Goal: Transaction & Acquisition: Purchase product/service

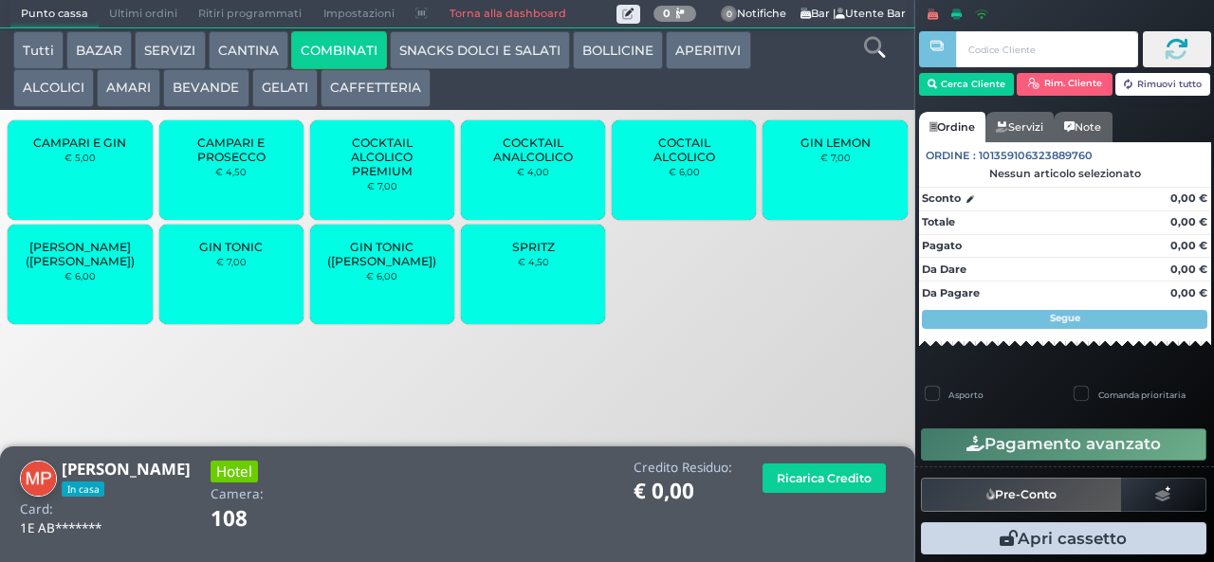
click at [552, 298] on div "SPRITZ € 4,50" at bounding box center [533, 275] width 144 height 100
click at [539, 289] on div "SPRITZ € 4,50" at bounding box center [533, 275] width 144 height 100
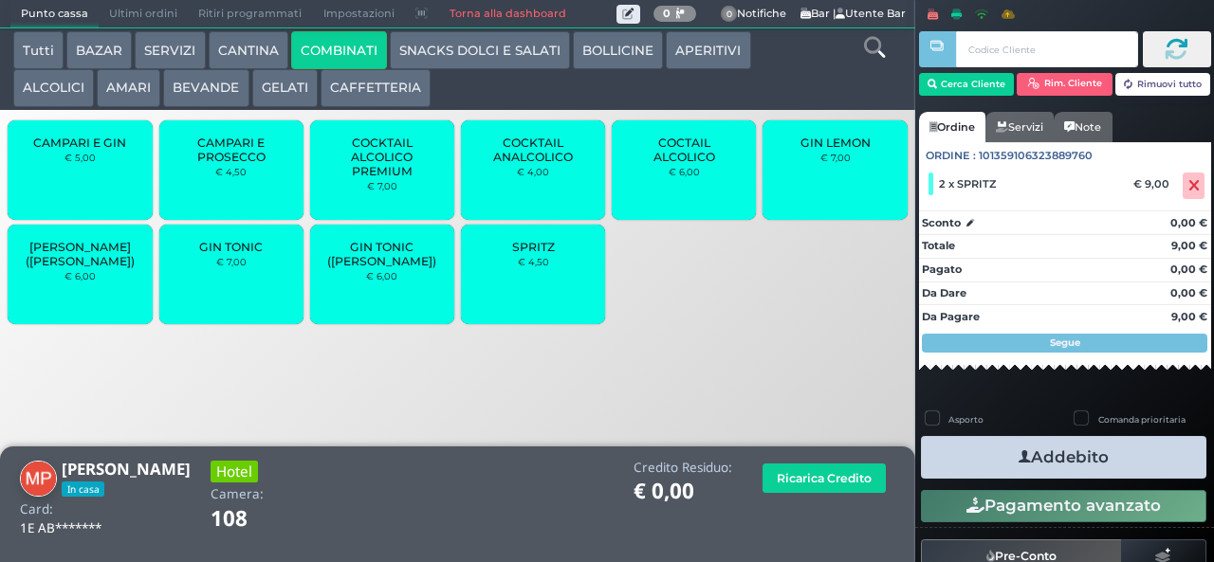
click at [1116, 463] on button "Addebito" at bounding box center [1063, 457] width 285 height 43
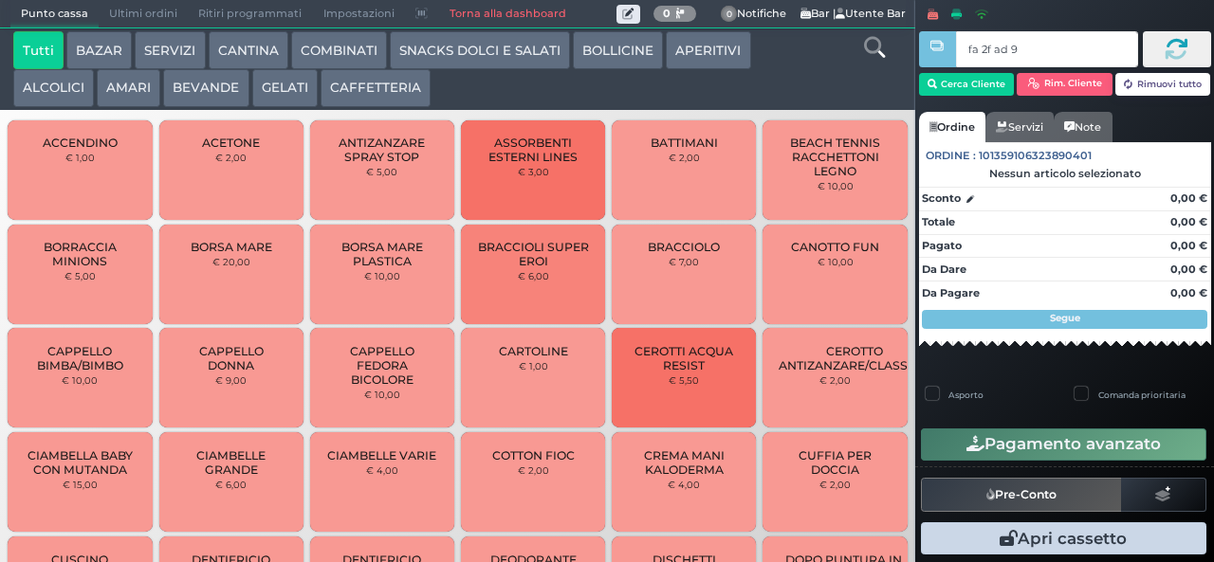
type input "fa 2f ad 9a"
click at [0, 0] on div at bounding box center [0, 0] width 0 height 0
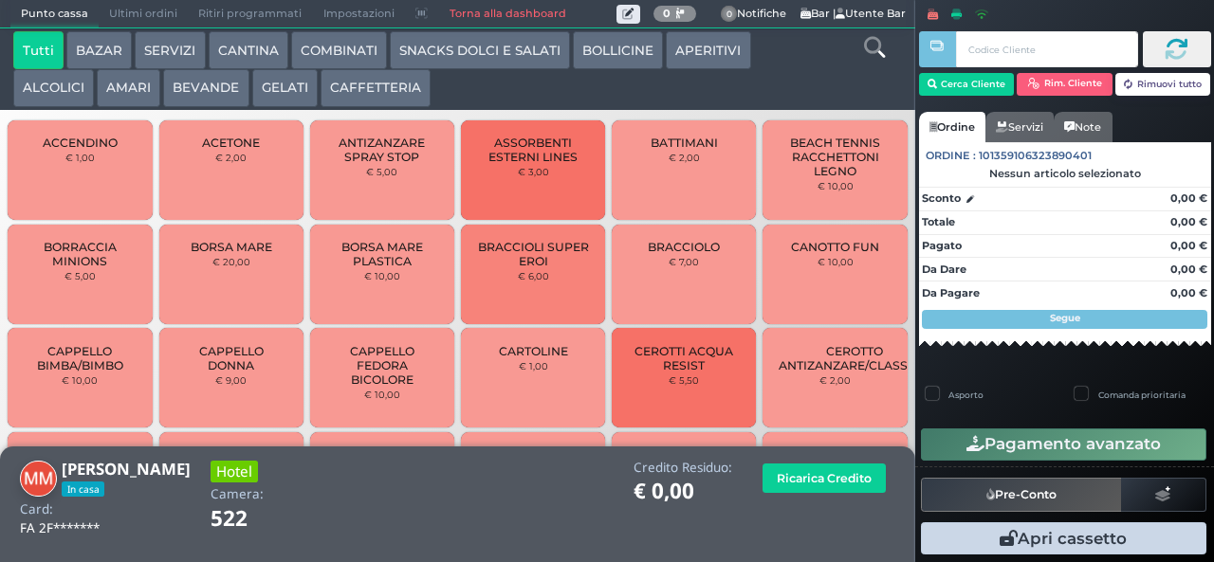
click at [510, 52] on button "SNACKS DOLCI E SALATI" at bounding box center [480, 50] width 180 height 38
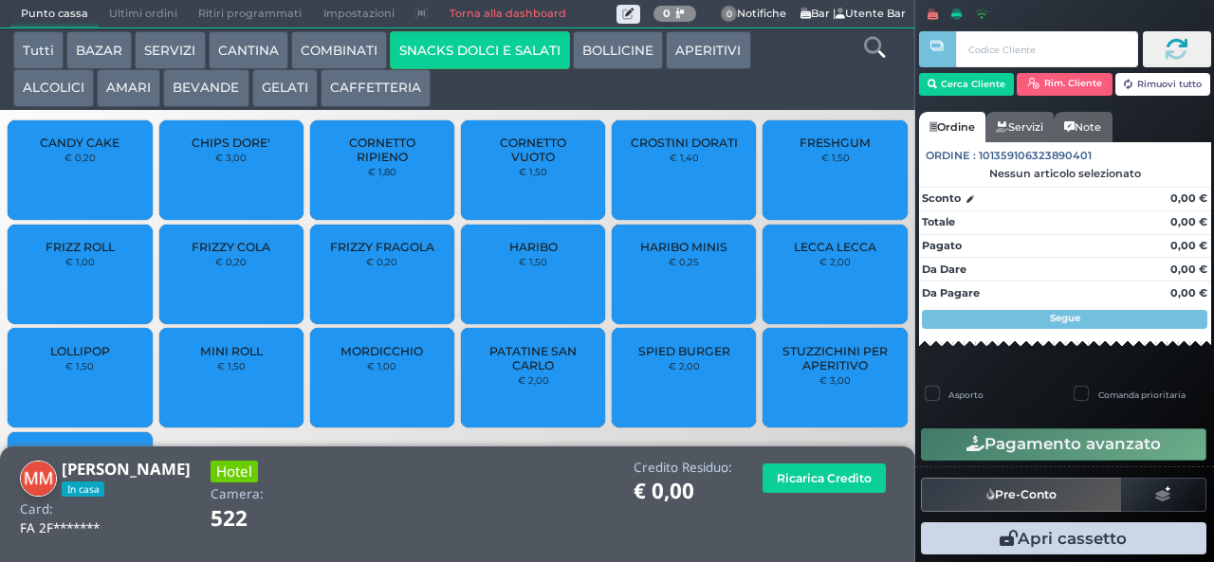
click at [353, 47] on button "COMBINATI" at bounding box center [339, 50] width 96 height 38
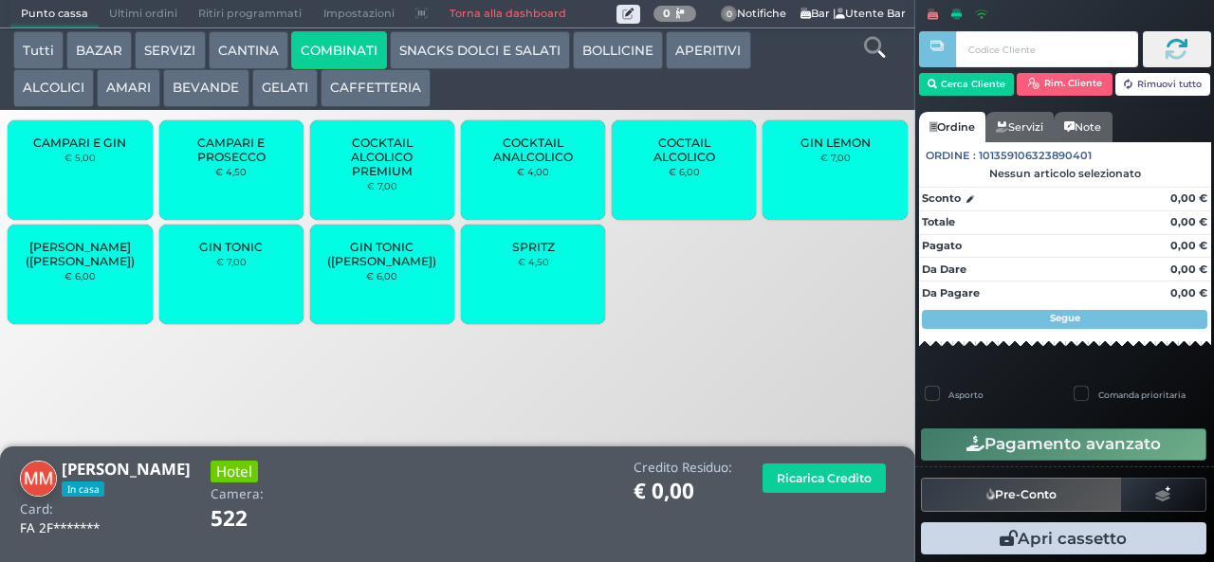
click at [550, 285] on div "SPRITZ € 4,50" at bounding box center [533, 275] width 144 height 100
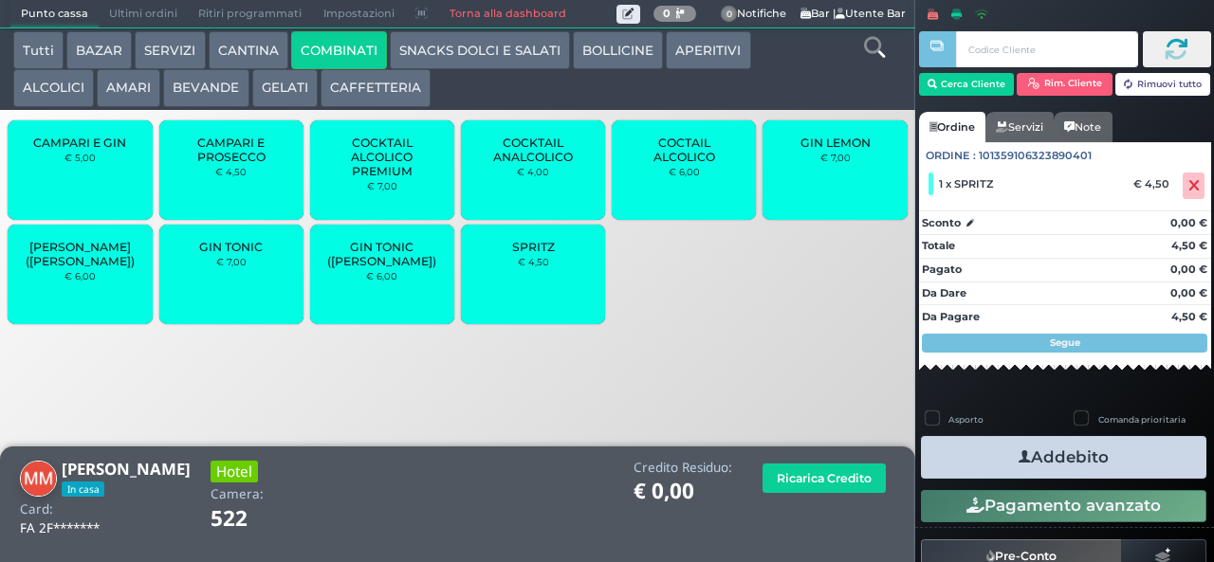
click at [1115, 467] on button "Addebito" at bounding box center [1063, 457] width 285 height 43
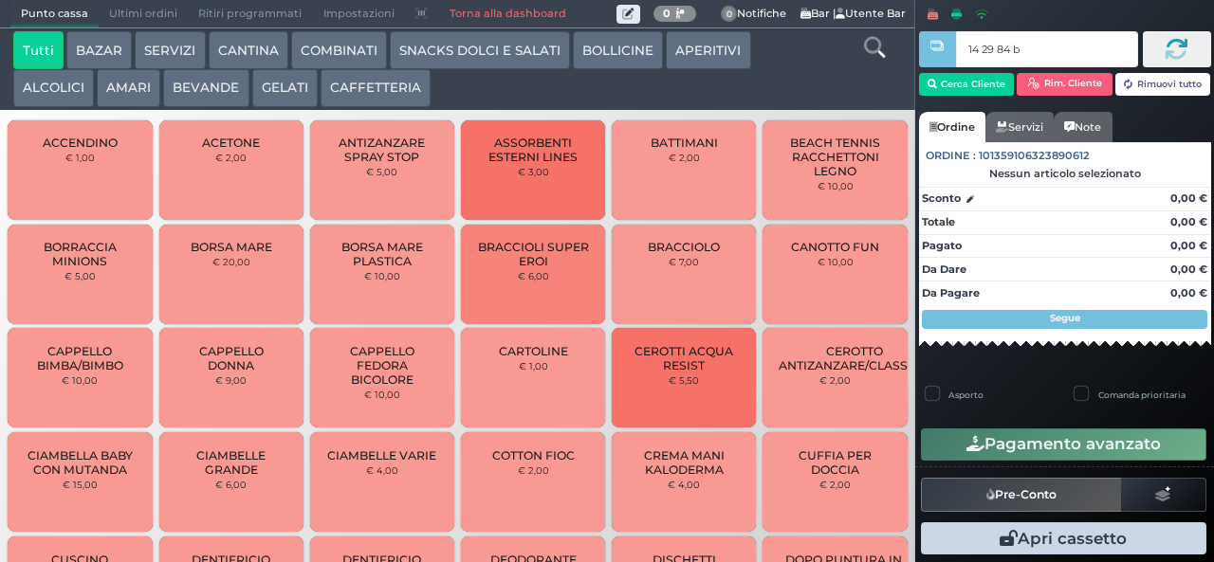
type input "14 29 84 b0"
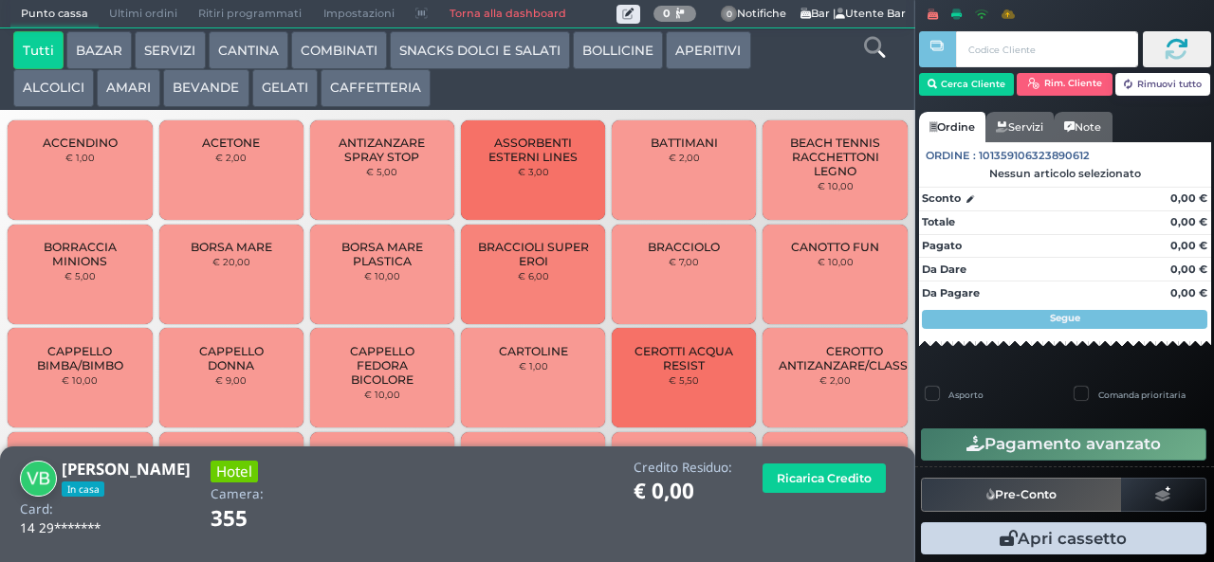
click at [873, 54] on icon at bounding box center [874, 47] width 21 height 21
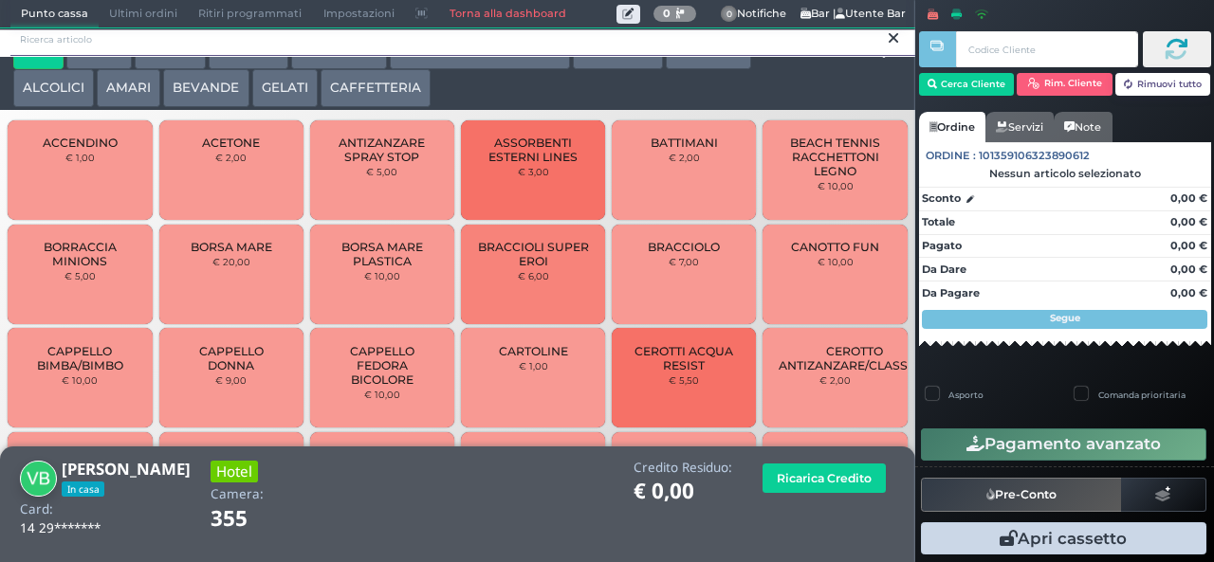
scroll to position [17, 0]
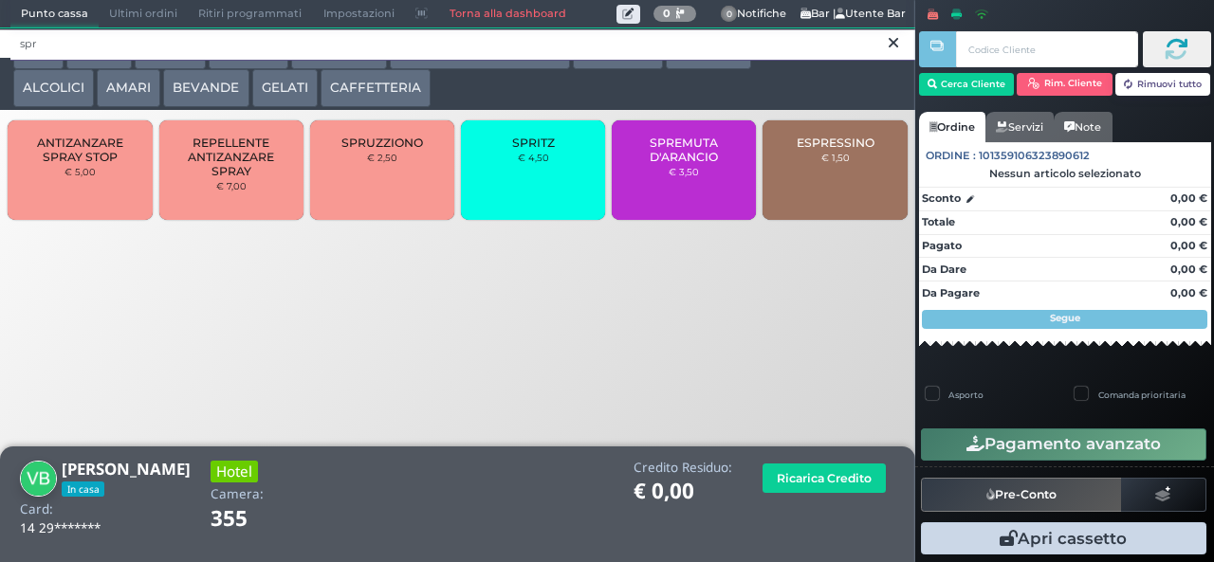
type input "spr"
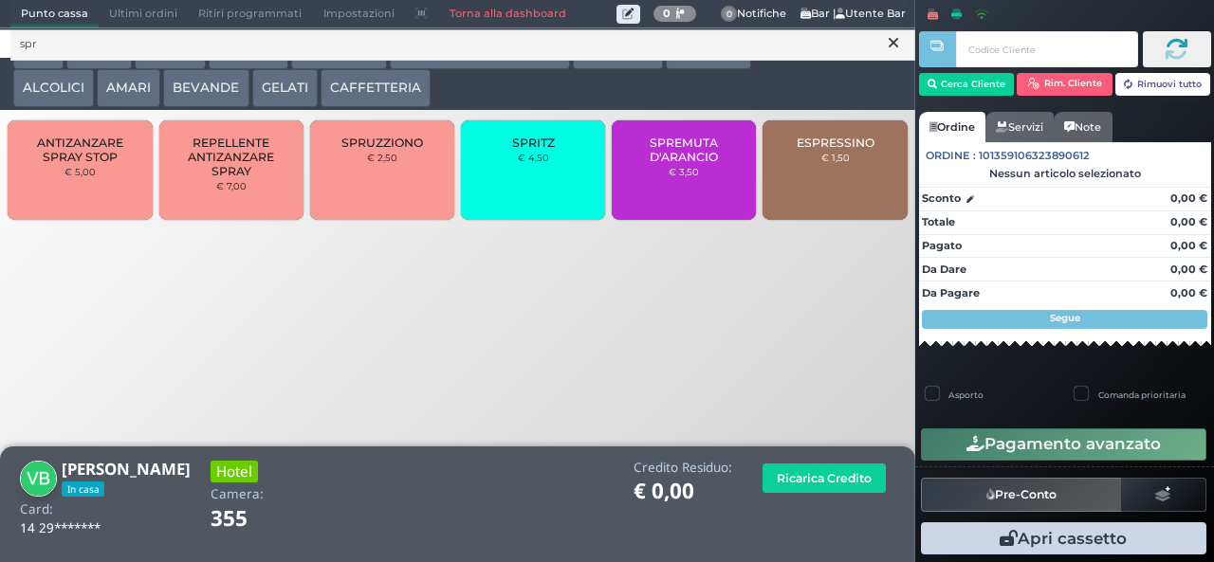
click at [558, 182] on div "SPRITZ € 4,50" at bounding box center [533, 170] width 144 height 100
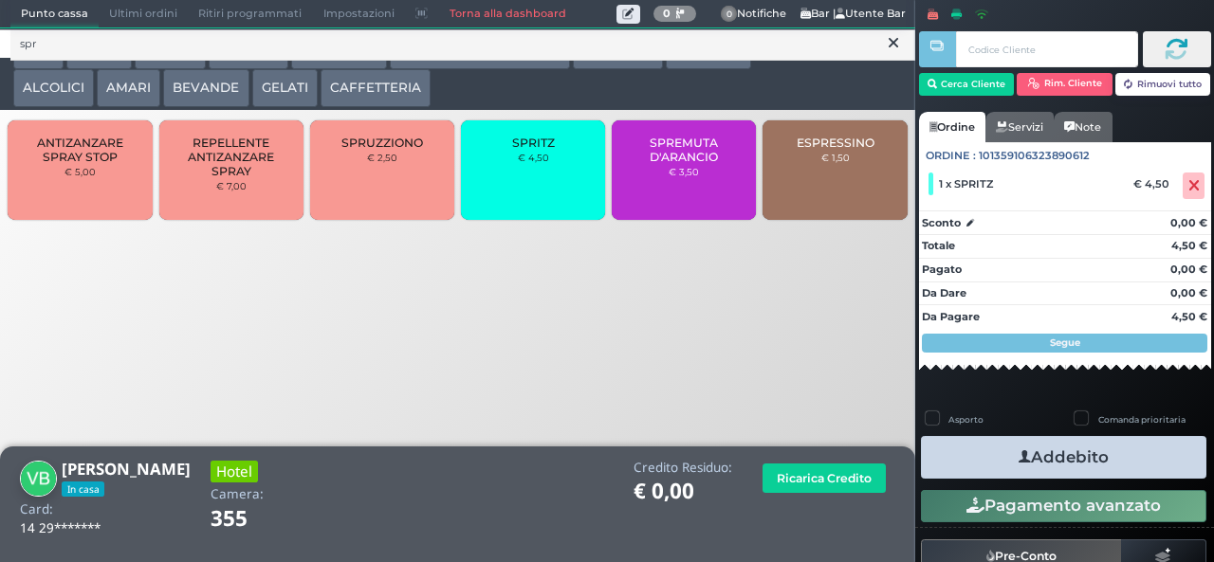
click at [1129, 466] on button "Addebito" at bounding box center [1063, 457] width 285 height 43
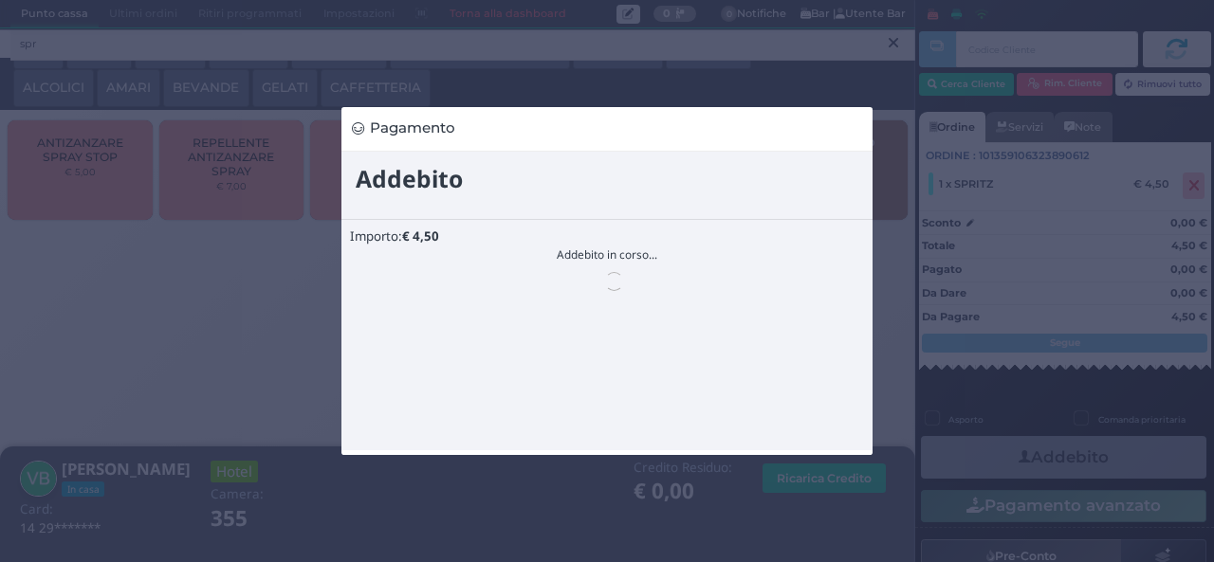
scroll to position [0, 0]
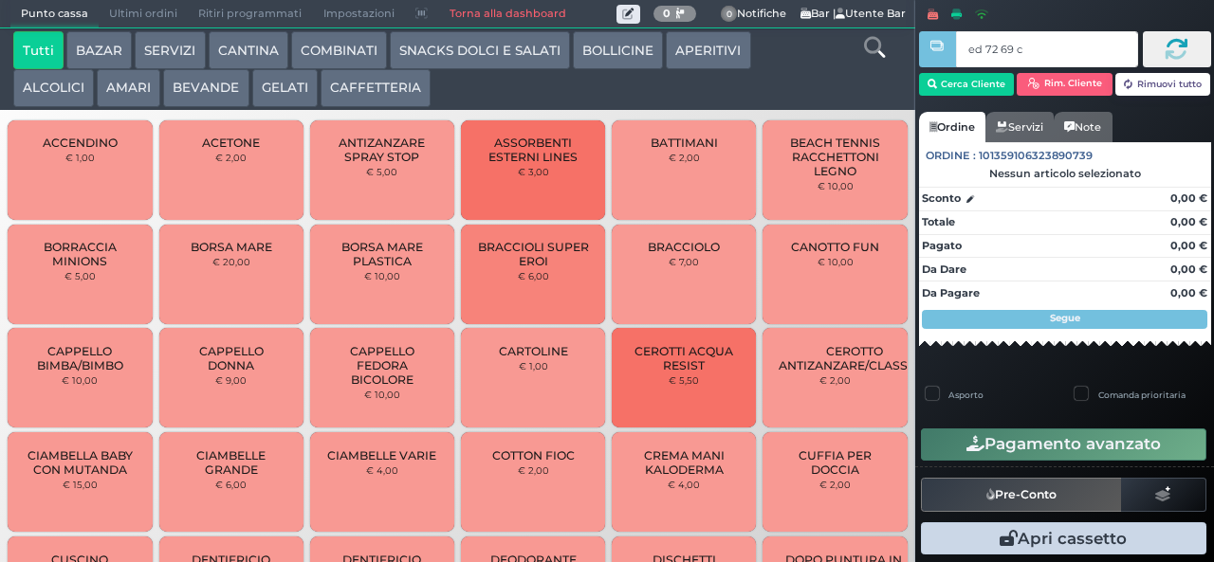
type input "ed 72 69 c3"
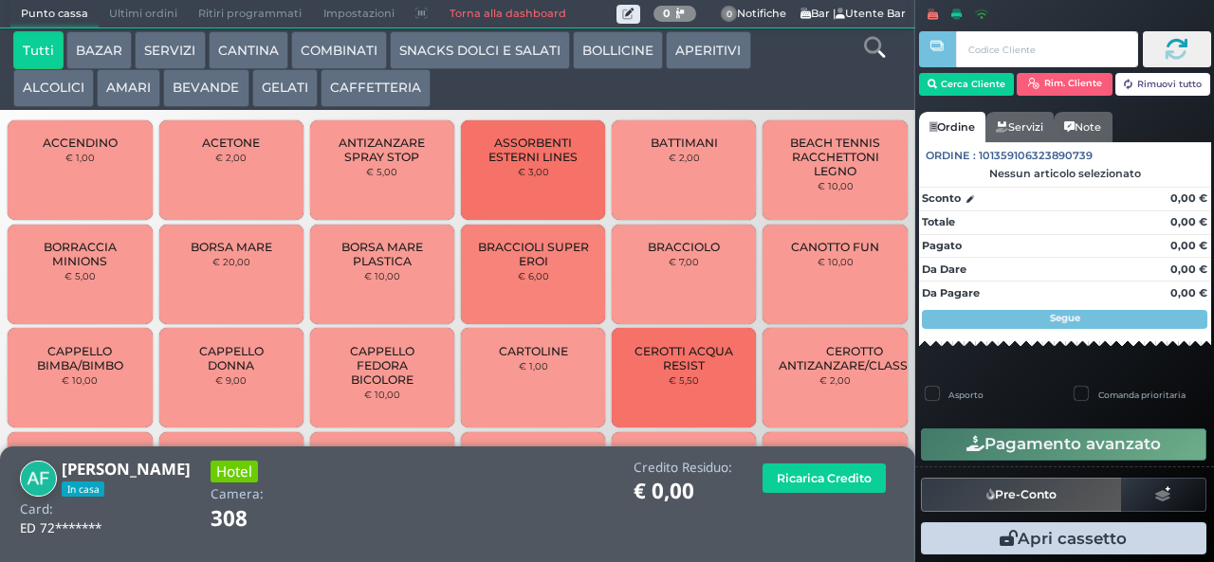
click at [620, 55] on button "BOLLICINE" at bounding box center [618, 50] width 90 height 38
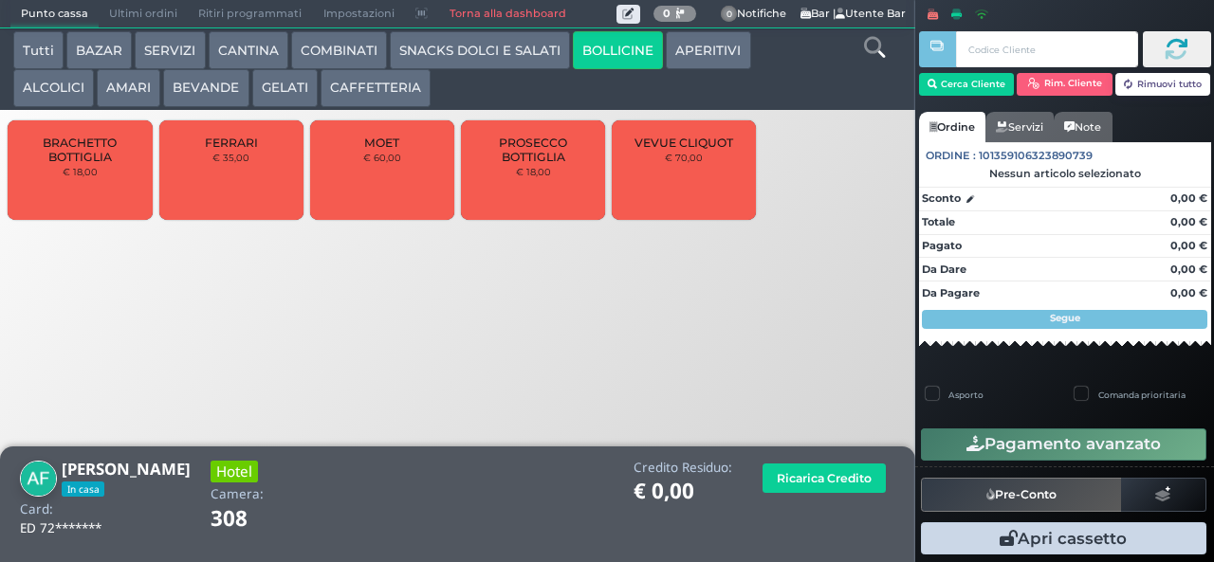
click at [333, 44] on button "COMBINATI" at bounding box center [339, 50] width 96 height 38
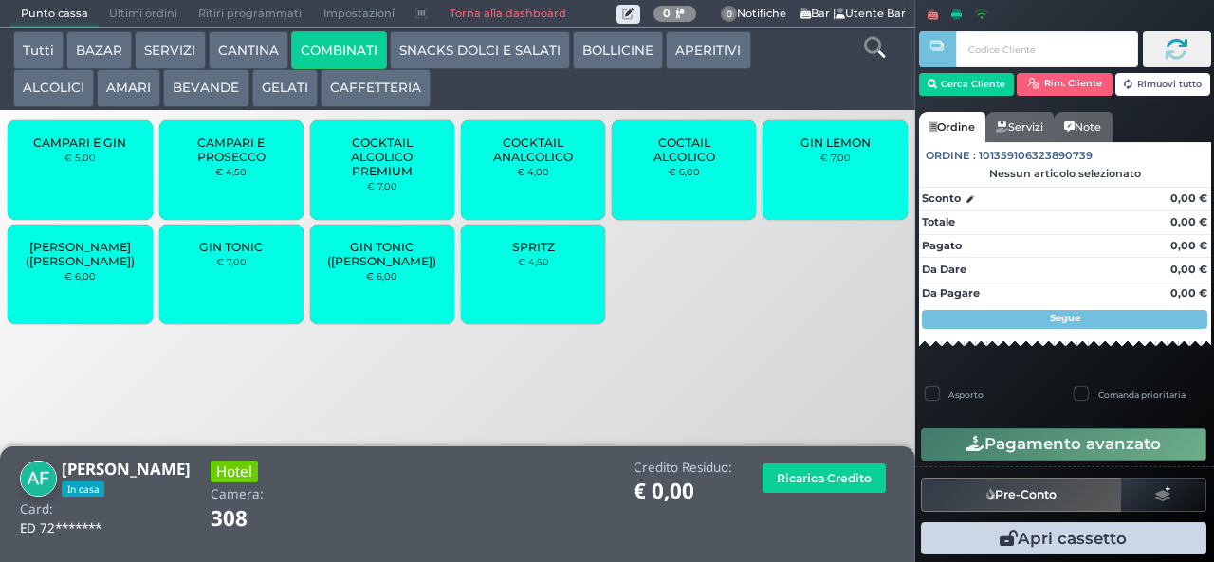
click at [230, 47] on button "CANTINA" at bounding box center [249, 50] width 80 height 38
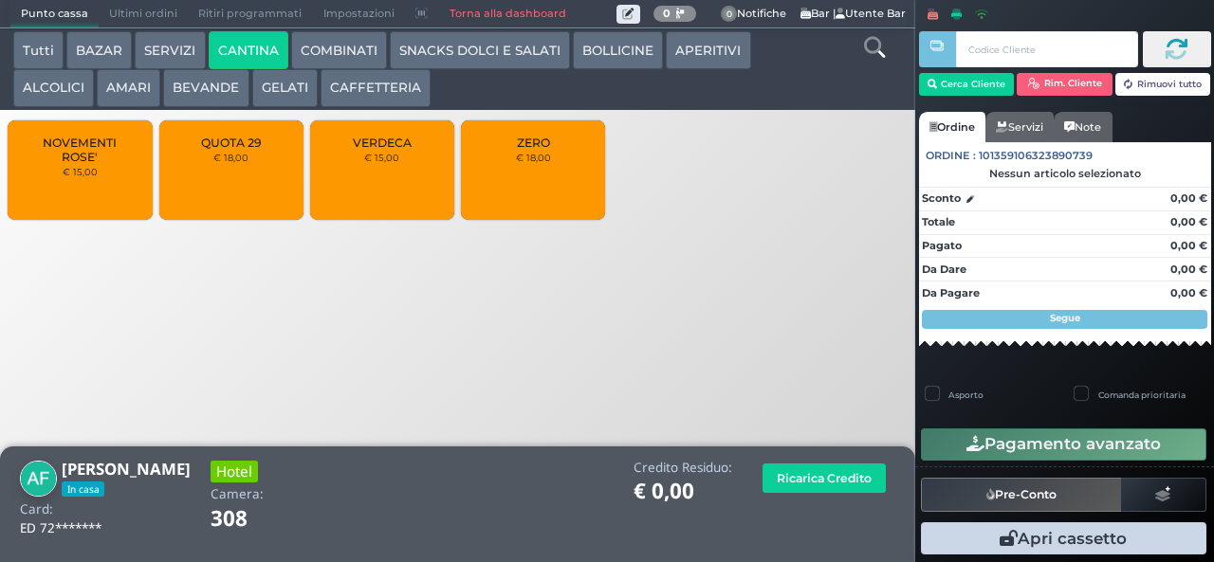
click at [195, 94] on button "BEVANDE" at bounding box center [205, 88] width 85 height 38
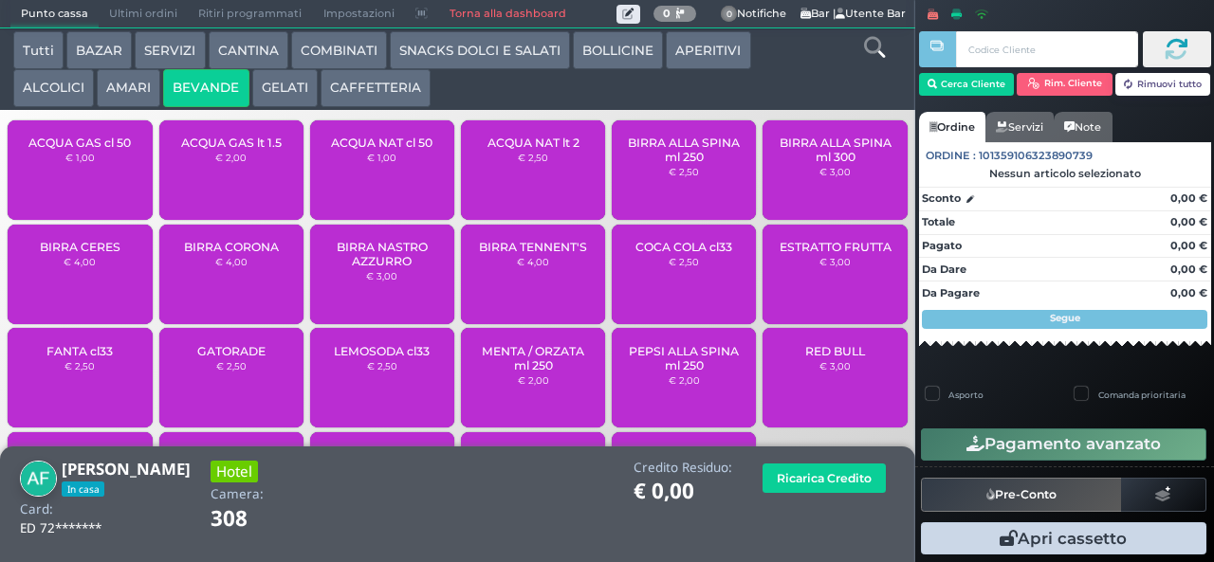
click at [124, 89] on button "AMARI" at bounding box center [129, 88] width 64 height 38
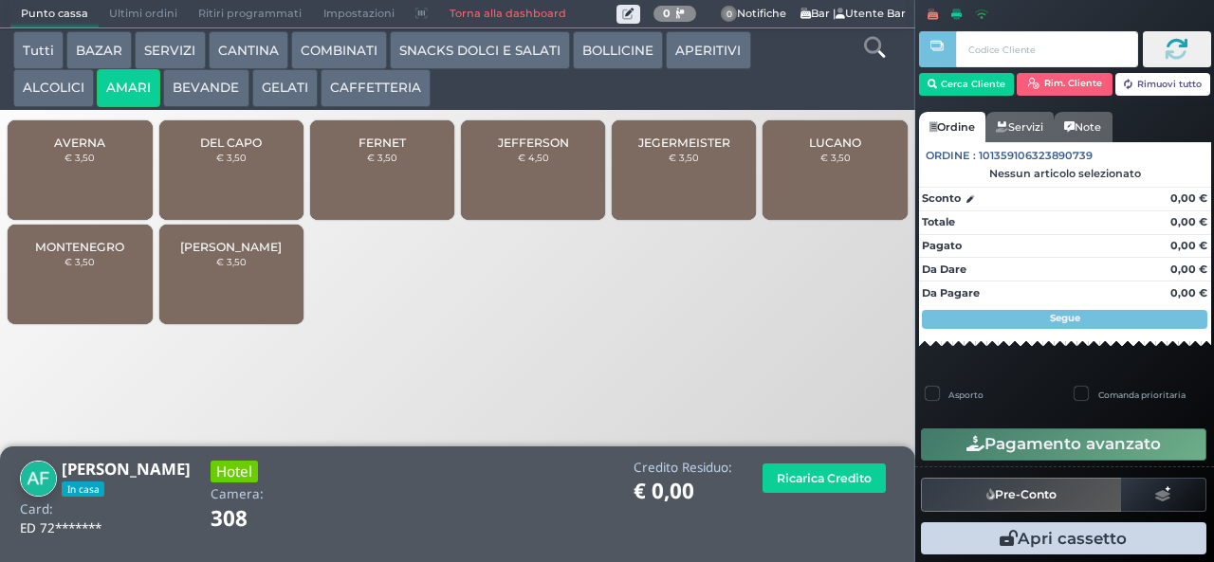
click at [58, 84] on button "ALCOLICI" at bounding box center [53, 88] width 81 height 38
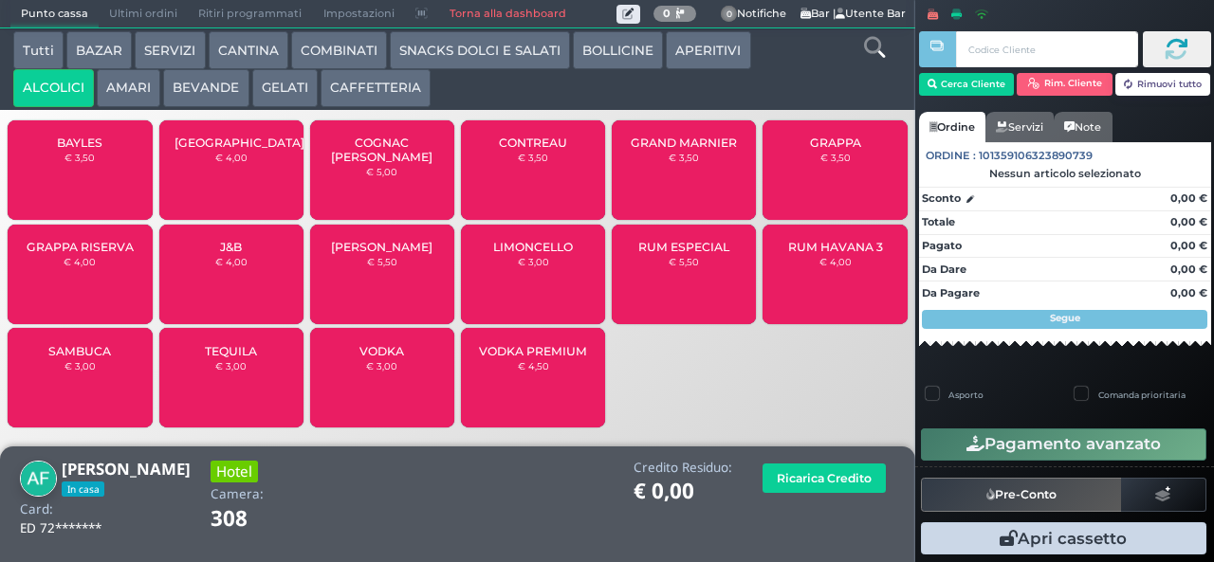
click at [140, 93] on button "AMARI" at bounding box center [129, 88] width 64 height 38
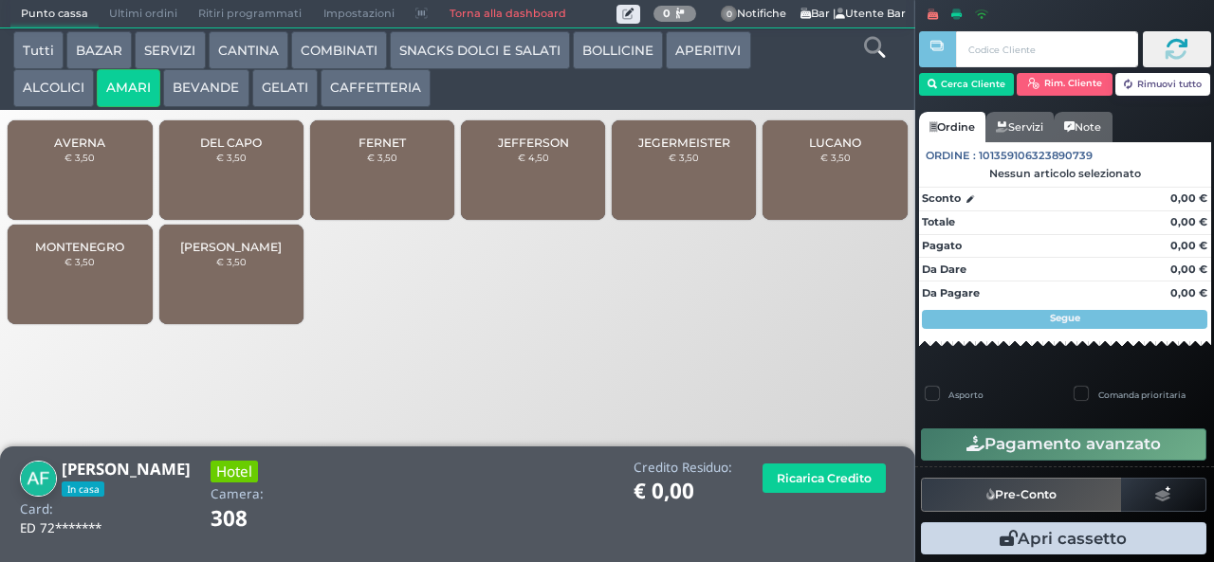
click at [188, 82] on button "BEVANDE" at bounding box center [205, 88] width 85 height 38
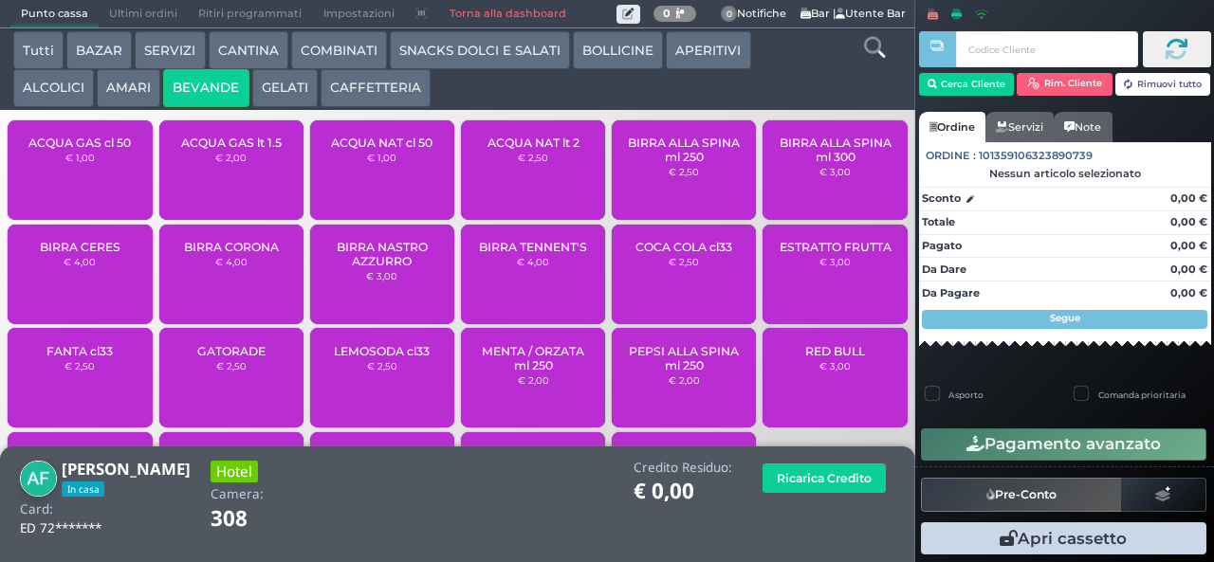
click at [96, 63] on button "BAZAR" at bounding box center [98, 50] width 65 height 38
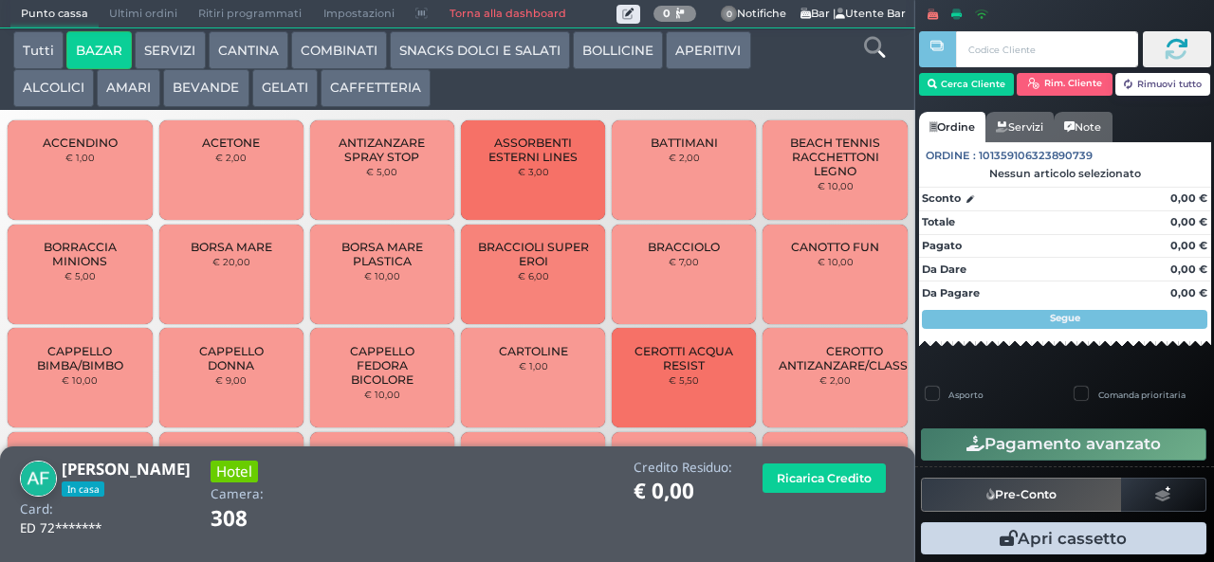
click at [148, 47] on button "SERVIZI" at bounding box center [170, 50] width 70 height 38
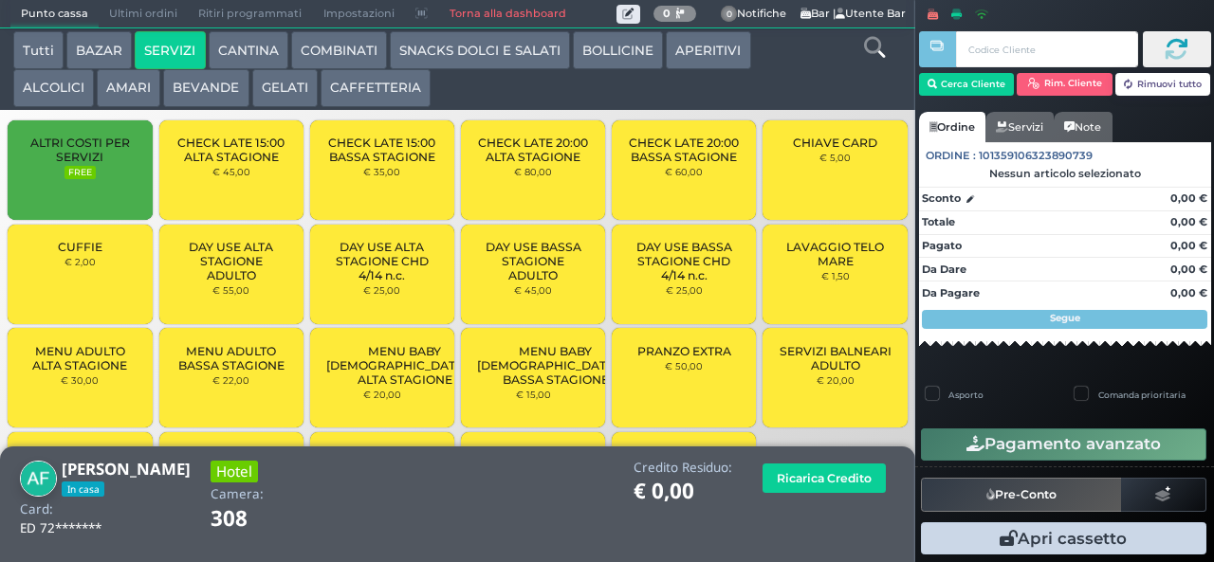
click at [698, 47] on button "APERITIVI" at bounding box center [708, 50] width 84 height 38
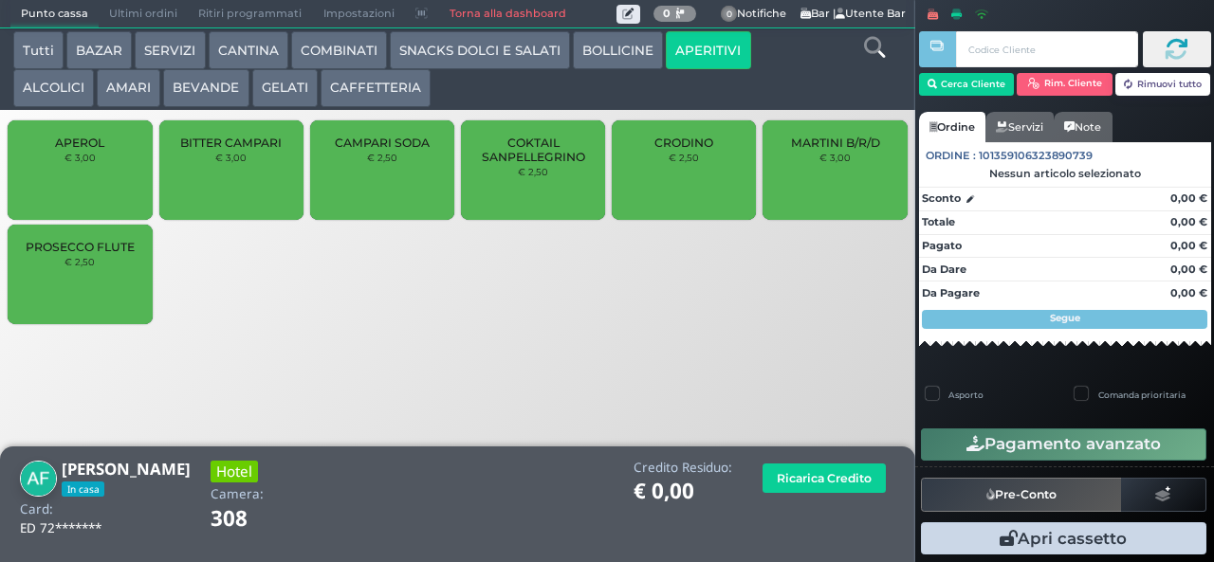
click at [60, 254] on span "PROSECCO FLUTE" at bounding box center [80, 247] width 109 height 14
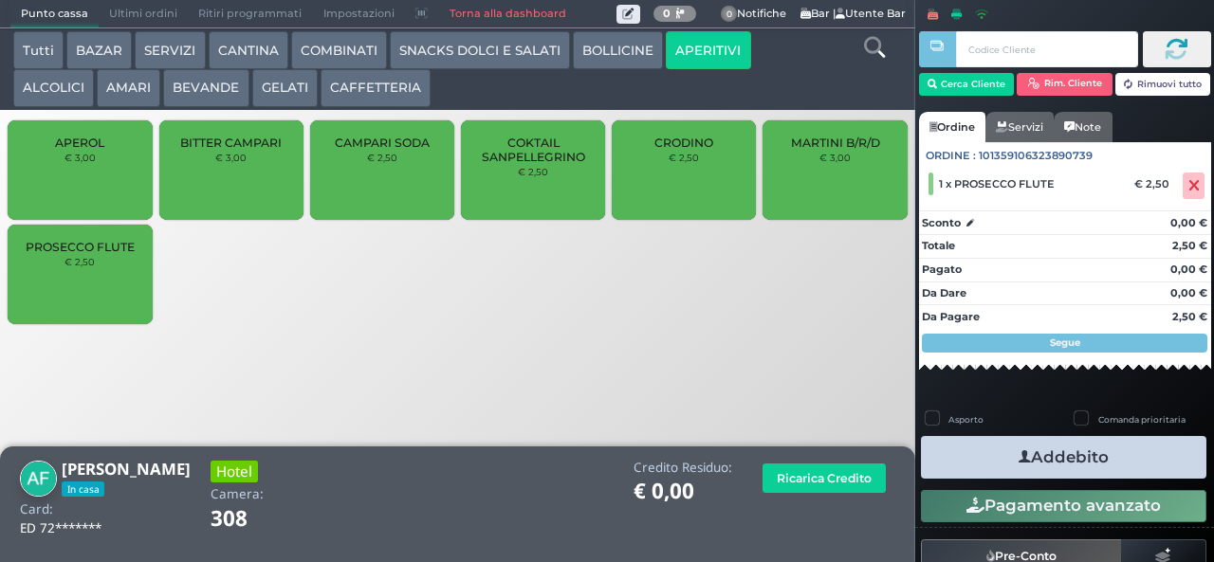
click at [55, 254] on span "PROSECCO FLUTE" at bounding box center [80, 247] width 109 height 14
click at [1117, 463] on button "Addebito" at bounding box center [1063, 457] width 285 height 43
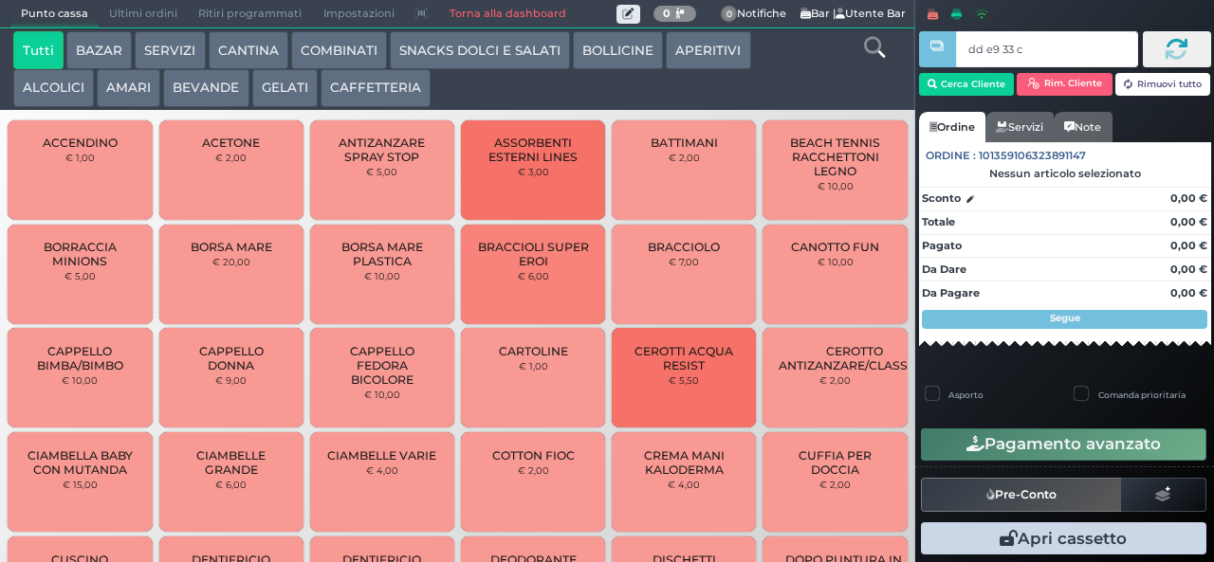
type input "dd e9 33 c3"
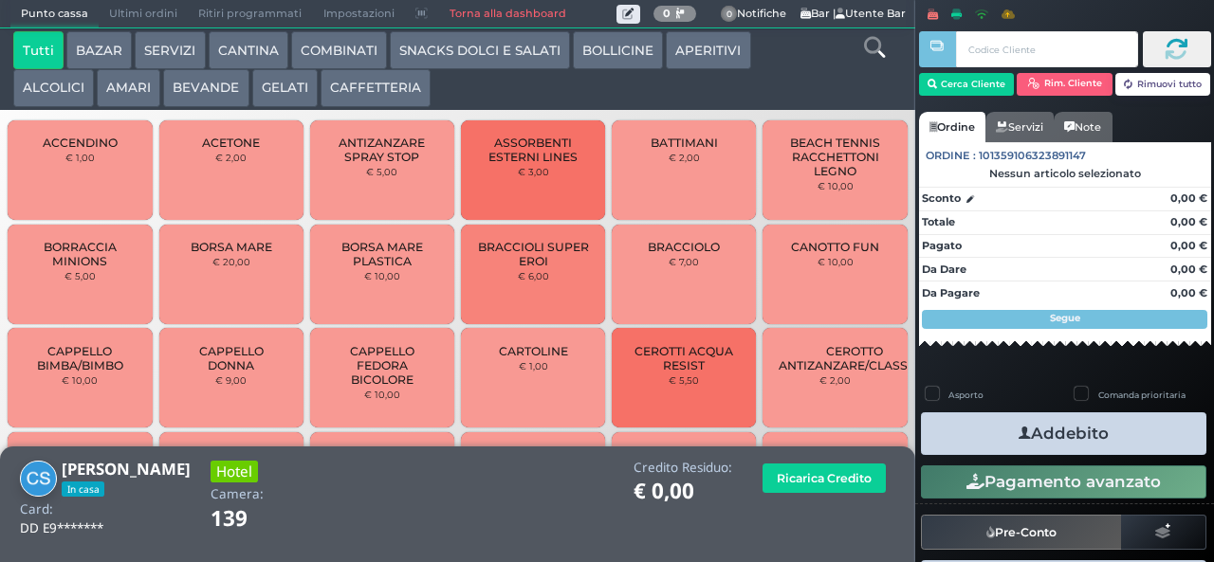
click at [340, 52] on button "COMBINATI" at bounding box center [339, 50] width 96 height 38
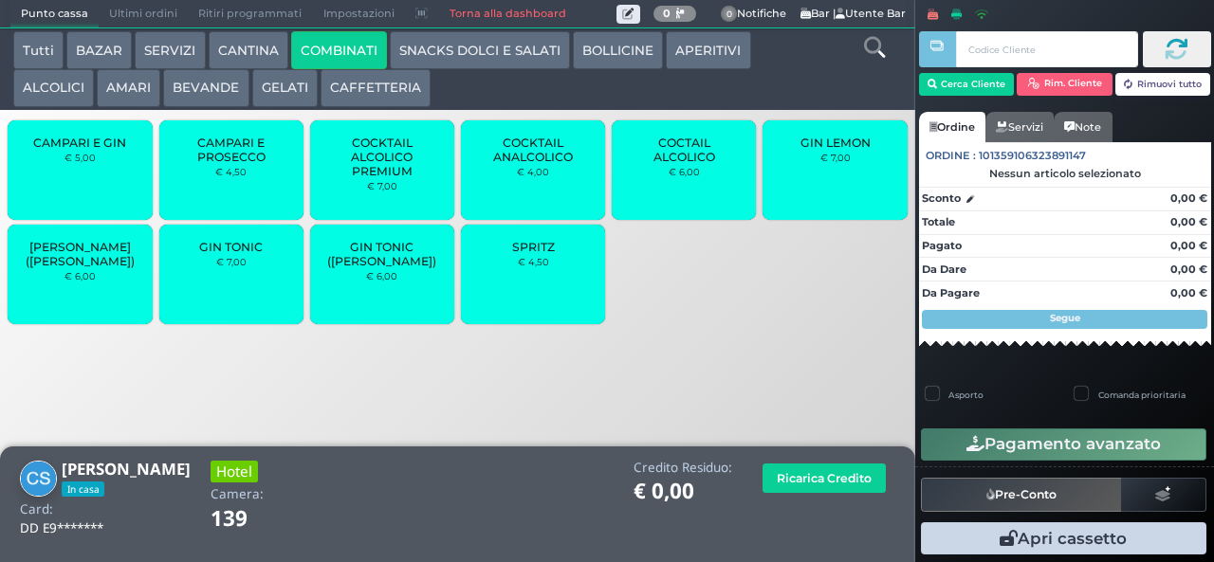
click at [519, 294] on div "SPRITZ € 4,50" at bounding box center [533, 275] width 144 height 100
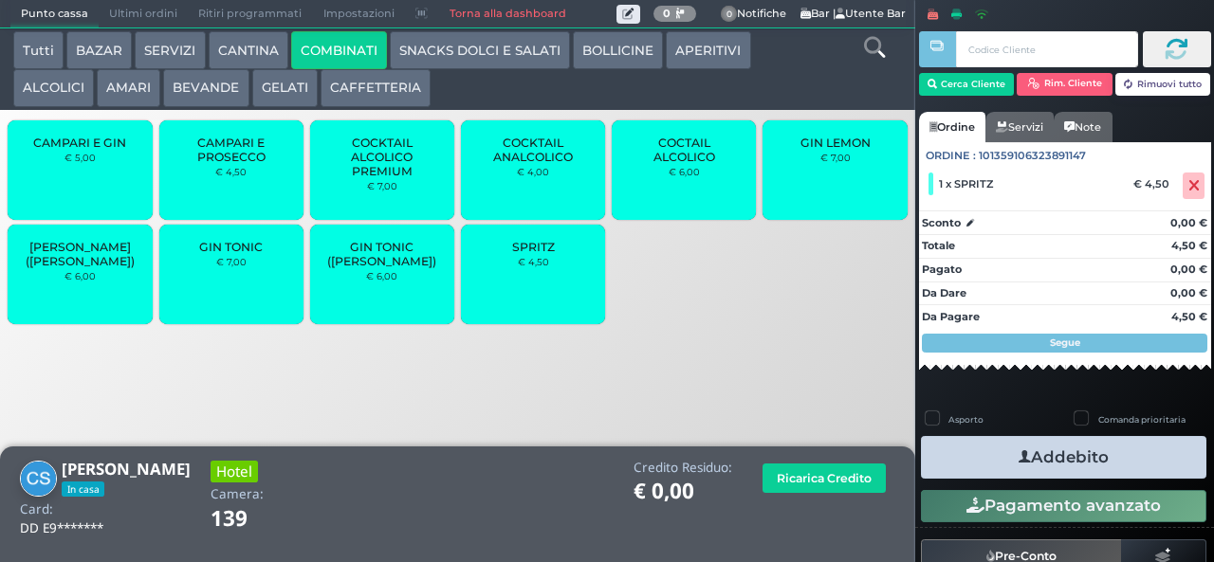
click at [956, 463] on button "Addebito" at bounding box center [1063, 457] width 285 height 43
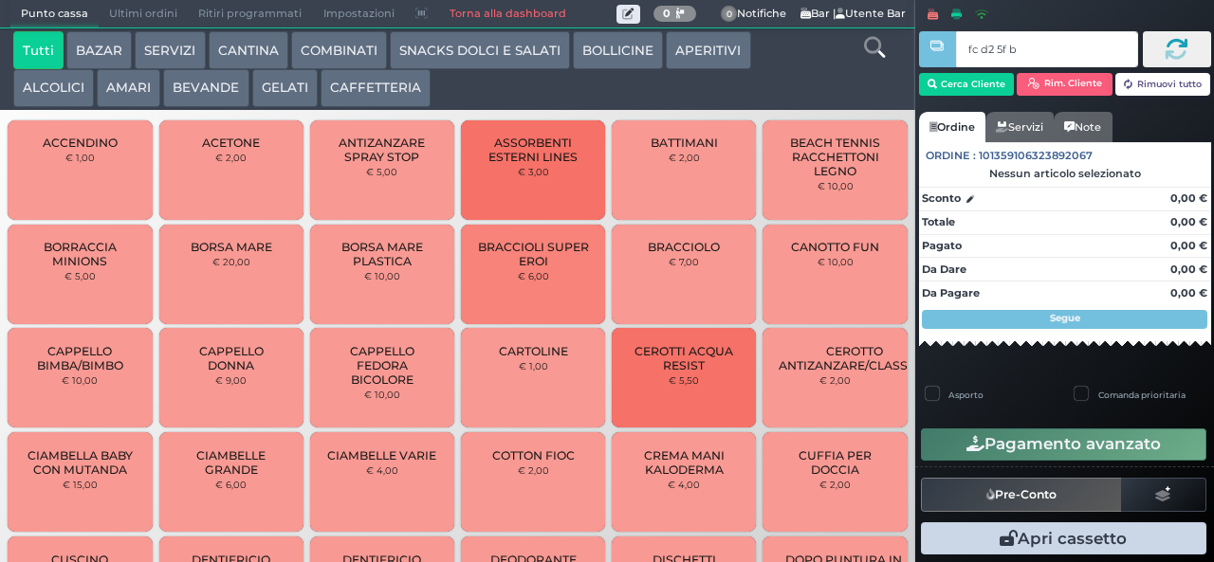
type input "fc d2 5f bb"
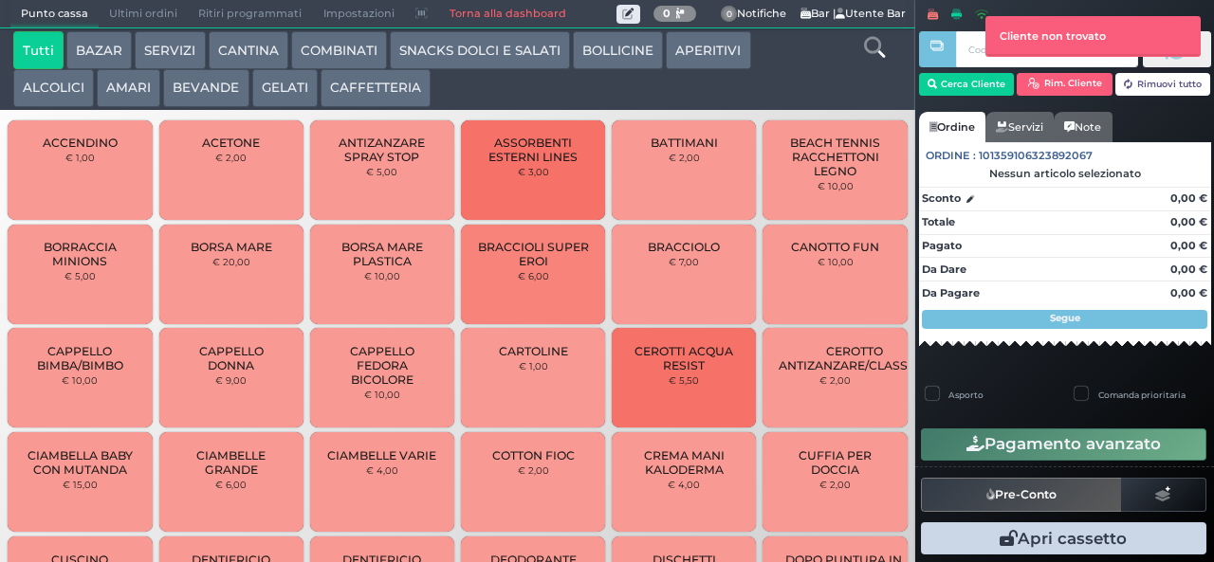
click at [276, 85] on button "GELATI" at bounding box center [284, 88] width 65 height 38
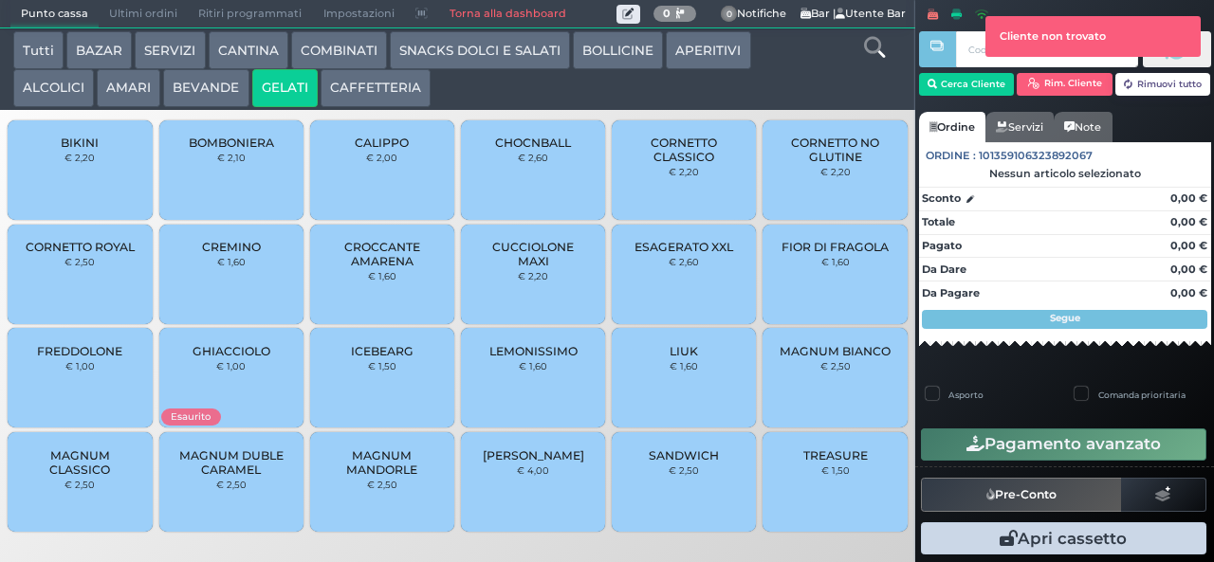
click at [85, 288] on div "CORNETTO ROYAL € 2,50" at bounding box center [80, 275] width 144 height 100
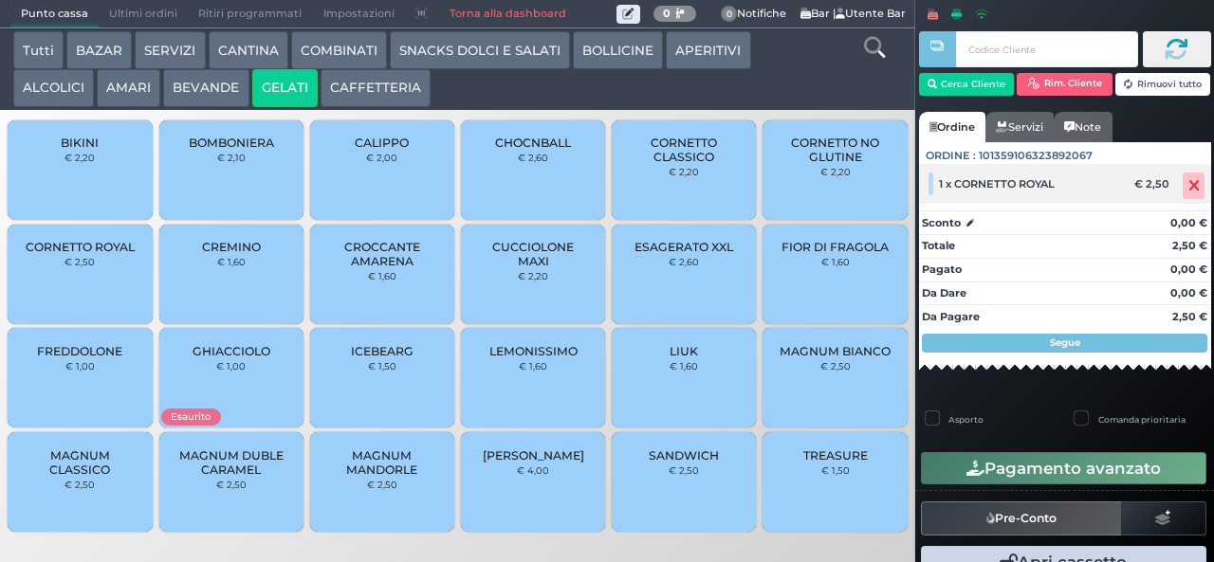
click at [1188, 186] on icon at bounding box center [1193, 186] width 11 height 1
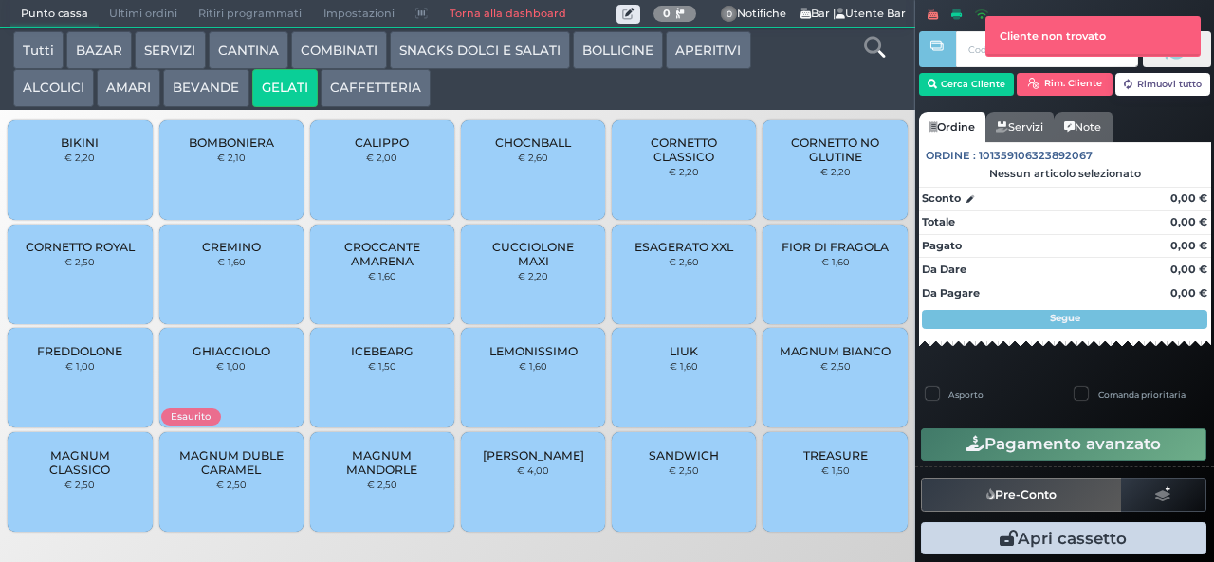
click at [94, 267] on small "€ 2,50" at bounding box center [79, 261] width 30 height 11
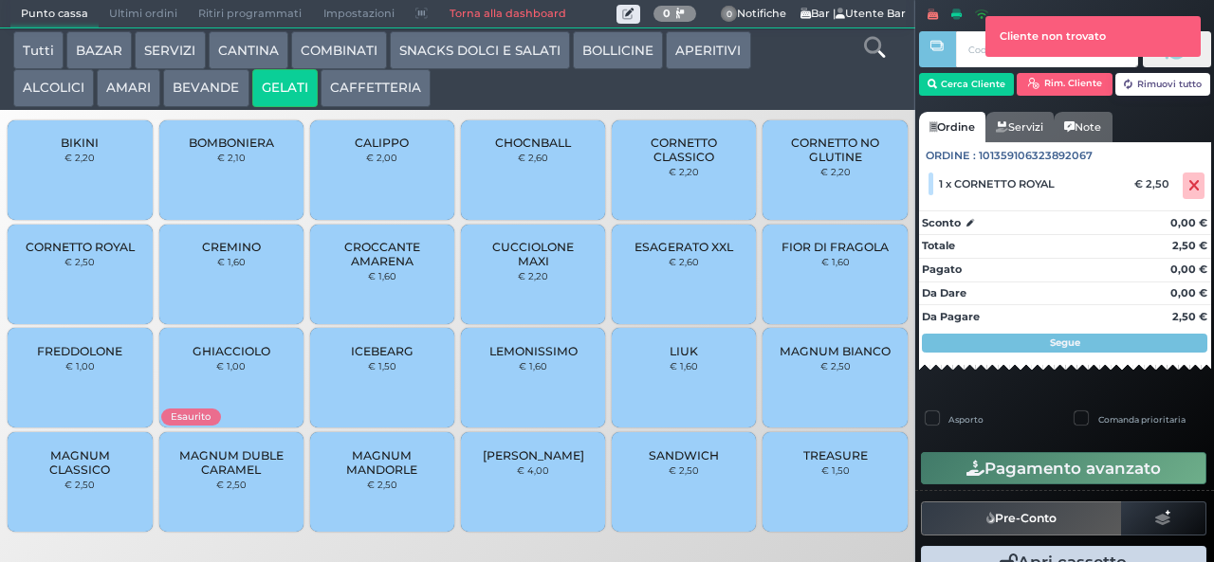
click at [127, 88] on button "AMARI" at bounding box center [129, 88] width 64 height 38
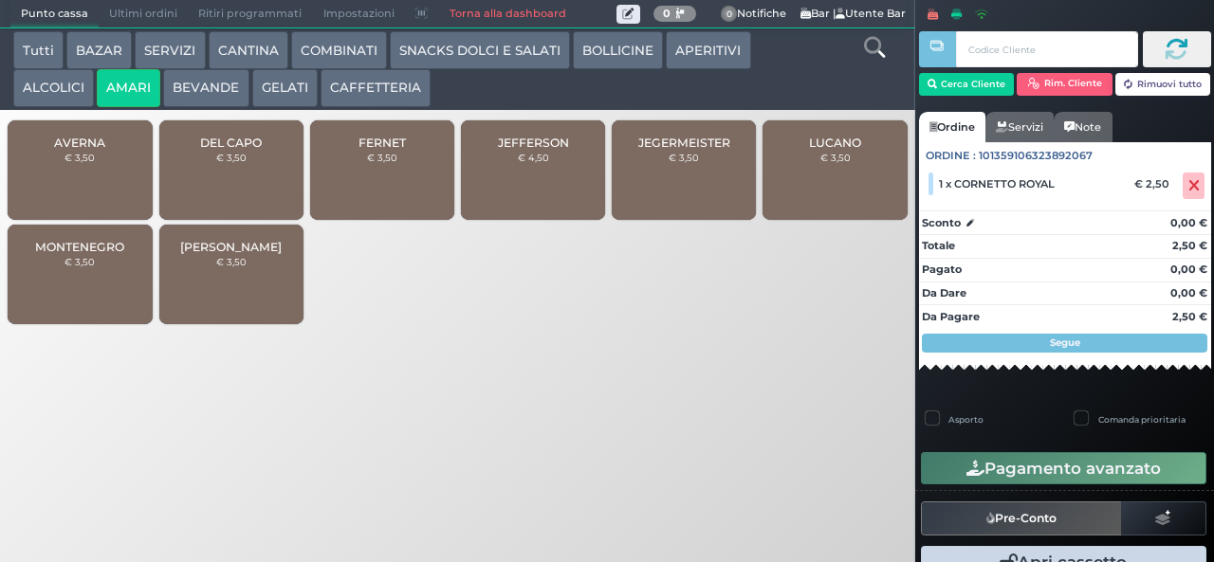
click at [238, 150] on span "DEL CAPO" at bounding box center [231, 143] width 62 height 14
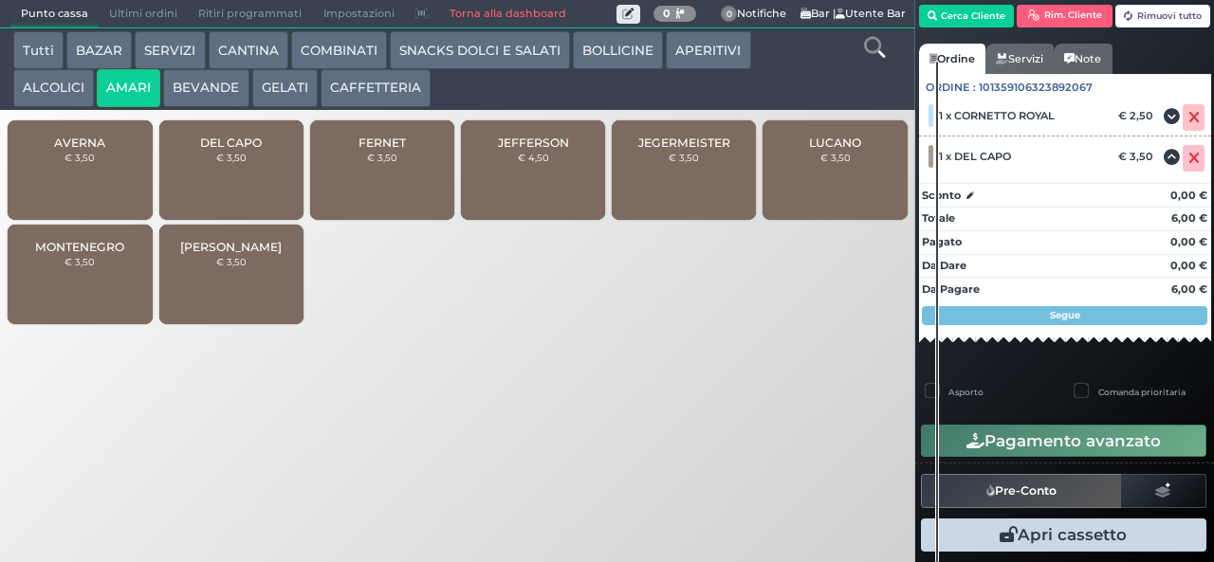
scroll to position [97, 0]
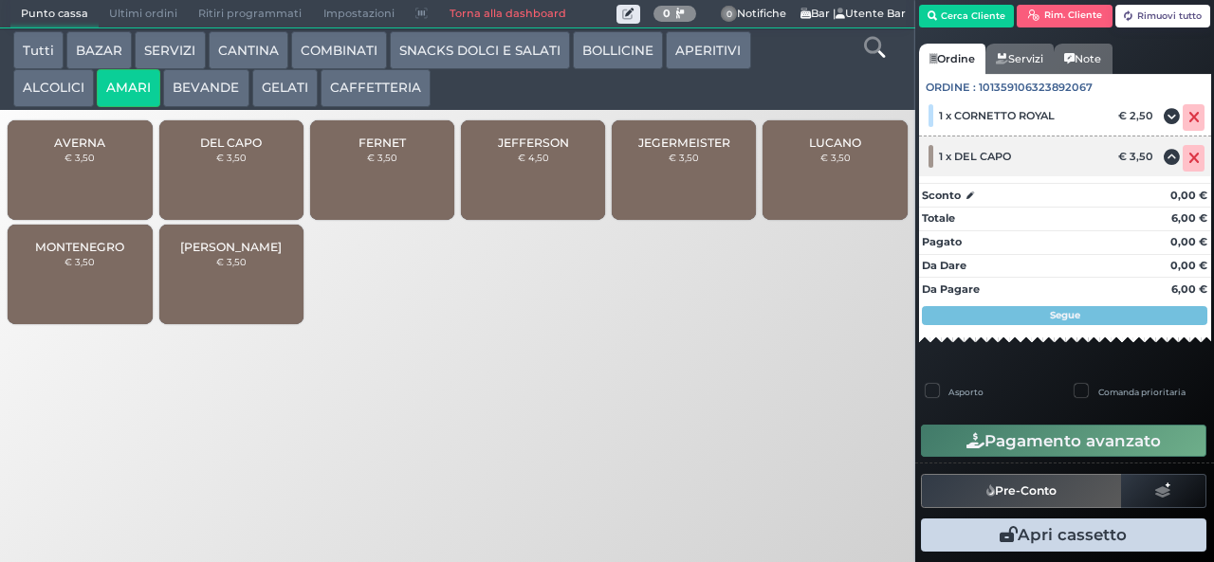
click at [1188, 158] on icon at bounding box center [1193, 158] width 11 height 1
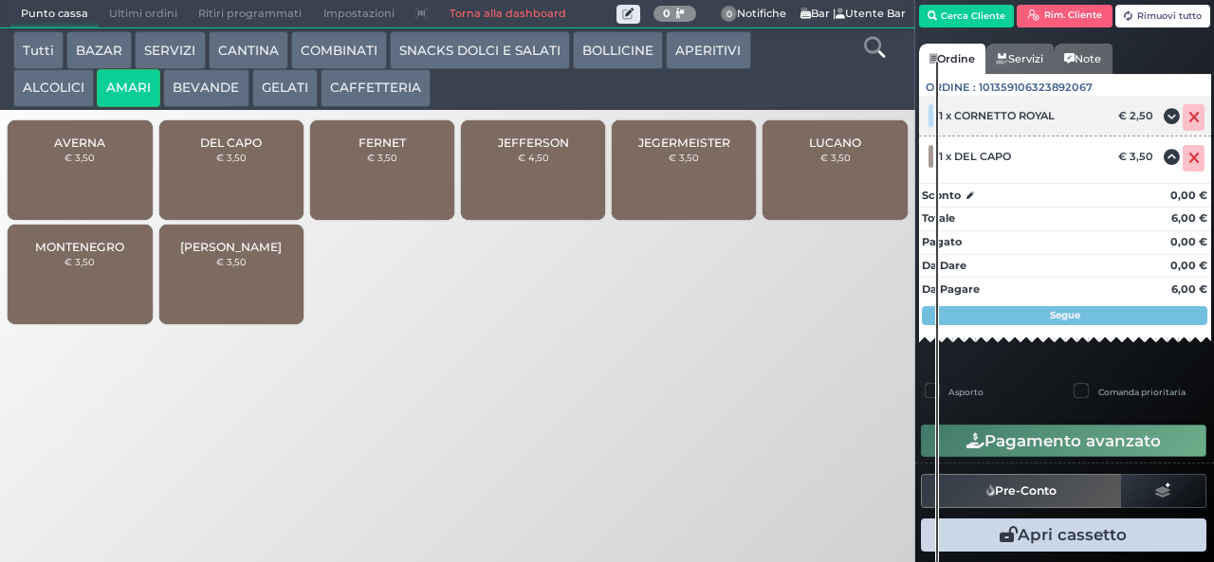
click at [1188, 118] on icon at bounding box center [1193, 118] width 11 height 1
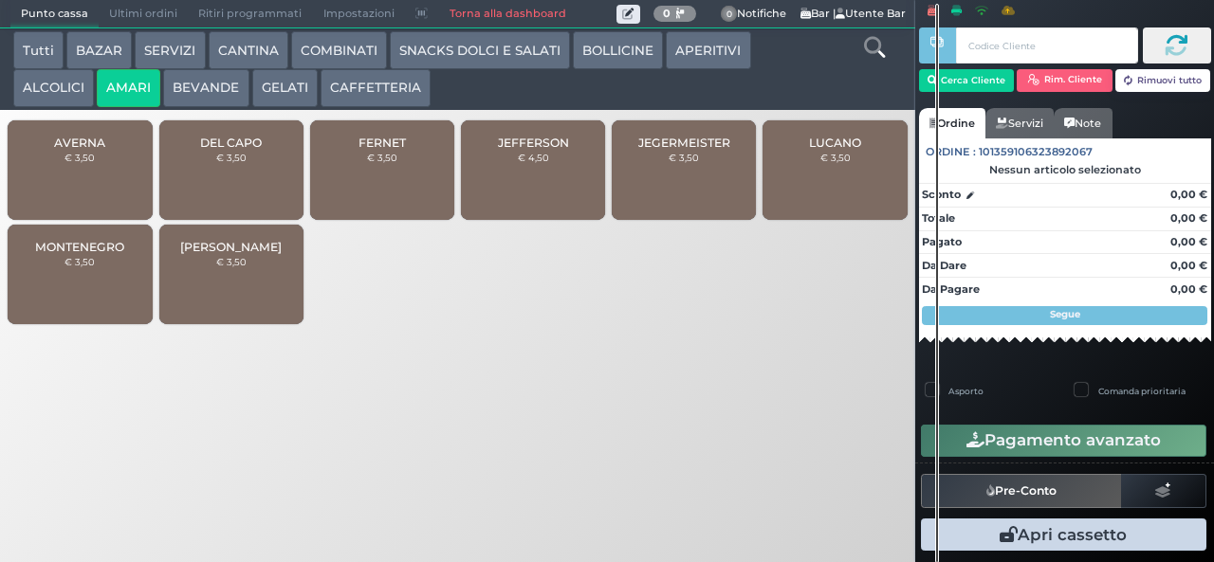
scroll to position [5, 0]
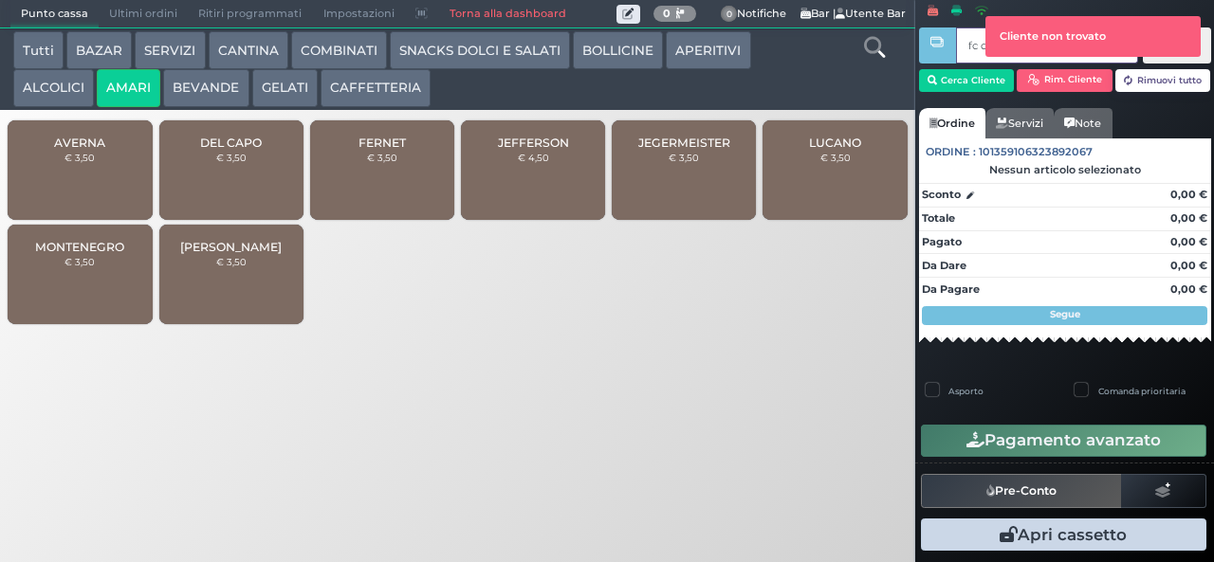
type input "fc d2 5f bb"
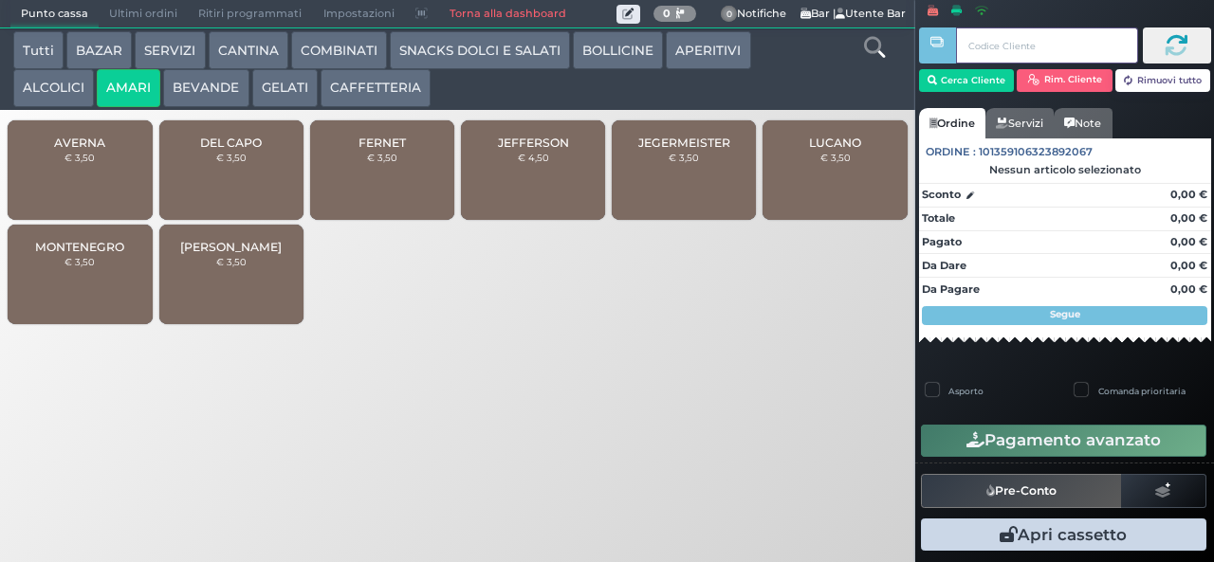
click at [1043, 44] on input "text" at bounding box center [1046, 46] width 181 height 36
type input "238"
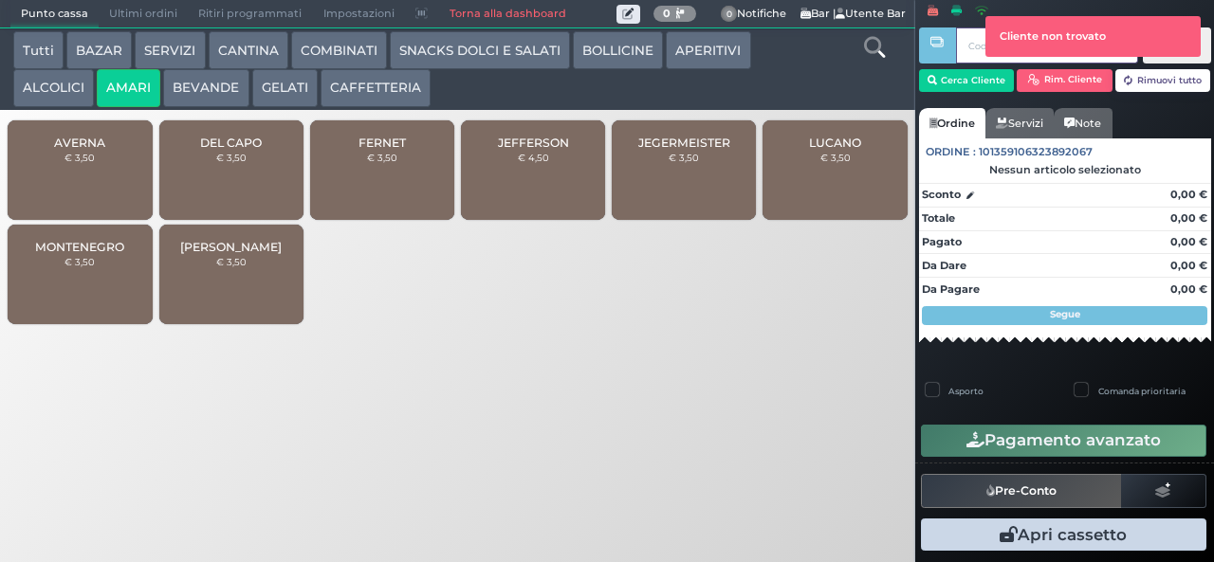
click at [975, 46] on input "text" at bounding box center [1046, 46] width 181 height 36
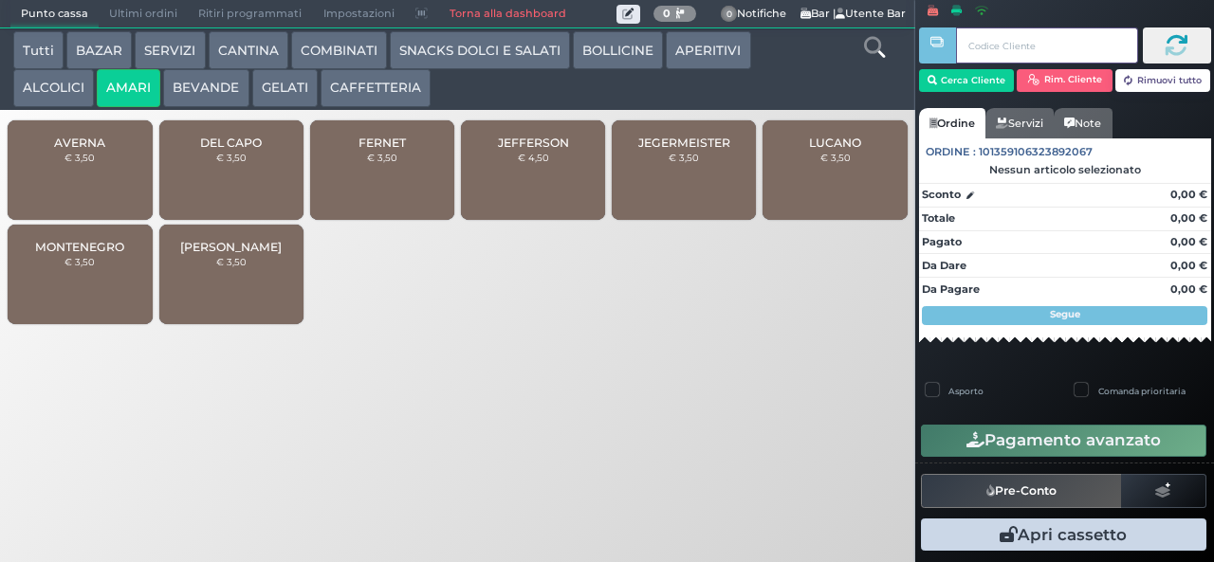
click at [989, 49] on input "text" at bounding box center [1046, 46] width 181 height 36
click at [1025, 46] on input "238" at bounding box center [1046, 46] width 181 height 36
type input "2"
click at [994, 46] on input "text" at bounding box center [1046, 46] width 181 height 36
click at [963, 79] on button "Cerca Cliente" at bounding box center [967, 80] width 96 height 23
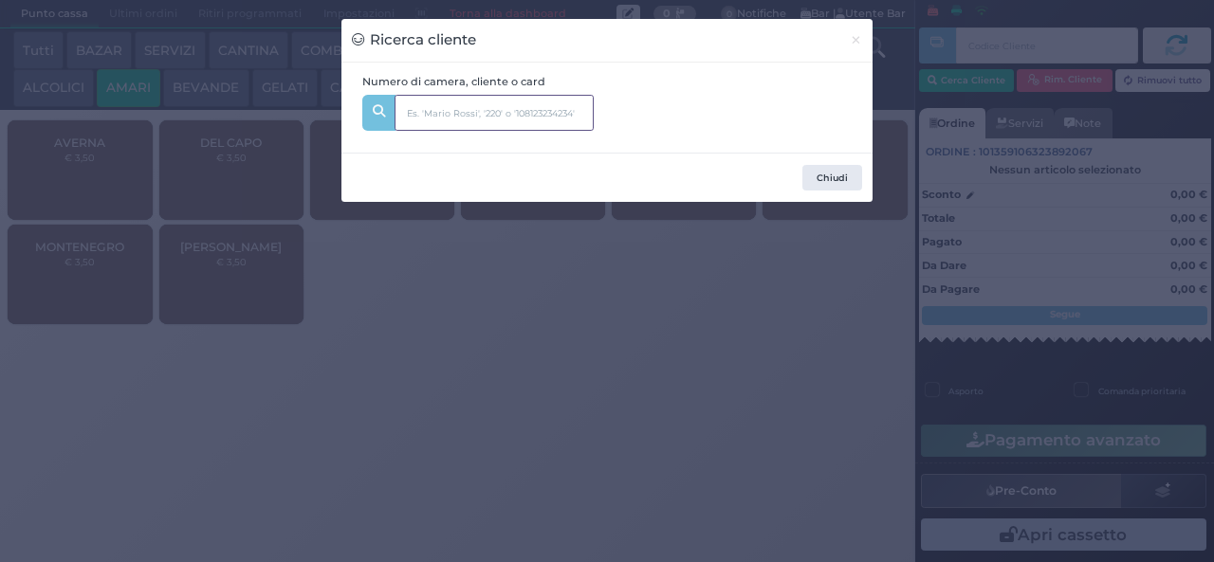
click at [522, 114] on input "text" at bounding box center [494, 113] width 199 height 36
type input "238"
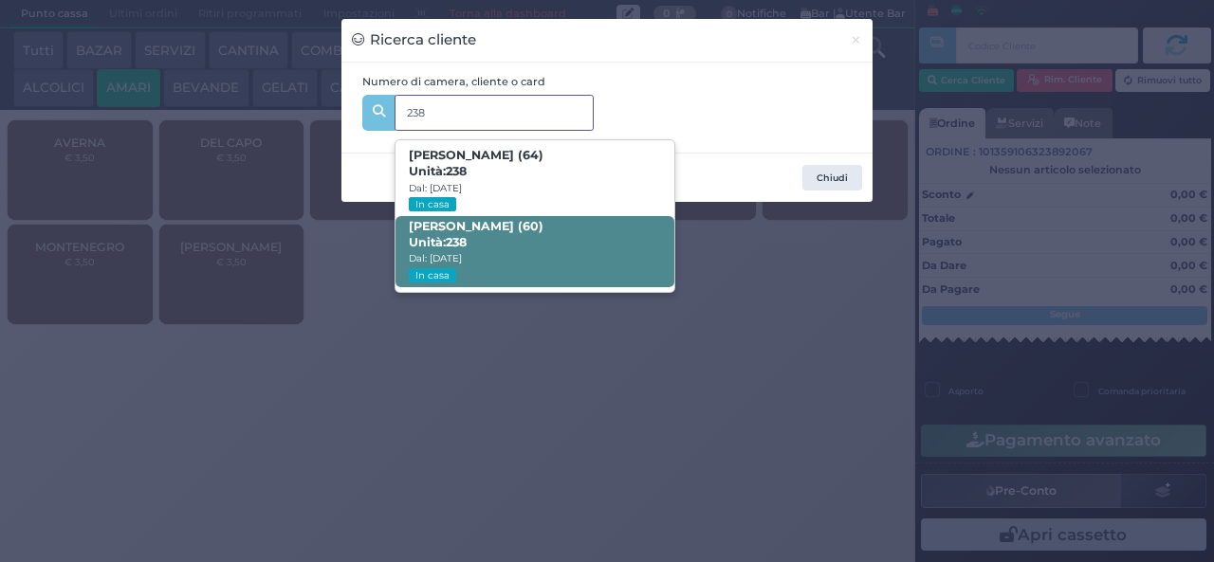
click at [543, 245] on span "GERARDO LAMACCHIA (60) Unità: 238 Dal: 31/08/2025 In casa" at bounding box center [534, 251] width 278 height 71
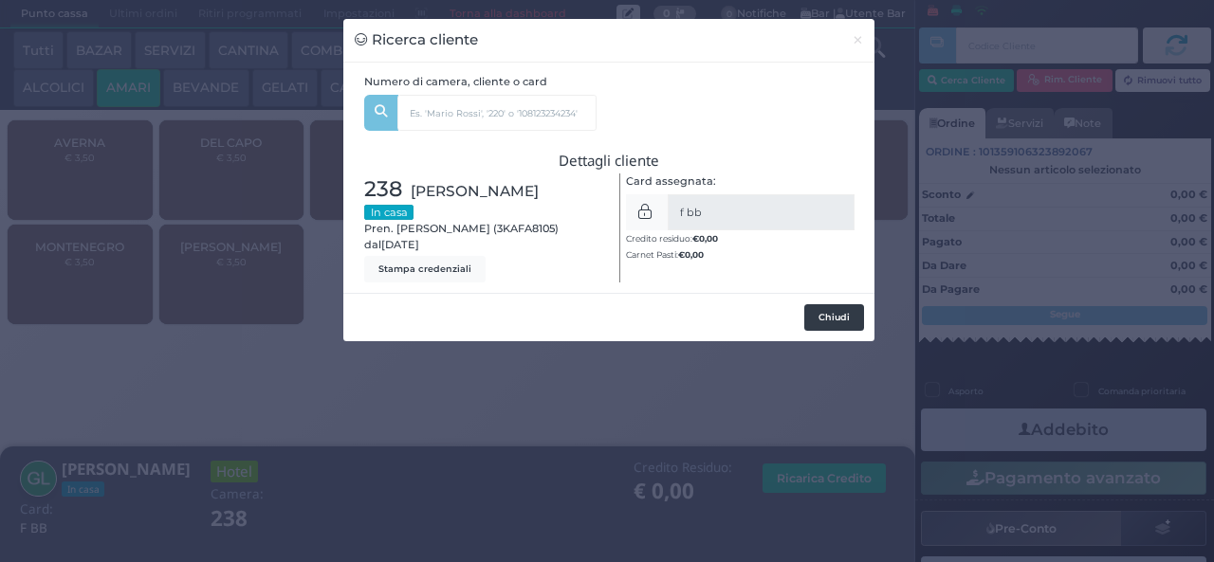
click at [838, 313] on button "Chiudi" at bounding box center [834, 317] width 60 height 27
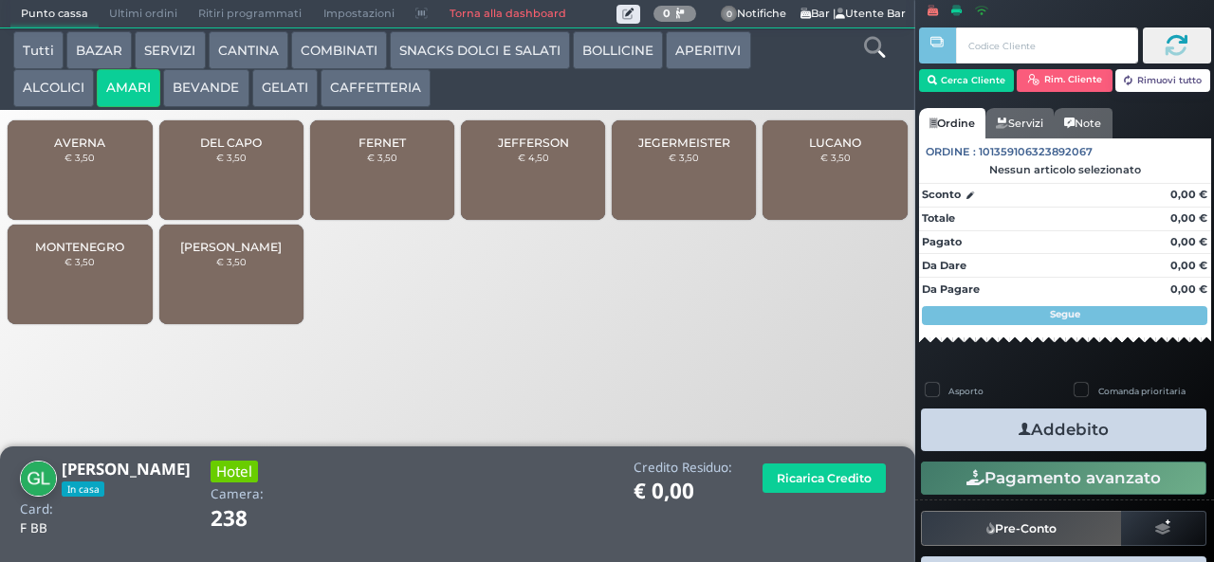
click at [239, 150] on span "DEL CAPO" at bounding box center [231, 143] width 62 height 14
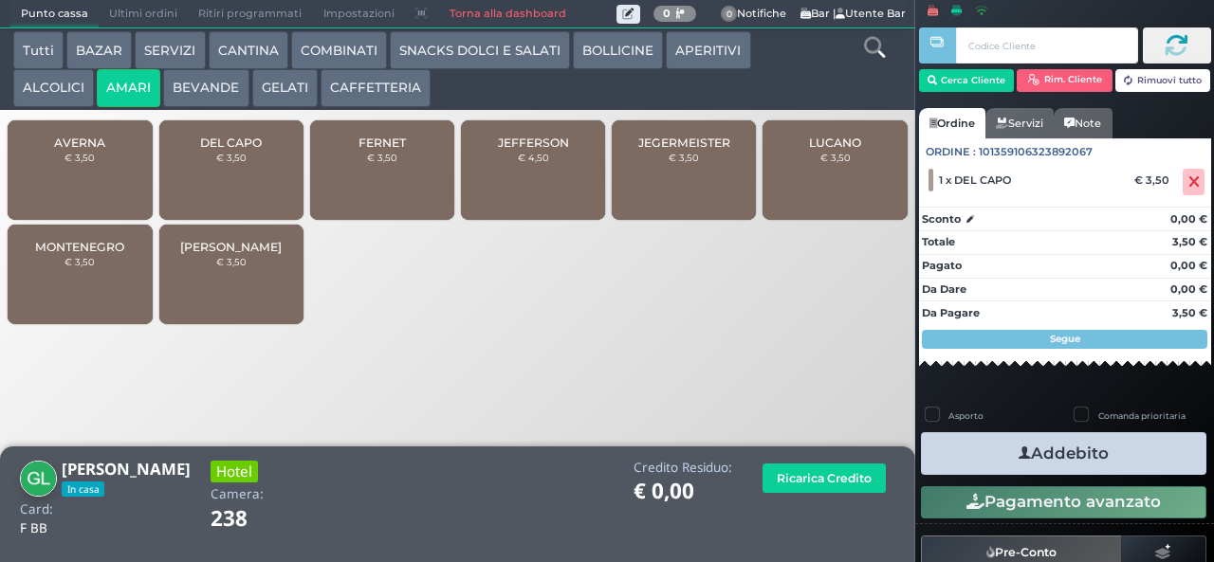
click at [273, 100] on button "GELATI" at bounding box center [284, 88] width 65 height 38
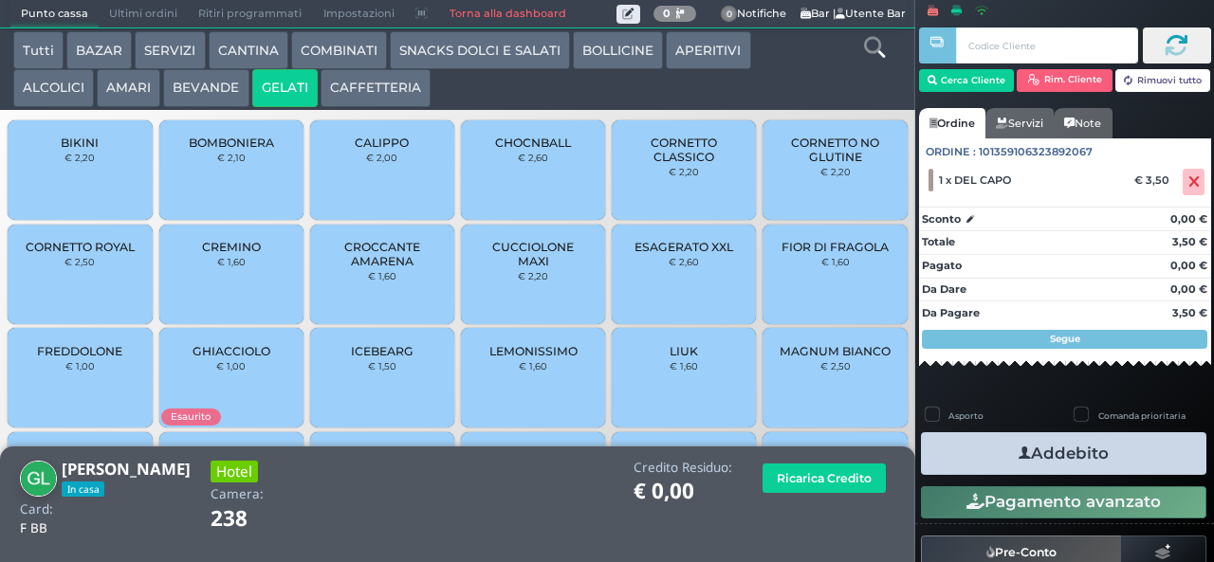
click at [87, 254] on span "CORNETTO ROYAL" at bounding box center [80, 247] width 109 height 14
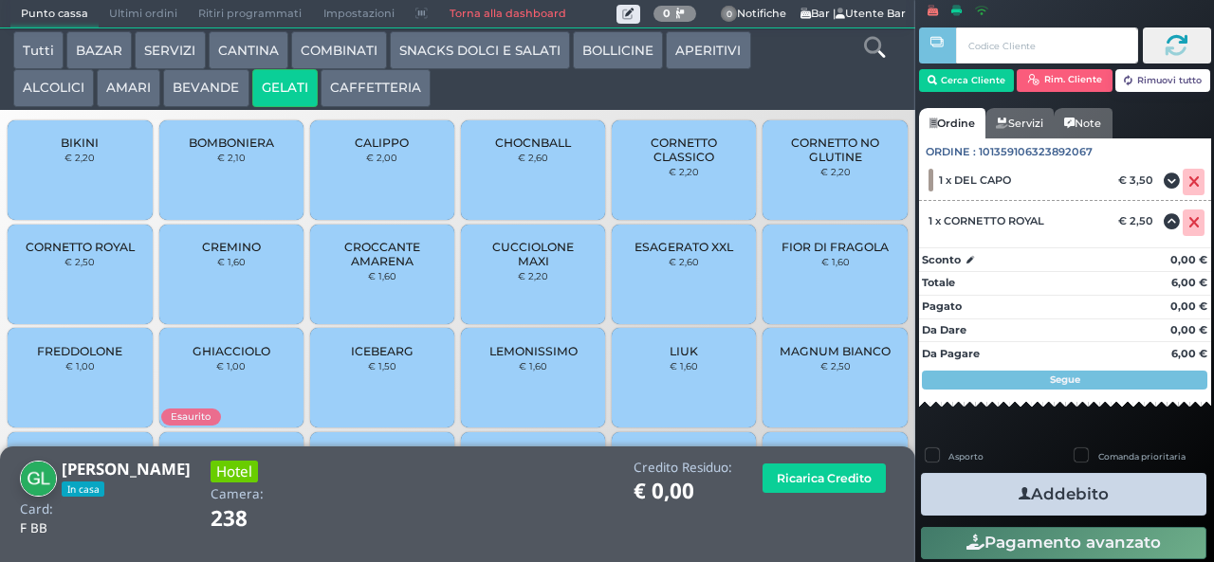
click at [1113, 501] on button "Addebito" at bounding box center [1063, 494] width 285 height 43
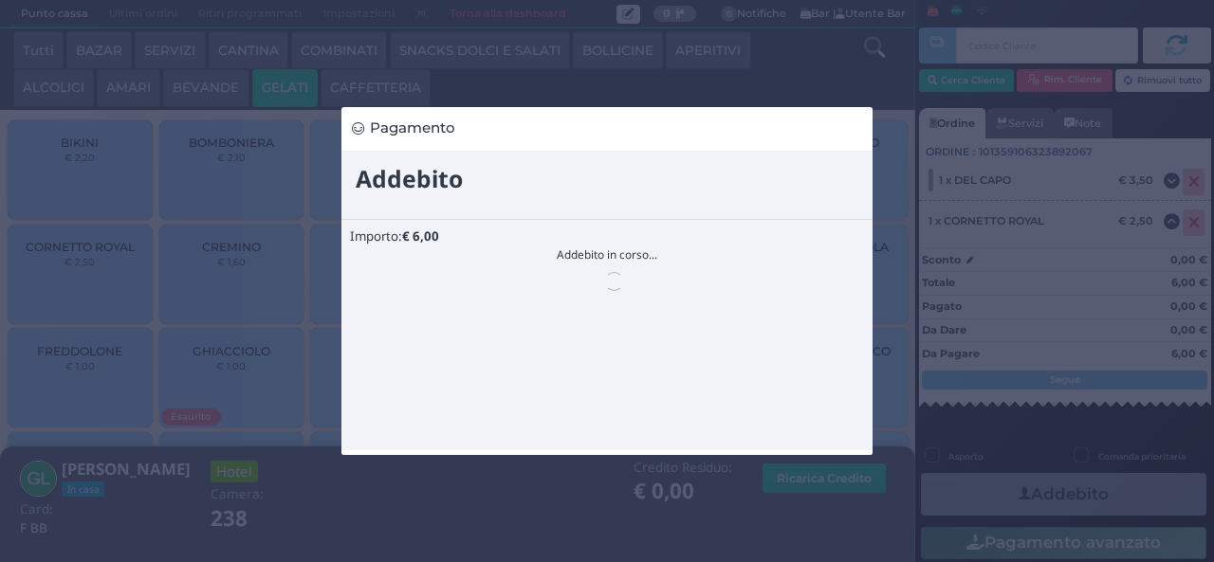
scroll to position [0, 0]
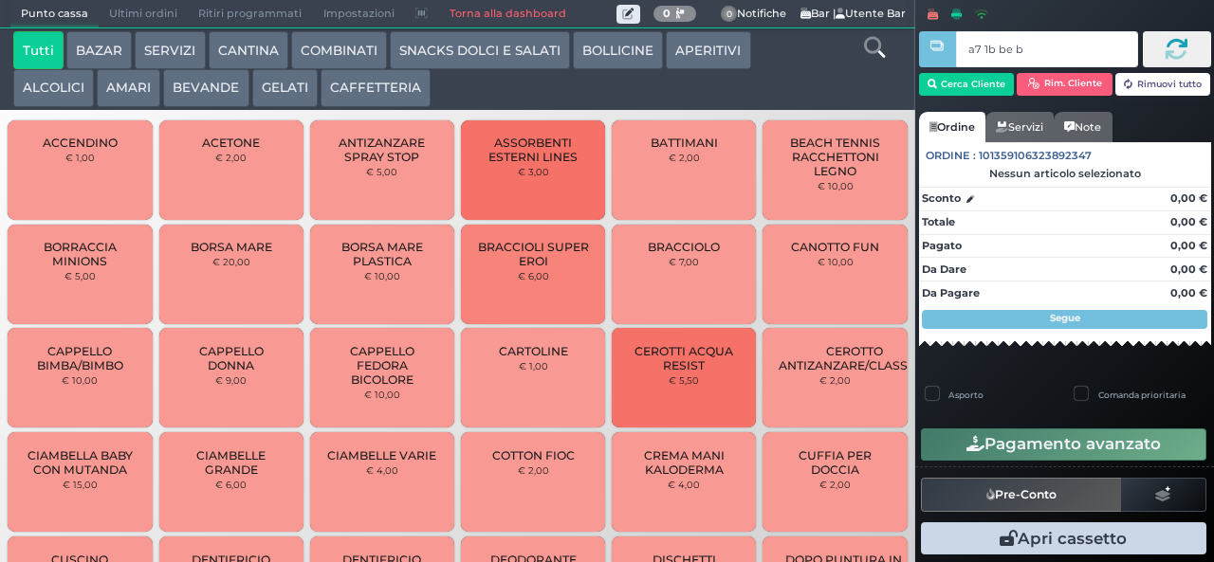
type input "a7 1b be b9"
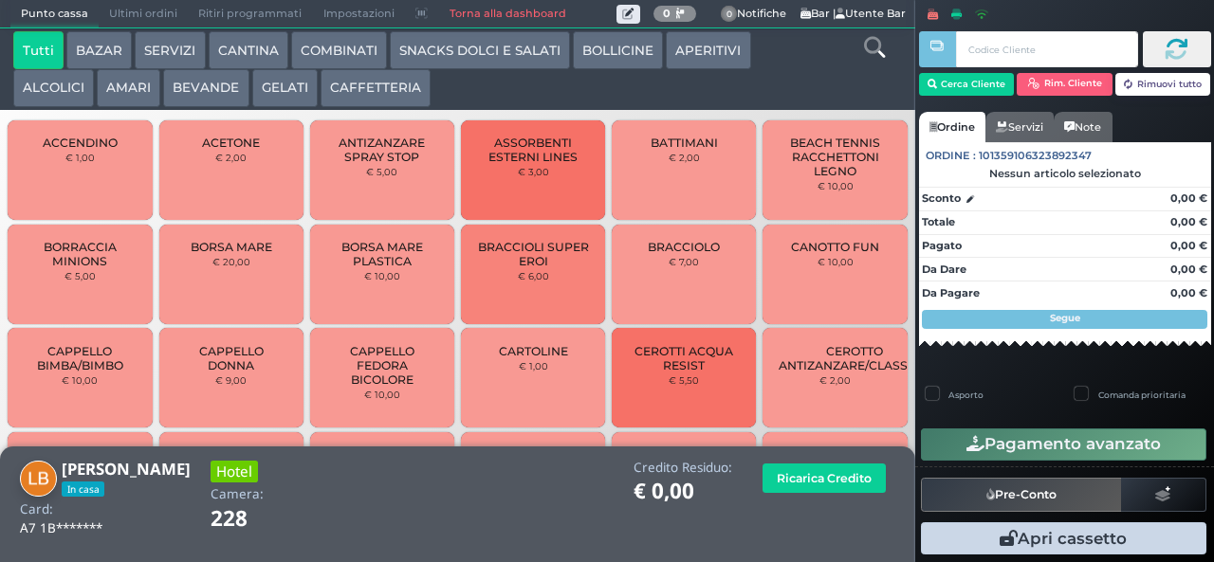
click at [125, 101] on button "AMARI" at bounding box center [129, 88] width 64 height 38
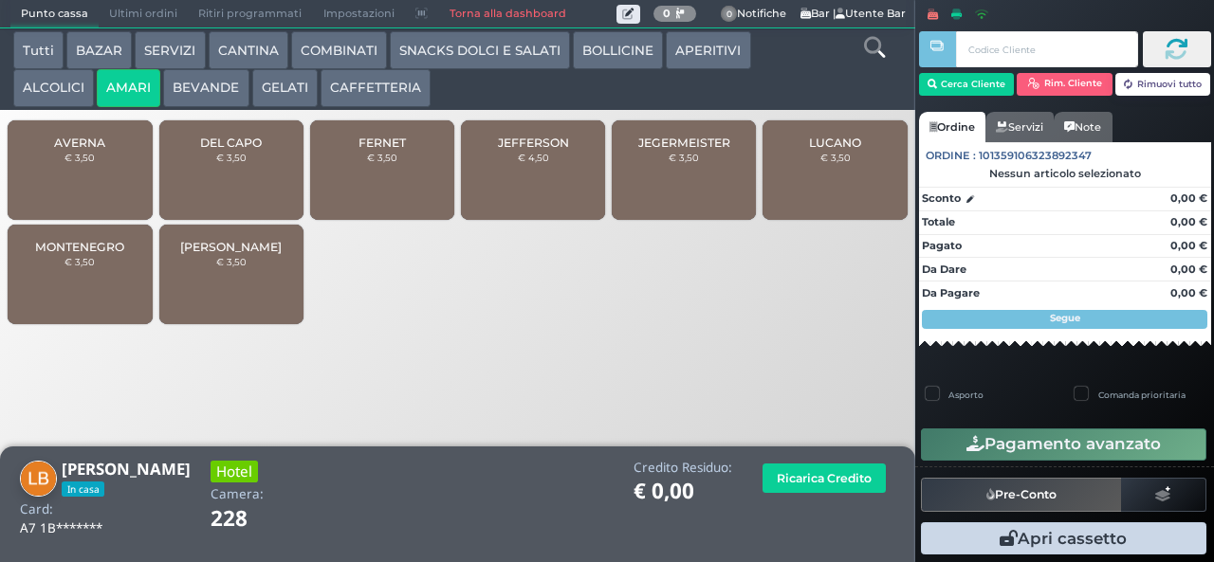
click at [58, 86] on button "ALCOLICI" at bounding box center [53, 88] width 81 height 38
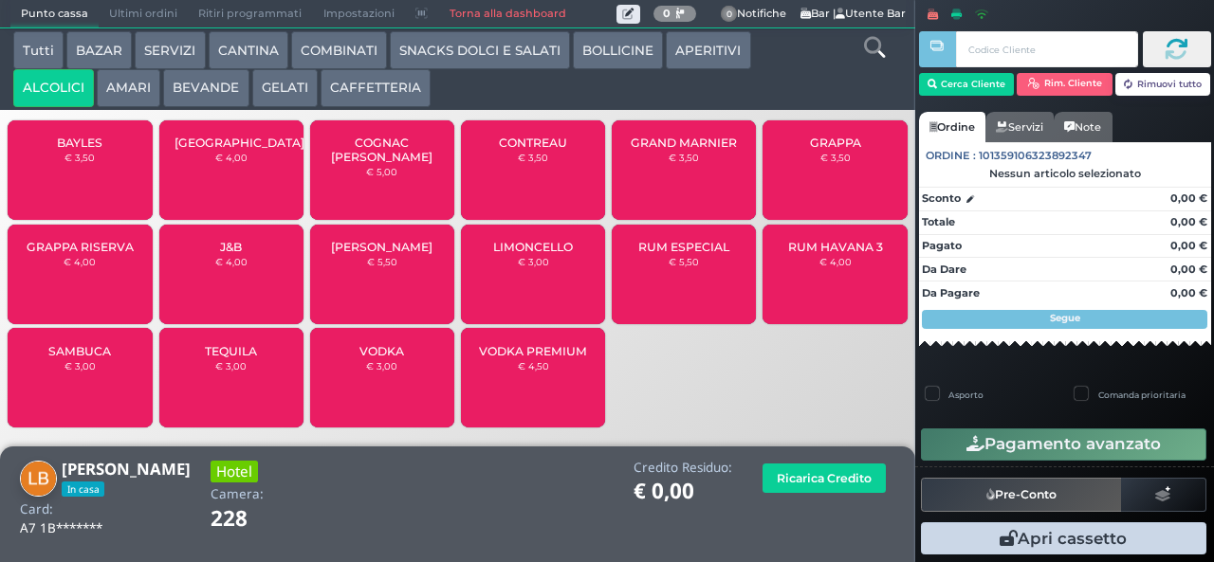
click at [389, 87] on button "CAFFETTERIA" at bounding box center [376, 88] width 110 height 38
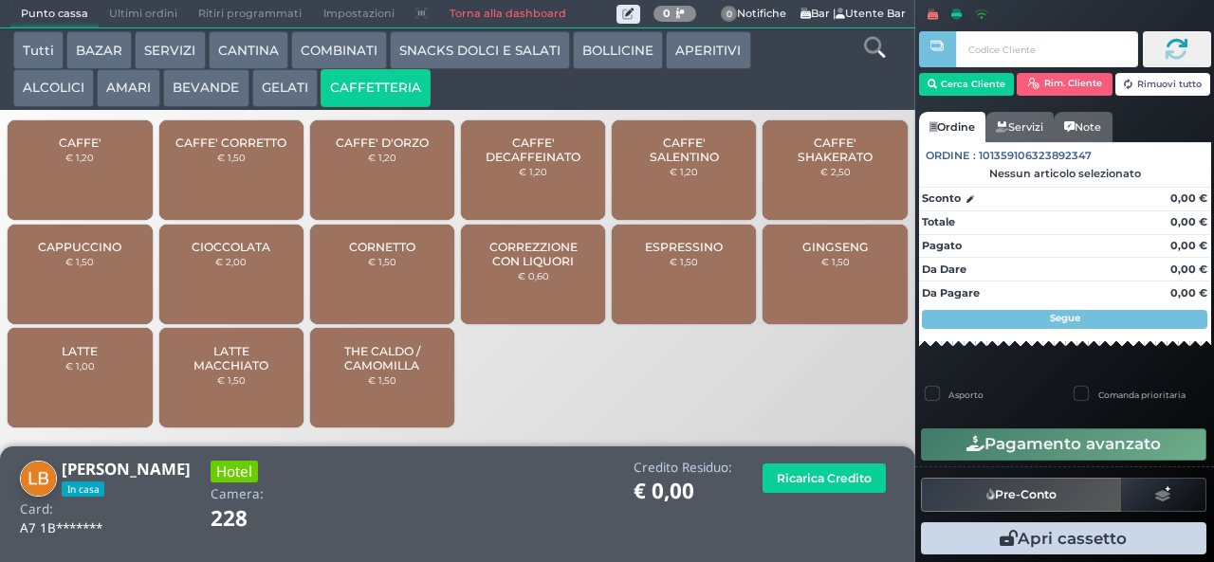
click at [537, 268] on span "CORREZZIONE CON LIQUORI" at bounding box center [533, 254] width 113 height 28
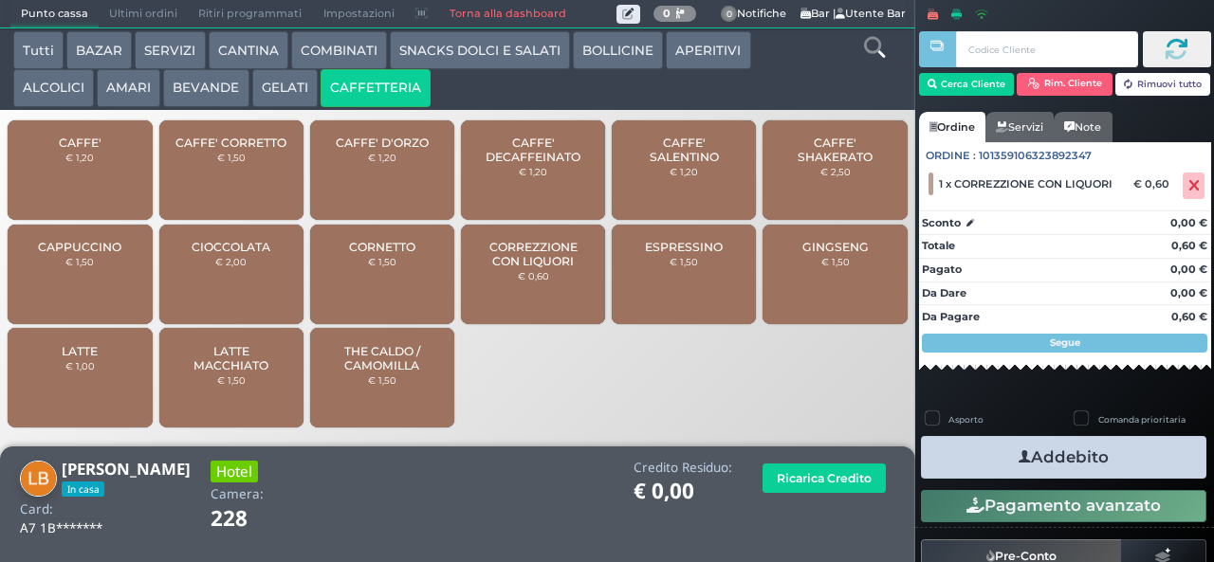
click at [1115, 450] on button "Addebito" at bounding box center [1063, 457] width 285 height 43
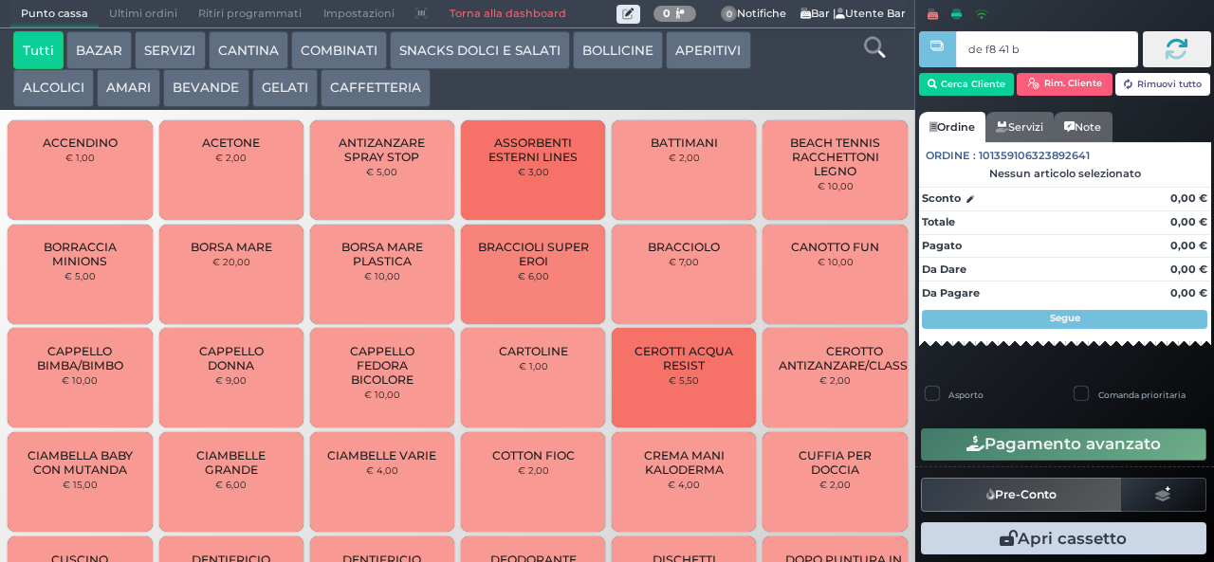
type input "de f8 41 b9"
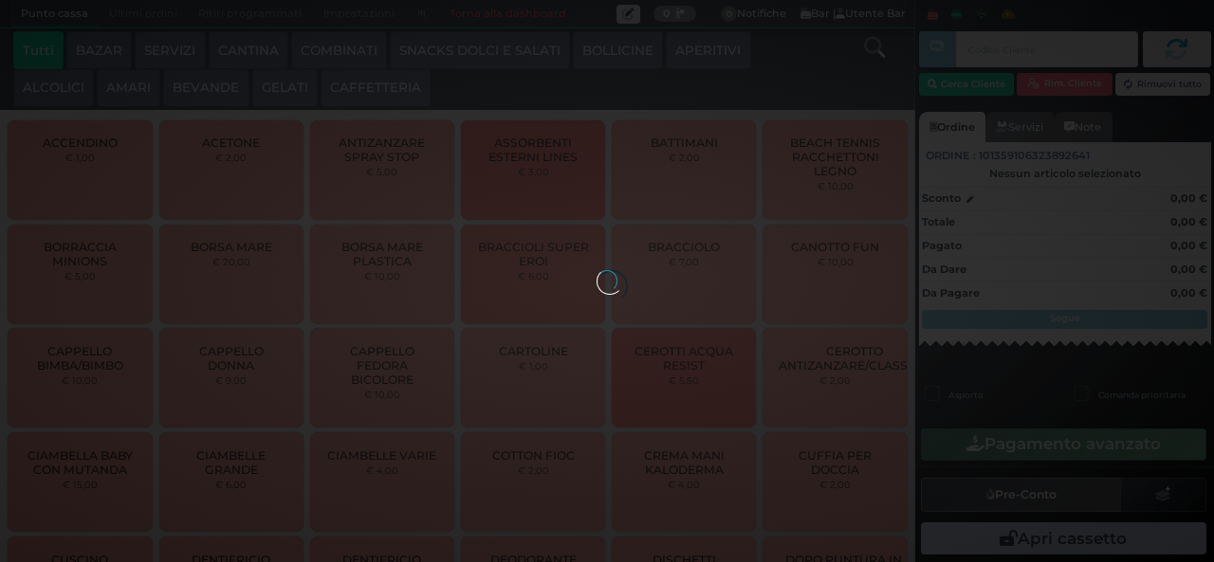
click at [134, 83] on button "AMARI" at bounding box center [129, 88] width 64 height 38
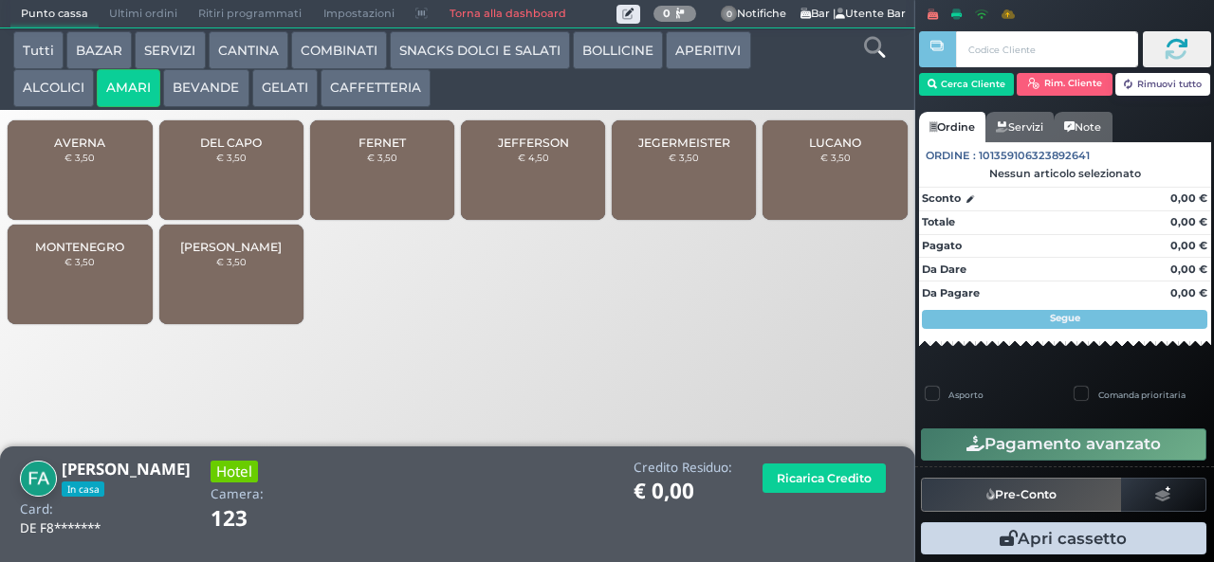
click at [389, 163] on small "€ 3,50" at bounding box center [382, 157] width 30 height 11
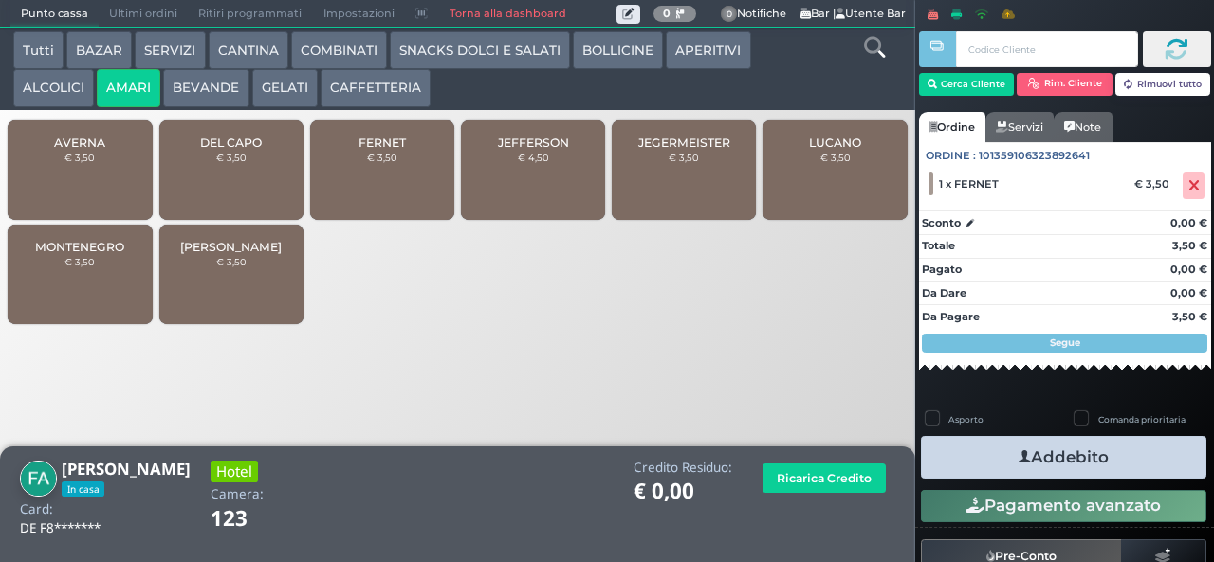
click at [1136, 458] on button "Addebito" at bounding box center [1063, 457] width 285 height 43
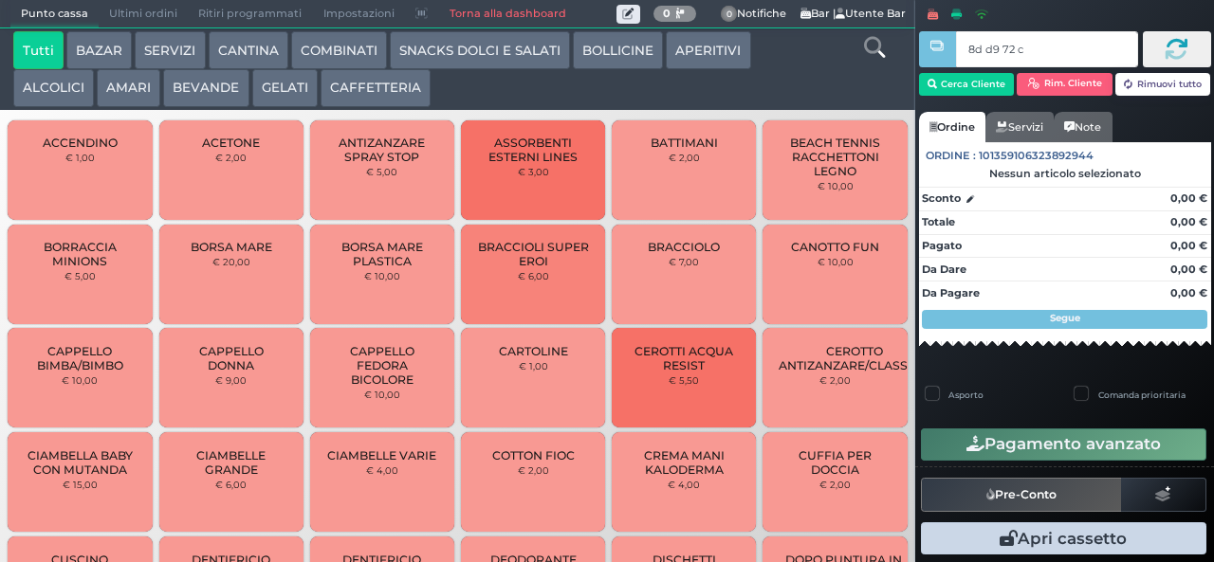
type input "8d d9 72 c3"
click at [0, 0] on div at bounding box center [0, 0] width 0 height 0
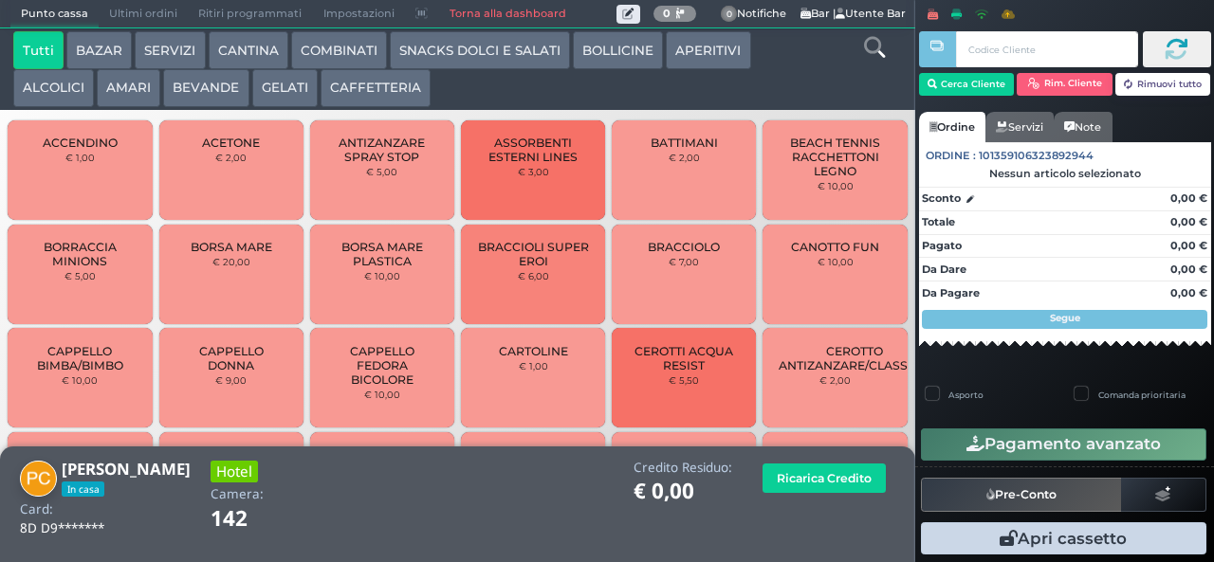
click at [135, 87] on button "AMARI" at bounding box center [129, 88] width 64 height 38
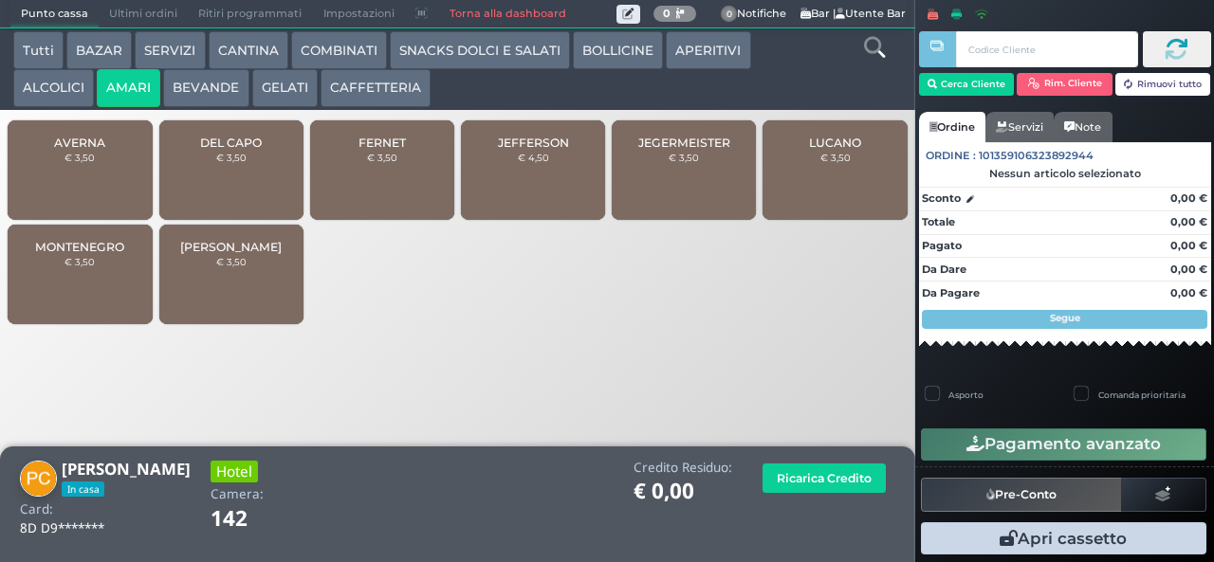
click at [695, 190] on div "JEGERMEISTER € 3,50" at bounding box center [684, 170] width 144 height 100
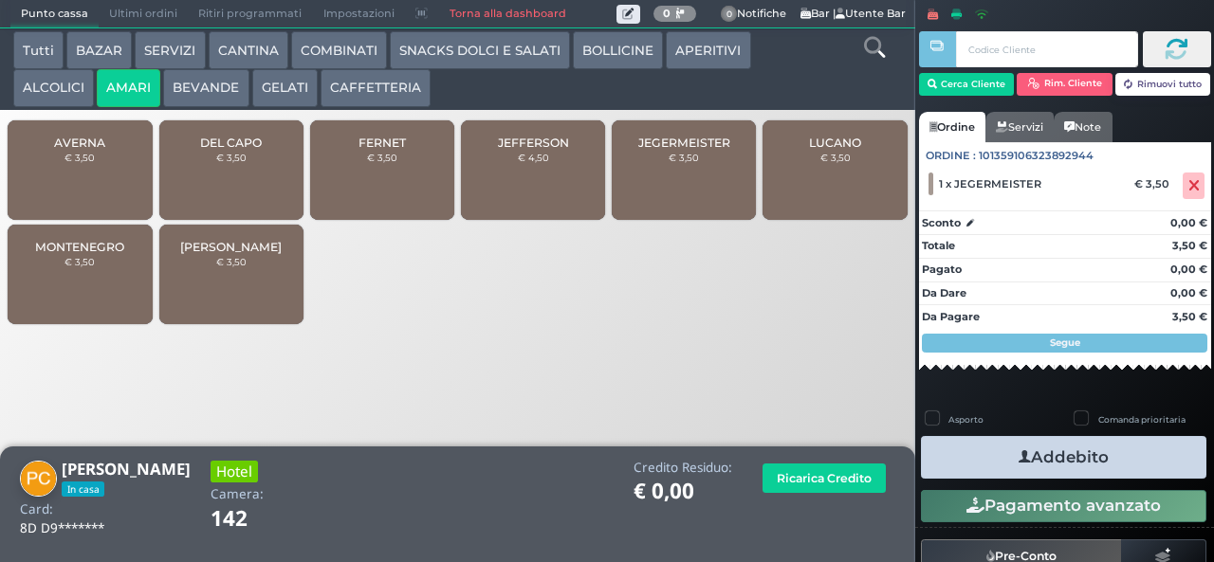
click at [1113, 457] on button "Addebito" at bounding box center [1063, 457] width 285 height 43
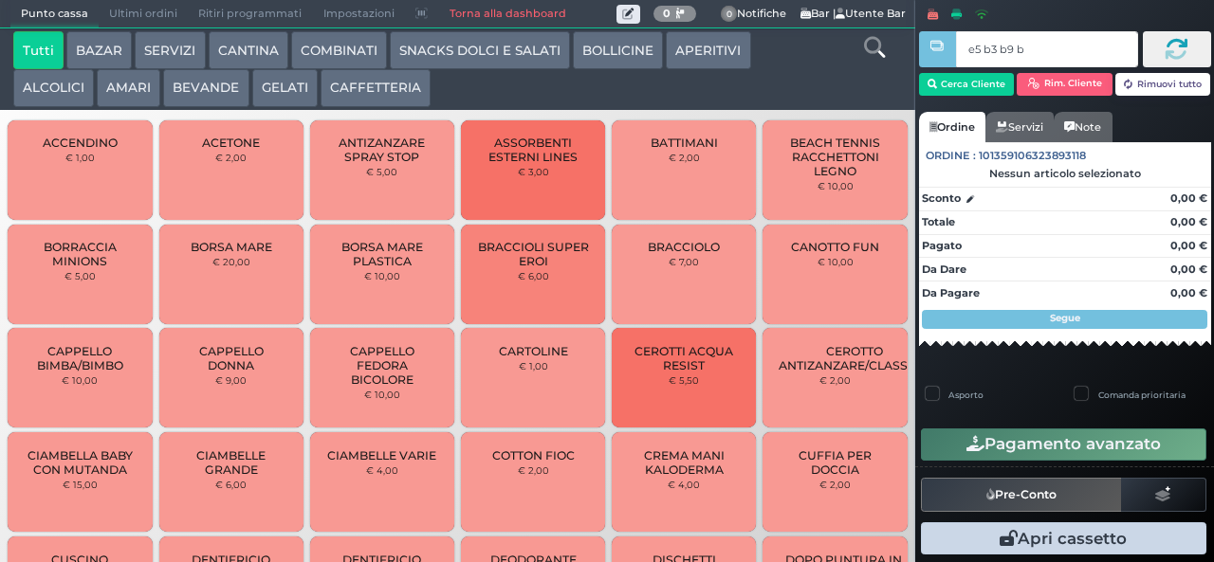
type input "e5 b3 b9 b9"
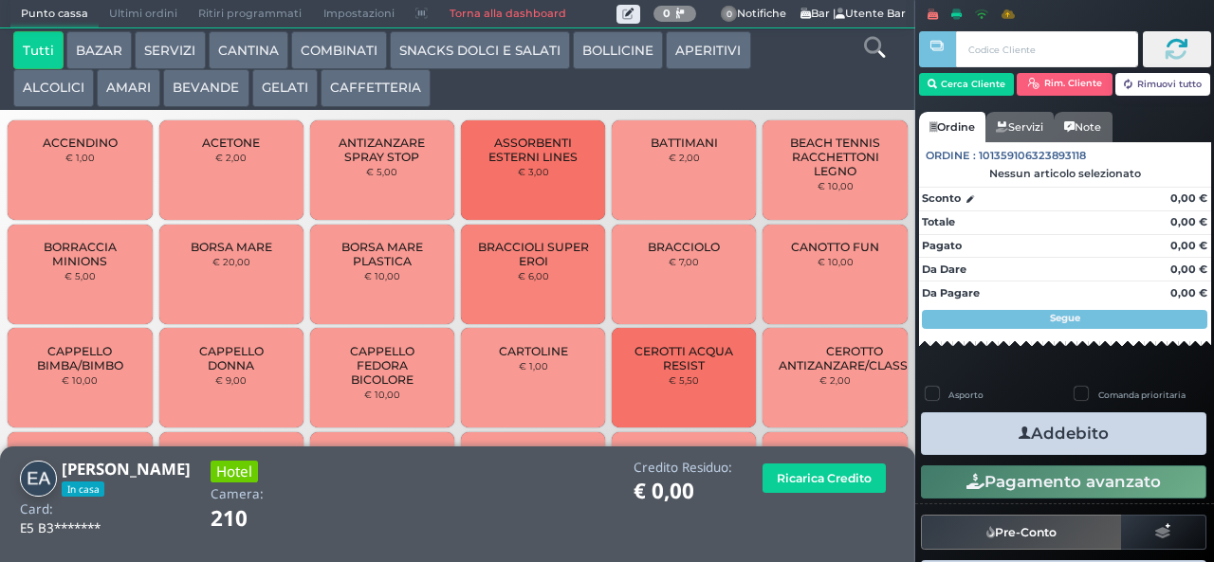
click at [129, 83] on button "AMARI" at bounding box center [129, 88] width 64 height 38
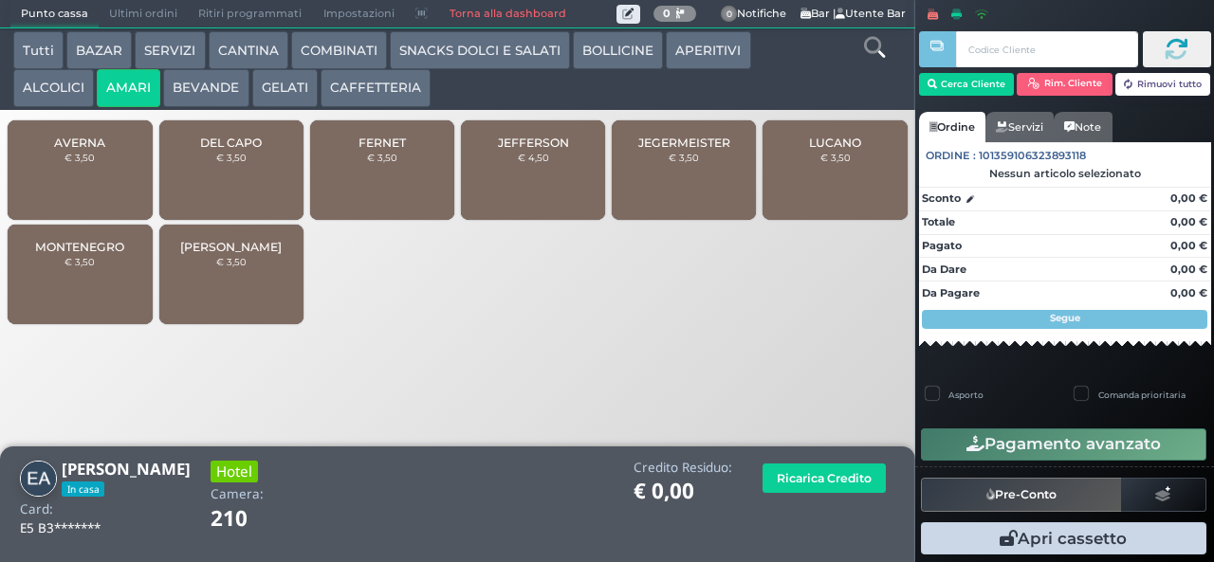
click at [248, 150] on span "DEL CAPO" at bounding box center [231, 143] width 62 height 14
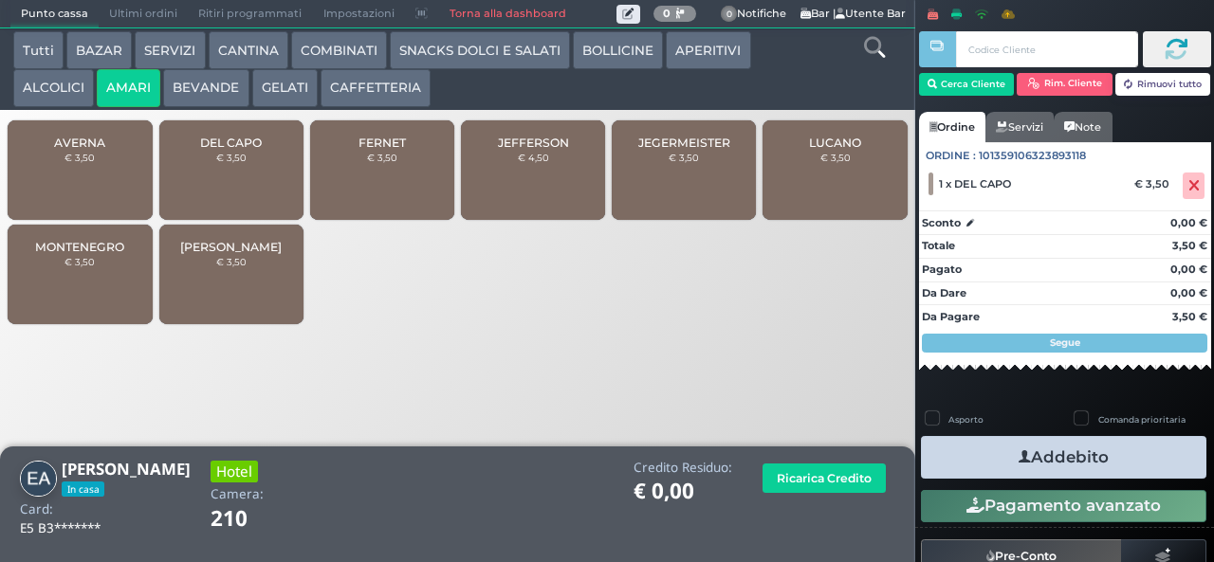
click at [1077, 463] on button "Addebito" at bounding box center [1063, 457] width 285 height 43
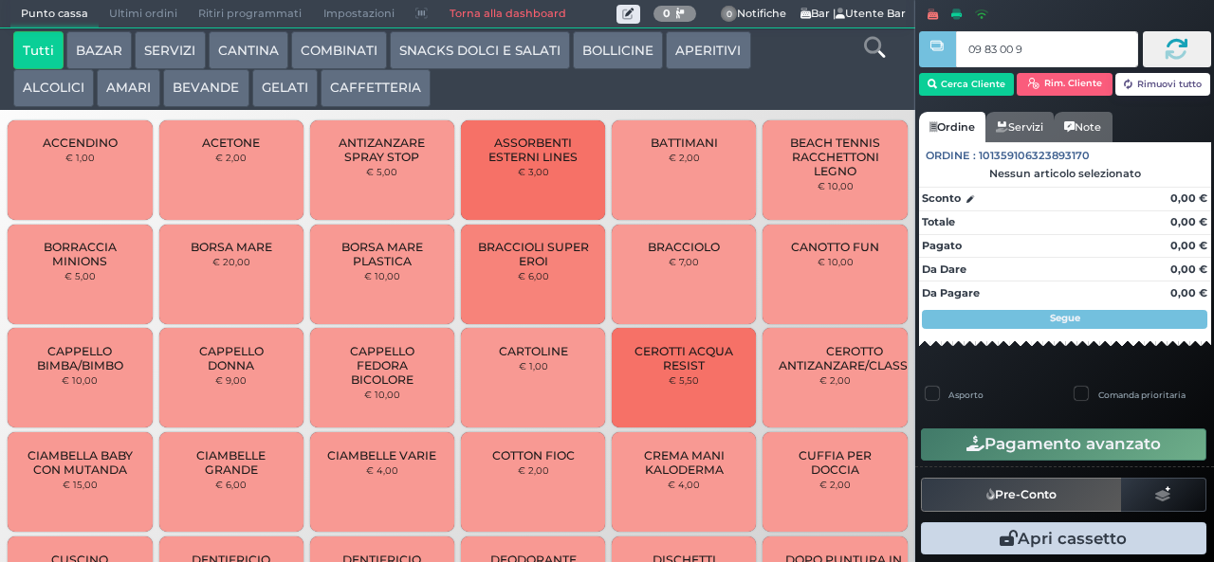
type input "09 83 00 95"
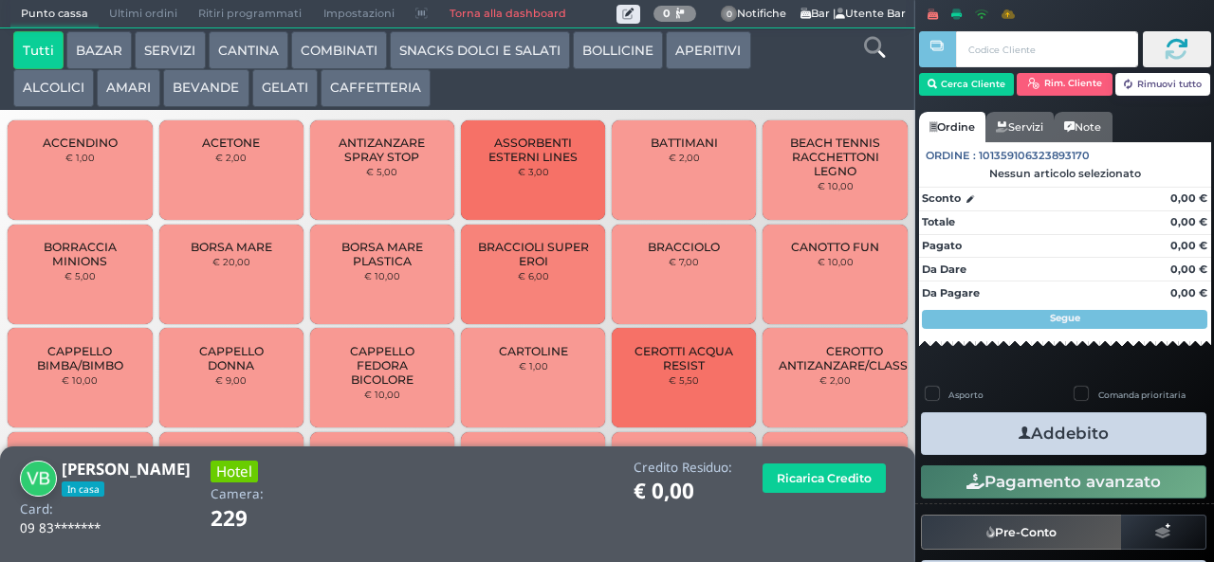
click at [505, 56] on button "SNACKS DOLCI E SALATI" at bounding box center [480, 50] width 180 height 38
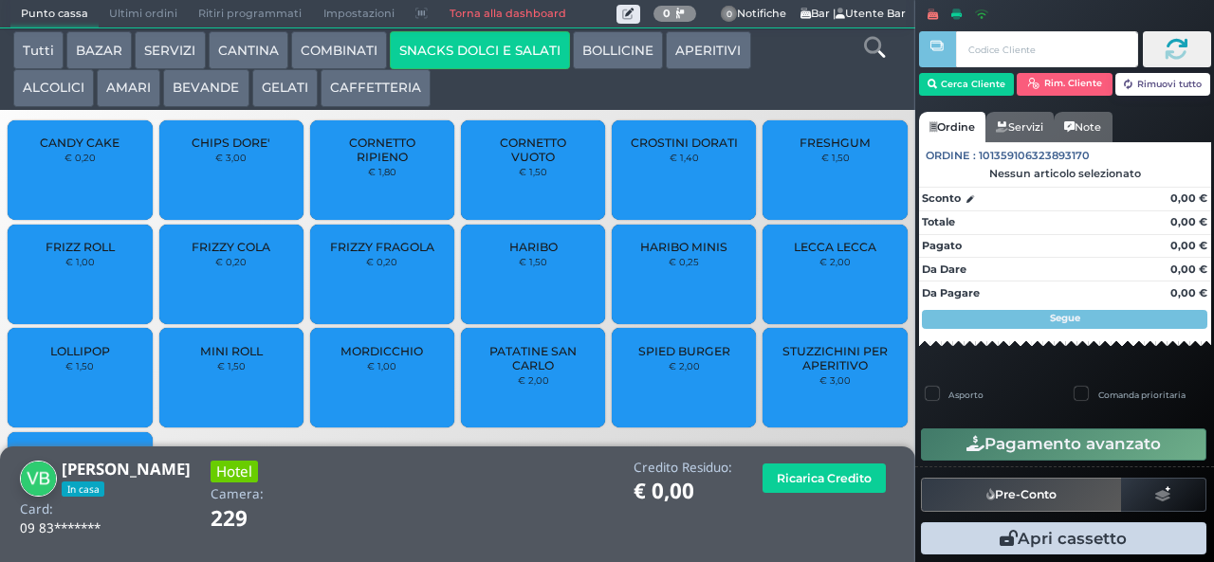
click at [248, 285] on div "FRIZZY COLA € 0,20" at bounding box center [231, 275] width 144 height 100
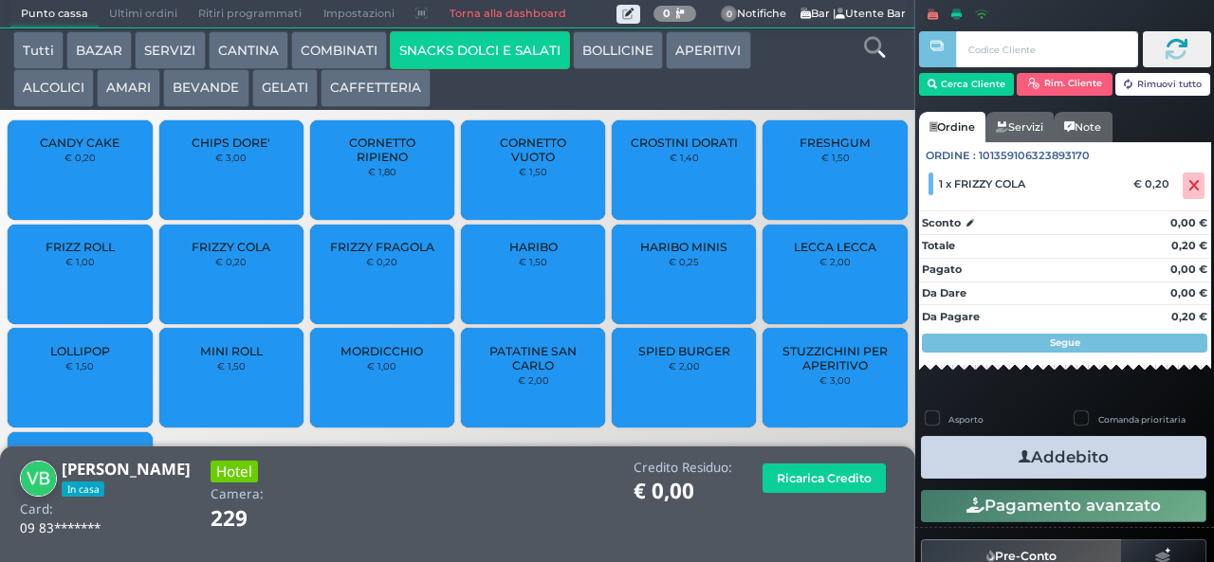
click at [240, 254] on span "FRIZZY COLA" at bounding box center [231, 247] width 79 height 14
click at [1110, 467] on button "Addebito" at bounding box center [1063, 457] width 285 height 43
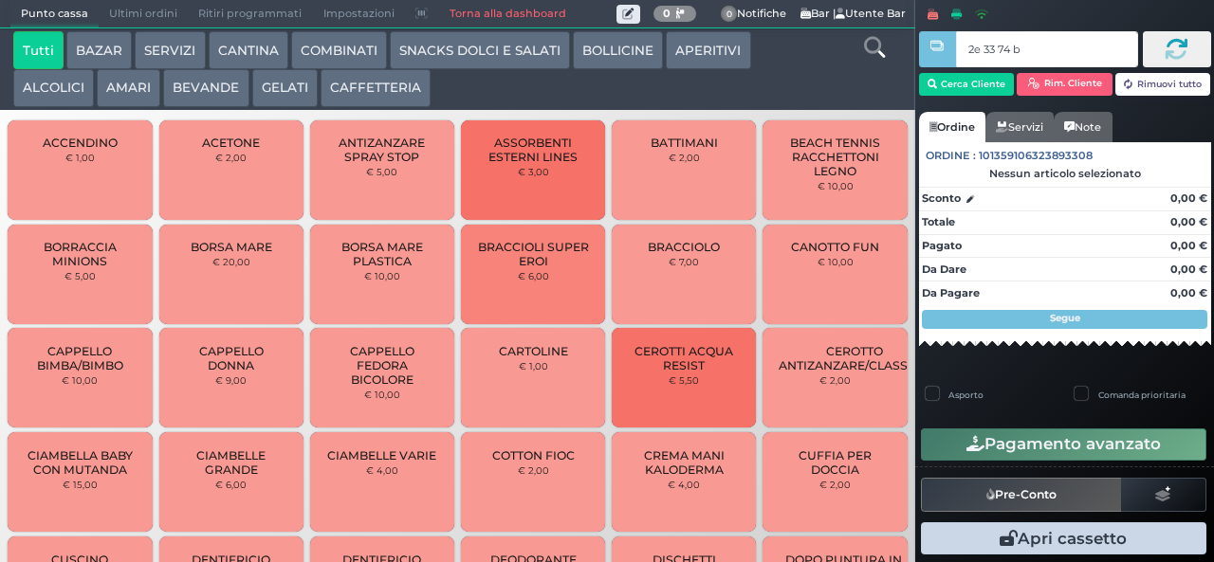
type input "2e 33 74 b9"
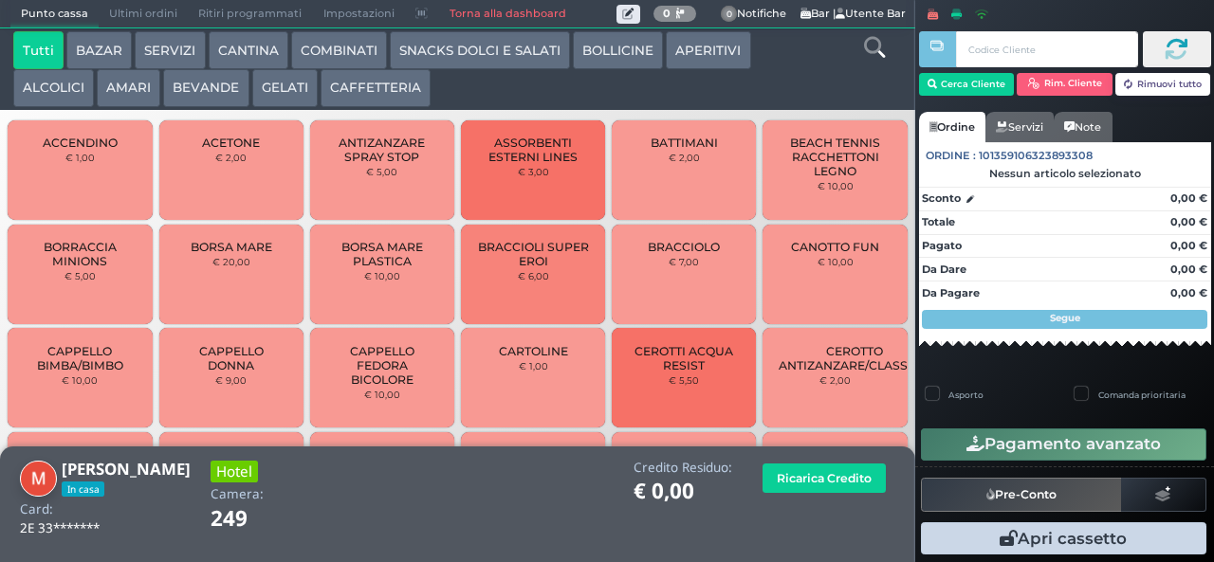
click at [398, 93] on button "CAFFETTERIA" at bounding box center [376, 88] width 110 height 38
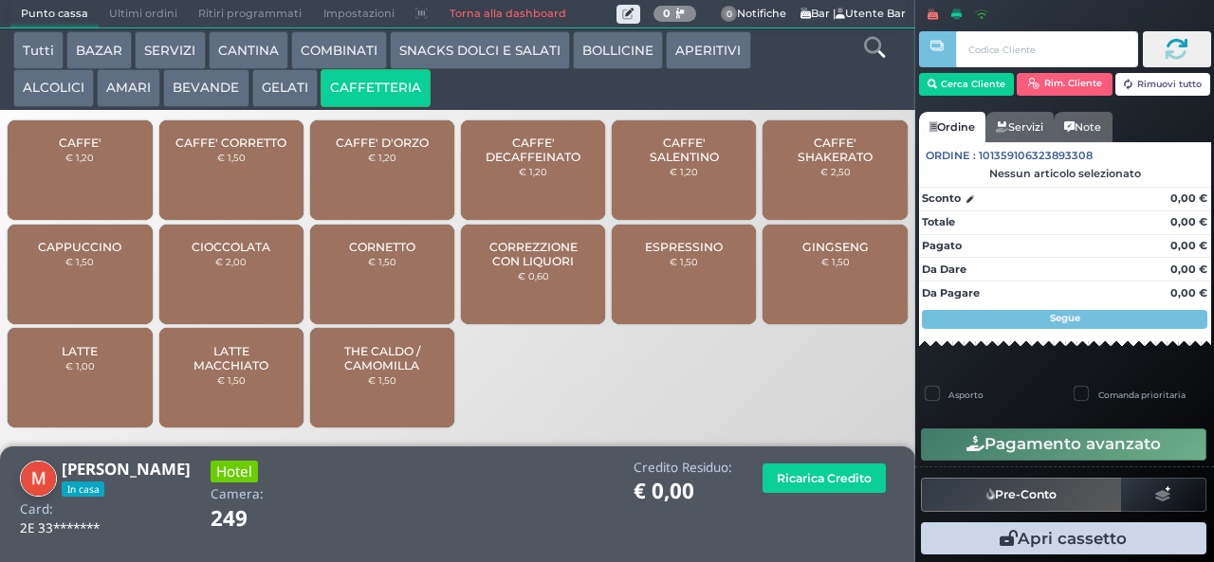
click at [823, 292] on div "GINGSENG € 1,50" at bounding box center [835, 275] width 144 height 100
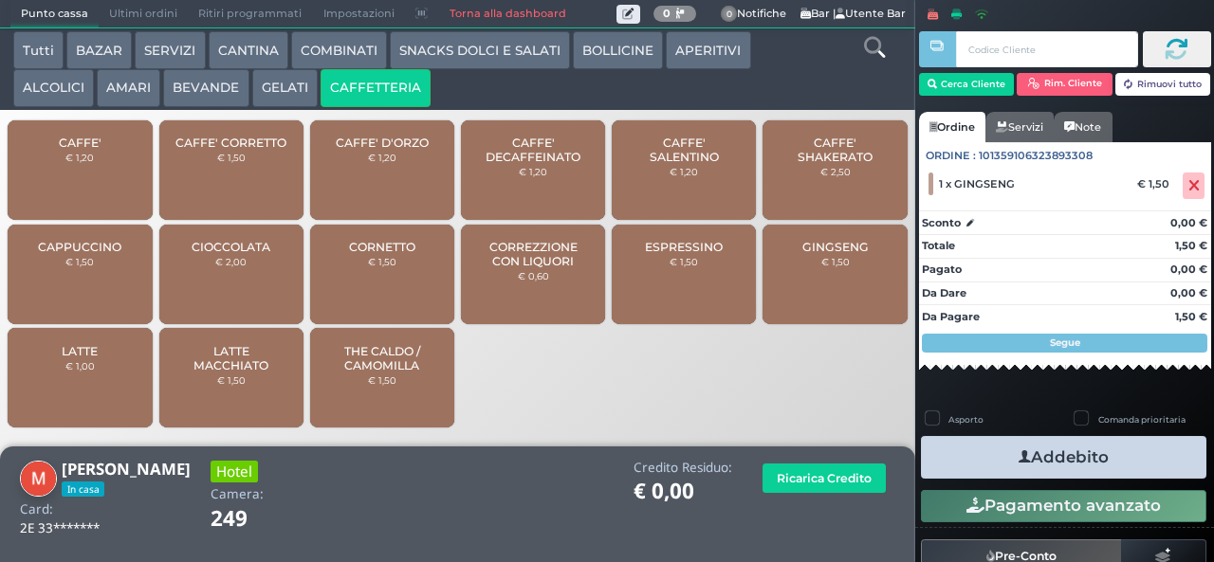
click at [1085, 463] on button "Addebito" at bounding box center [1063, 457] width 285 height 43
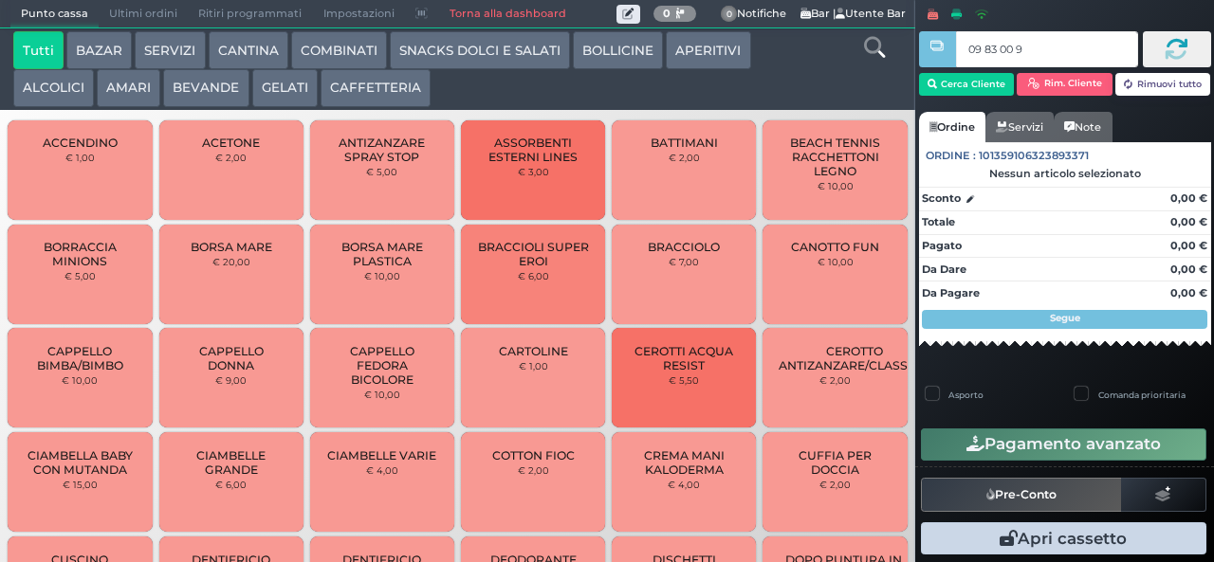
type input "09 83 00 95"
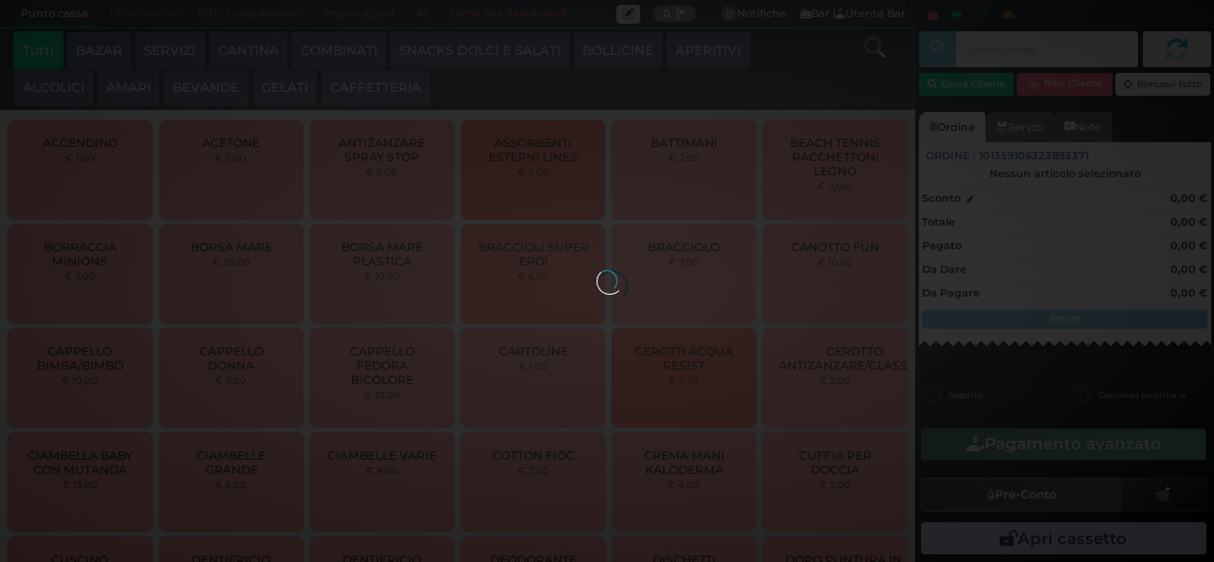
click at [271, 85] on button "GELATI" at bounding box center [284, 88] width 65 height 38
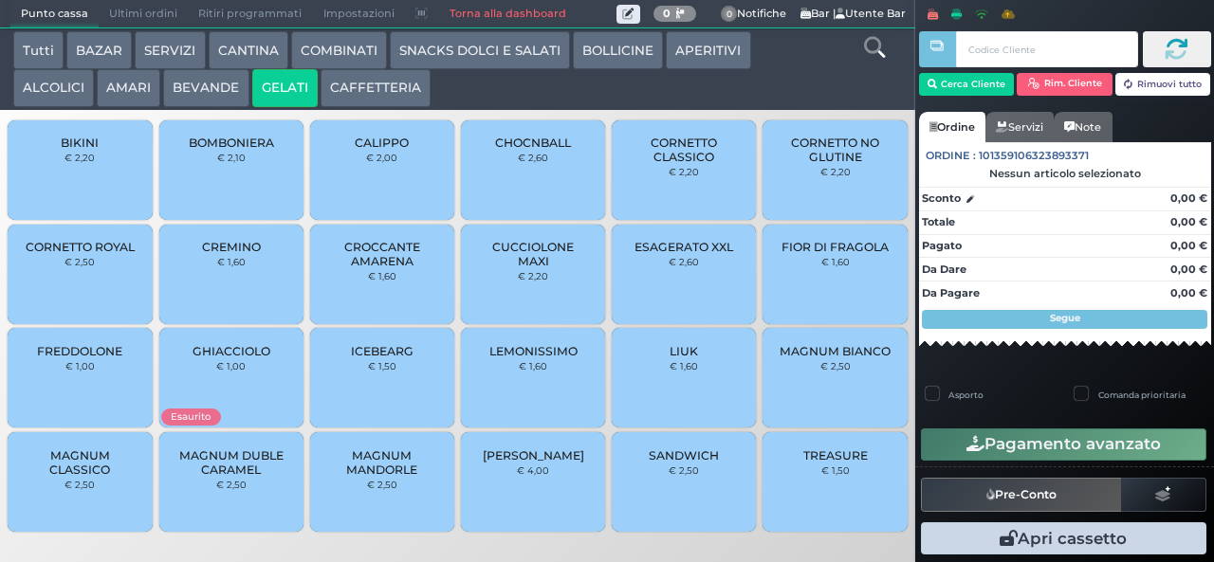
click at [286, 89] on button "GELATI" at bounding box center [284, 88] width 65 height 38
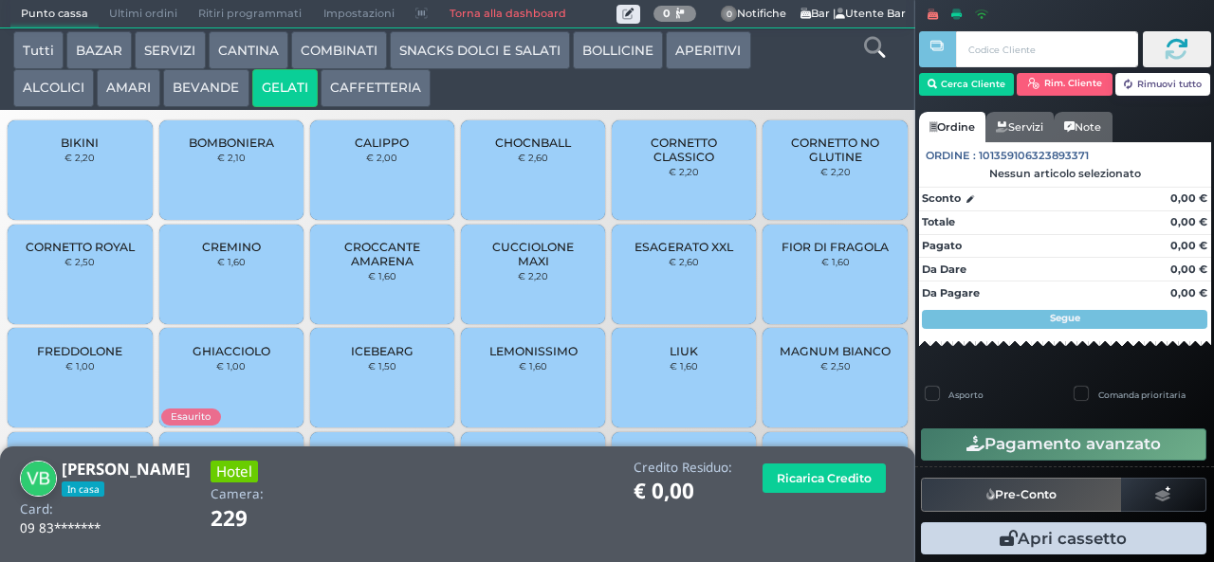
click at [826, 267] on small "€ 1,60" at bounding box center [835, 261] width 28 height 11
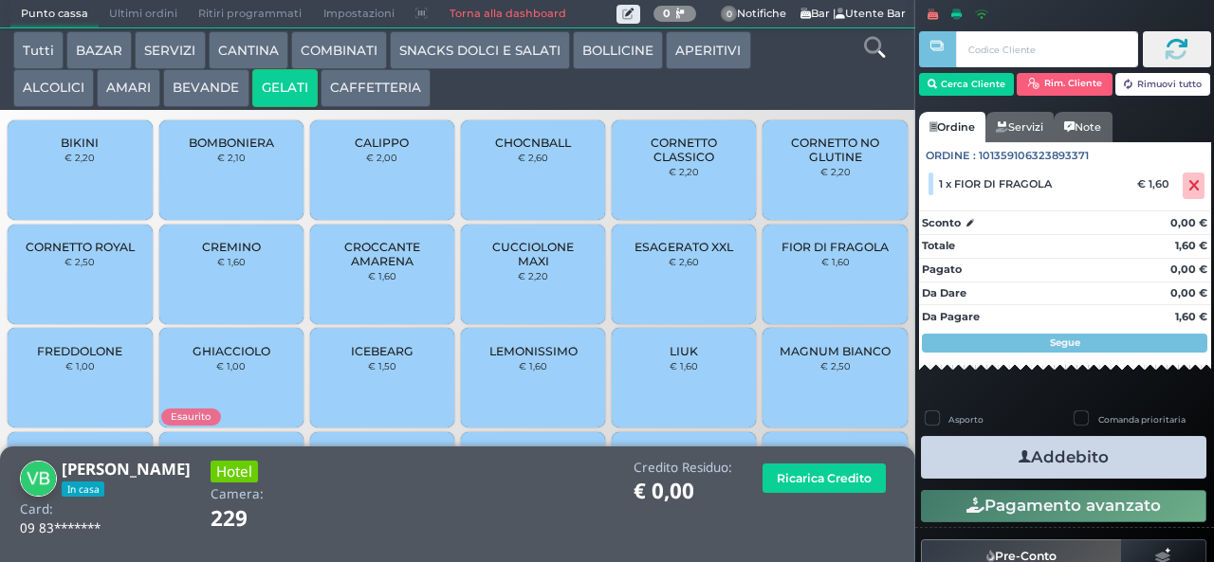
click at [1087, 450] on button "Addebito" at bounding box center [1063, 457] width 285 height 43
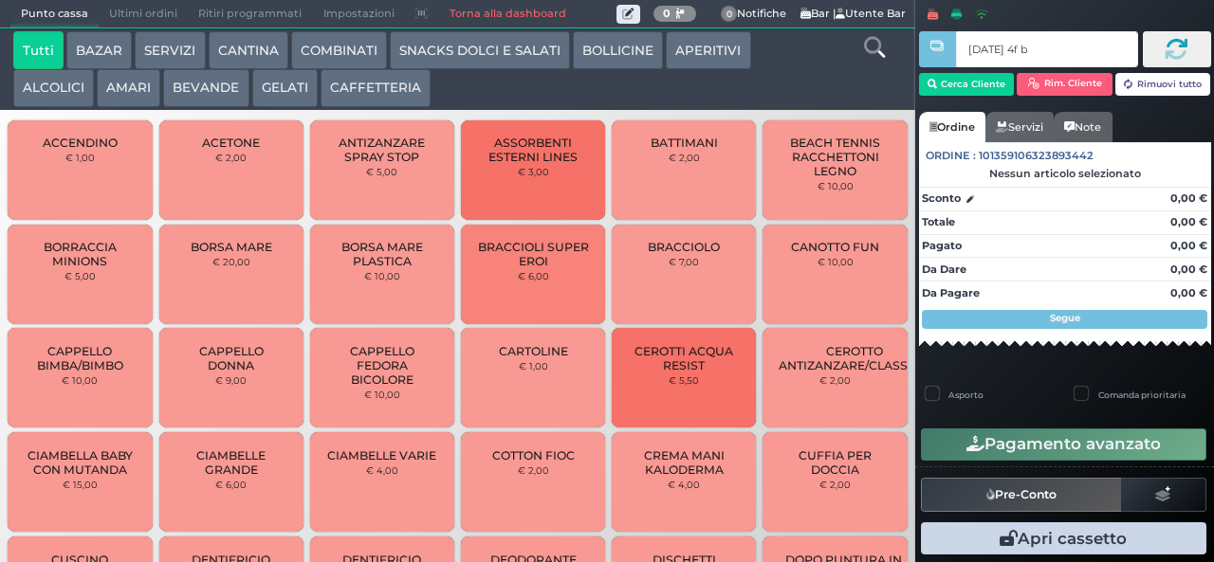
type input "[DATE] 4f b9"
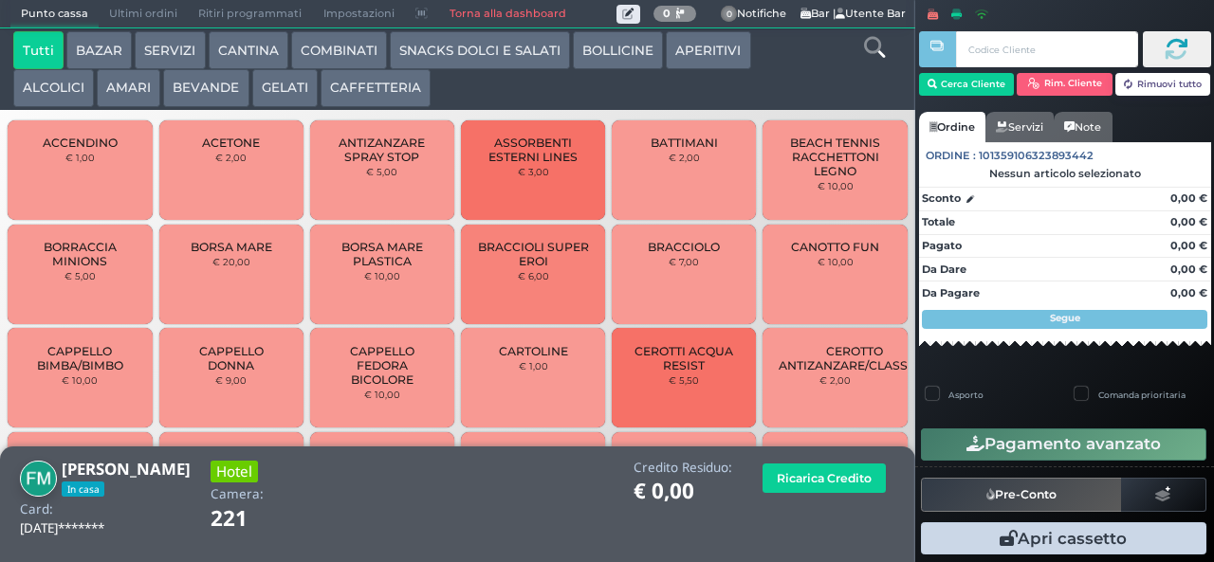
click at [343, 105] on button "CAFFETTERIA" at bounding box center [376, 88] width 110 height 38
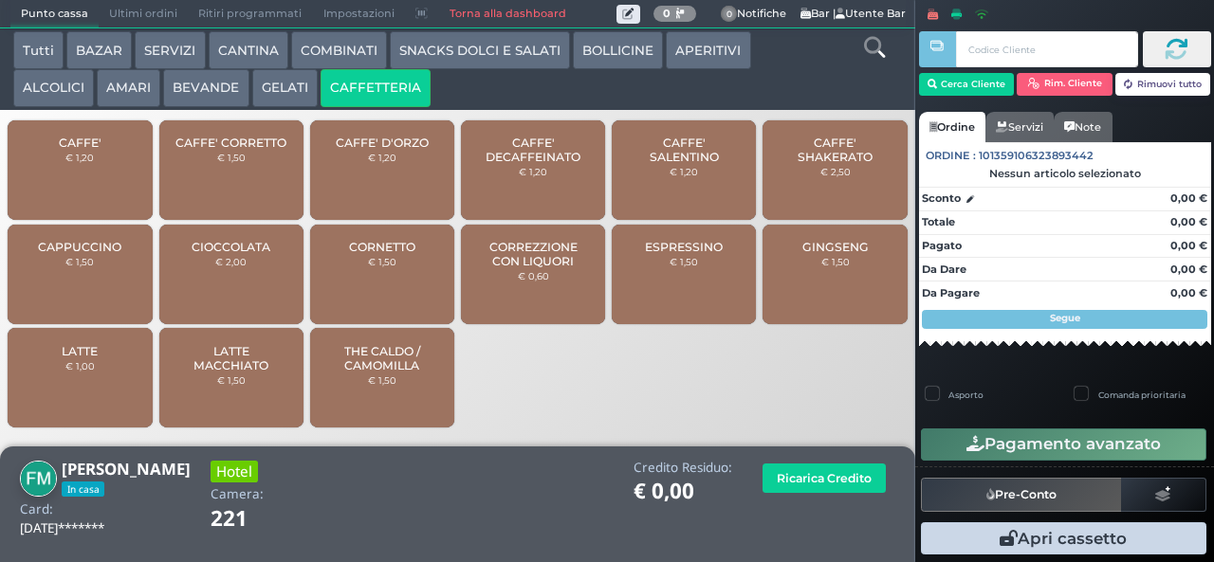
click at [542, 268] on span "CORREZZIONE CON LIQUORI" at bounding box center [533, 254] width 113 height 28
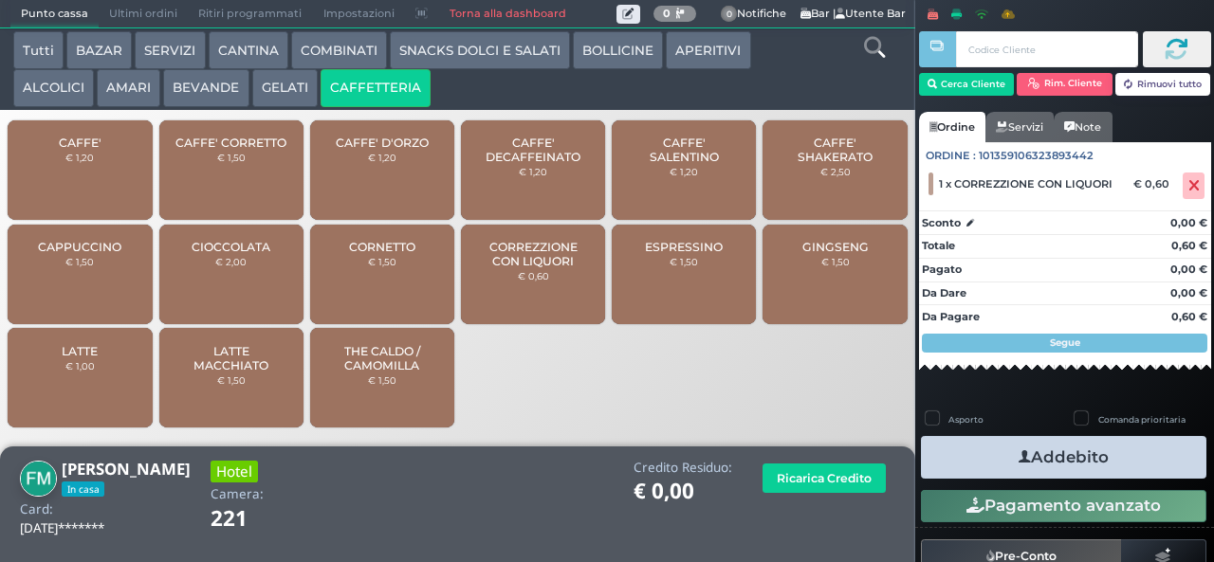
click at [1089, 451] on button "Addebito" at bounding box center [1063, 457] width 285 height 43
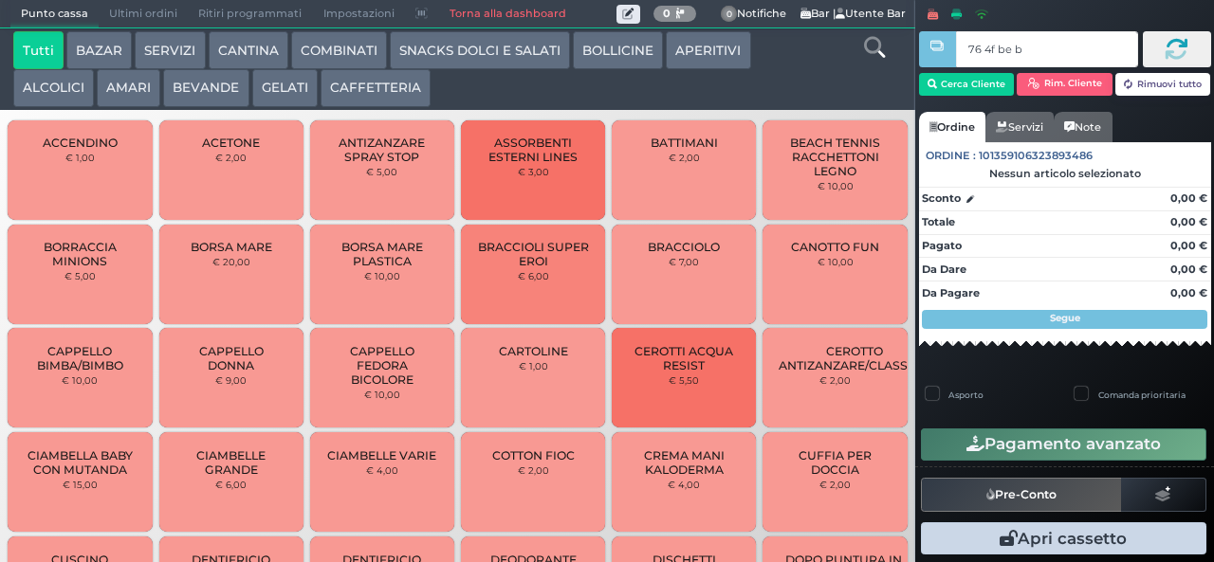
type input "76 4f be b9"
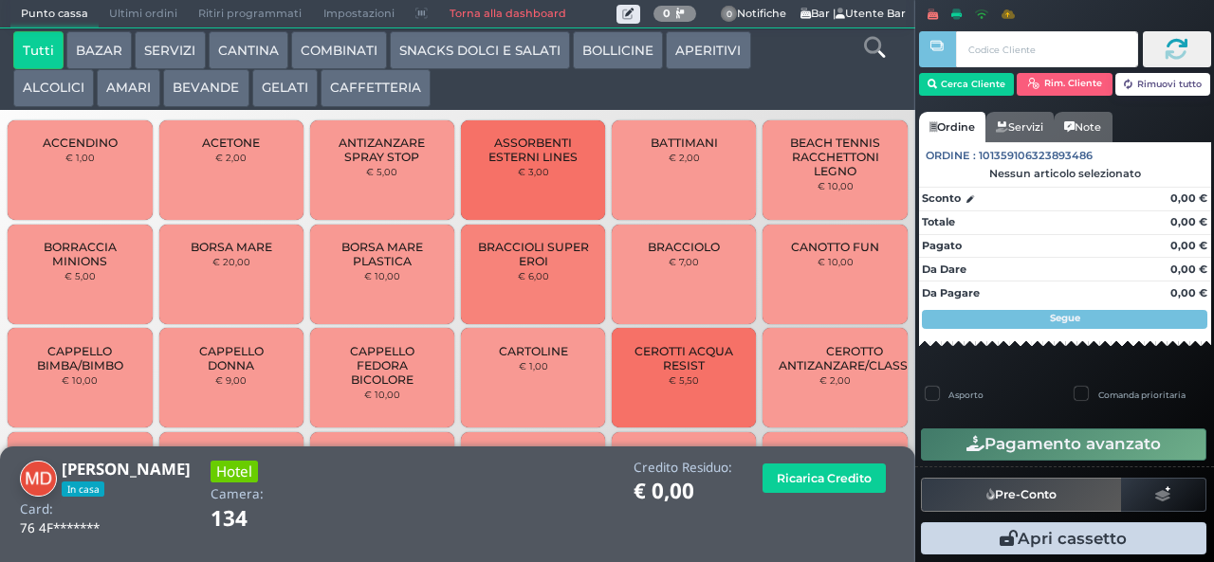
click at [215, 89] on button "BEVANDE" at bounding box center [205, 88] width 85 height 38
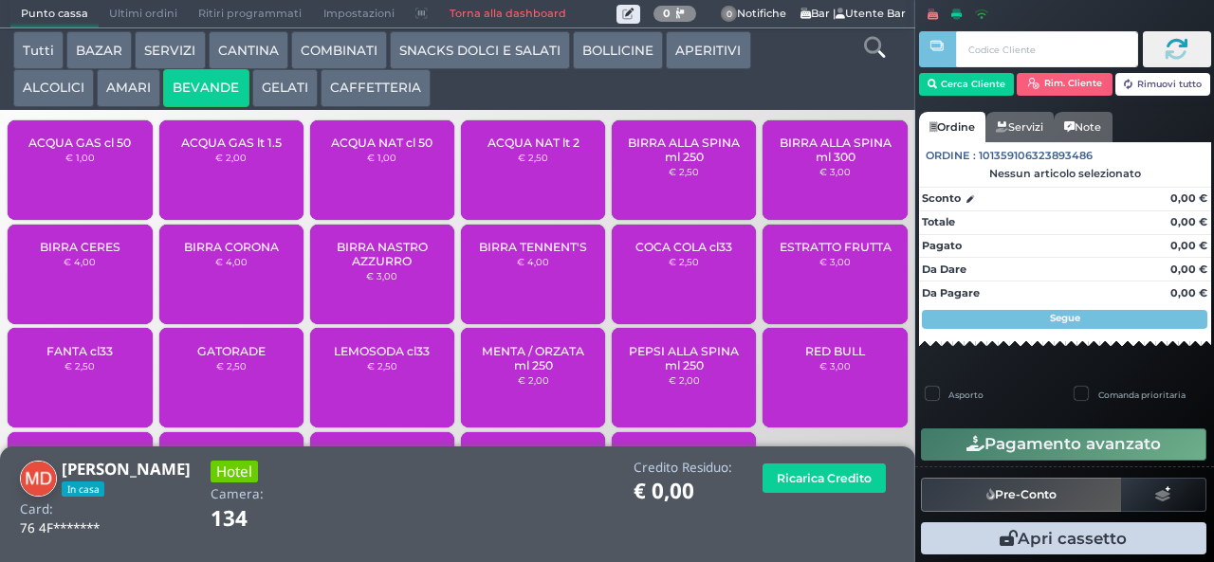
click at [120, 80] on button "AMARI" at bounding box center [129, 88] width 64 height 38
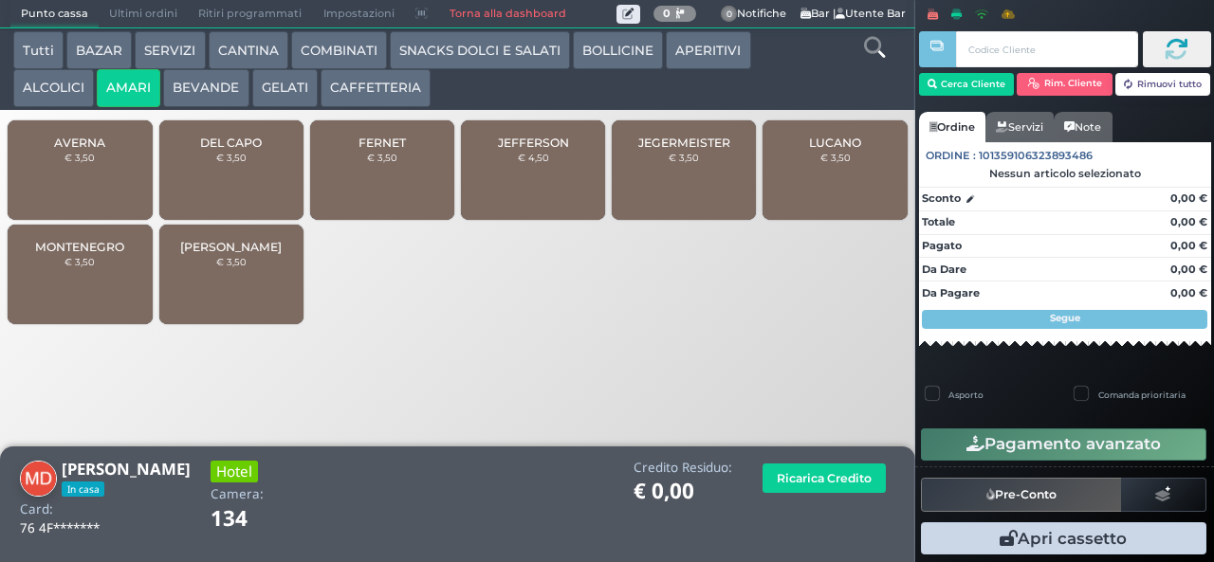
click at [34, 89] on button "ALCOLICI" at bounding box center [53, 88] width 81 height 38
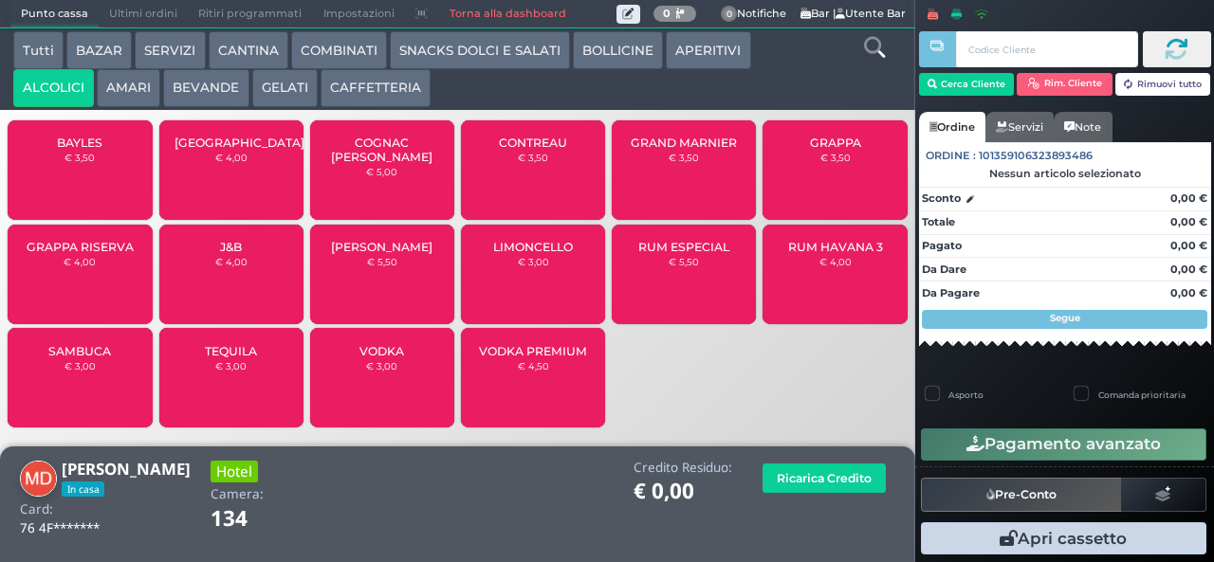
click at [122, 254] on span "GRAPPA RISERVA" at bounding box center [80, 247] width 107 height 14
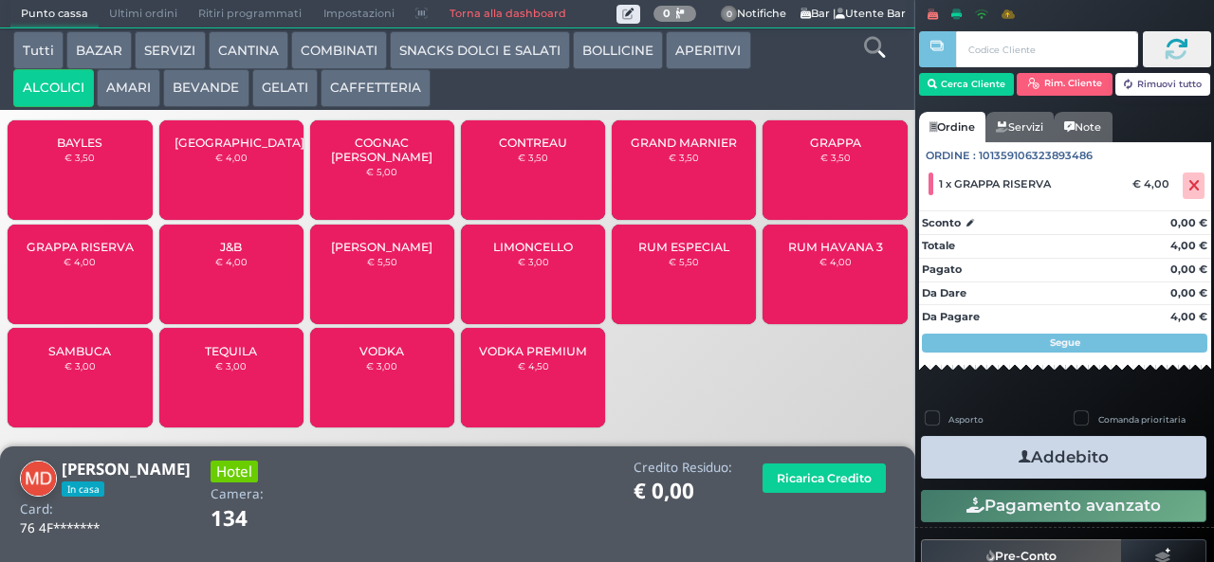
click at [1153, 467] on button "Addebito" at bounding box center [1063, 457] width 285 height 43
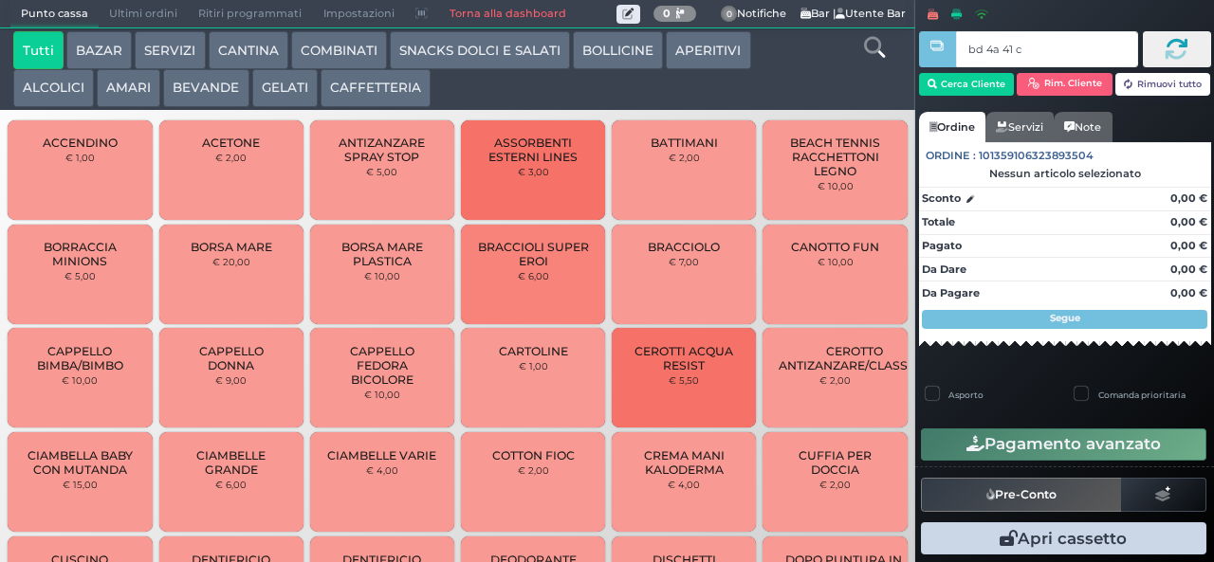
type input "bd 4a 41 c3"
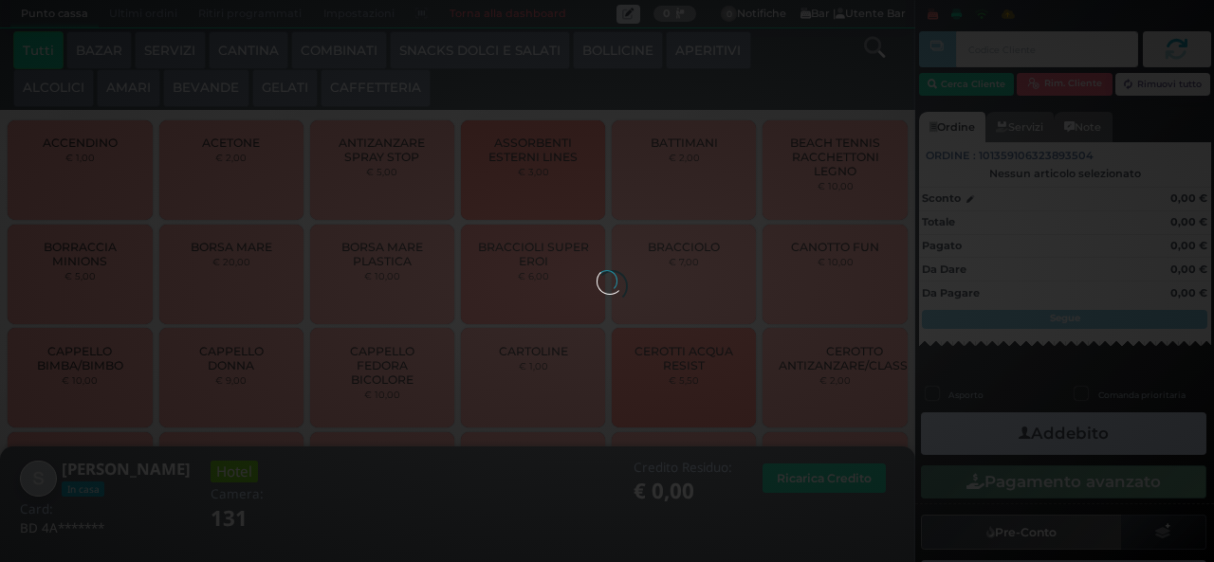
click at [597, 270] on div at bounding box center [607, 280] width 21 height 21
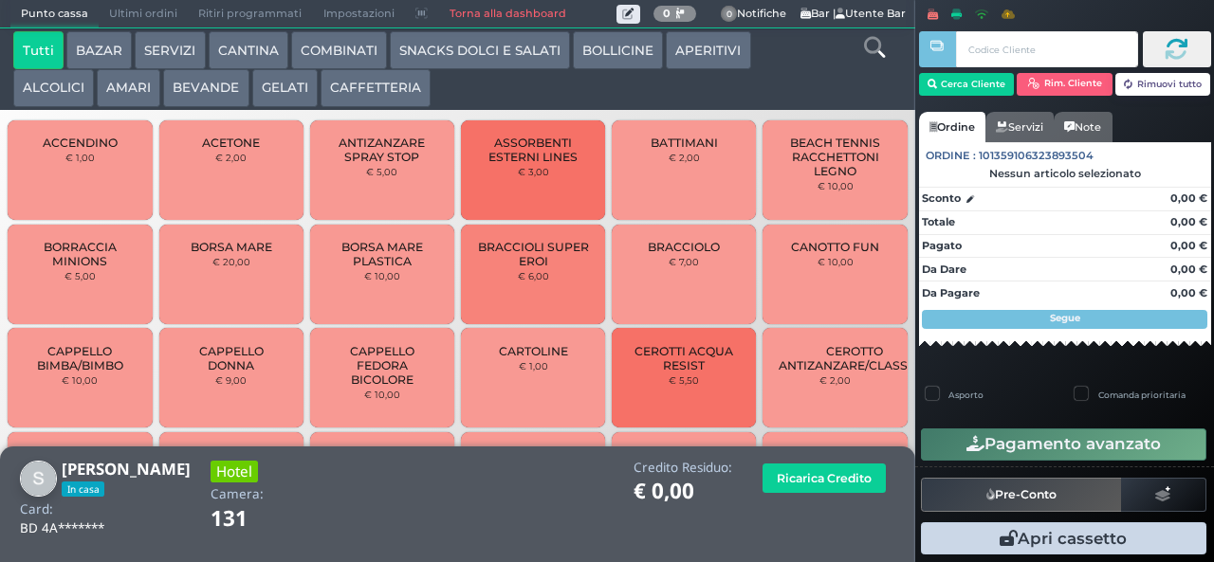
click at [286, 88] on button "GELATI" at bounding box center [284, 88] width 65 height 38
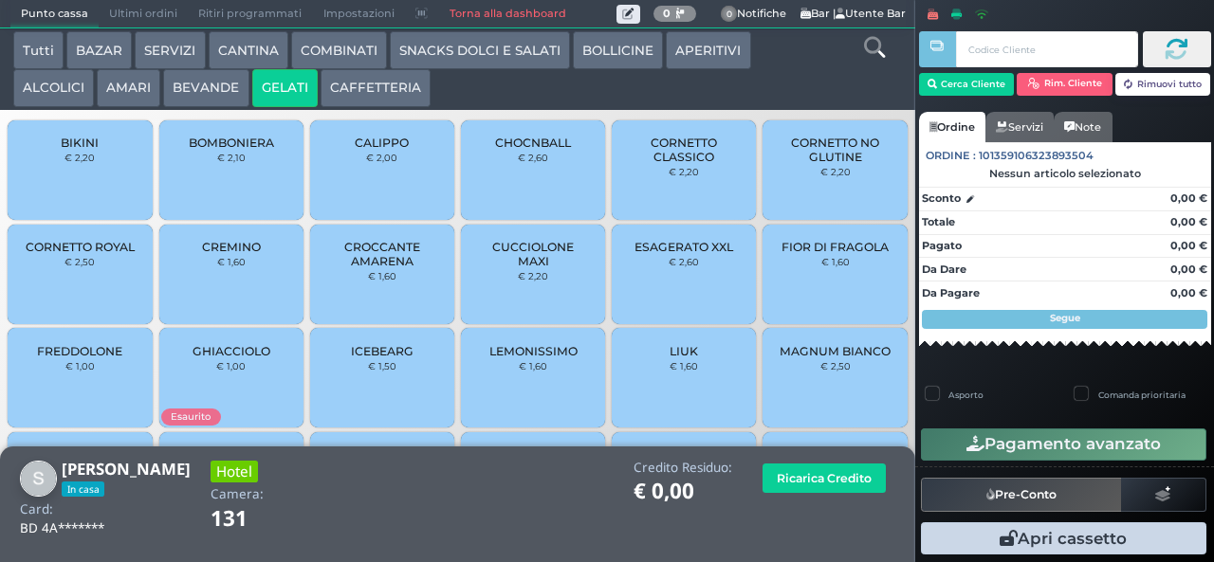
scroll to position [126, 0]
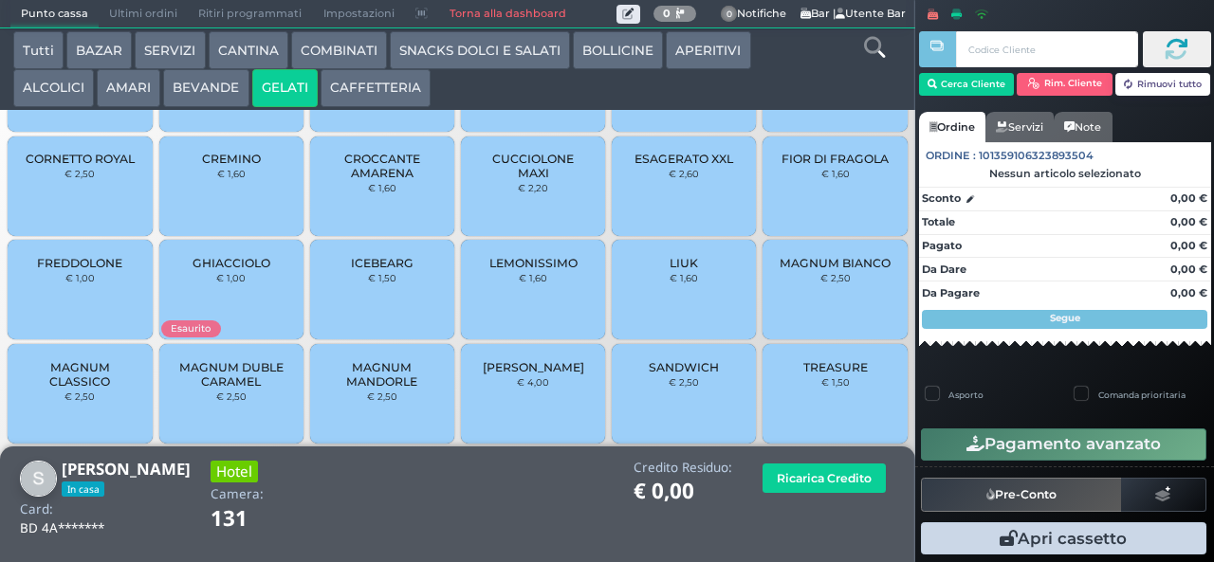
click at [839, 375] on span "TREASURE" at bounding box center [835, 367] width 64 height 14
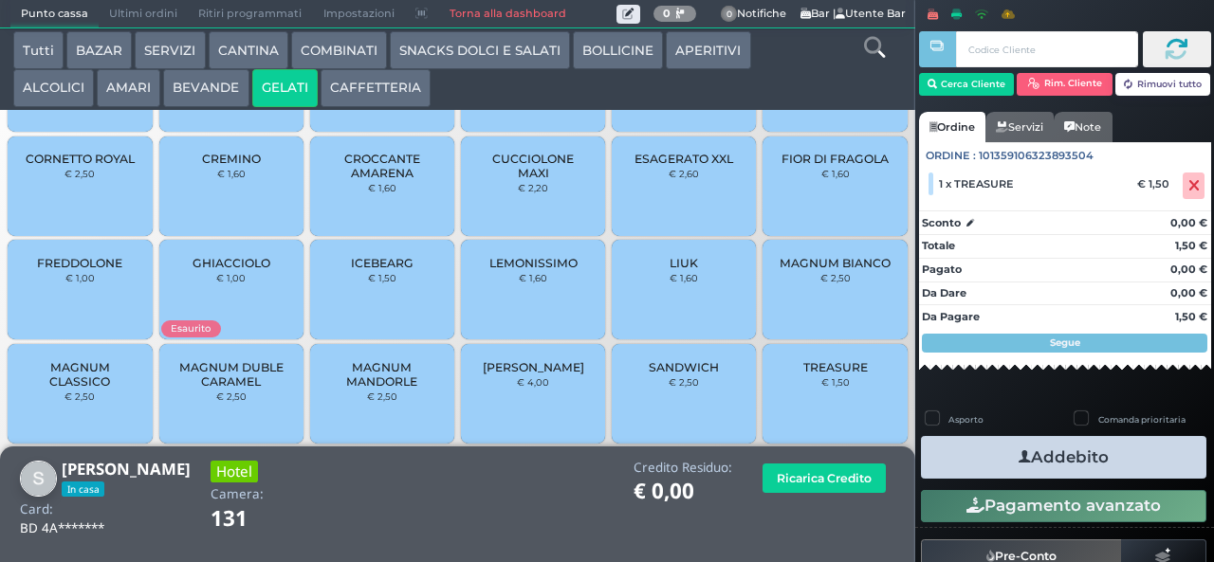
click at [840, 375] on span "TREASURE" at bounding box center [835, 367] width 64 height 14
click at [125, 82] on button "AMARI" at bounding box center [129, 88] width 64 height 38
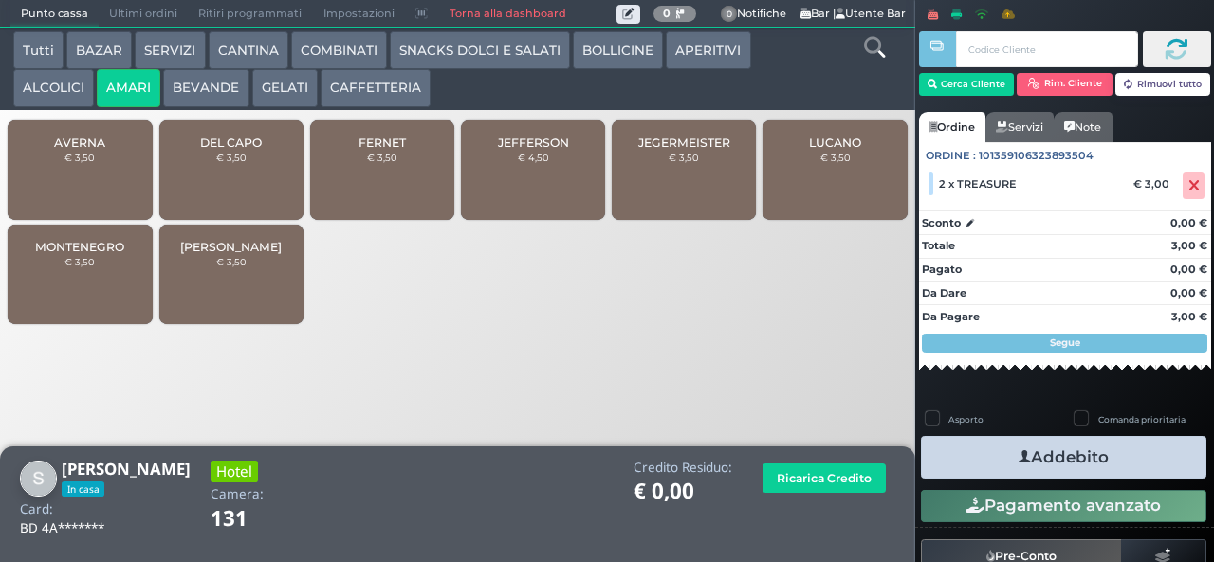
scroll to position [0, 0]
click at [393, 190] on div "FERNET € 3,50" at bounding box center [382, 170] width 144 height 100
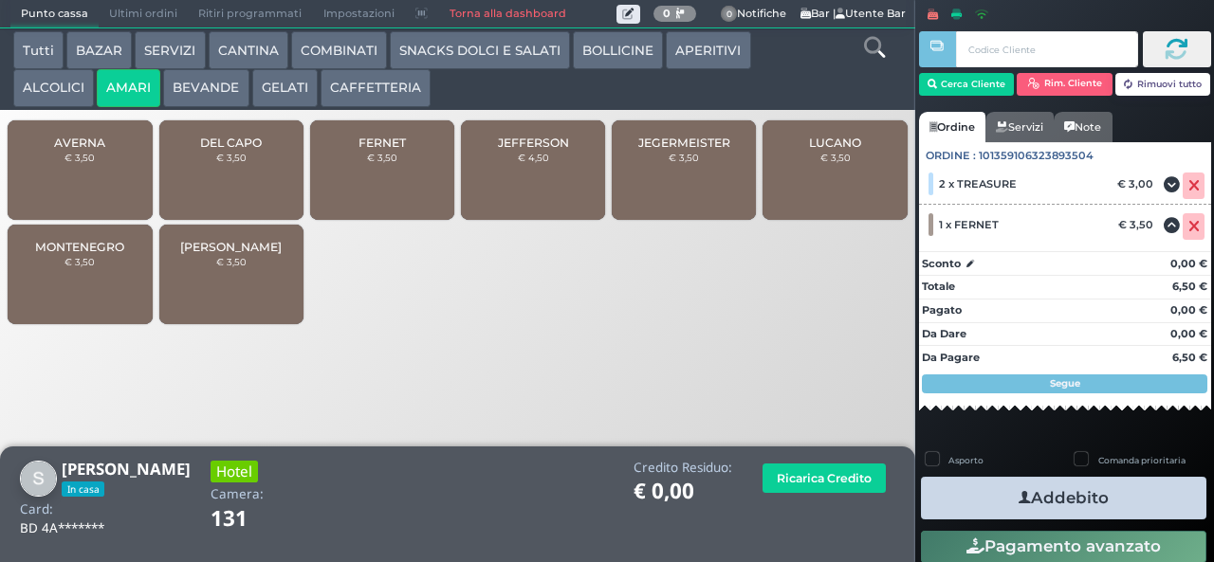
click at [1094, 499] on button "Addebito" at bounding box center [1063, 498] width 285 height 43
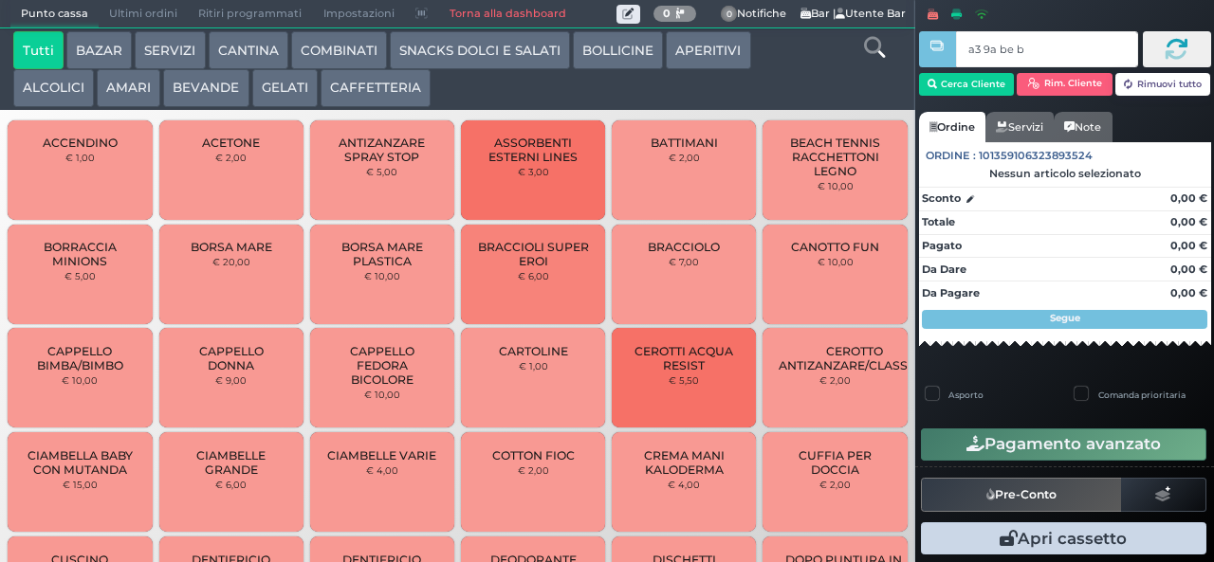
type input "a3 9a be b9"
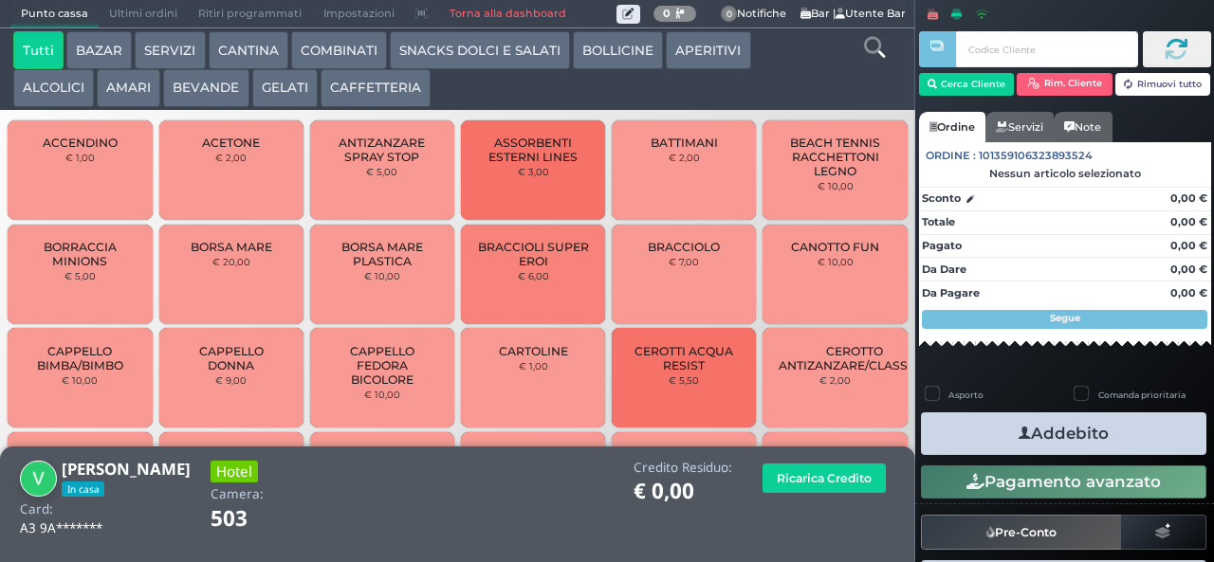
click at [483, 51] on button "SNACKS DOLCI E SALATI" at bounding box center [480, 50] width 180 height 38
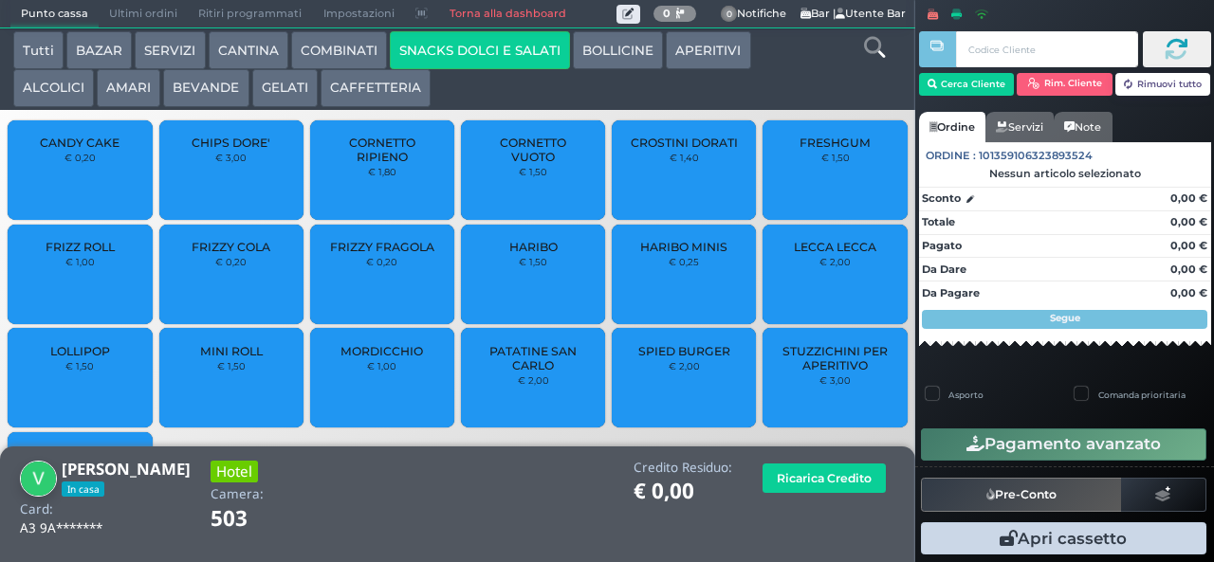
click at [241, 86] on button "BEVANDE" at bounding box center [205, 88] width 85 height 38
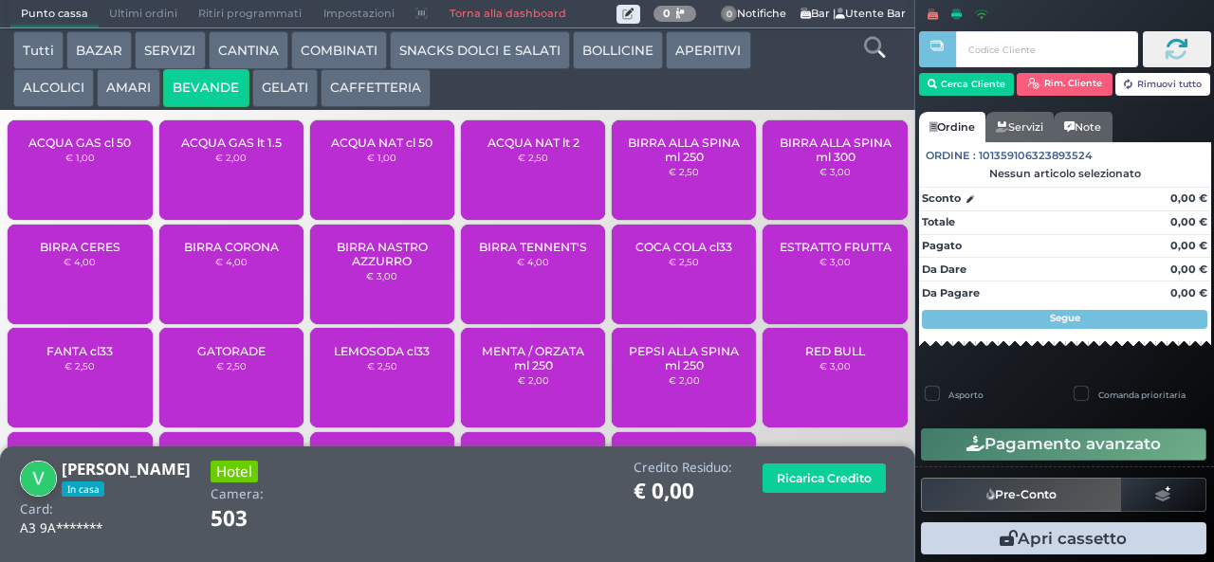
click at [455, 51] on button "SNACKS DOLCI E SALATI" at bounding box center [480, 50] width 180 height 38
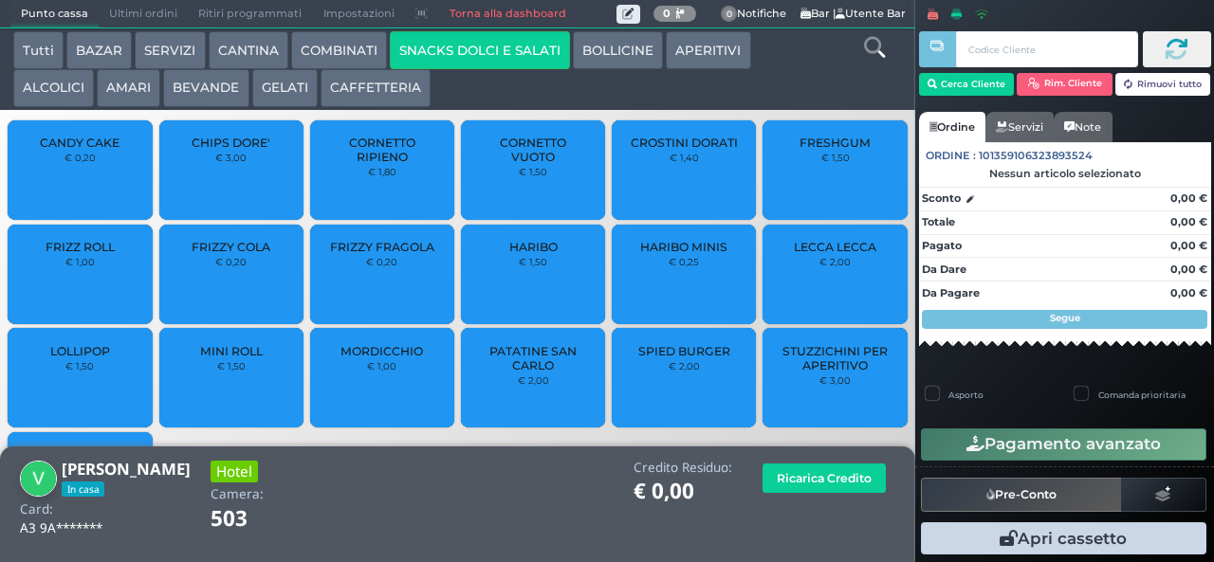
click at [840, 182] on div "FRESHGUM € 1,50" at bounding box center [835, 170] width 144 height 100
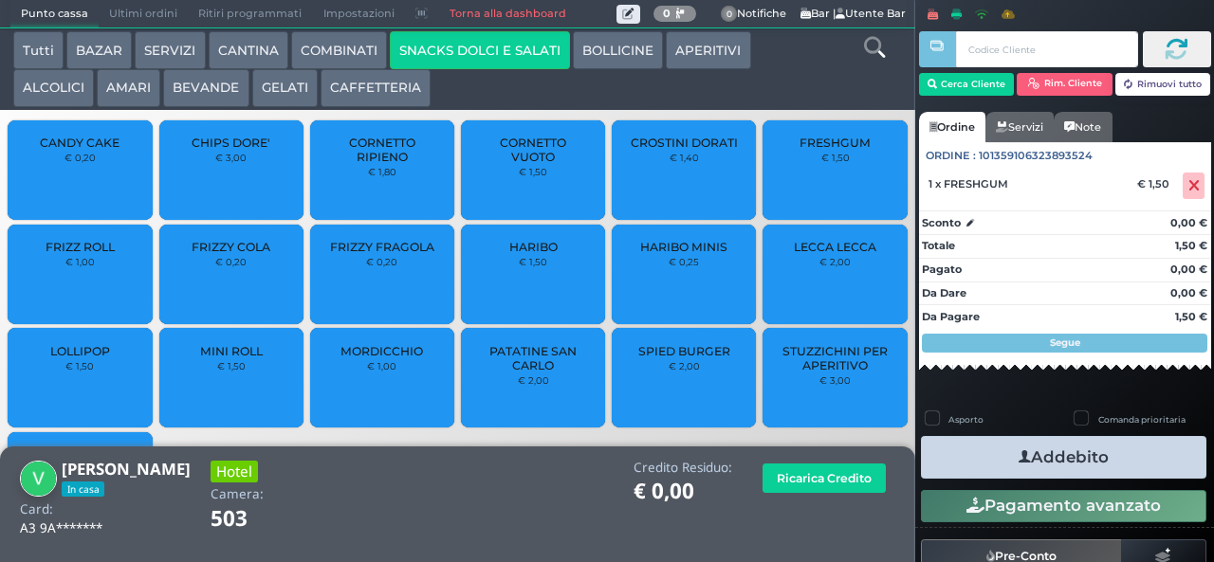
click at [1107, 468] on button "Addebito" at bounding box center [1063, 457] width 285 height 43
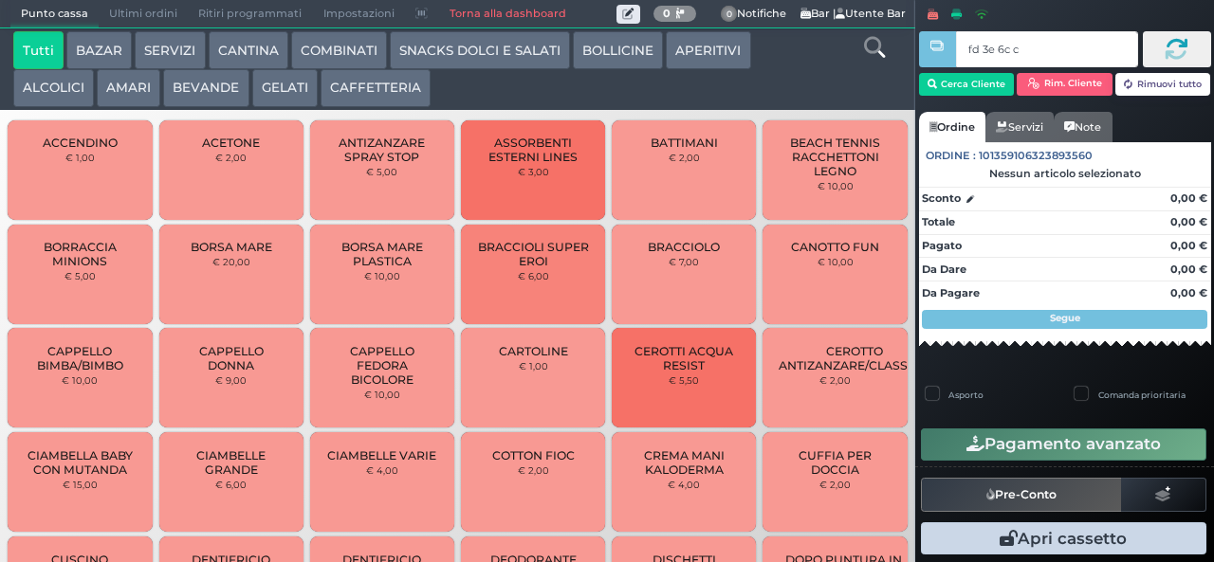
type input "fd 3e 6c c3"
click at [130, 89] on button "AMARI" at bounding box center [129, 88] width 64 height 38
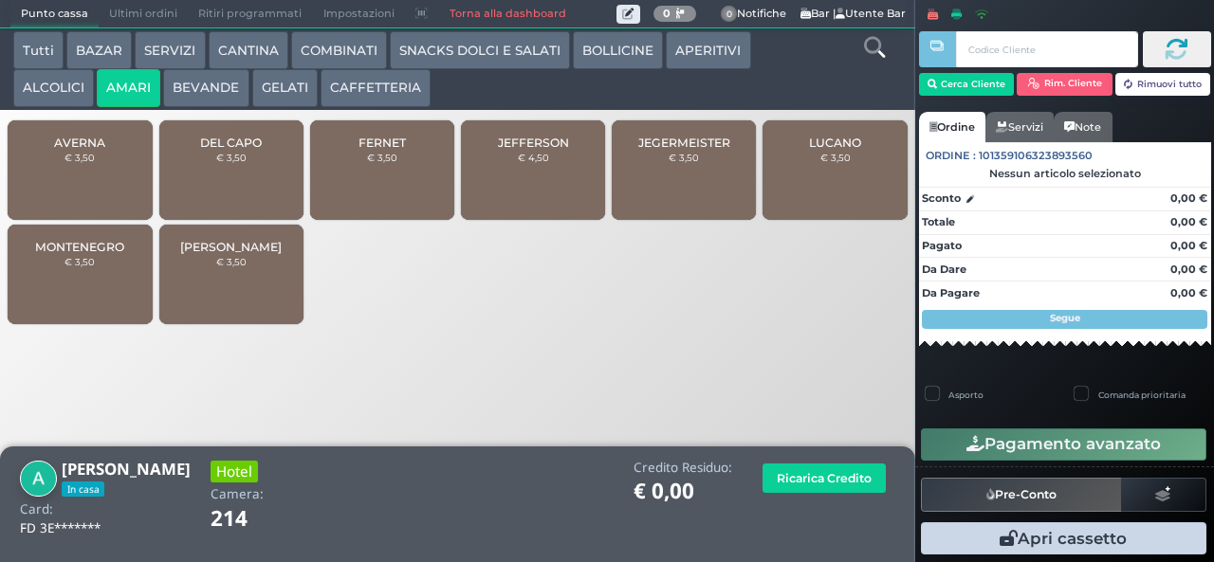
click at [237, 197] on div "DEL CAPO € 3,50" at bounding box center [231, 170] width 144 height 100
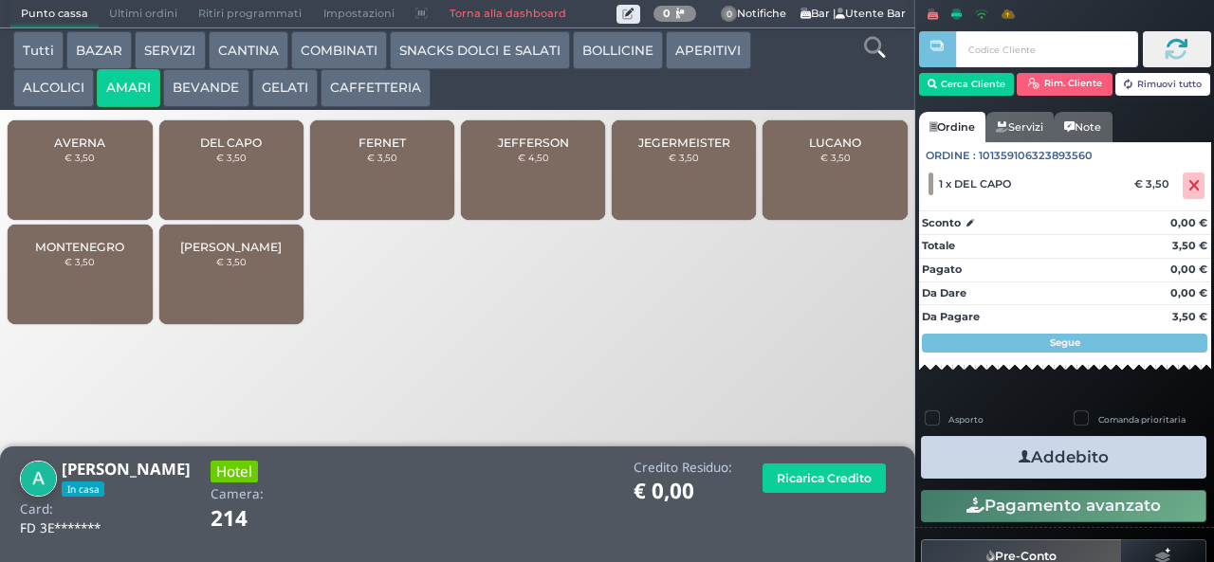
click at [1111, 459] on button "Addebito" at bounding box center [1063, 457] width 285 height 43
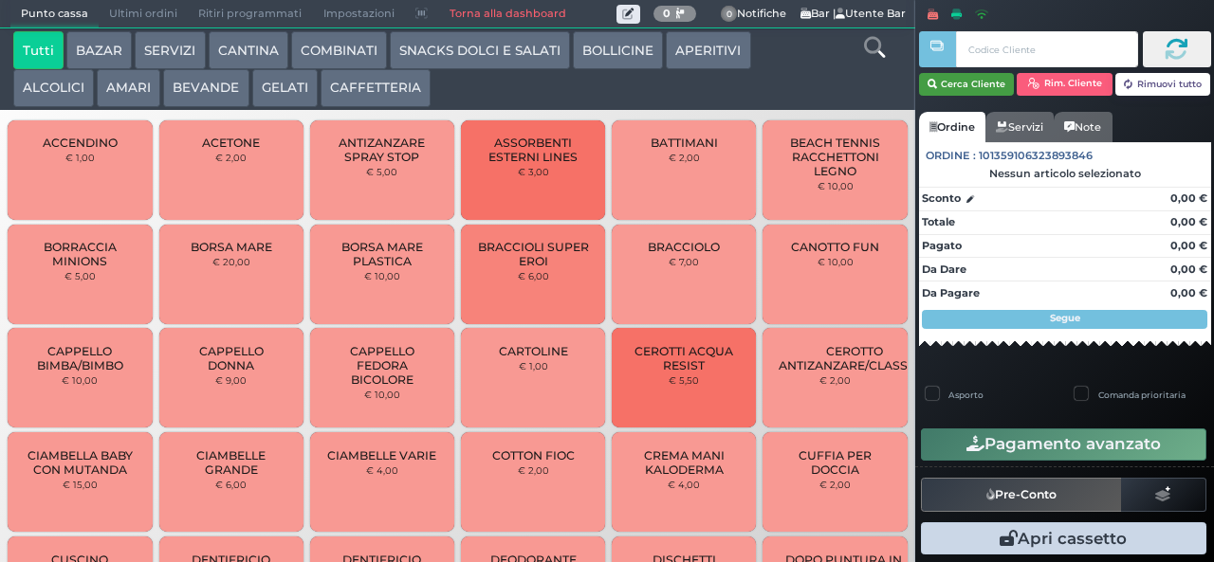
click at [951, 80] on button "Cerca Cliente" at bounding box center [967, 84] width 96 height 23
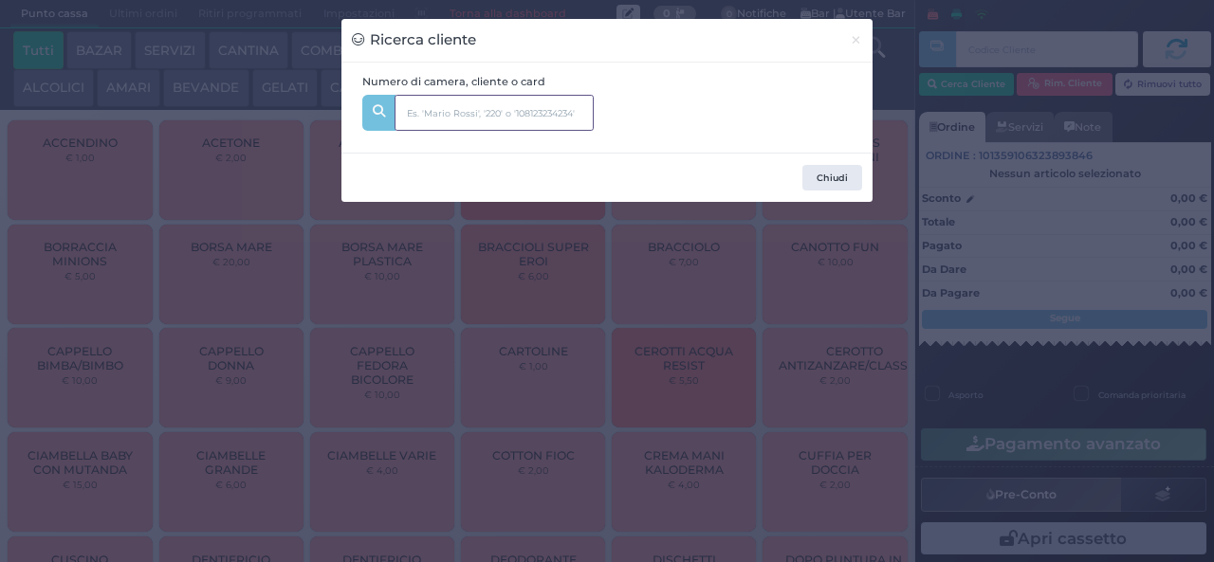
click at [476, 125] on input "text" at bounding box center [494, 113] width 199 height 36
type input "305"
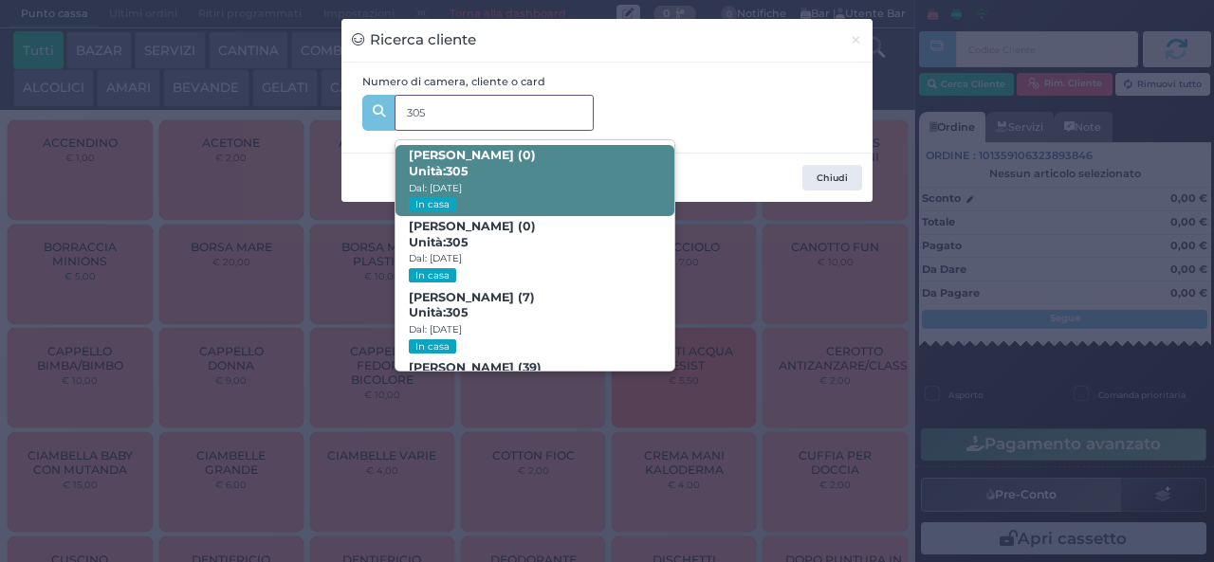
click at [610, 167] on span "Giuseppe Monfreda (0) Unità: 305 Dal: 30/08/2025 In casa" at bounding box center [534, 180] width 278 height 71
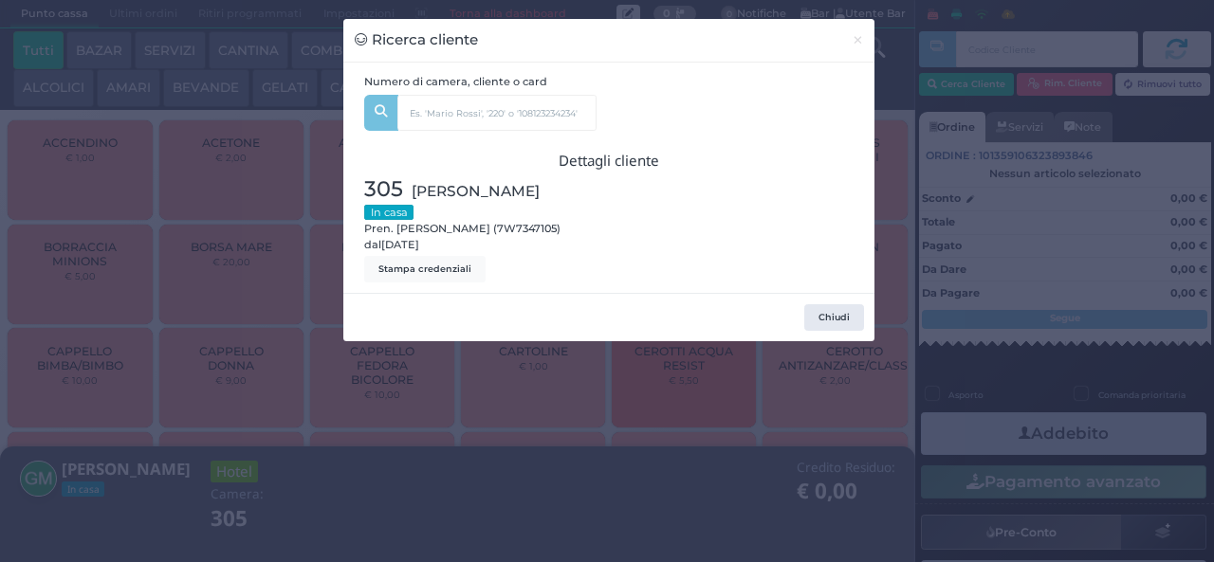
click at [839, 229] on div at bounding box center [736, 228] width 255 height 109
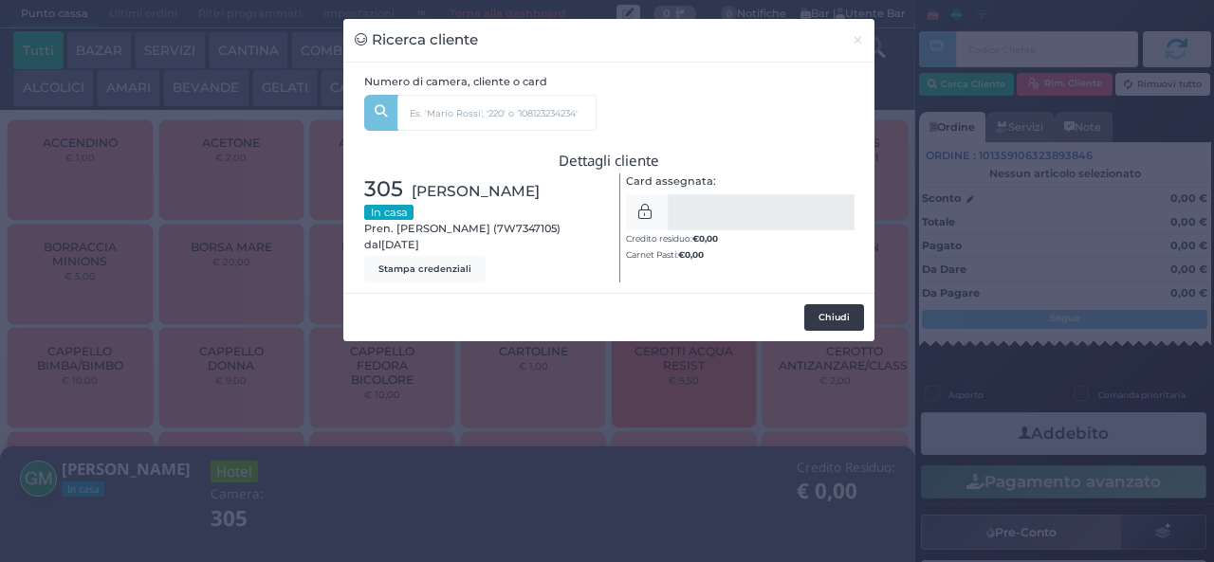
click at [834, 331] on button "Chiudi" at bounding box center [834, 317] width 60 height 27
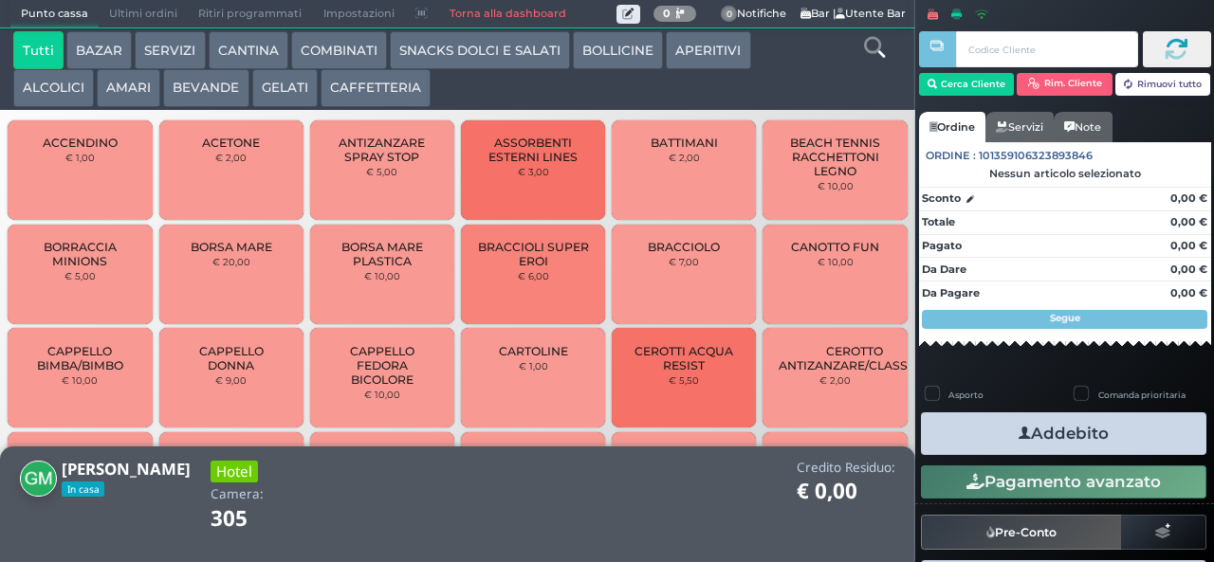
click at [346, 95] on button "CAFFETTERIA" at bounding box center [376, 88] width 110 height 38
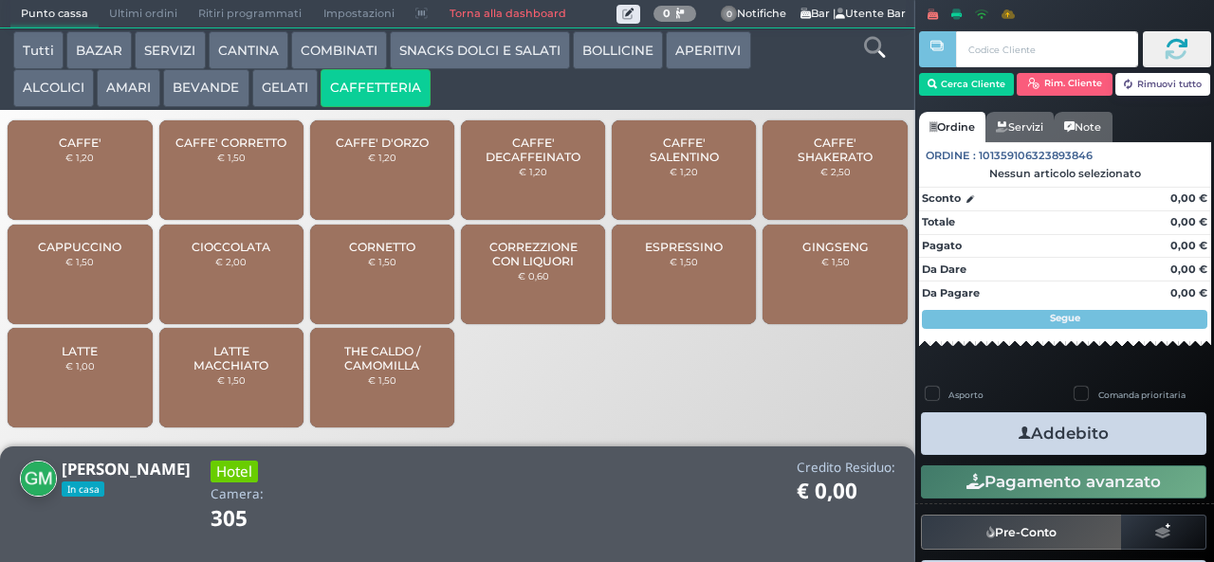
click at [277, 89] on button "GELATI" at bounding box center [284, 88] width 65 height 38
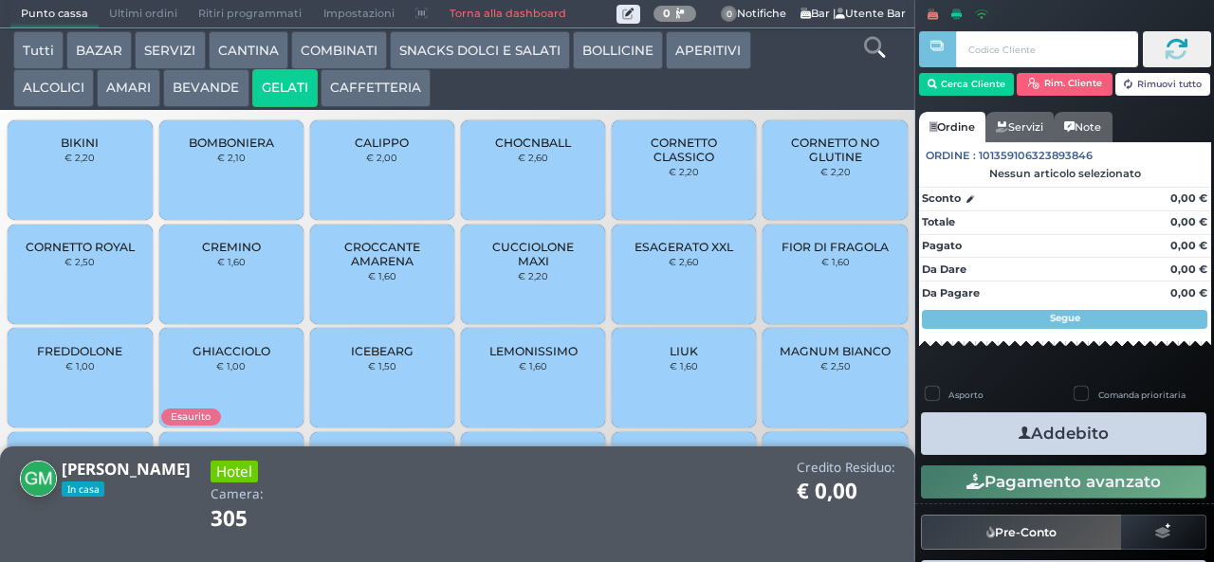
click at [138, 95] on button "AMARI" at bounding box center [129, 88] width 64 height 38
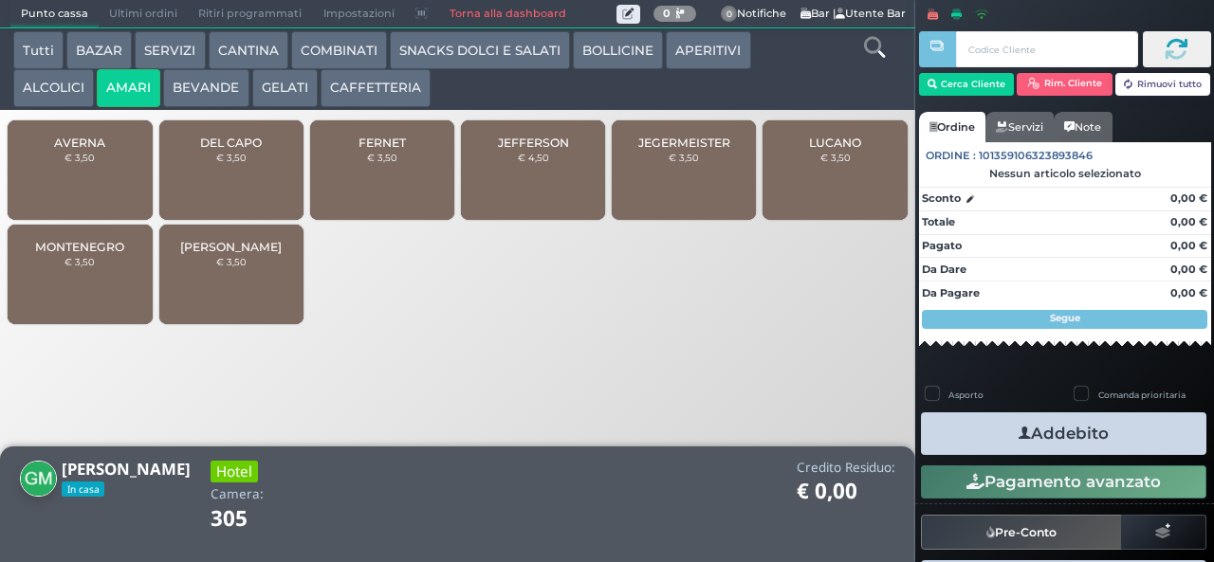
click at [536, 201] on div "JEFFERSON € 4,50" at bounding box center [533, 170] width 144 height 100
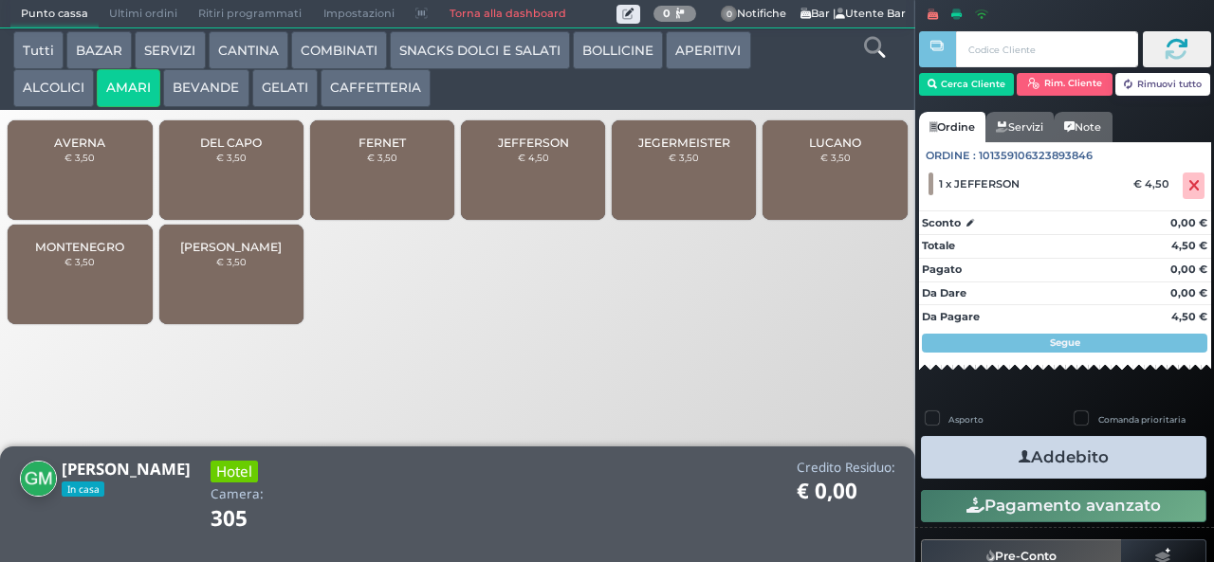
click at [1131, 461] on button "Addebito" at bounding box center [1063, 457] width 285 height 43
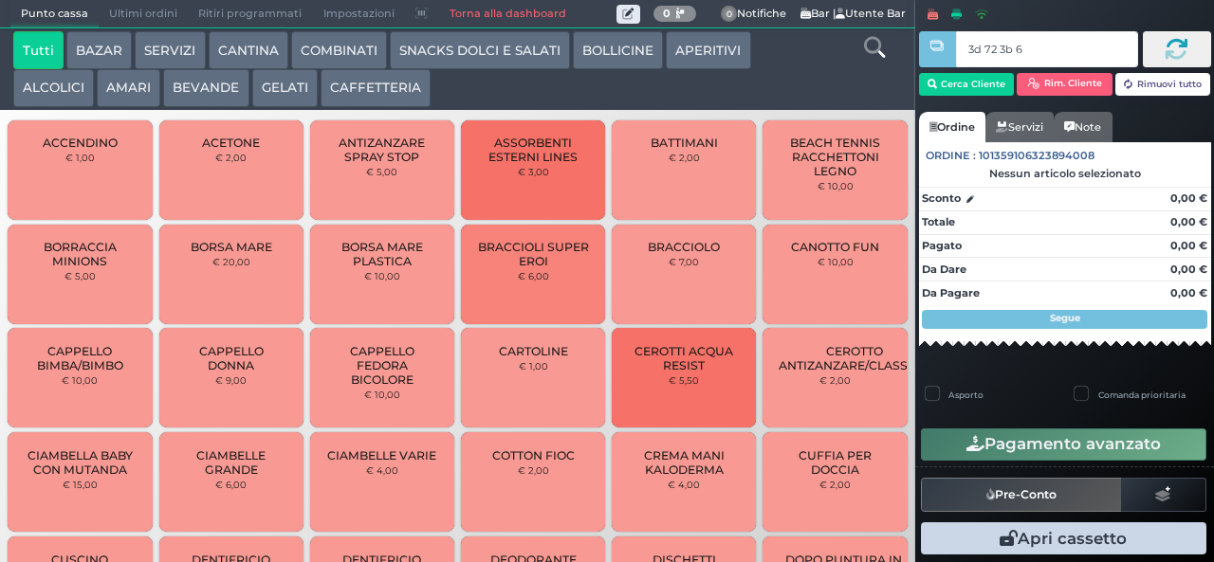
type input "3d 72 3b 67"
click at [0, 0] on div at bounding box center [0, 0] width 0 height 0
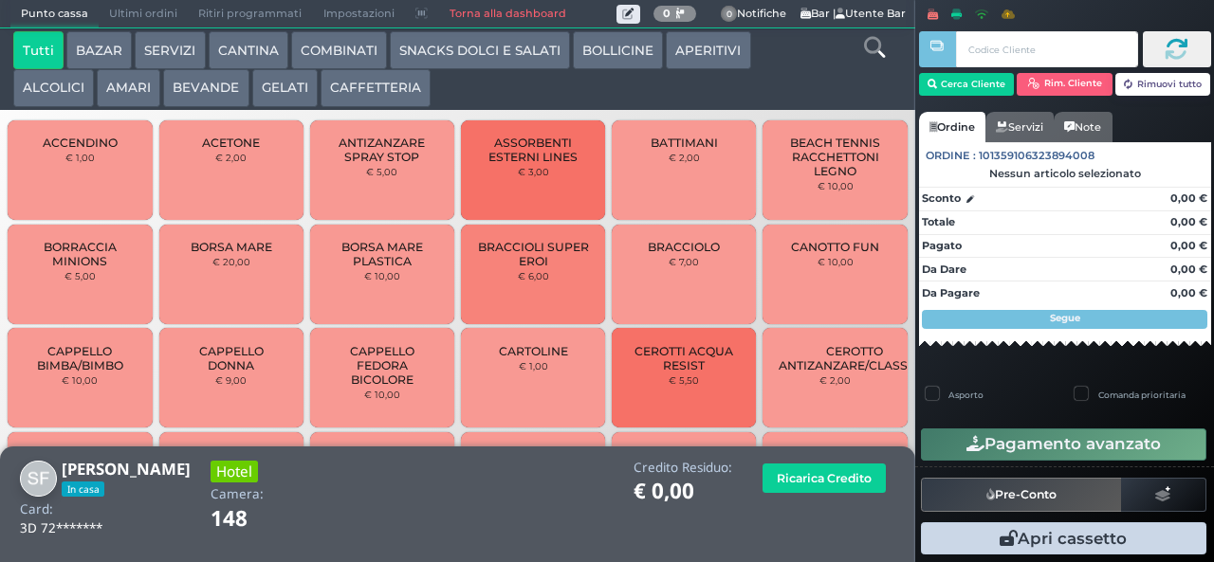
click at [126, 89] on button "AMARI" at bounding box center [129, 88] width 64 height 38
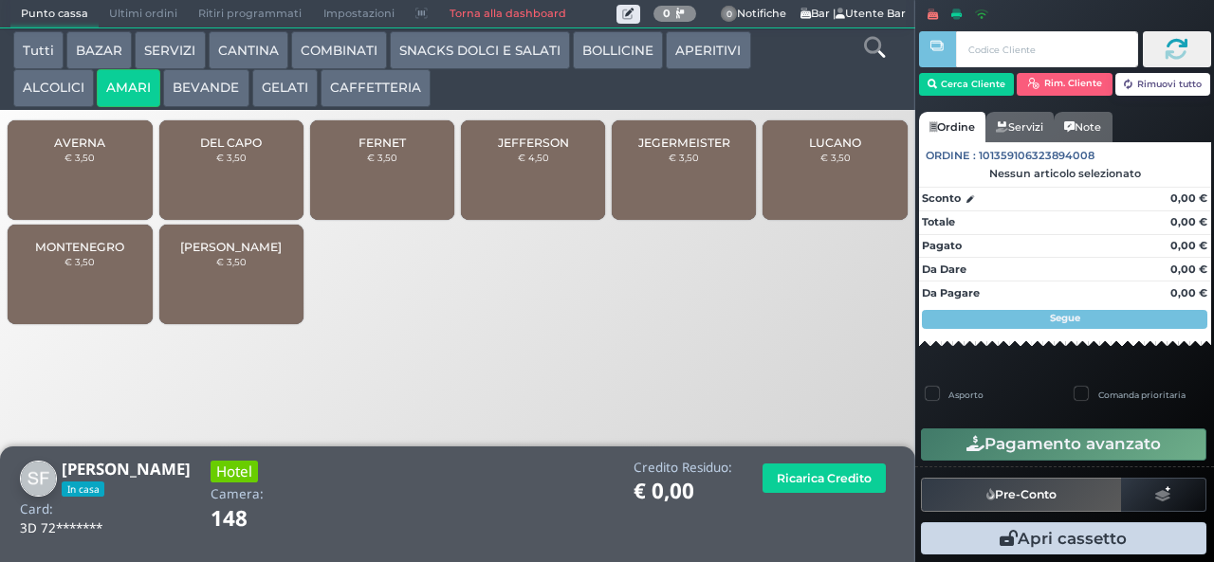
click at [701, 150] on span "JEGERMEISTER" at bounding box center [684, 143] width 92 height 14
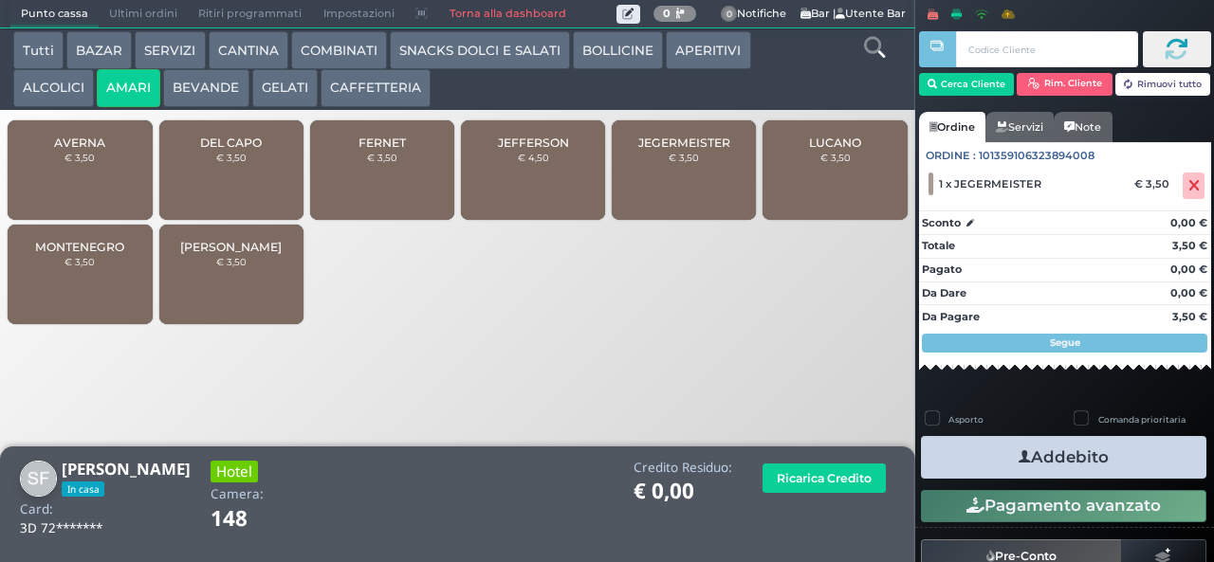
click at [701, 150] on span "JEGERMEISTER" at bounding box center [684, 143] width 92 height 14
click at [542, 150] on span "JEFFERSON" at bounding box center [533, 143] width 71 height 14
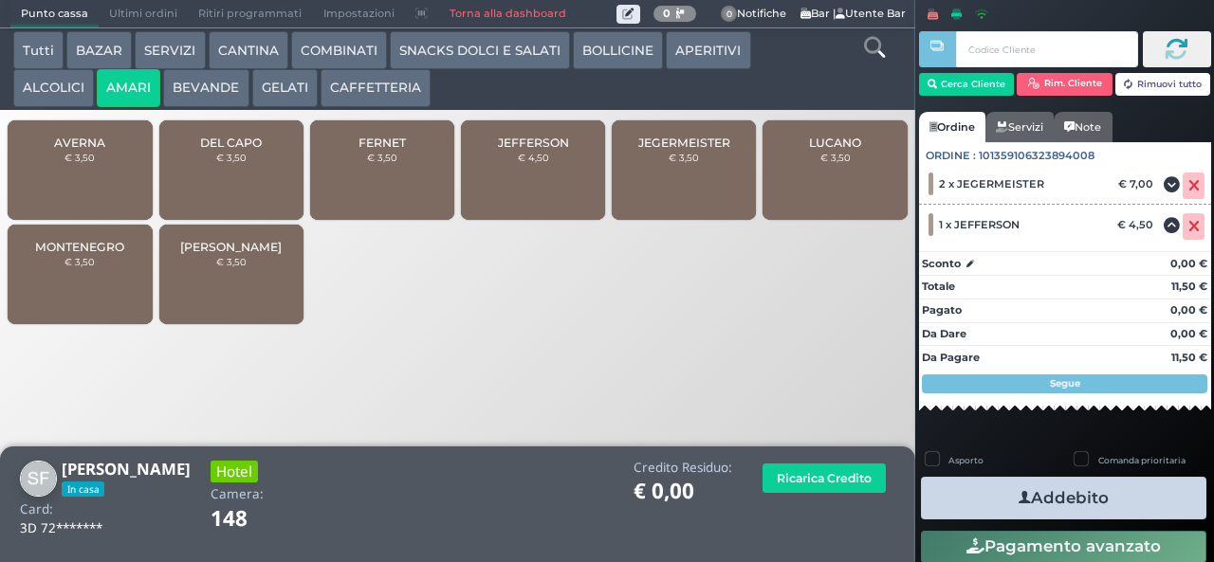
click at [1113, 493] on button "Addebito" at bounding box center [1063, 498] width 285 height 43
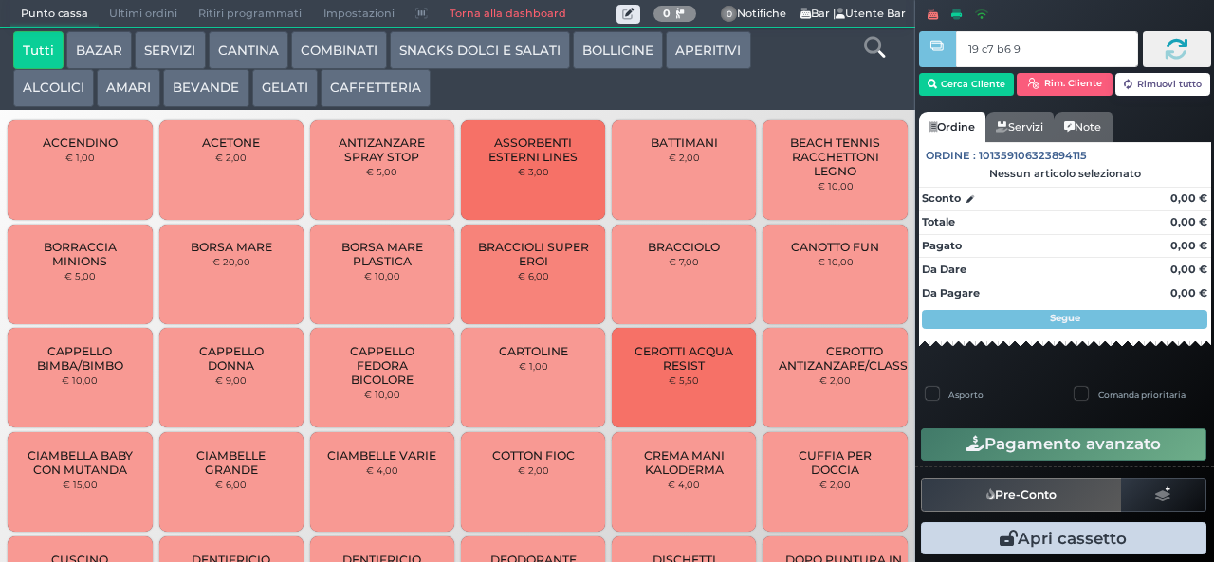
type input "19 c7 b6 95"
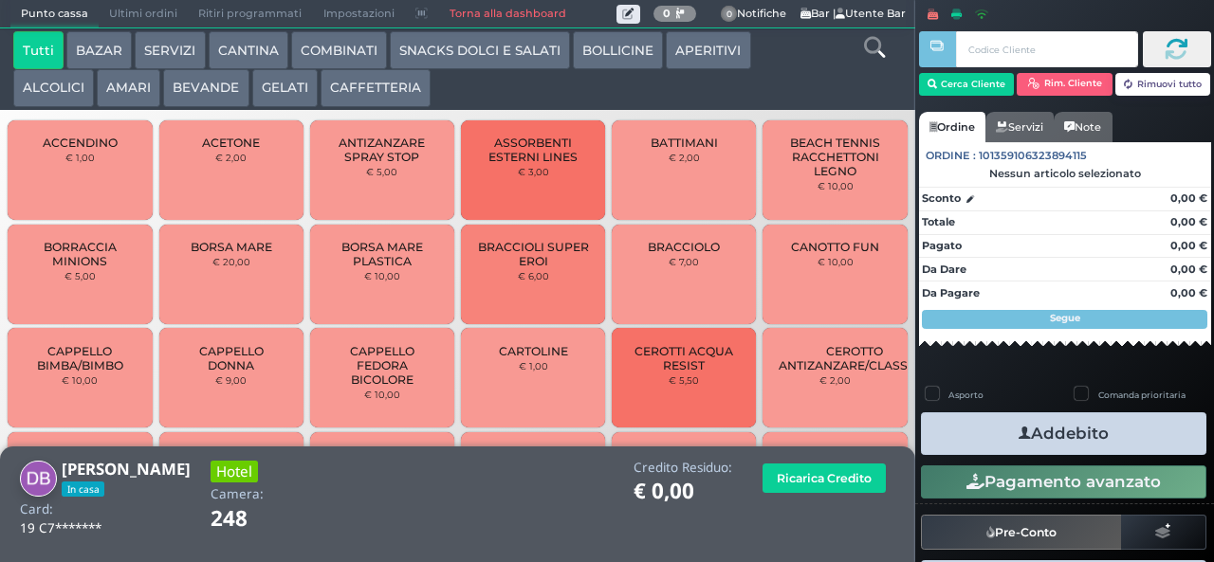
click at [42, 89] on button "ALCOLICI" at bounding box center [53, 88] width 81 height 38
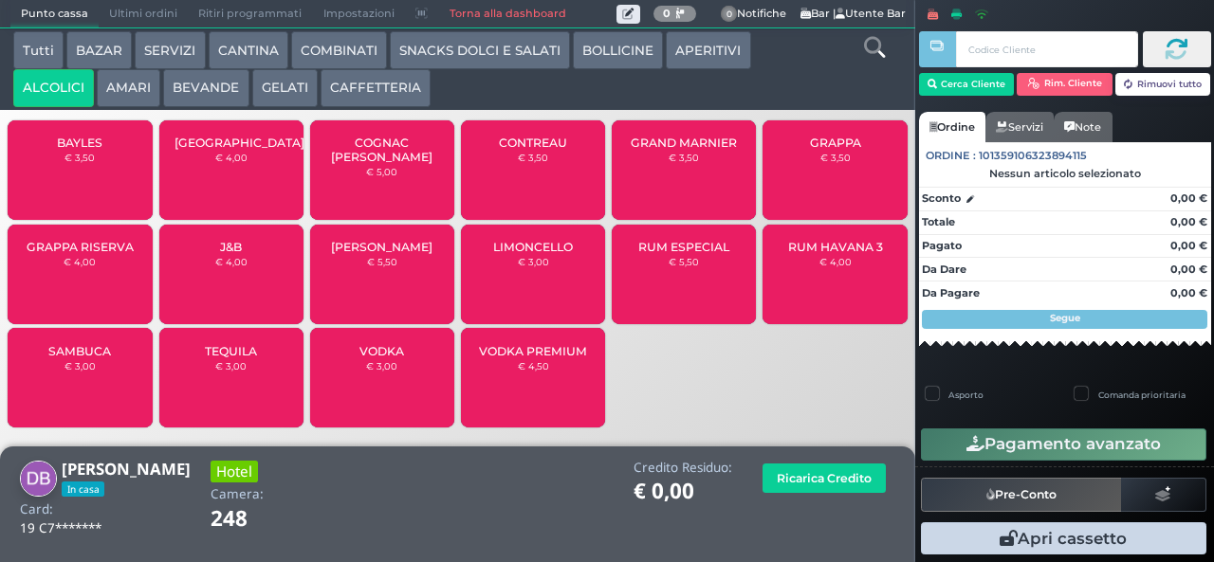
click at [129, 89] on button "AMARI" at bounding box center [129, 88] width 64 height 38
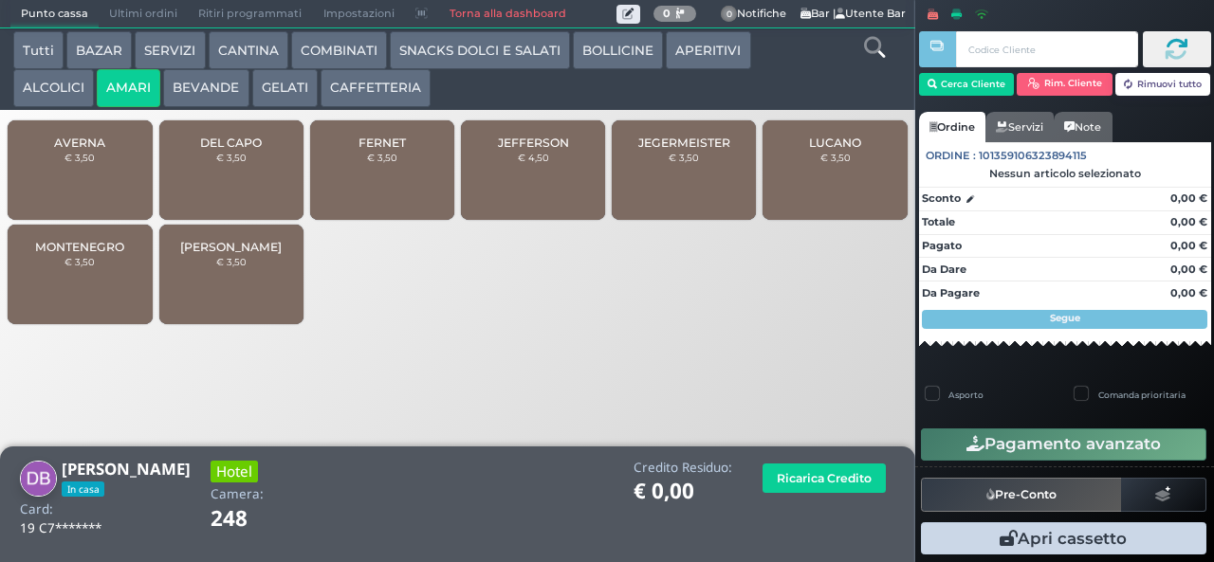
click at [89, 254] on span "MONTENEGRO" at bounding box center [79, 247] width 89 height 14
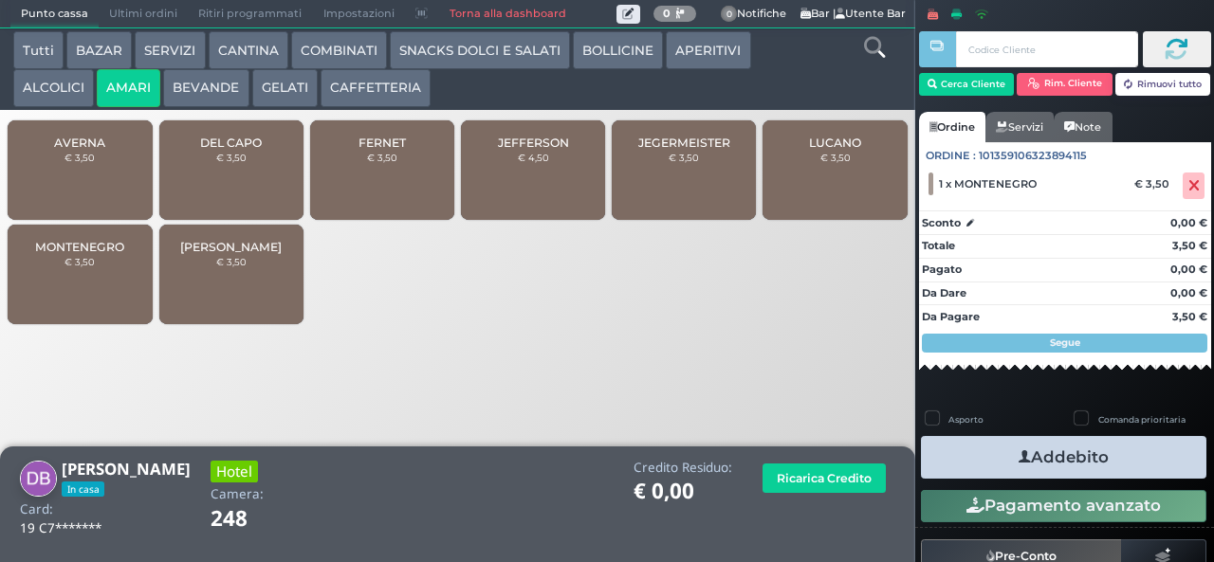
click at [230, 267] on small "€ 3,50" at bounding box center [231, 261] width 30 height 11
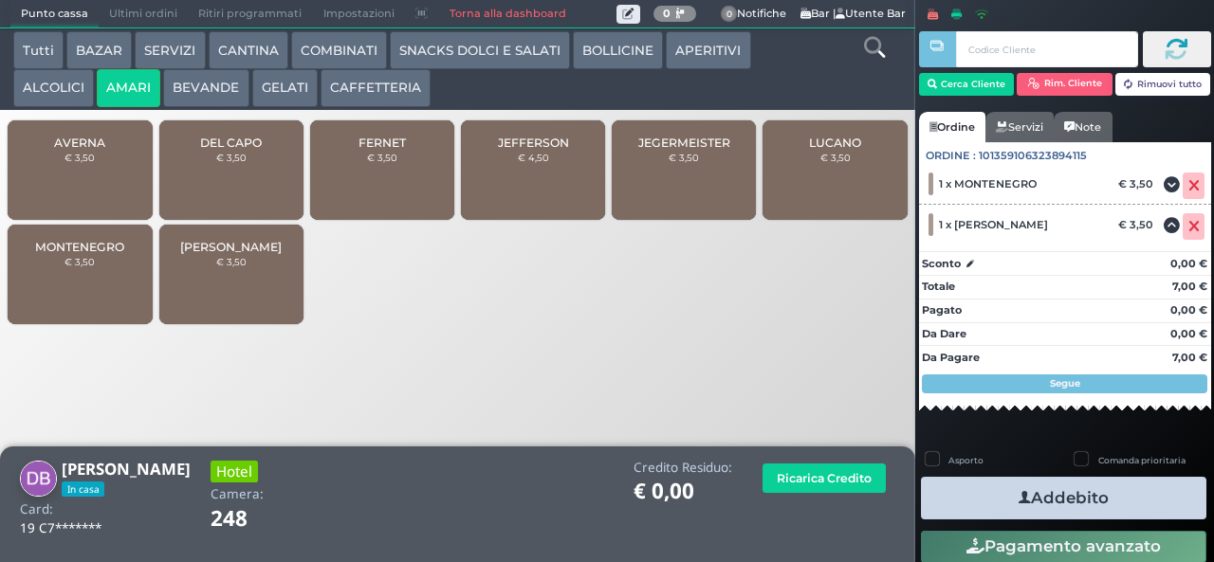
click at [1094, 499] on button "Addebito" at bounding box center [1063, 498] width 285 height 43
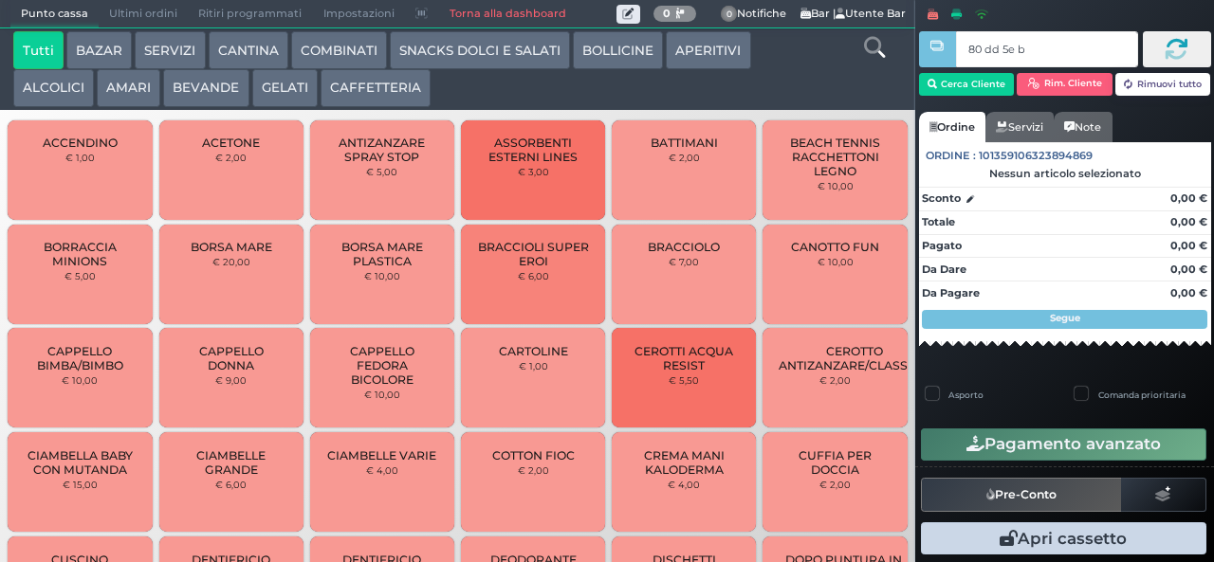
type input "80 dd 5e bb"
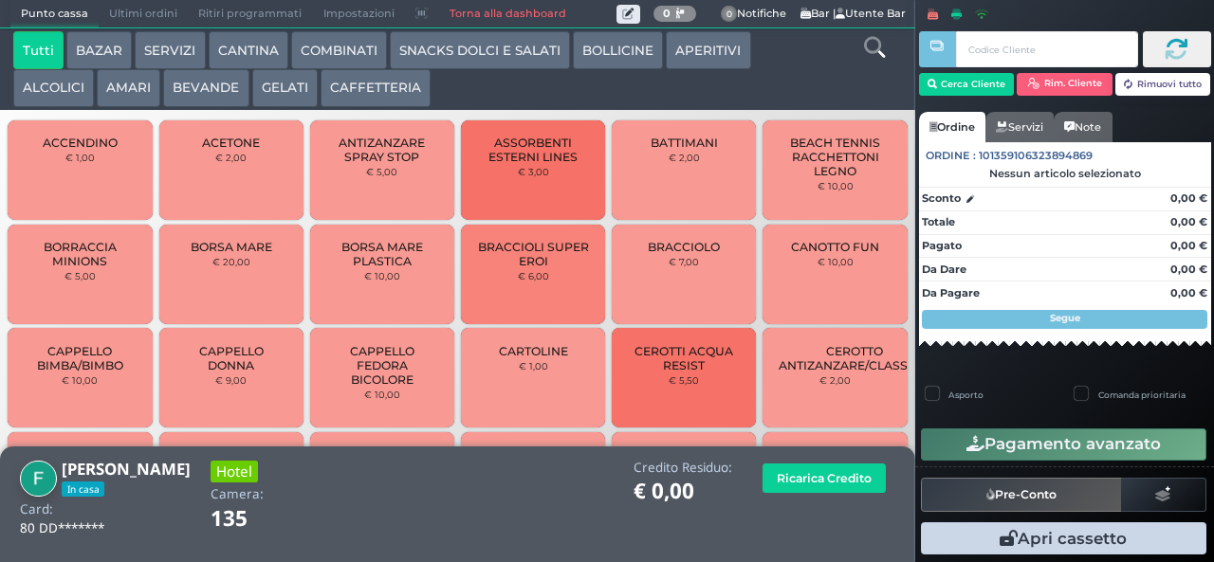
click at [283, 83] on button "GELATI" at bounding box center [284, 88] width 65 height 38
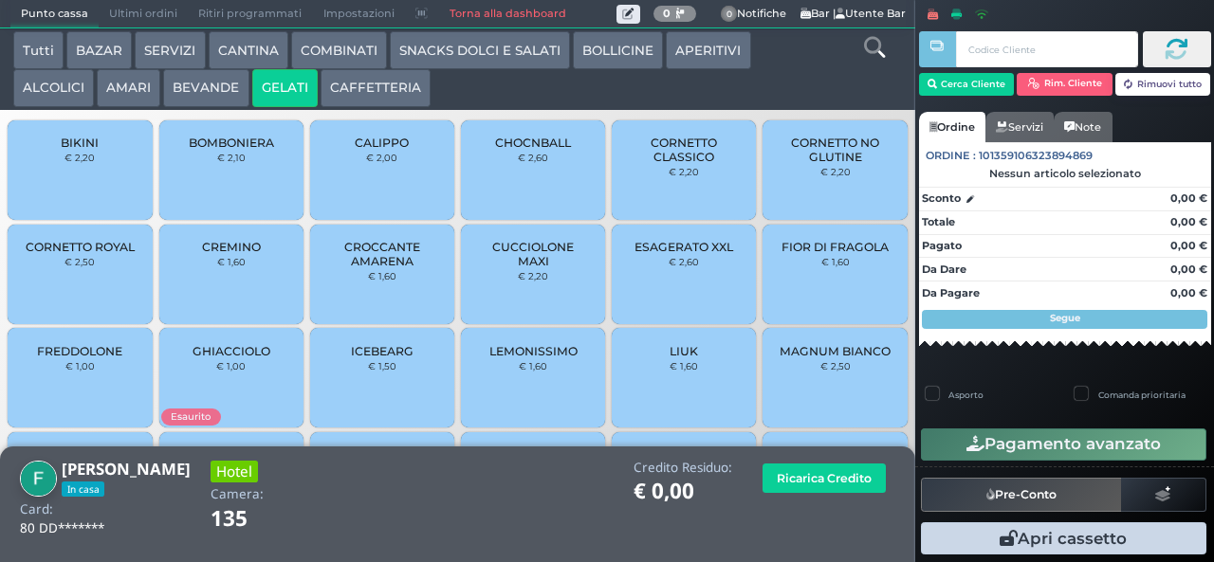
scroll to position [126, 0]
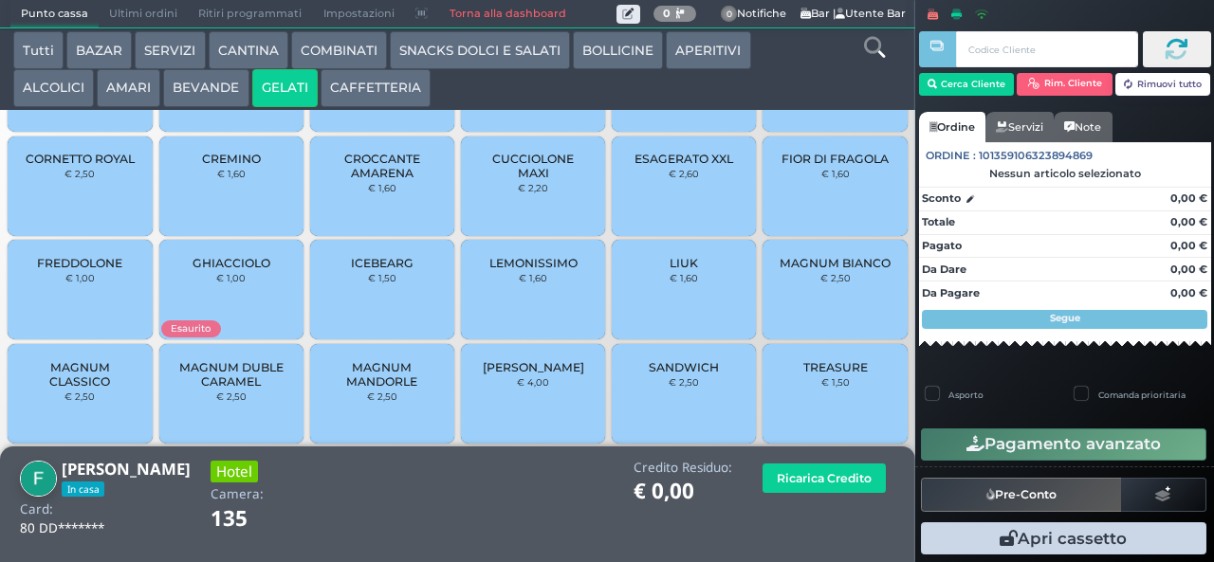
click at [93, 389] on span "MAGNUM CLASSICO" at bounding box center [80, 374] width 113 height 28
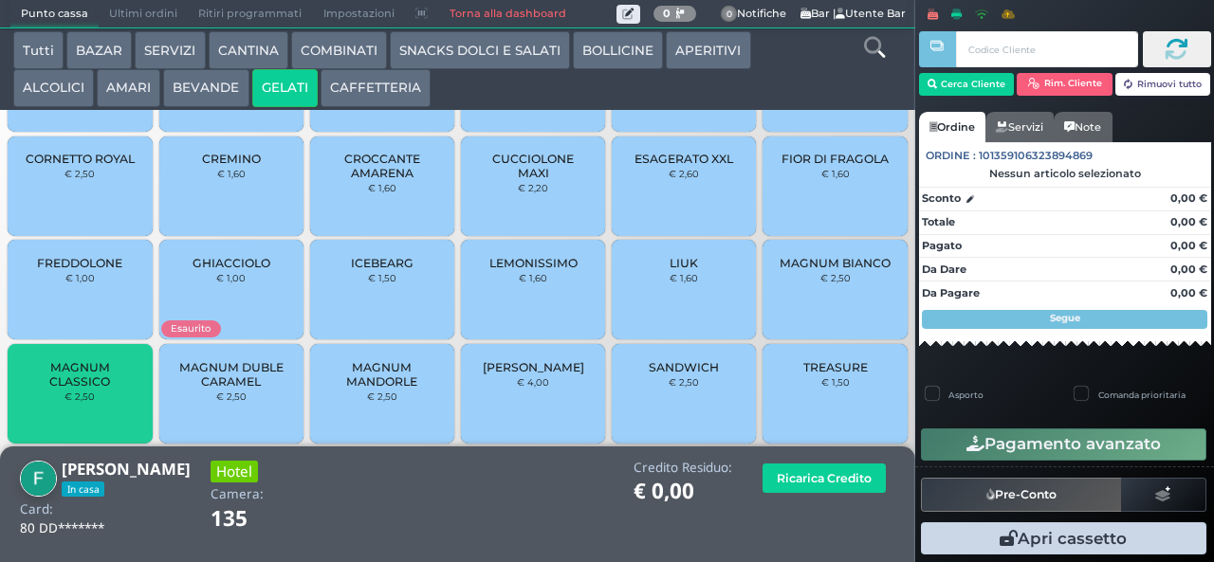
click at [78, 376] on span "MAGNUM CLASSICO" at bounding box center [80, 374] width 113 height 28
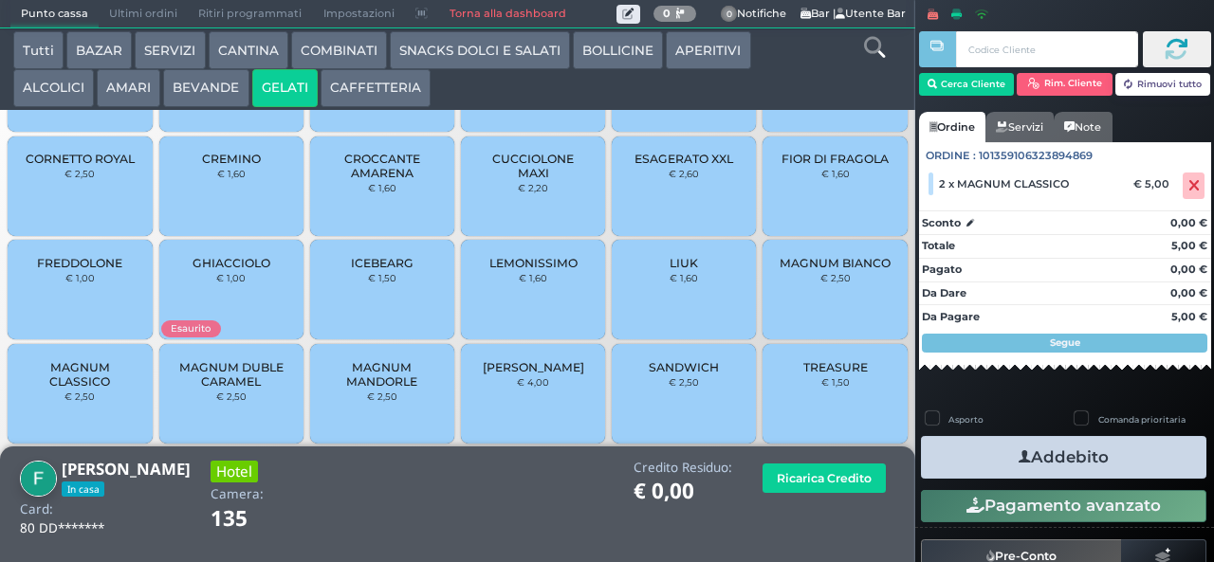
click at [1113, 466] on button "Addebito" at bounding box center [1063, 457] width 285 height 43
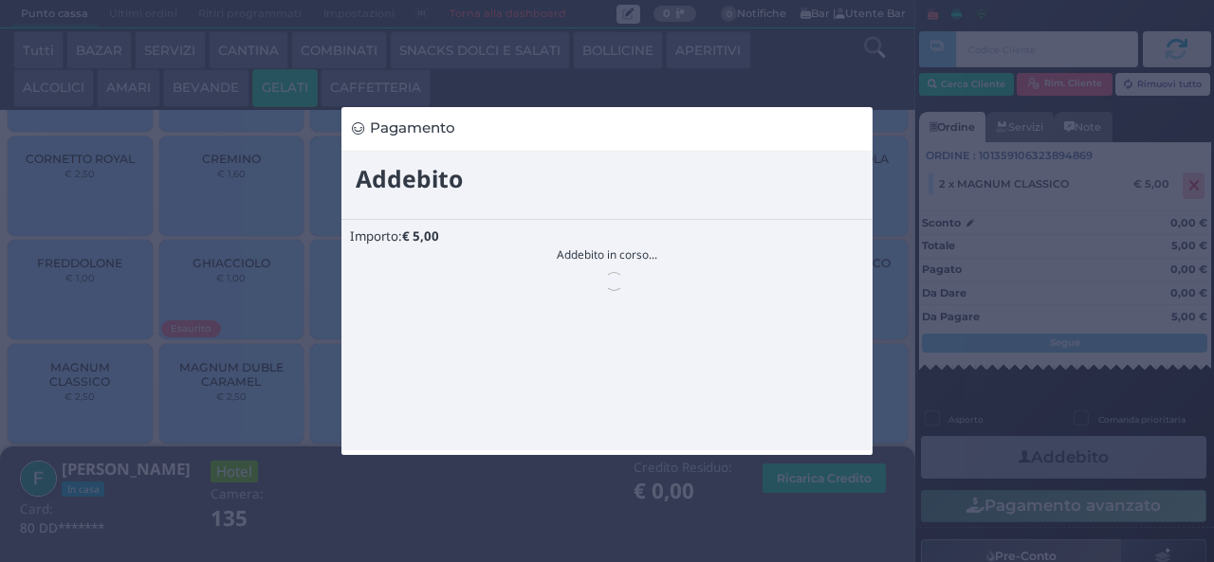
scroll to position [0, 0]
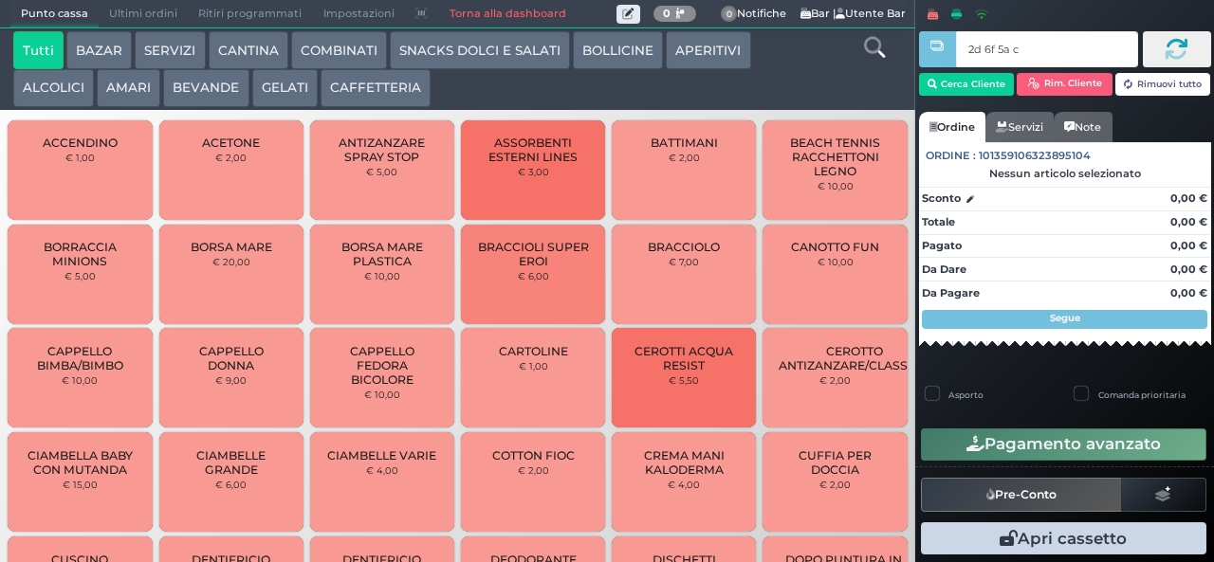
type input "2d 6f 5a c3"
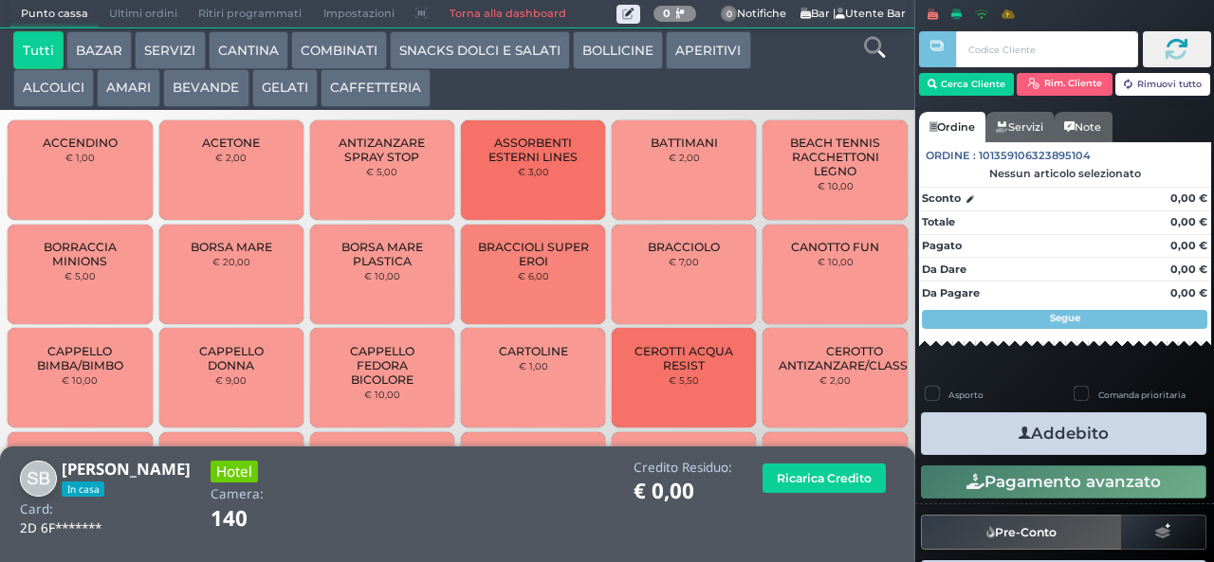
click at [196, 97] on button "BEVANDE" at bounding box center [205, 88] width 85 height 38
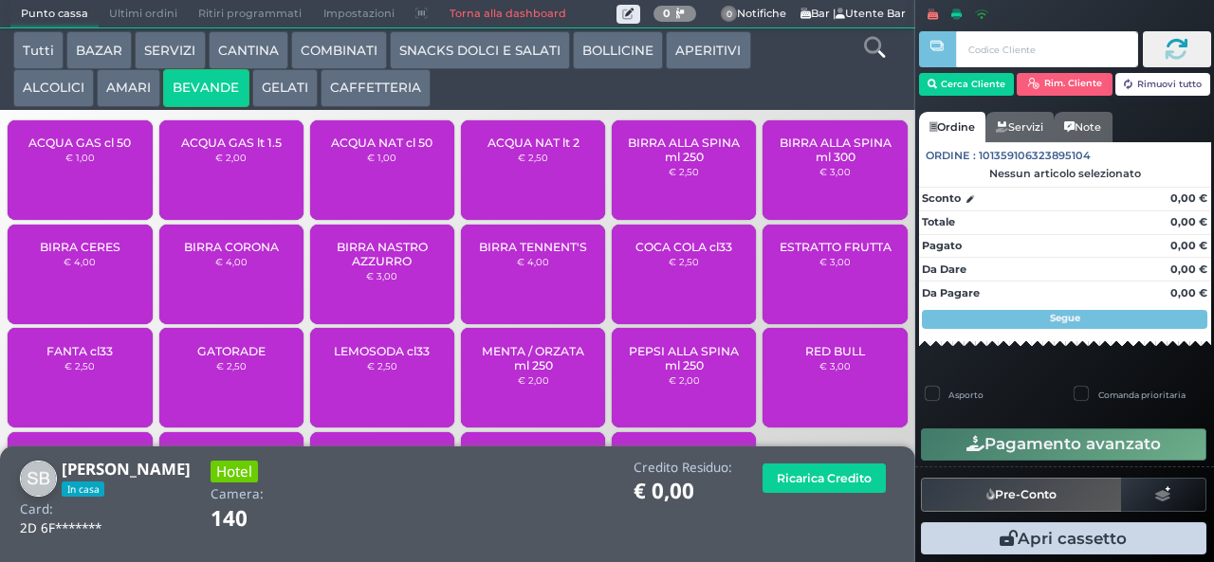
click at [362, 65] on button "COMBINATI" at bounding box center [339, 50] width 96 height 38
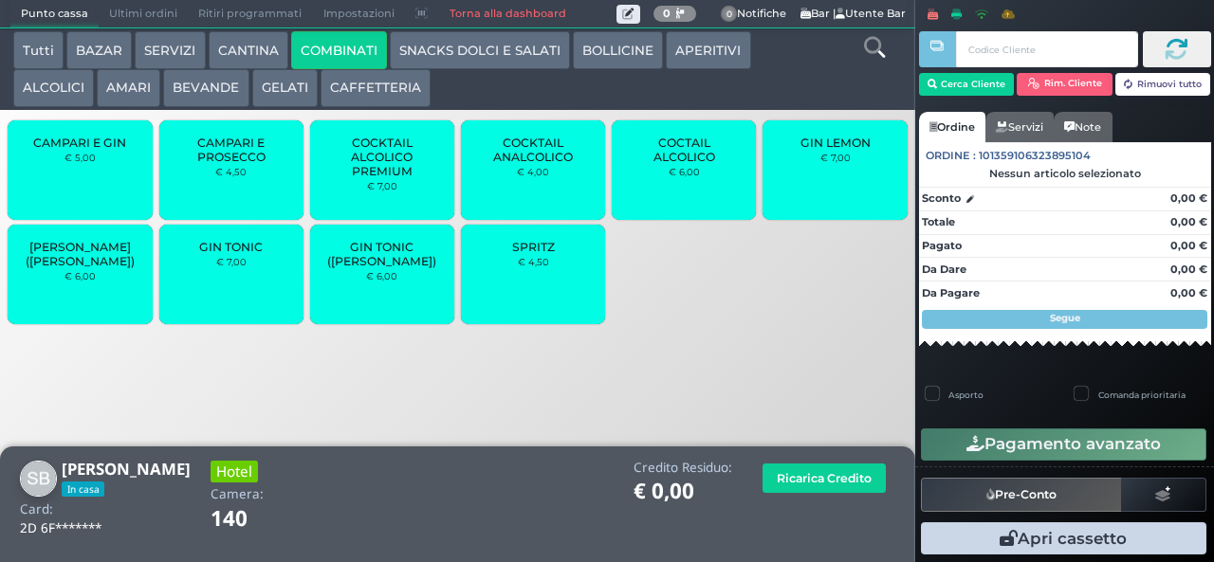
click at [267, 89] on button "GELATI" at bounding box center [284, 88] width 65 height 38
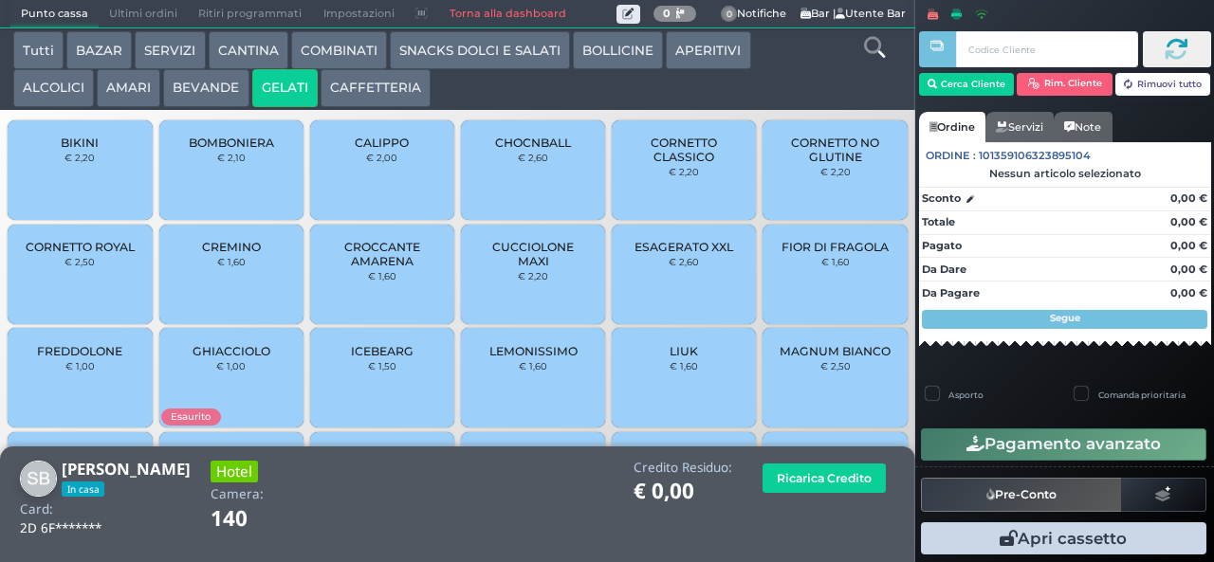
click at [102, 95] on button "AMARI" at bounding box center [129, 88] width 64 height 38
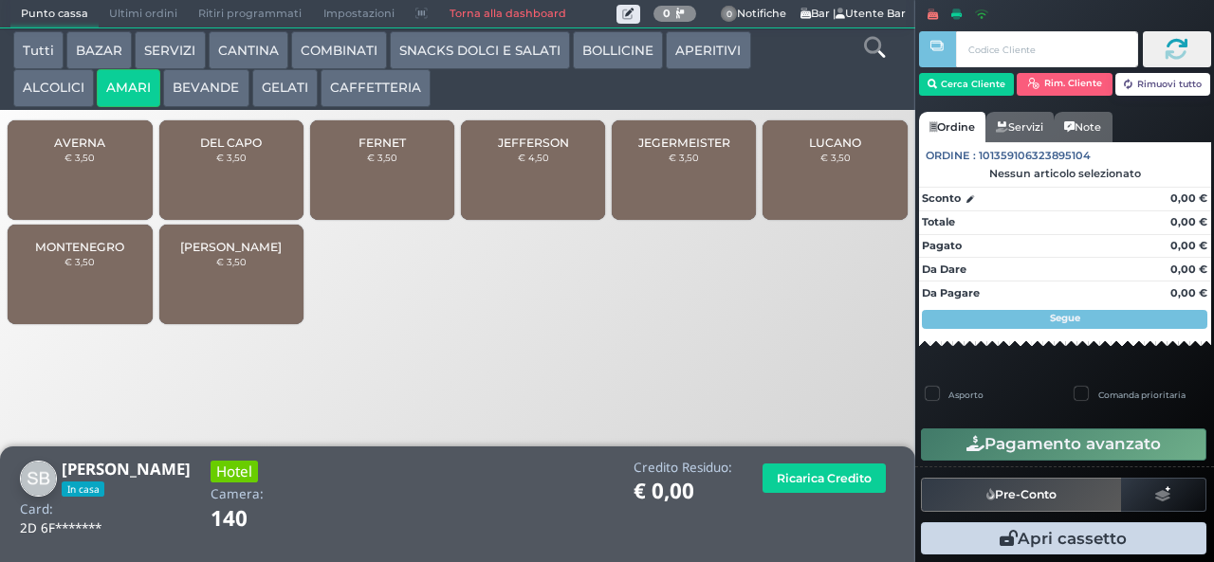
click at [217, 202] on div "DEL CAPO € 3,50" at bounding box center [231, 170] width 144 height 100
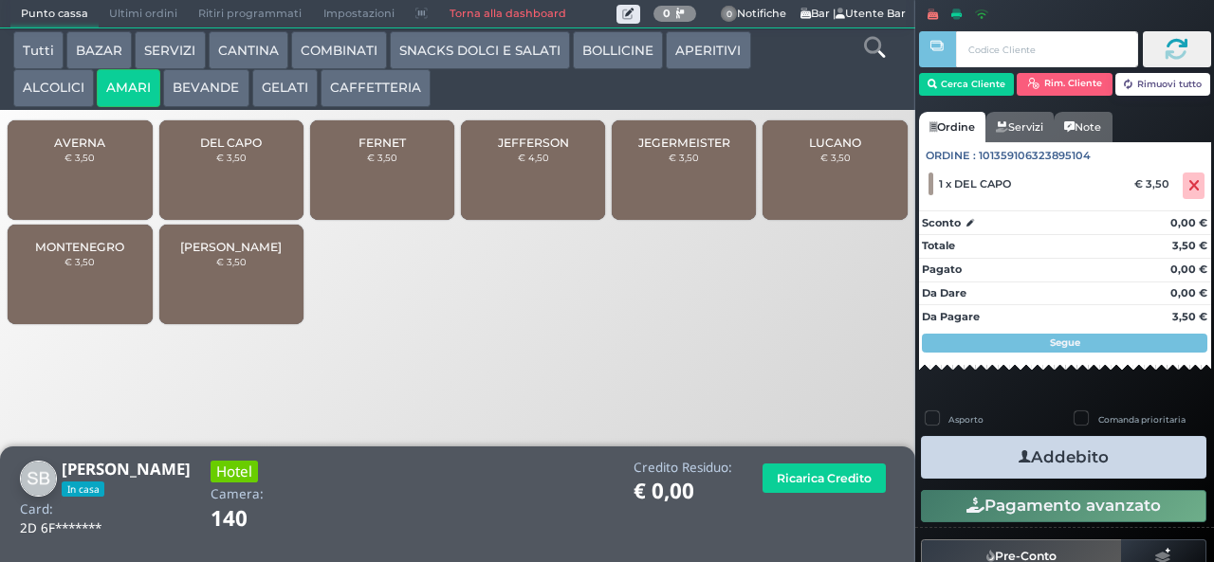
click at [1054, 464] on button "Addebito" at bounding box center [1063, 457] width 285 height 43
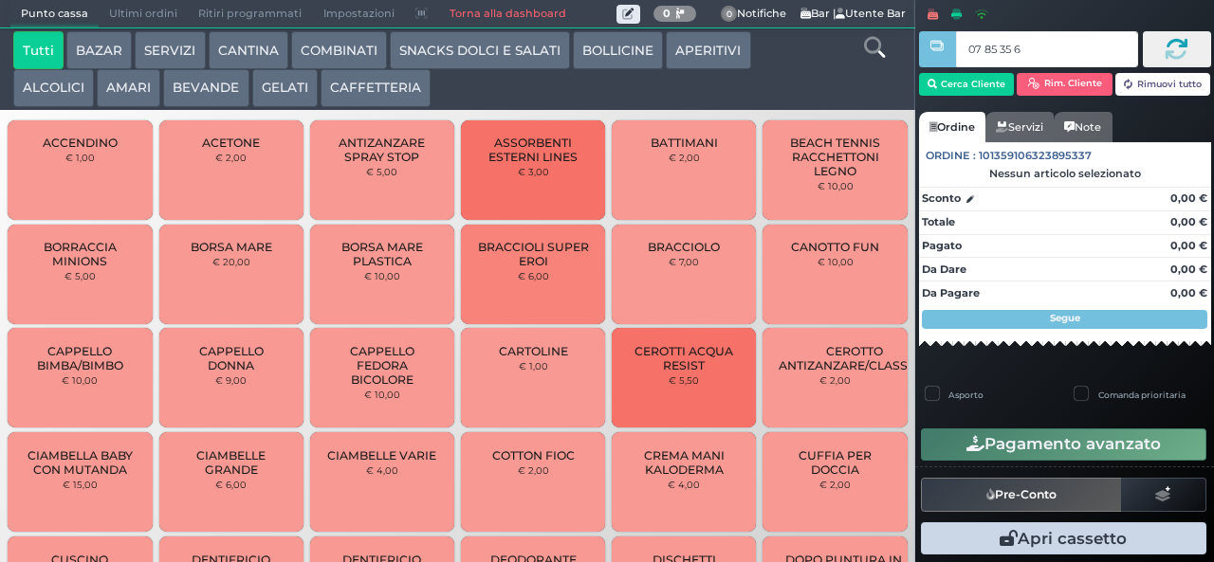
type input "07 85 35 67"
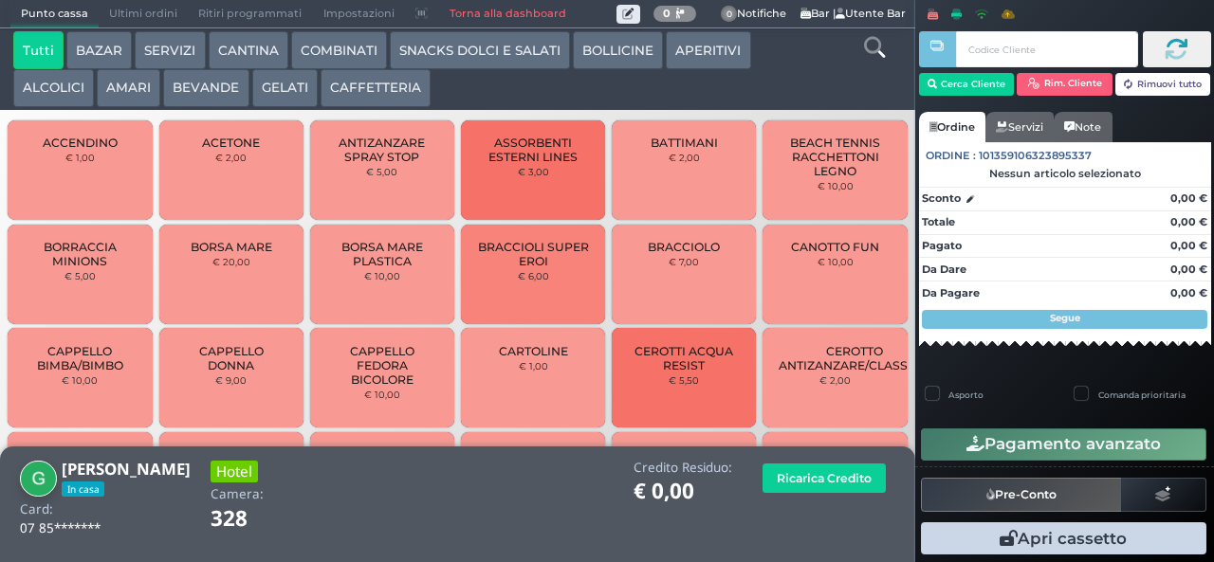
click at [283, 83] on button "GELATI" at bounding box center [284, 88] width 65 height 38
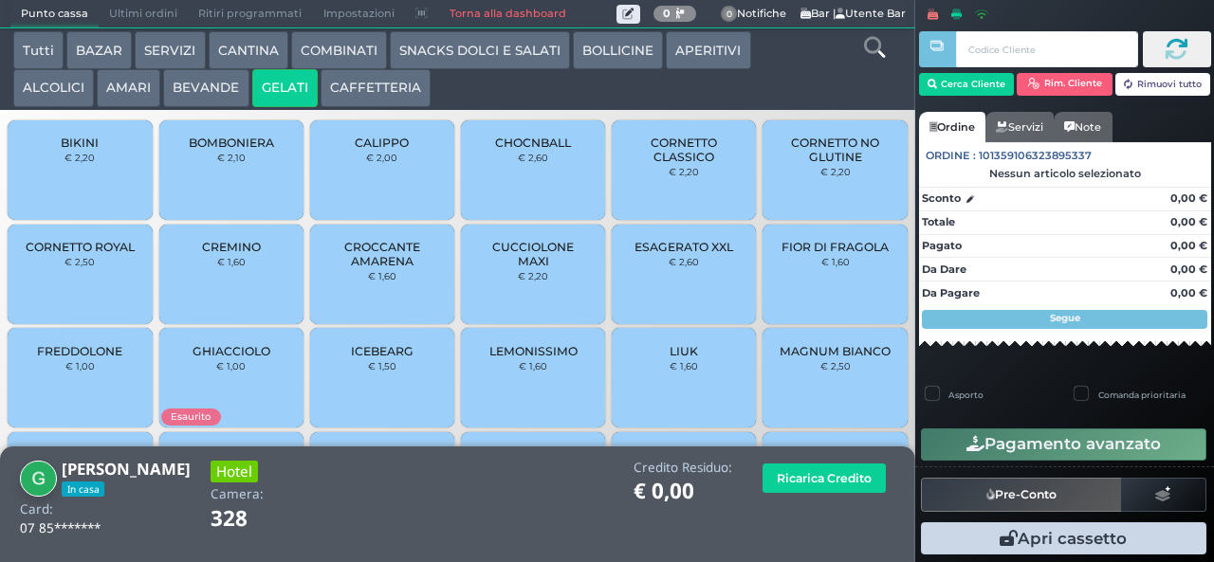
scroll to position [126, 0]
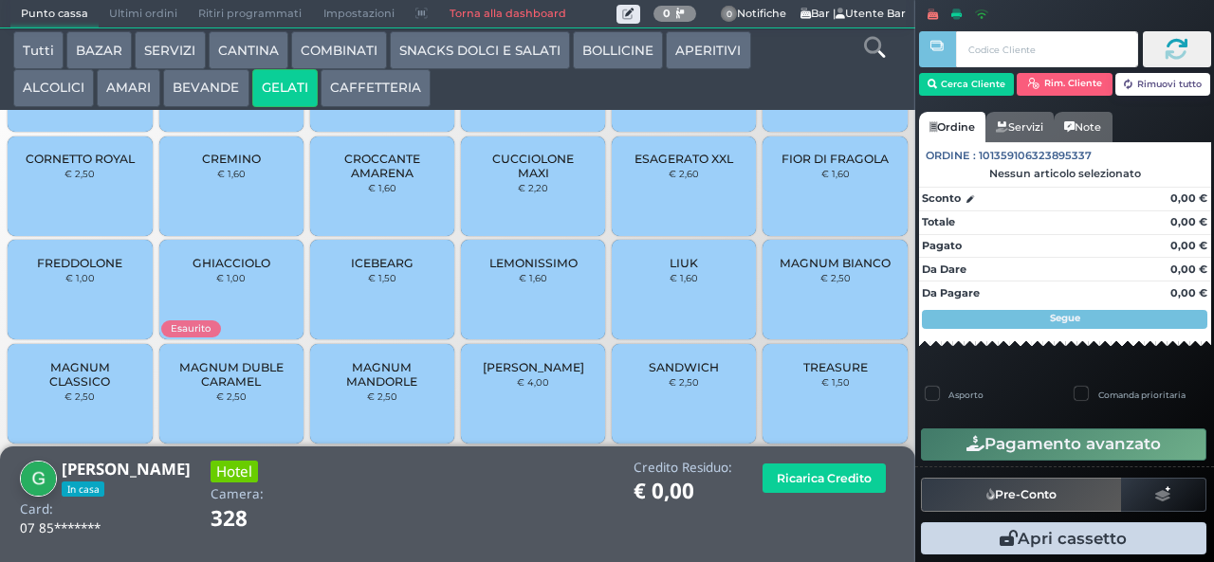
click at [99, 389] on span "MAGNUM CLASSICO" at bounding box center [80, 374] width 113 height 28
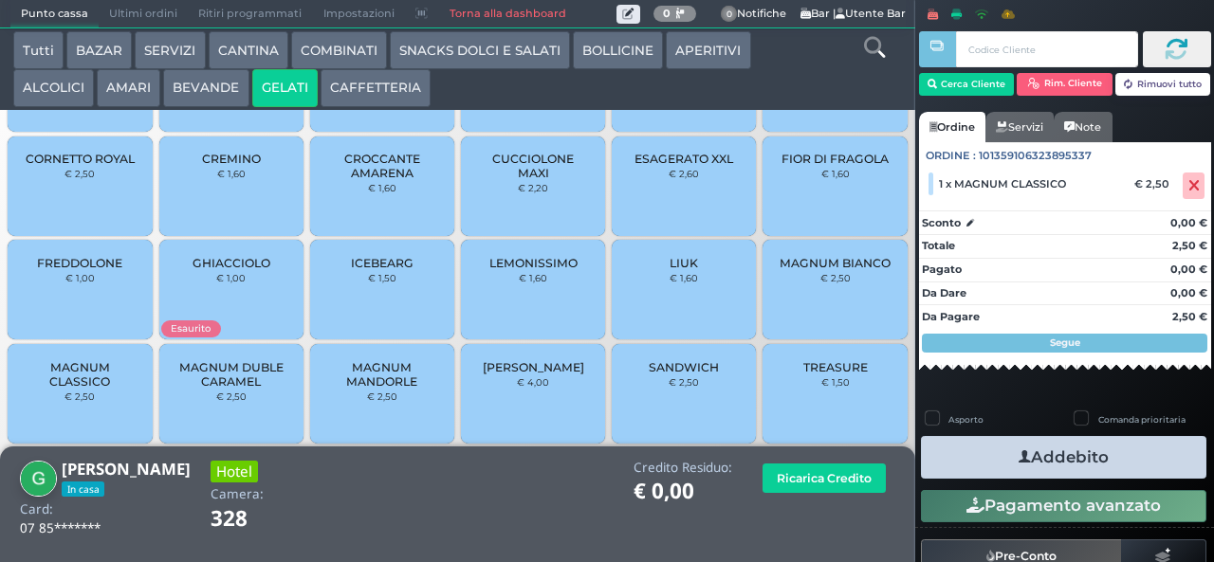
click at [1060, 465] on button "Addebito" at bounding box center [1063, 457] width 285 height 43
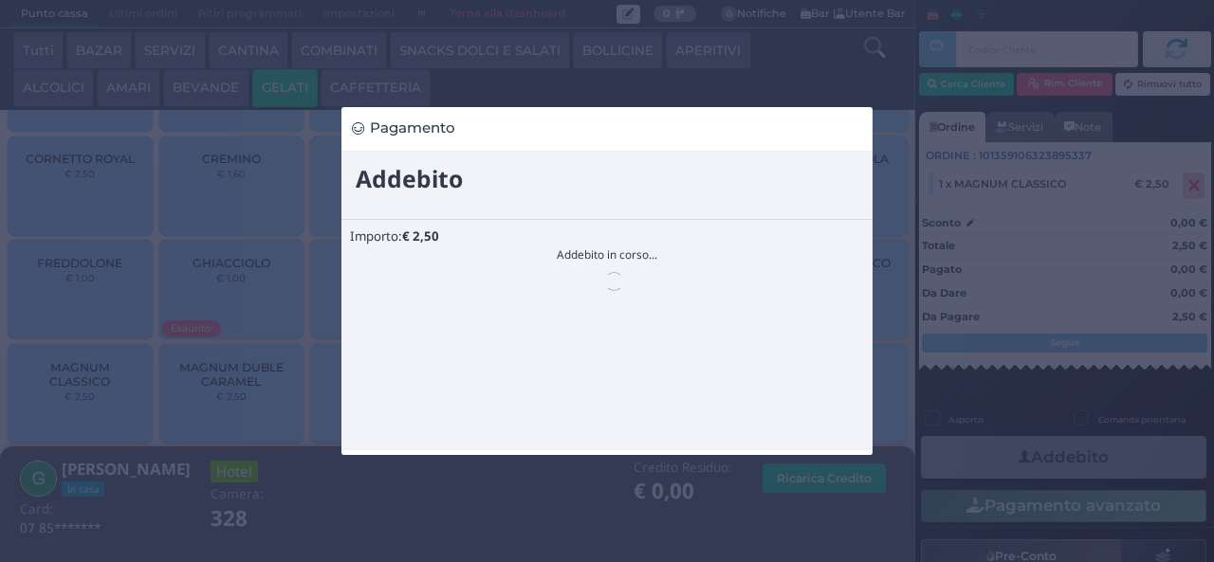
scroll to position [0, 0]
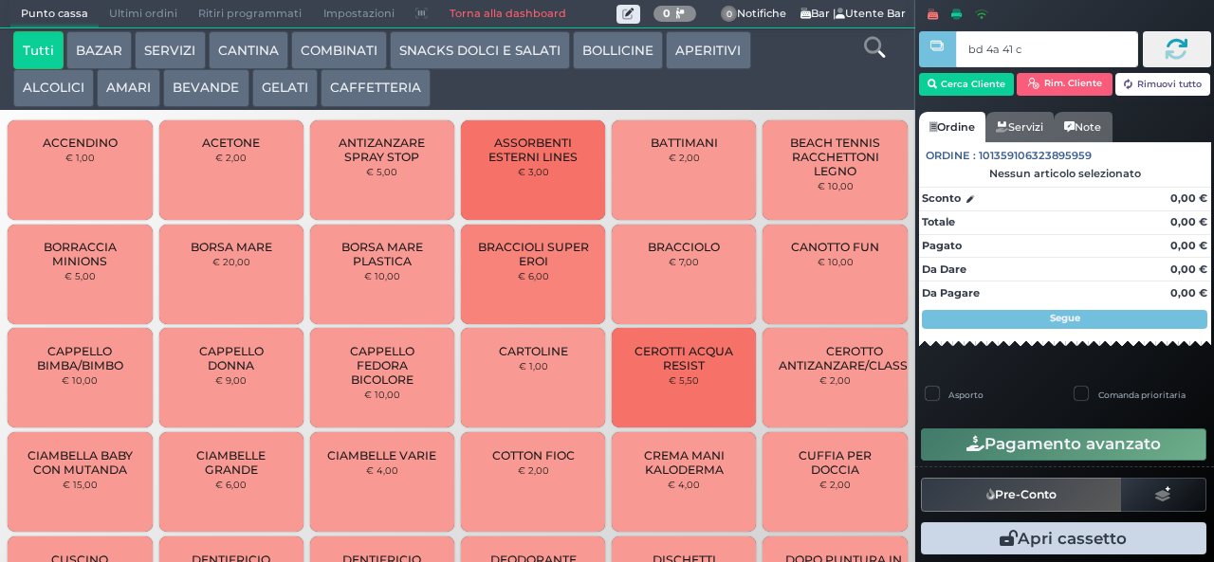
type input "bd 4a 41 c3"
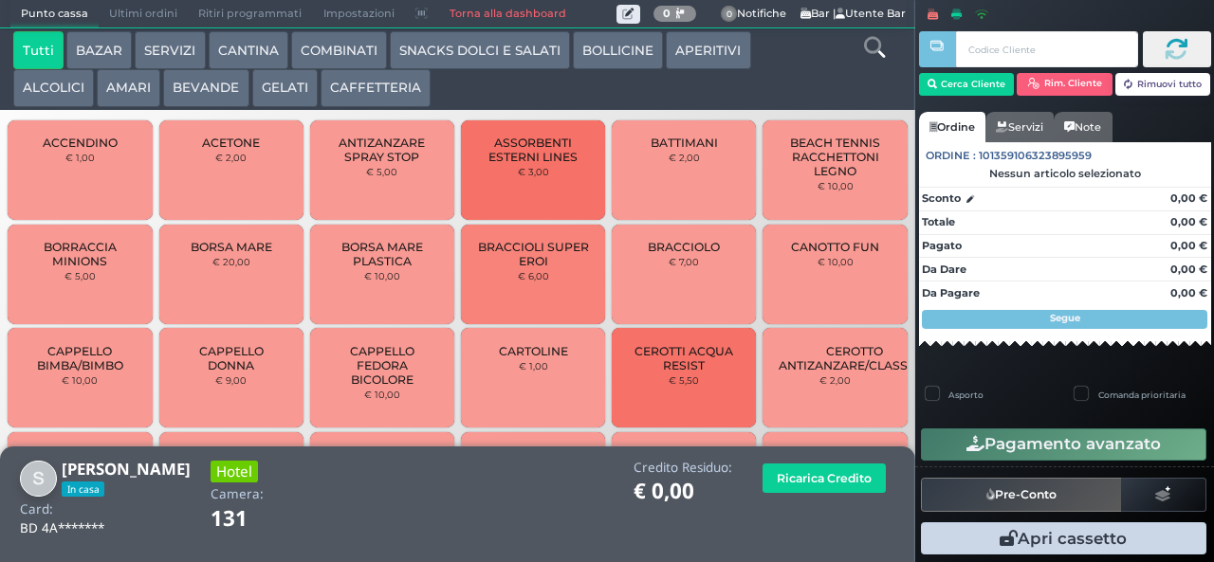
click at [478, 62] on button "SNACKS DOLCI E SALATI" at bounding box center [480, 50] width 180 height 38
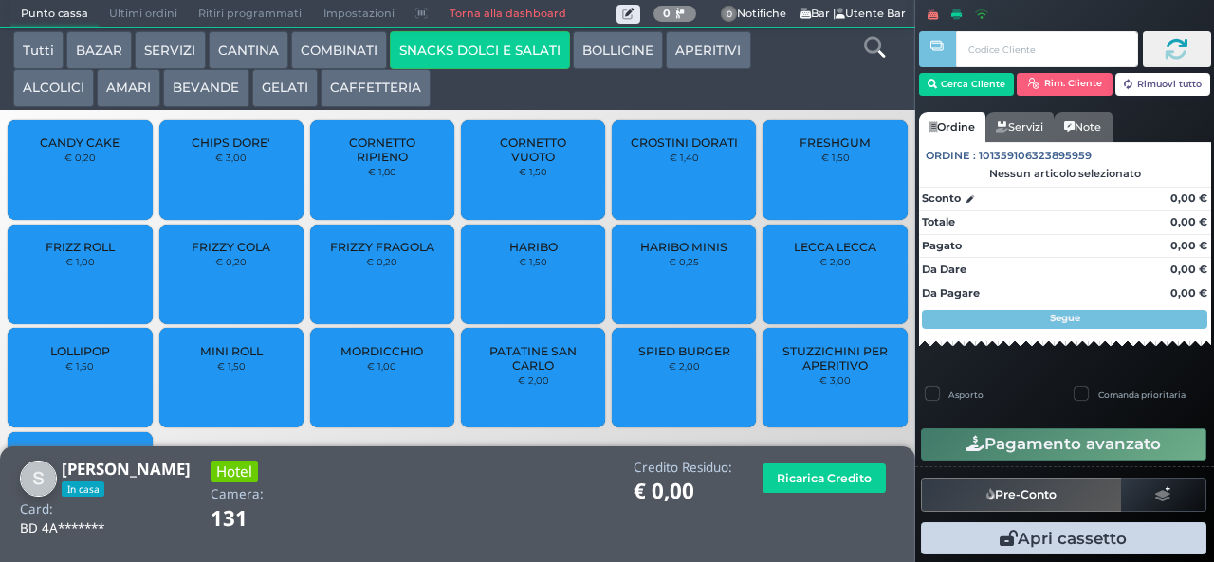
click at [346, 89] on button "CAFFETTERIA" at bounding box center [376, 88] width 110 height 38
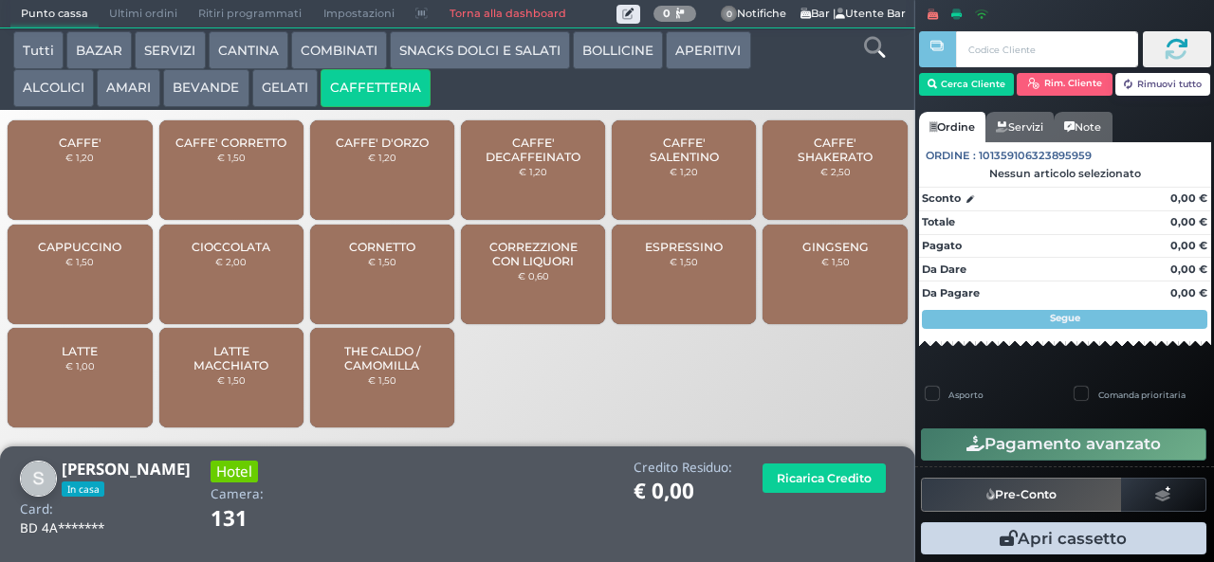
click at [243, 47] on button "CANTINA" at bounding box center [249, 50] width 80 height 38
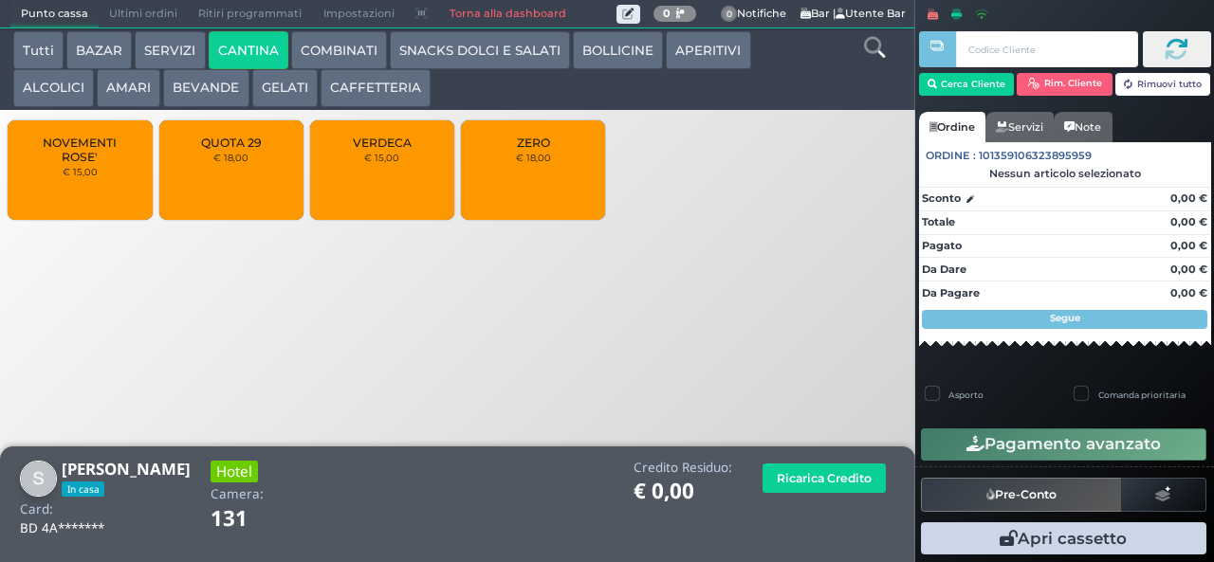
click at [56, 85] on button "ALCOLICI" at bounding box center [53, 88] width 81 height 38
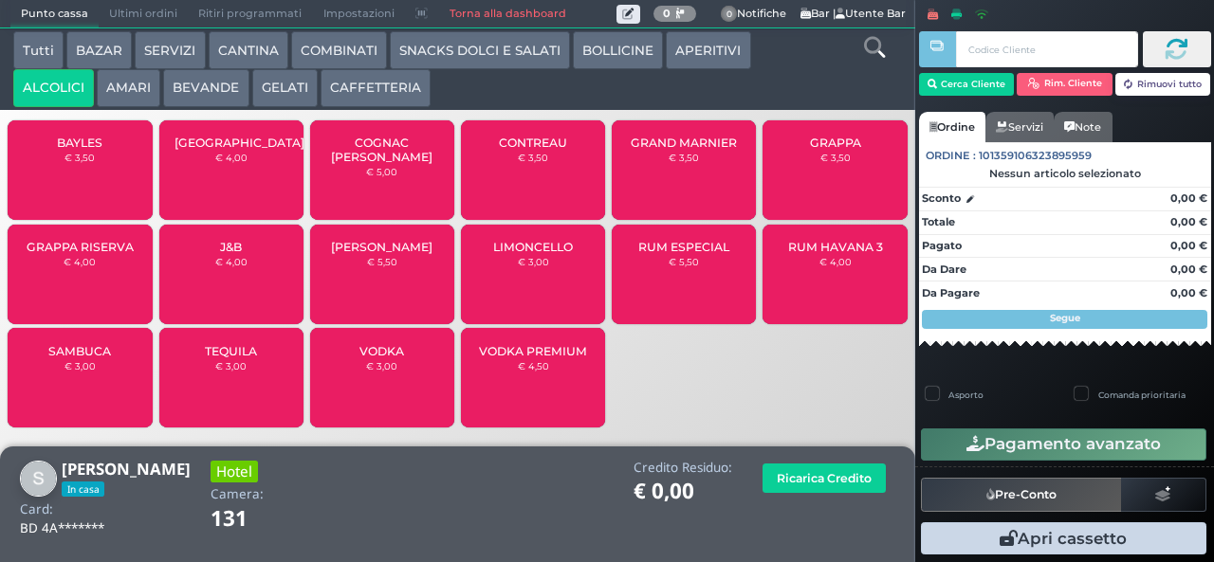
click at [873, 46] on icon at bounding box center [874, 47] width 21 height 21
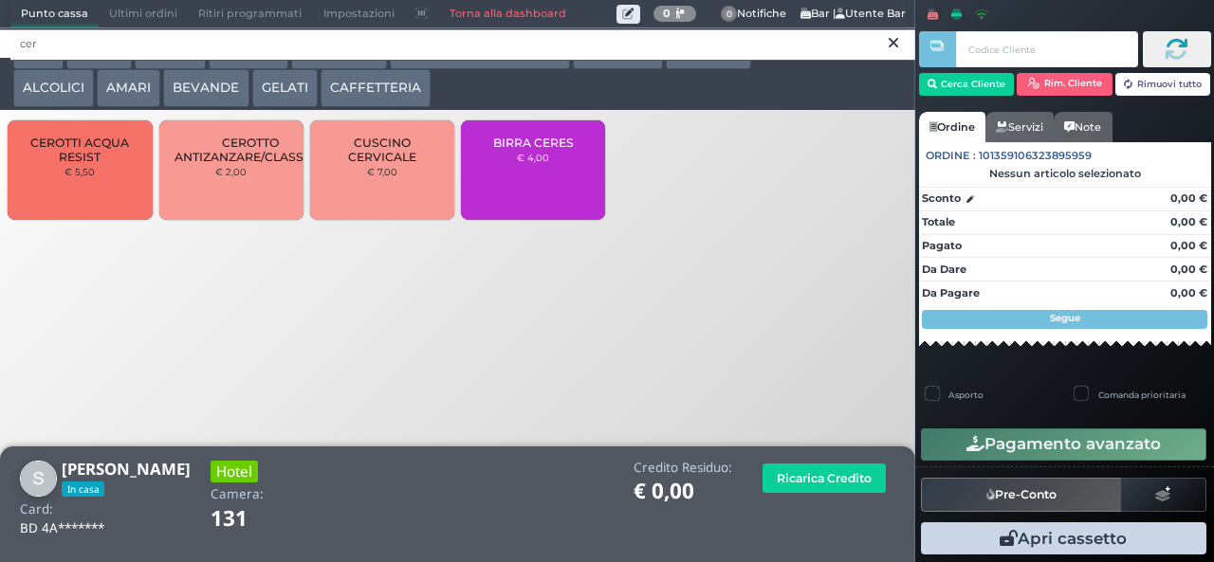
type input "cer"
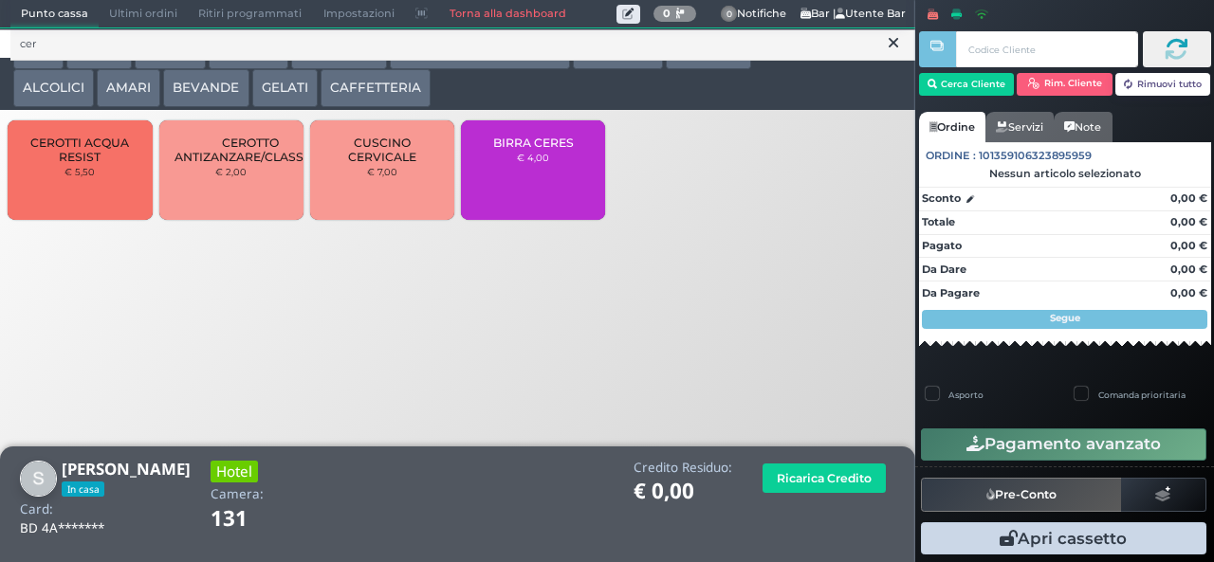
click at [518, 163] on small "€ 4,00" at bounding box center [533, 157] width 32 height 11
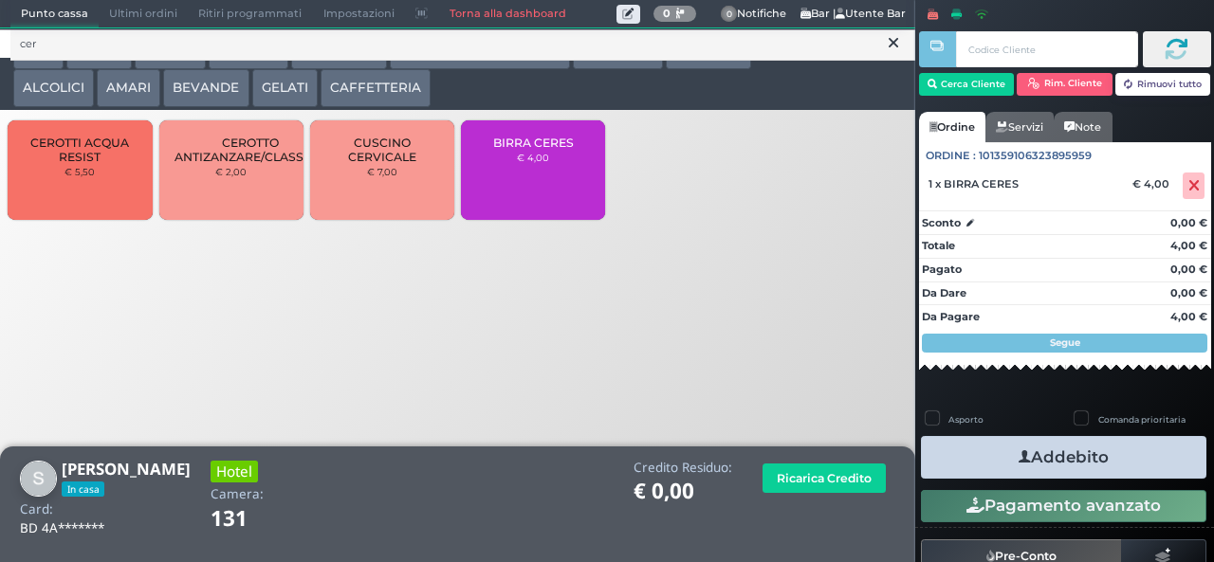
click at [1054, 459] on button "Addebito" at bounding box center [1063, 457] width 285 height 43
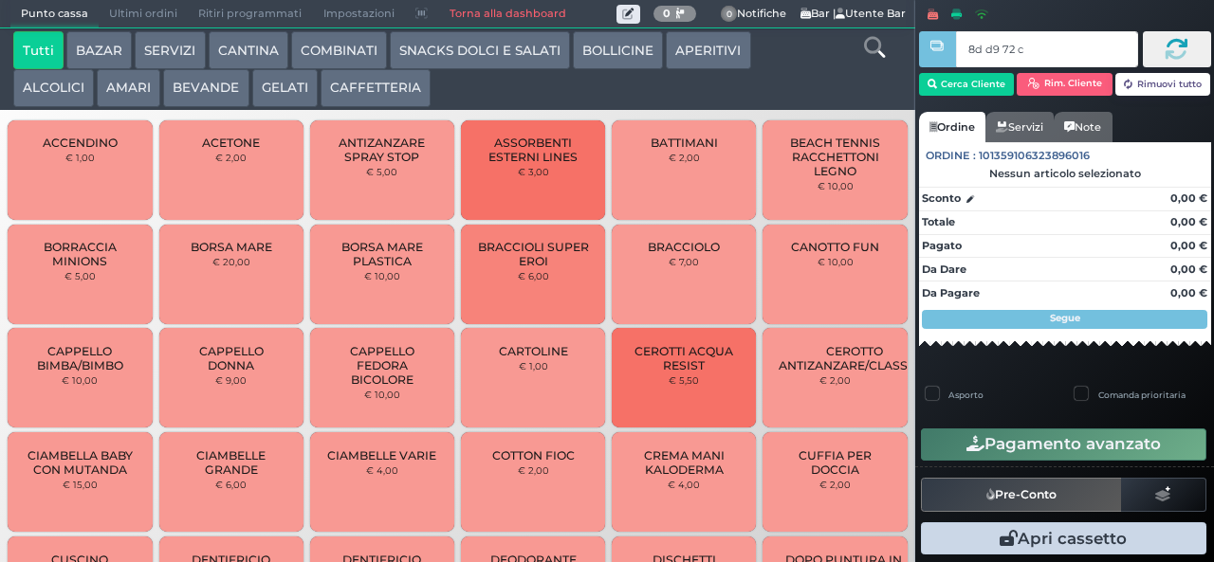
type input "8d d9 72 c3"
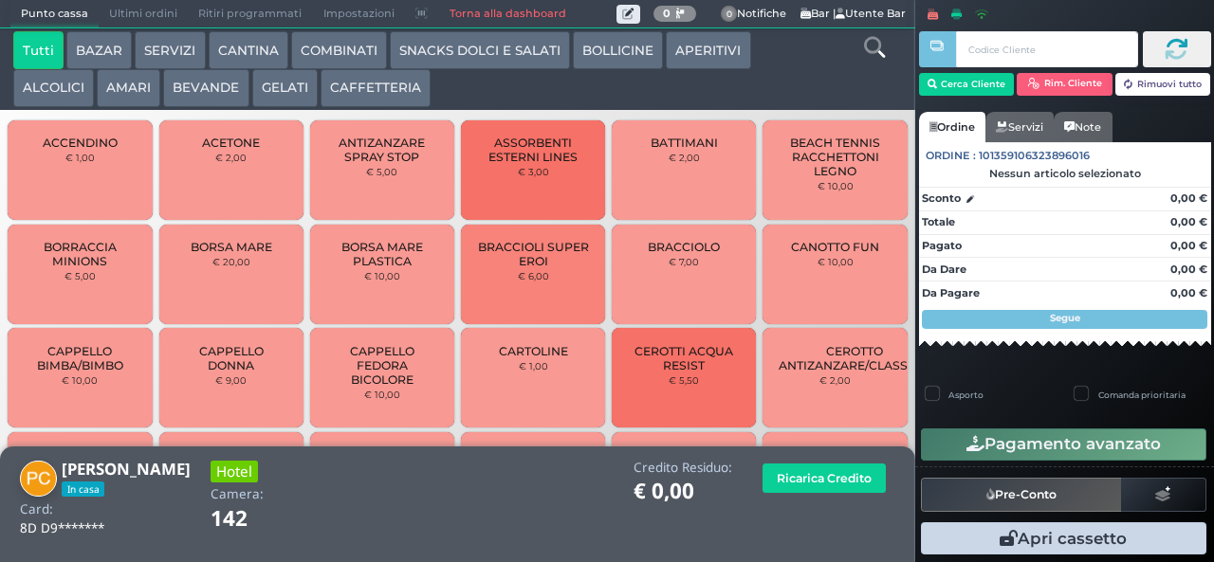
click at [211, 96] on button "BEVANDE" at bounding box center [205, 88] width 85 height 38
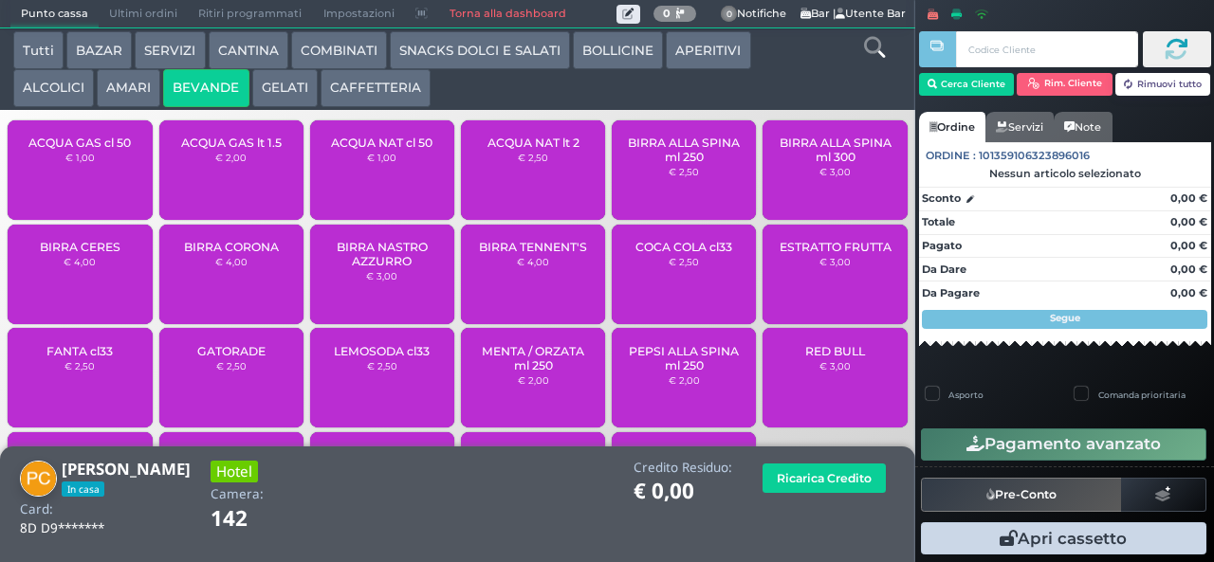
click at [527, 163] on small "€ 2,50" at bounding box center [533, 157] width 30 height 11
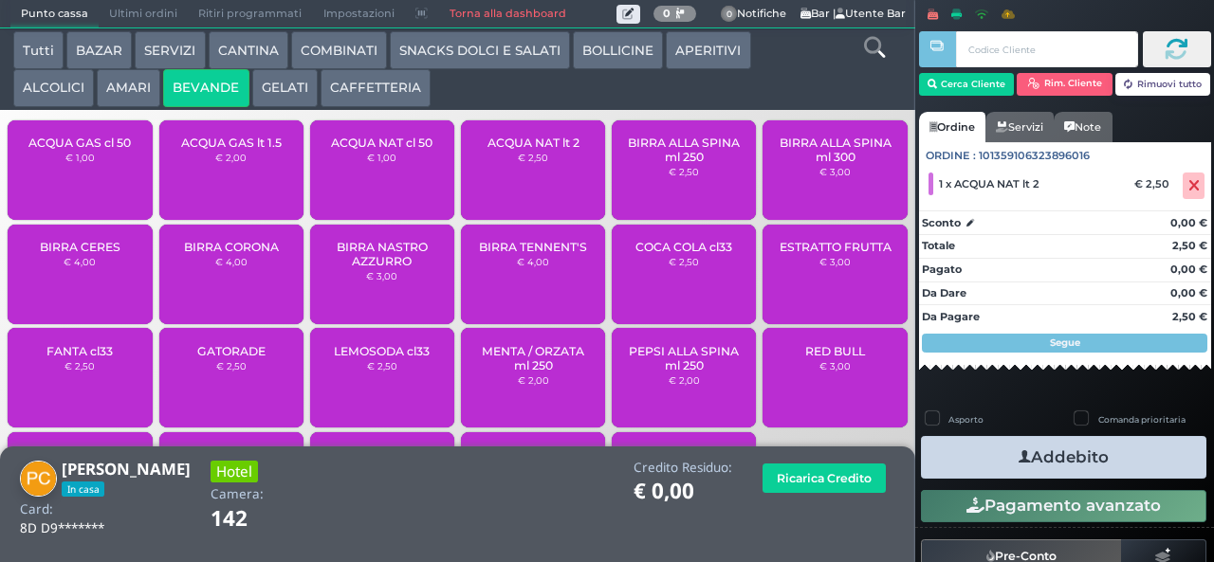
click at [522, 163] on small "€ 2,50" at bounding box center [533, 157] width 30 height 11
click at [1115, 459] on button "Addebito" at bounding box center [1063, 457] width 285 height 43
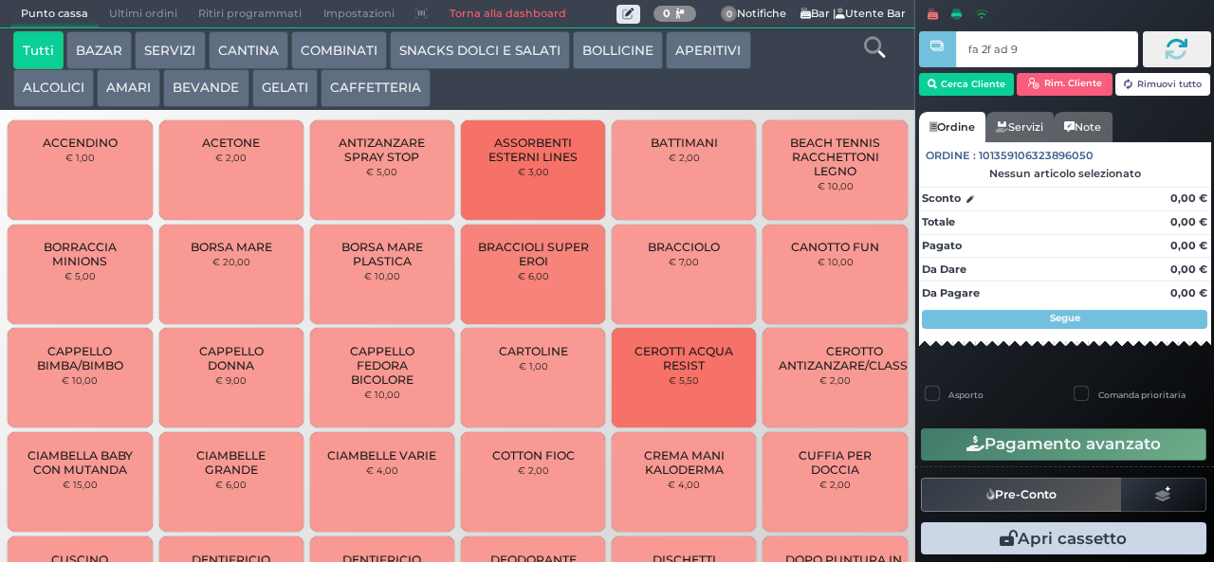
type input "fa 2f ad 9a"
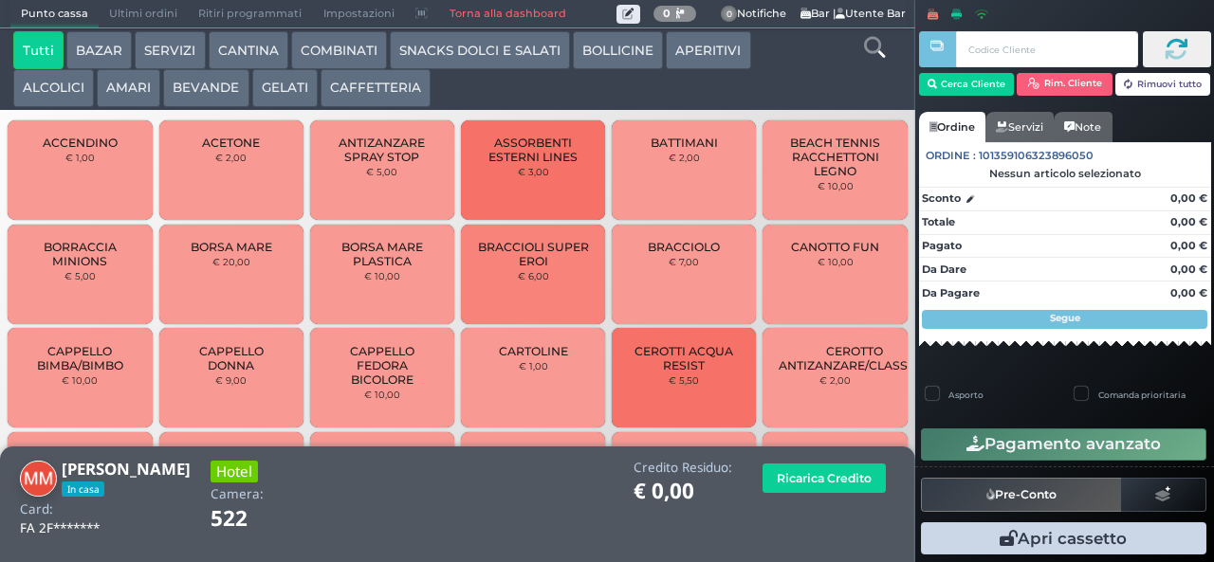
click at [121, 84] on button "AMARI" at bounding box center [129, 88] width 64 height 38
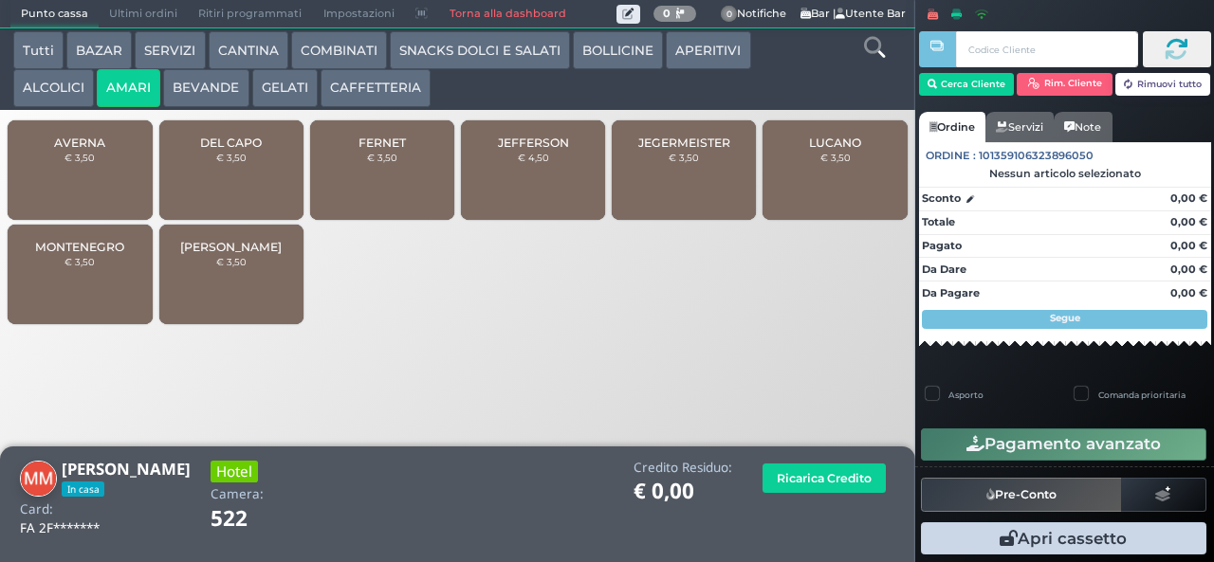
click at [68, 87] on button "ALCOLICI" at bounding box center [53, 88] width 81 height 38
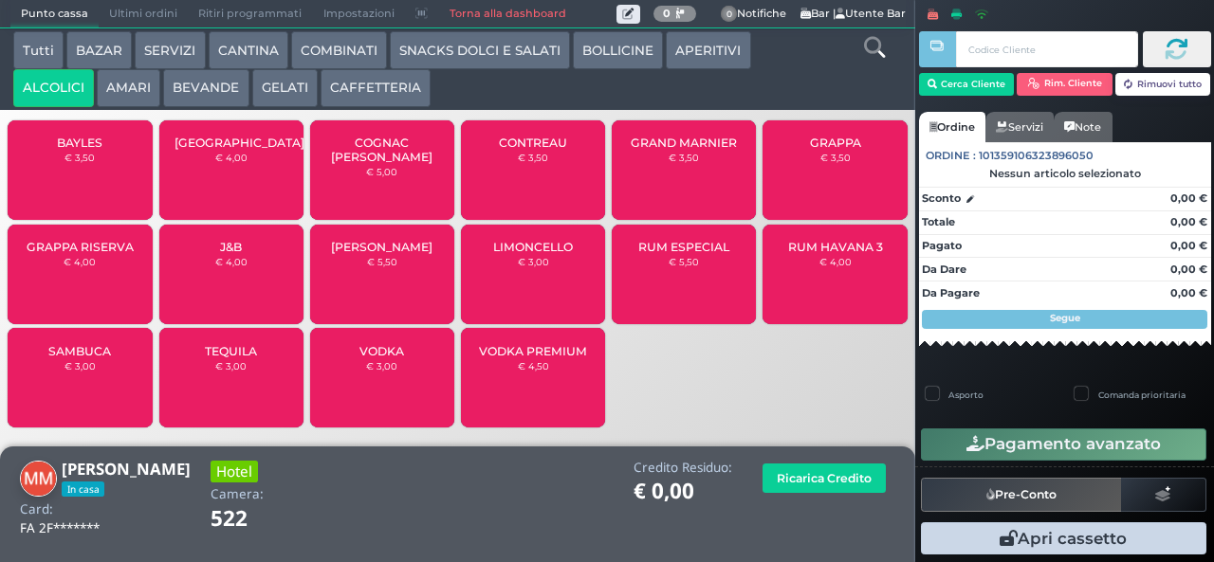
click at [558, 295] on div "LIMONCELLO € 3,00" at bounding box center [533, 275] width 144 height 100
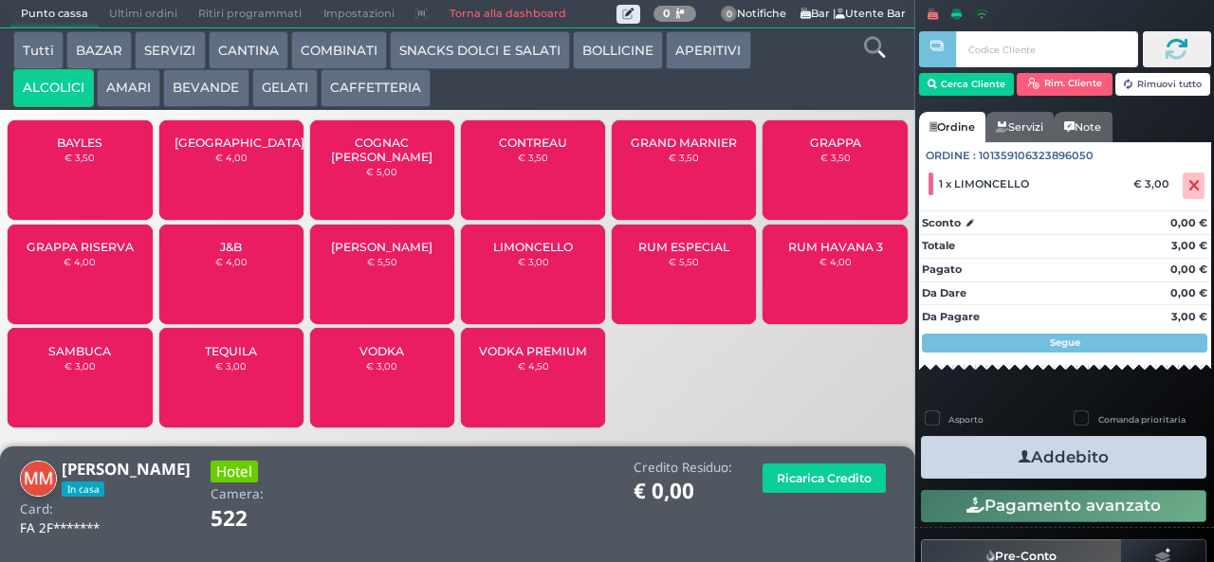
click at [1072, 467] on button "Addebito" at bounding box center [1063, 457] width 285 height 43
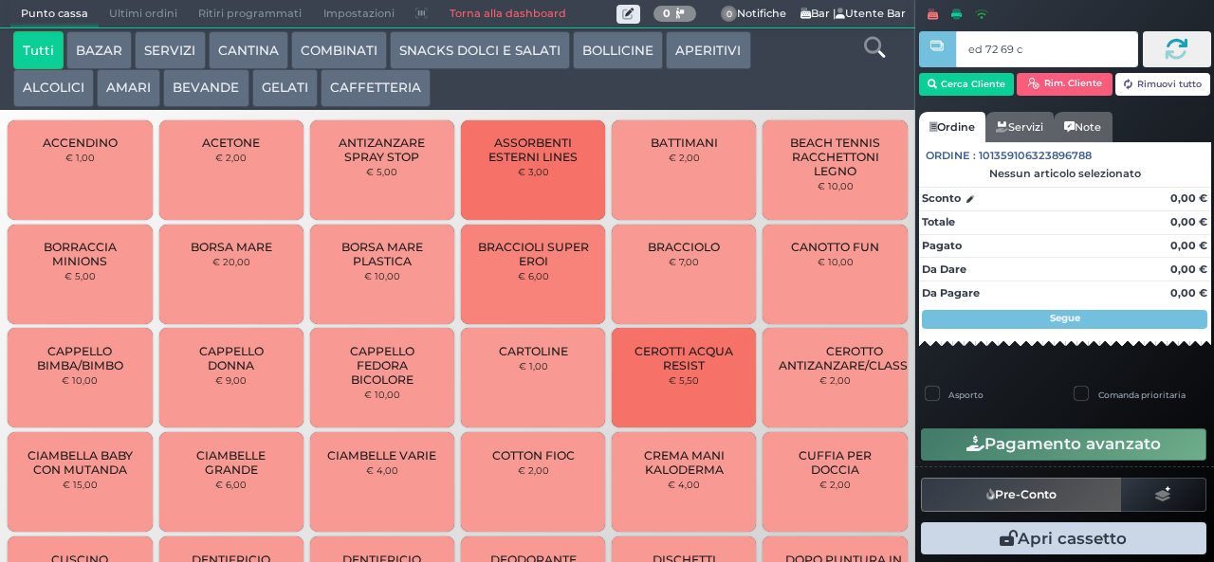
type input "ed 72 69 c3"
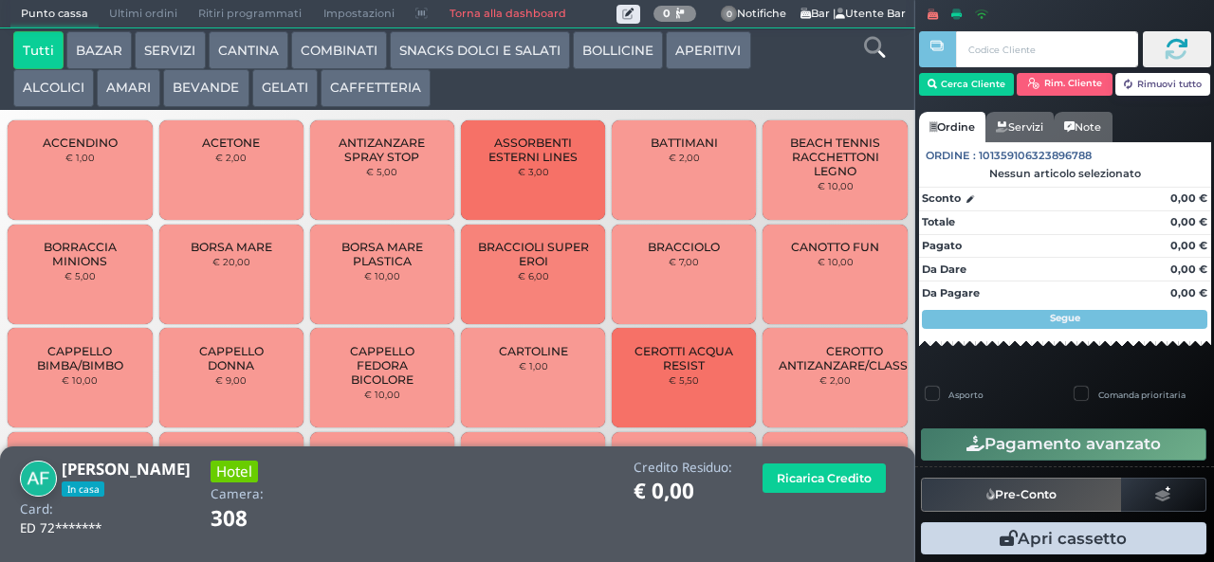
click at [616, 51] on button "BOLLICINE" at bounding box center [618, 50] width 90 height 38
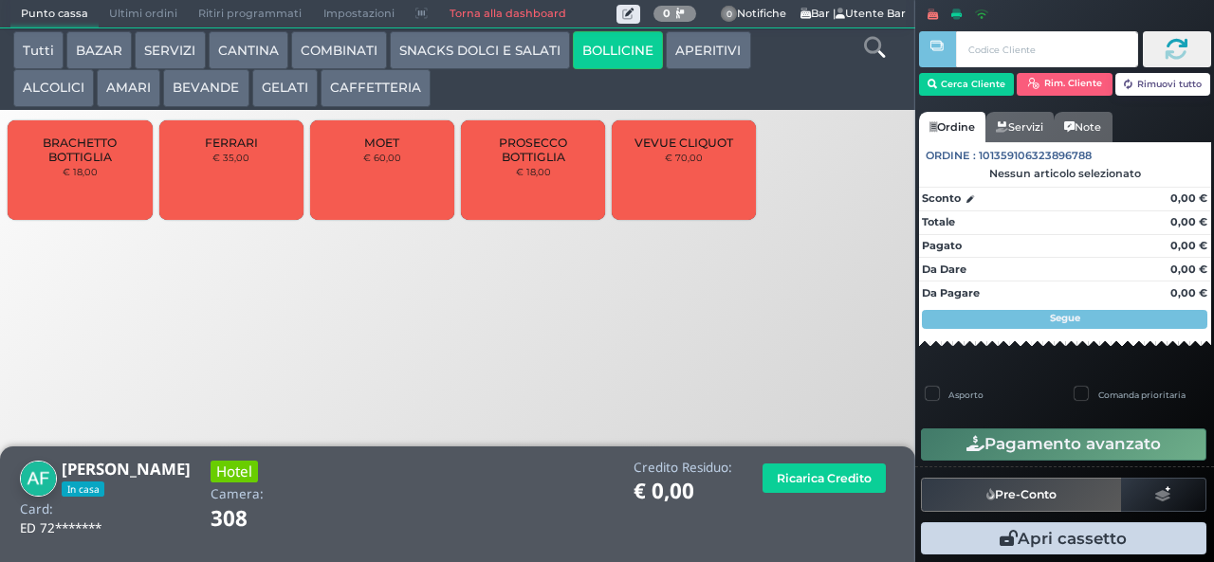
click at [715, 54] on button "APERITIVI" at bounding box center [708, 50] width 84 height 38
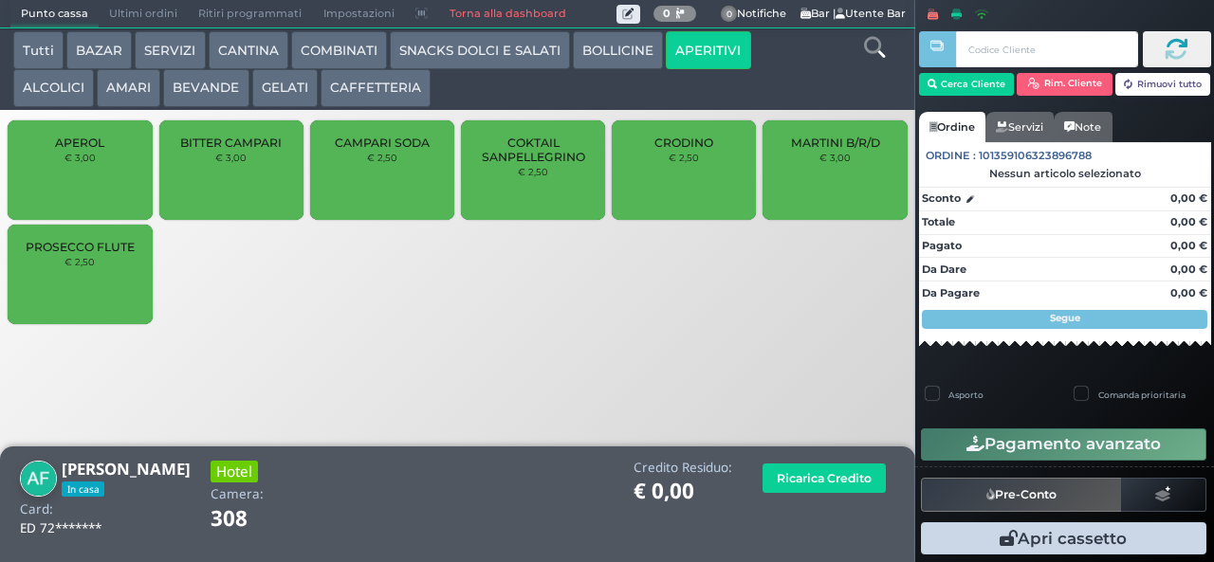
click at [123, 289] on div "PROSECCO FLUTE € 2,50" at bounding box center [80, 275] width 144 height 100
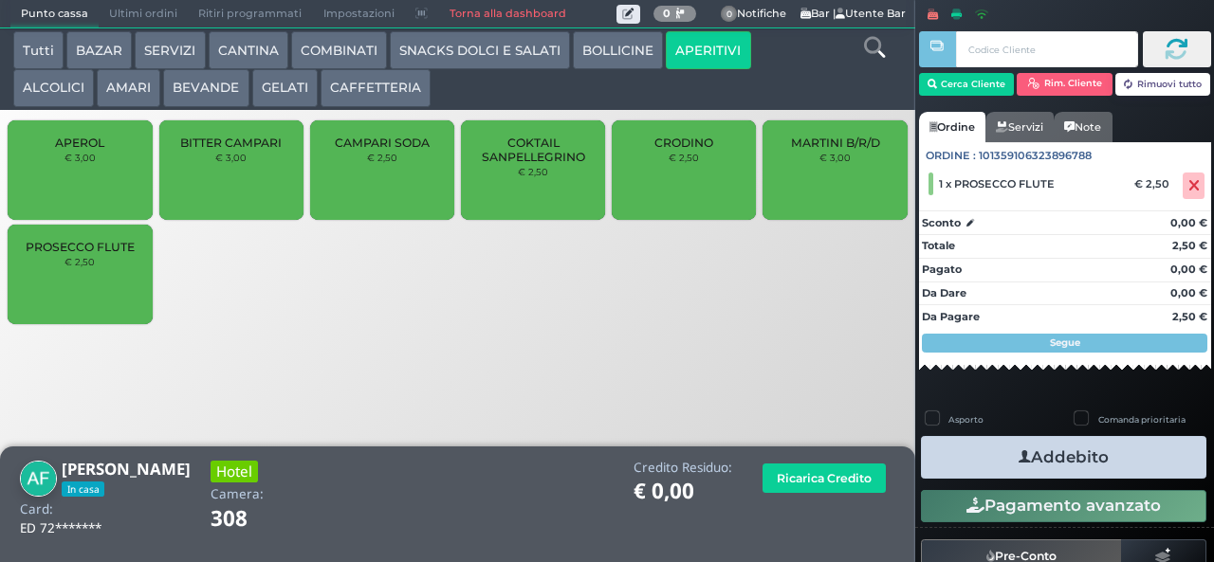
click at [125, 282] on div "PROSECCO FLUTE € 2,50" at bounding box center [80, 275] width 144 height 100
click at [1142, 451] on button "Addebito" at bounding box center [1063, 457] width 285 height 43
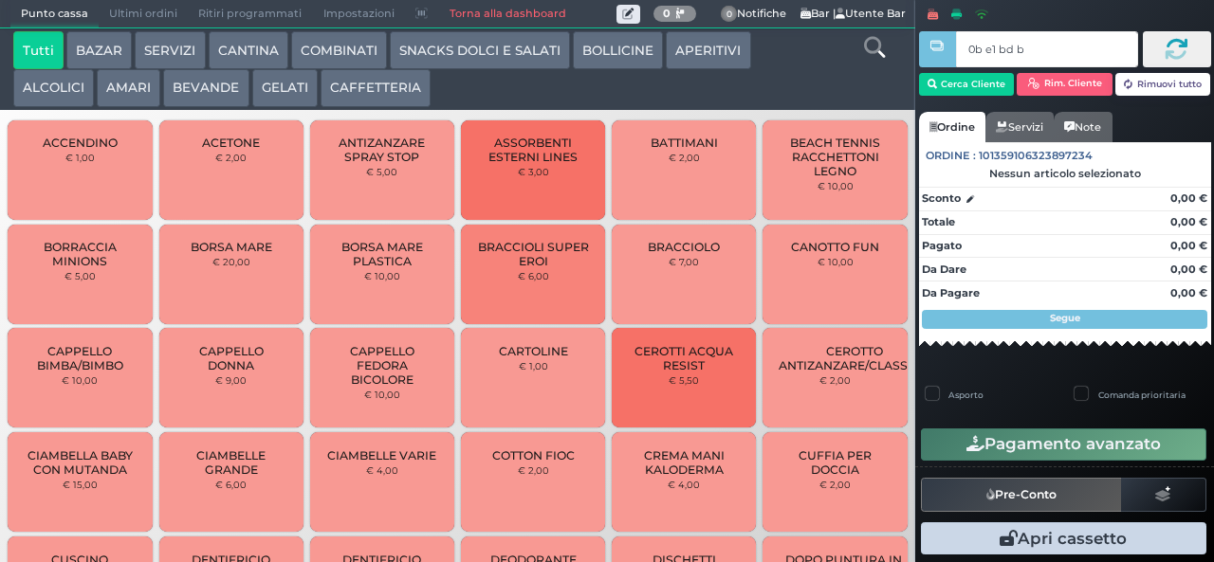
type input "0b e1 bd b9"
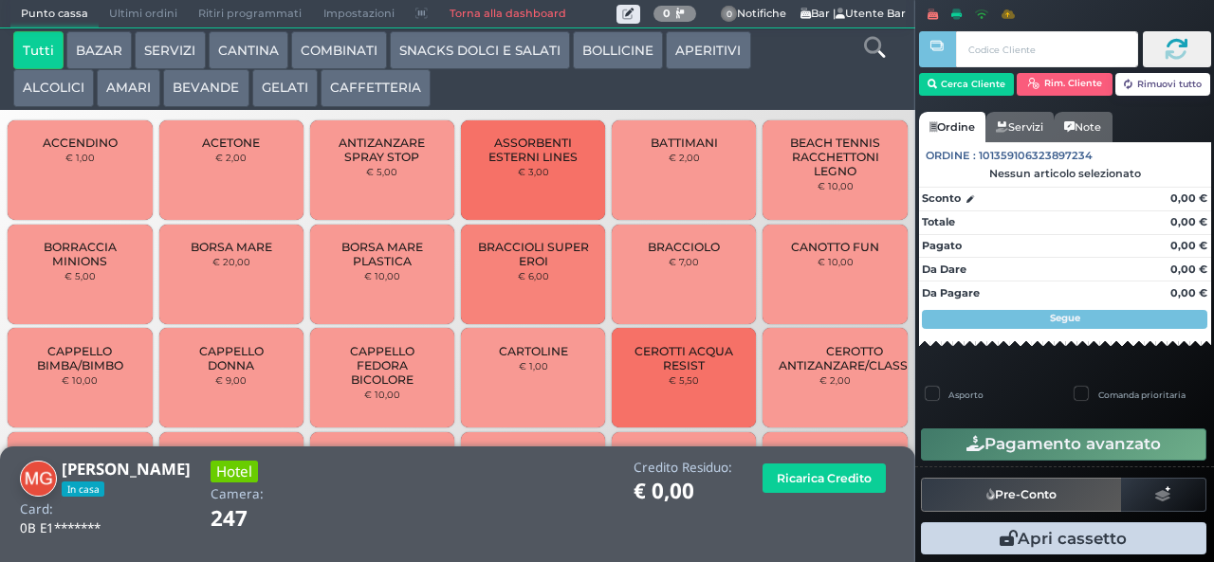
click at [373, 107] on button "CAFFETTERIA" at bounding box center [376, 88] width 110 height 38
click at [225, 105] on button "BEVANDE" at bounding box center [205, 88] width 85 height 38
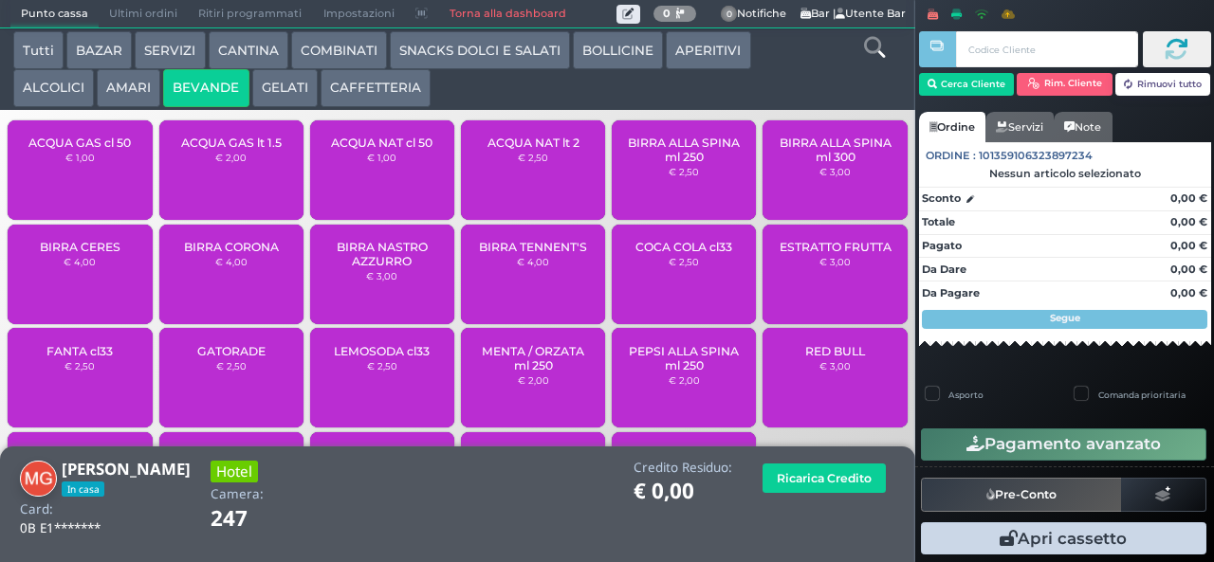
click at [455, 55] on button "SNACKS DOLCI E SALATI" at bounding box center [480, 50] width 180 height 38
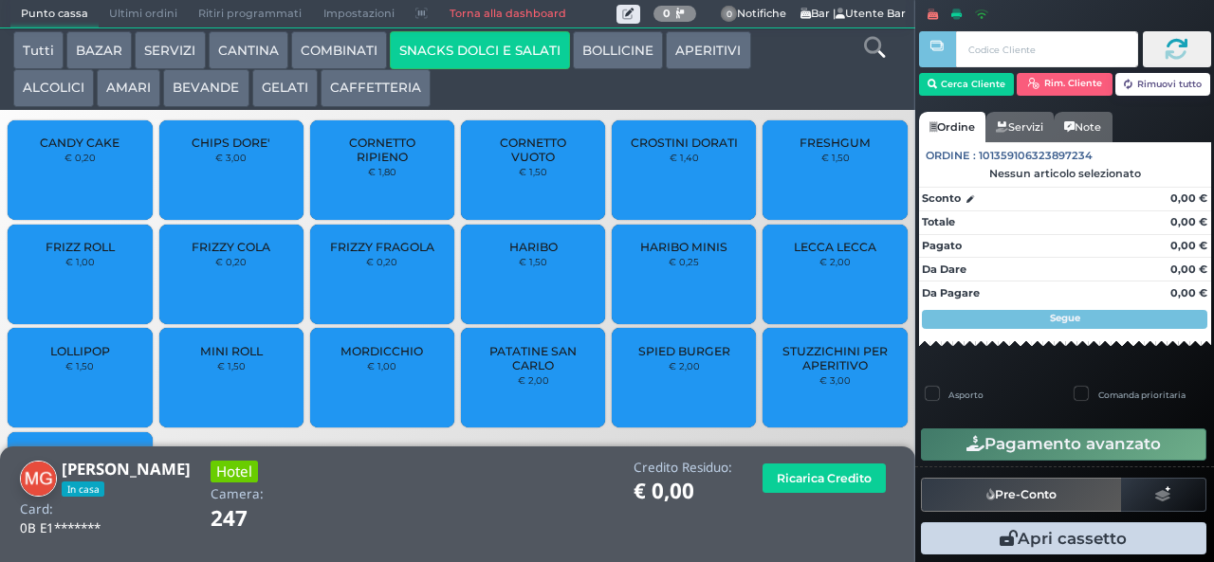
click at [92, 202] on div "CANDY CAKE € 0,20" at bounding box center [80, 170] width 144 height 100
click at [97, 188] on div "CANDY CAKE € 0,20" at bounding box center [80, 170] width 144 height 100
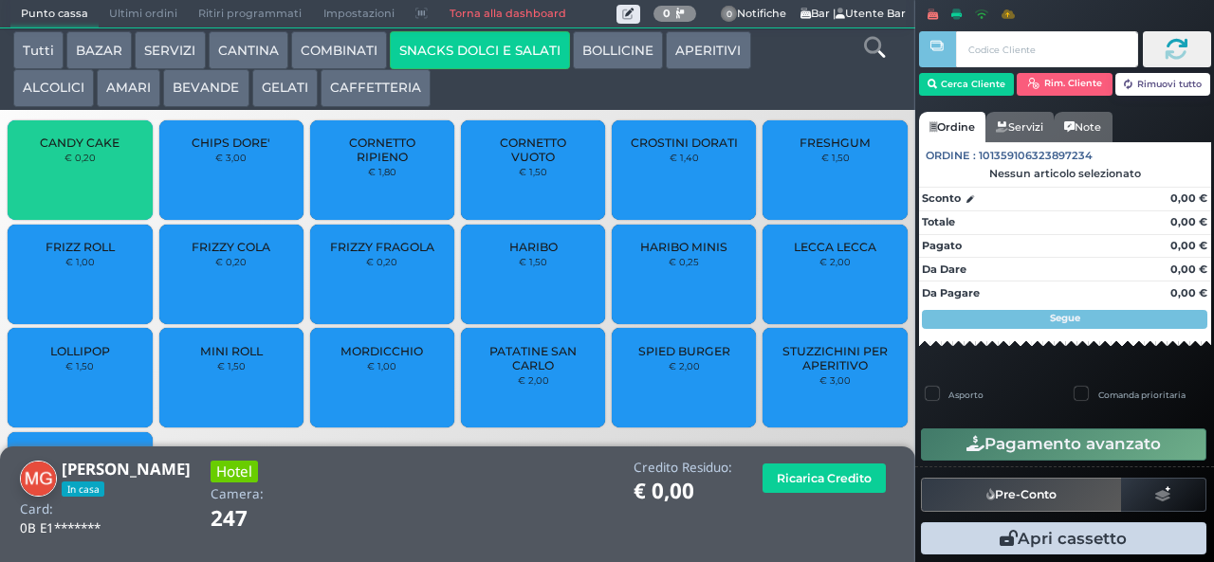
click at [87, 163] on small "€ 0,20" at bounding box center [79, 157] width 31 height 11
click at [79, 161] on div "CANDY CAKE € 0,20" at bounding box center [80, 170] width 144 height 100
click at [69, 150] on span "CANDY CAKE" at bounding box center [80, 143] width 80 height 14
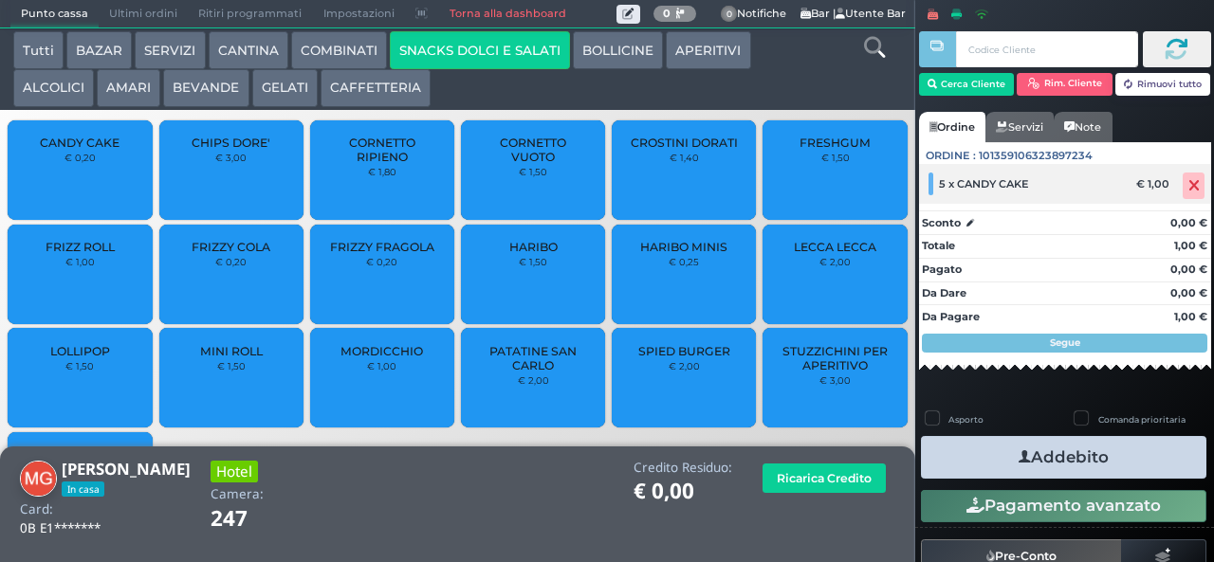
click at [1188, 186] on icon at bounding box center [1193, 186] width 11 height 1
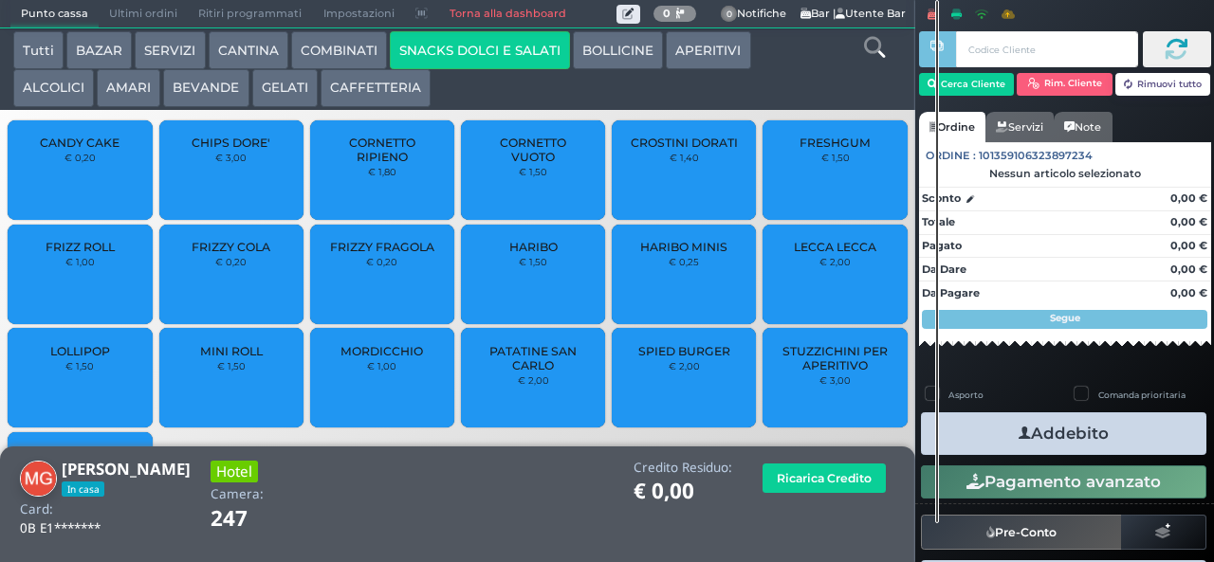
click at [89, 163] on small "€ 0,20" at bounding box center [79, 157] width 31 height 11
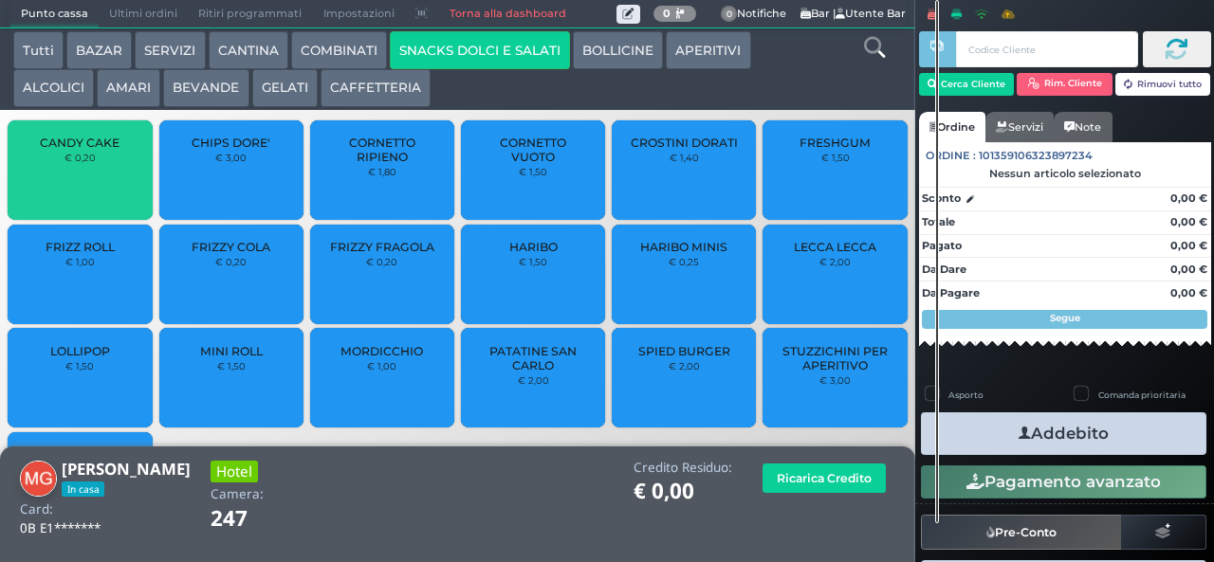
click at [83, 150] on span "CANDY CAKE" at bounding box center [80, 143] width 80 height 14
click at [68, 149] on span "CANDY CAKE" at bounding box center [80, 143] width 80 height 14
click at [62, 150] on span "CANDY CAKE" at bounding box center [80, 143] width 80 height 14
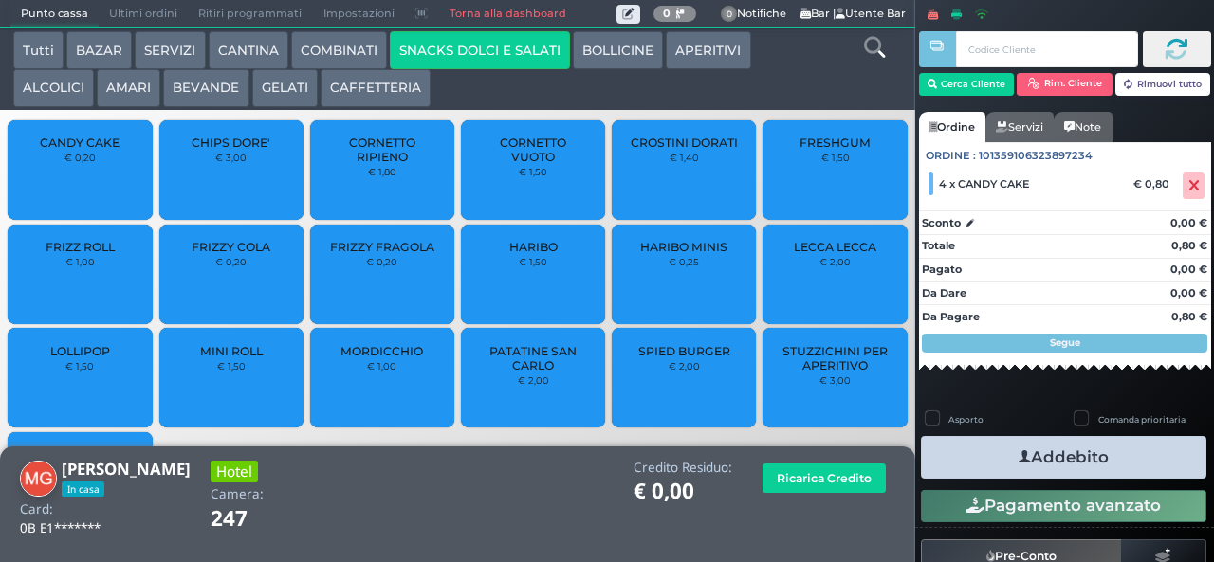
click at [1077, 470] on button "Addebito" at bounding box center [1063, 457] width 285 height 43
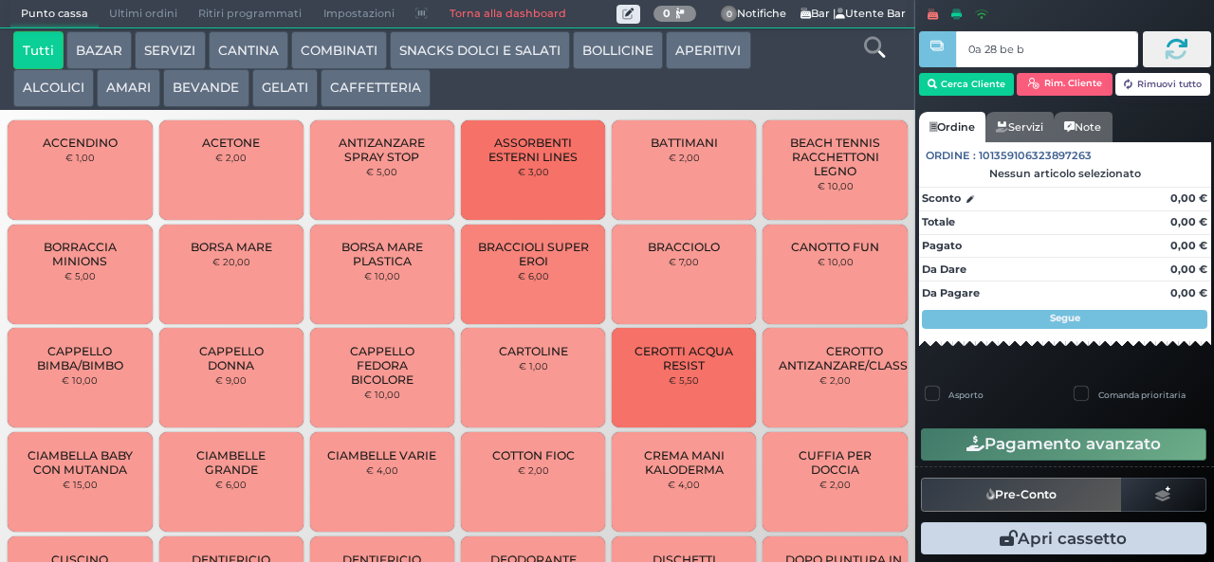
type input "0a 28 be b9"
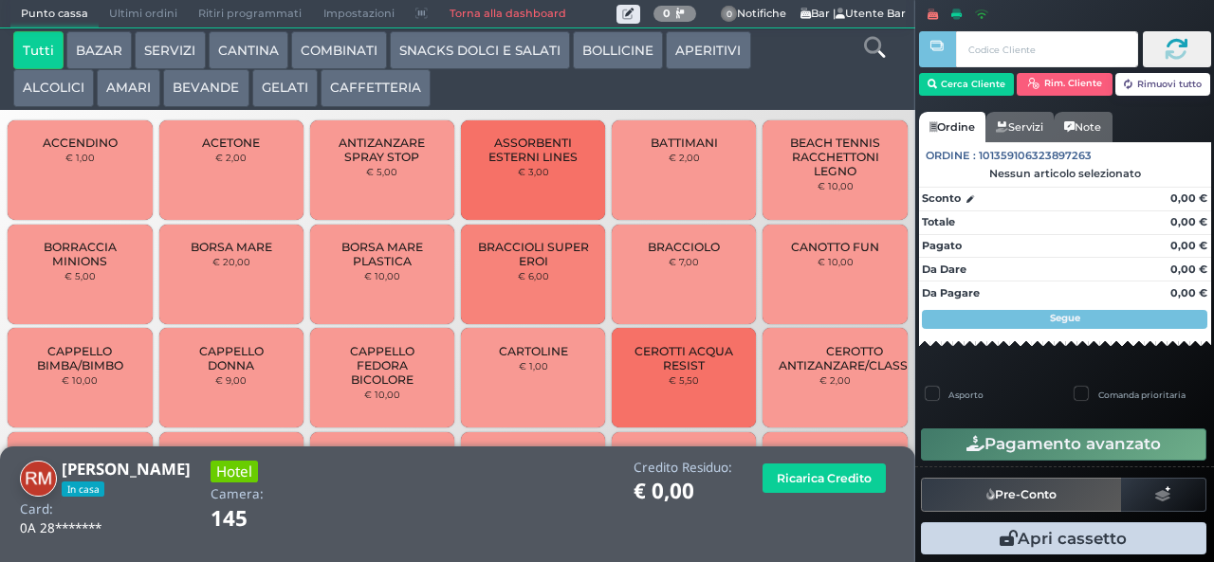
click at [300, 80] on button "GELATI" at bounding box center [284, 88] width 65 height 38
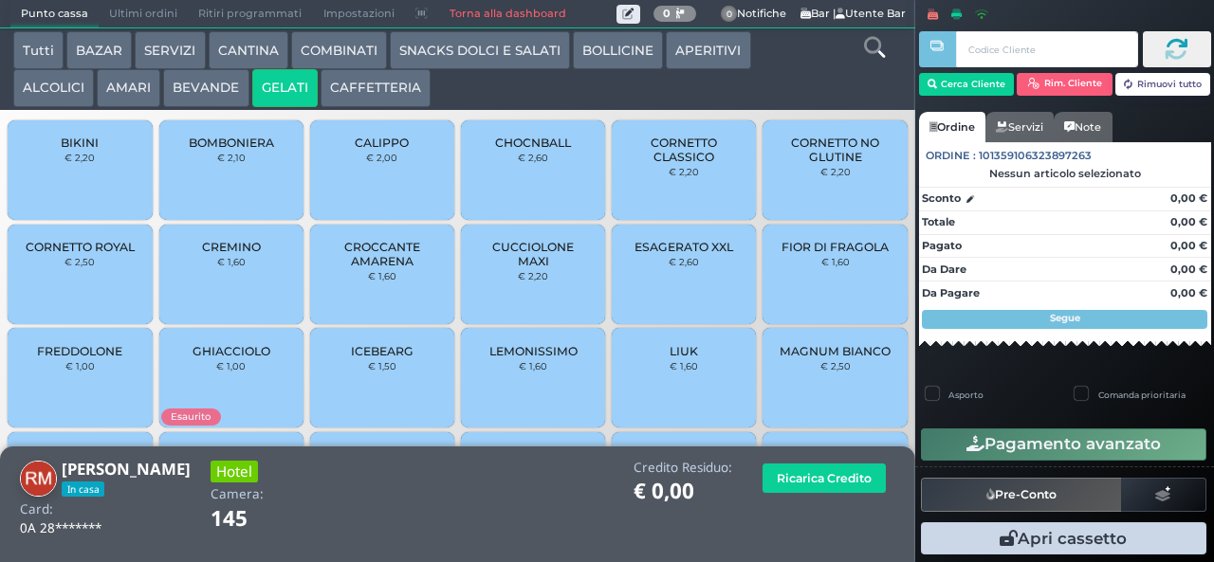
click at [251, 349] on span "GHIACCIOLO" at bounding box center [232, 351] width 78 height 14
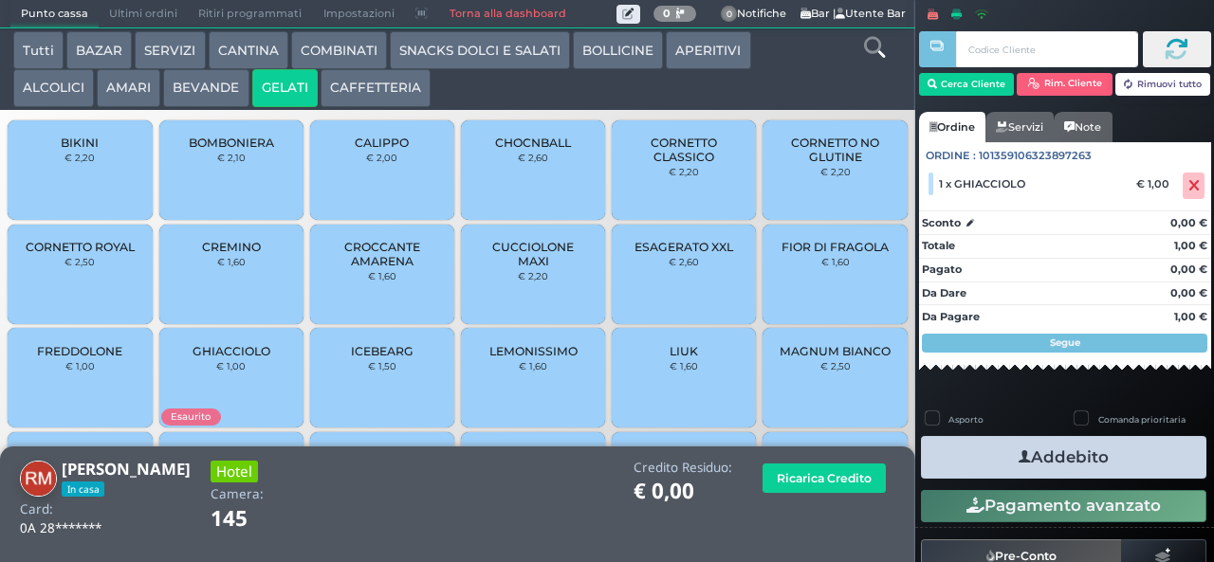
click at [690, 164] on span "CORNETTO CLASSICO" at bounding box center [684, 150] width 113 height 28
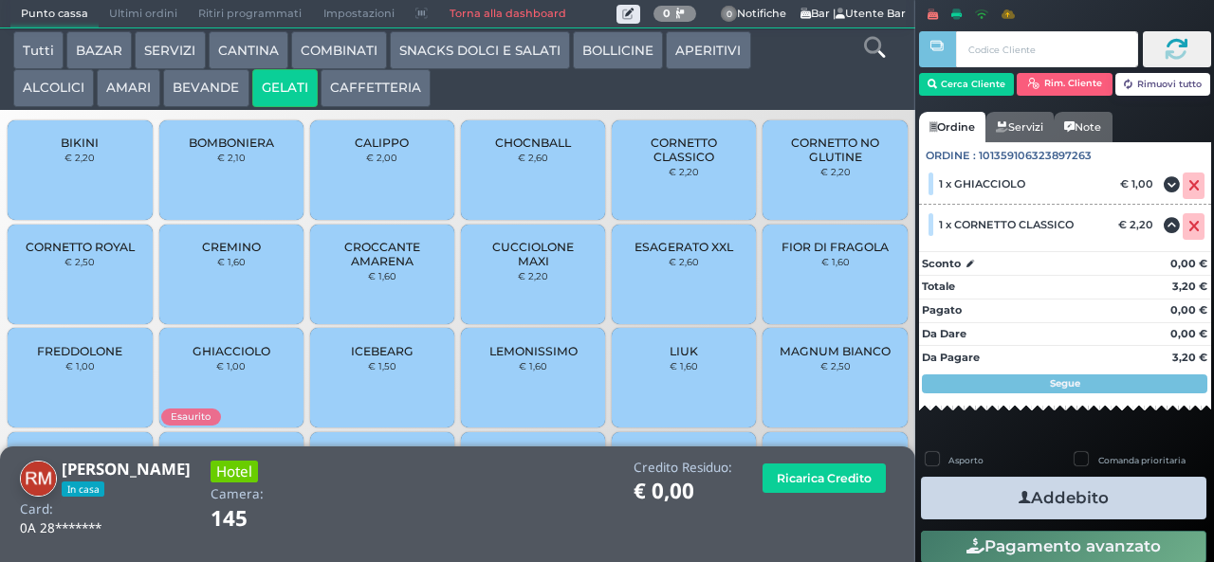
click at [1093, 489] on button "Addebito" at bounding box center [1063, 498] width 285 height 43
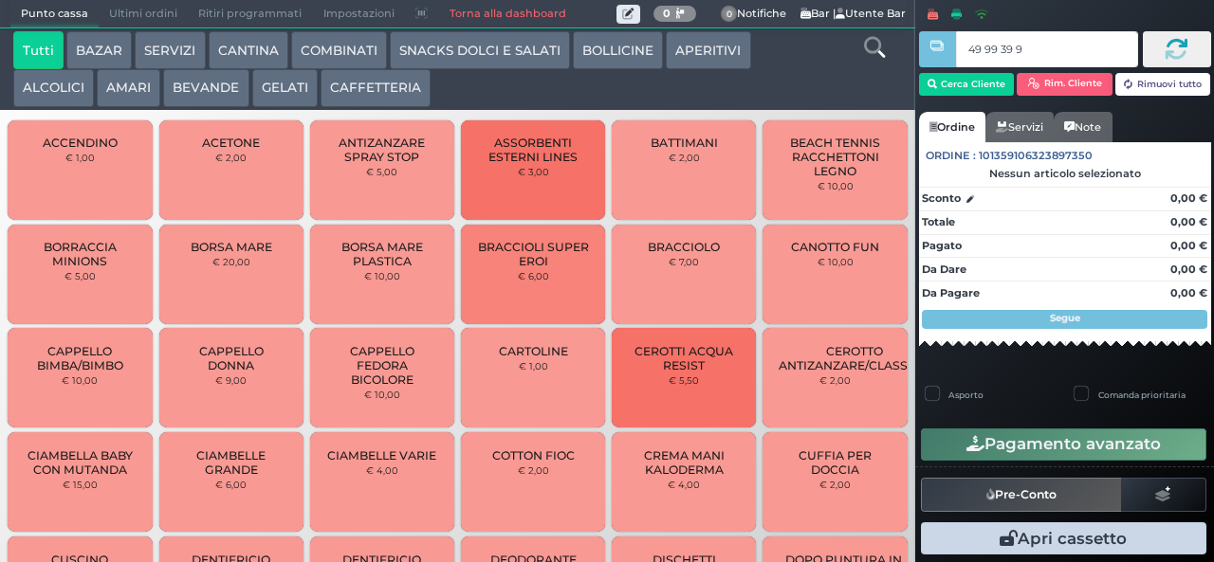
type input "49 99 39 95"
click at [217, 101] on button "BEVANDE" at bounding box center [205, 88] width 85 height 38
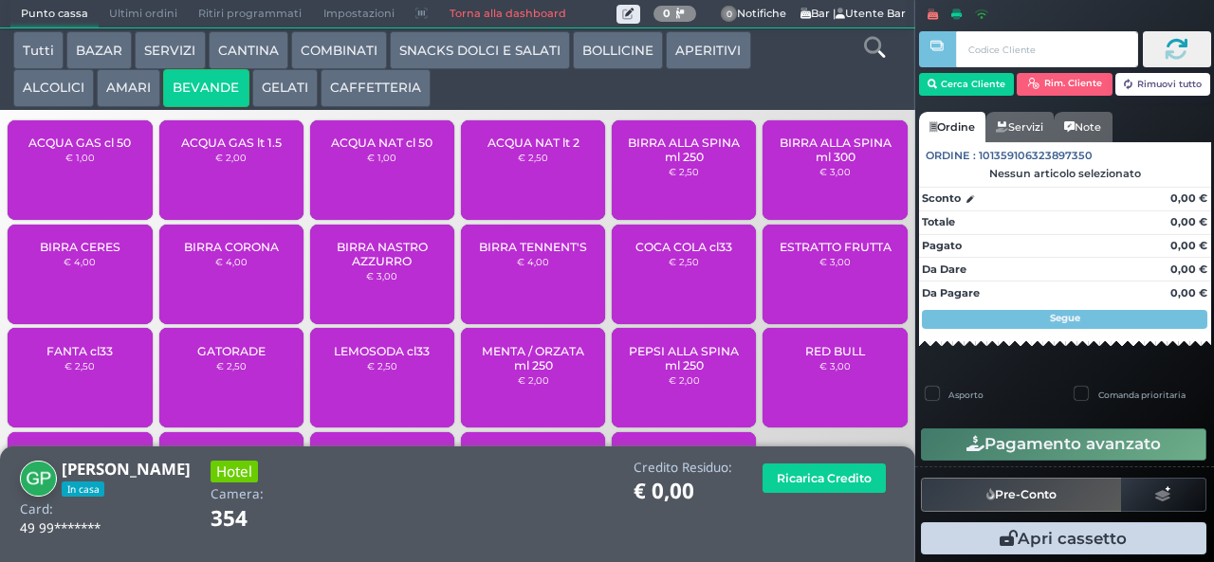
click at [224, 163] on small "€ 2,00" at bounding box center [230, 157] width 31 height 11
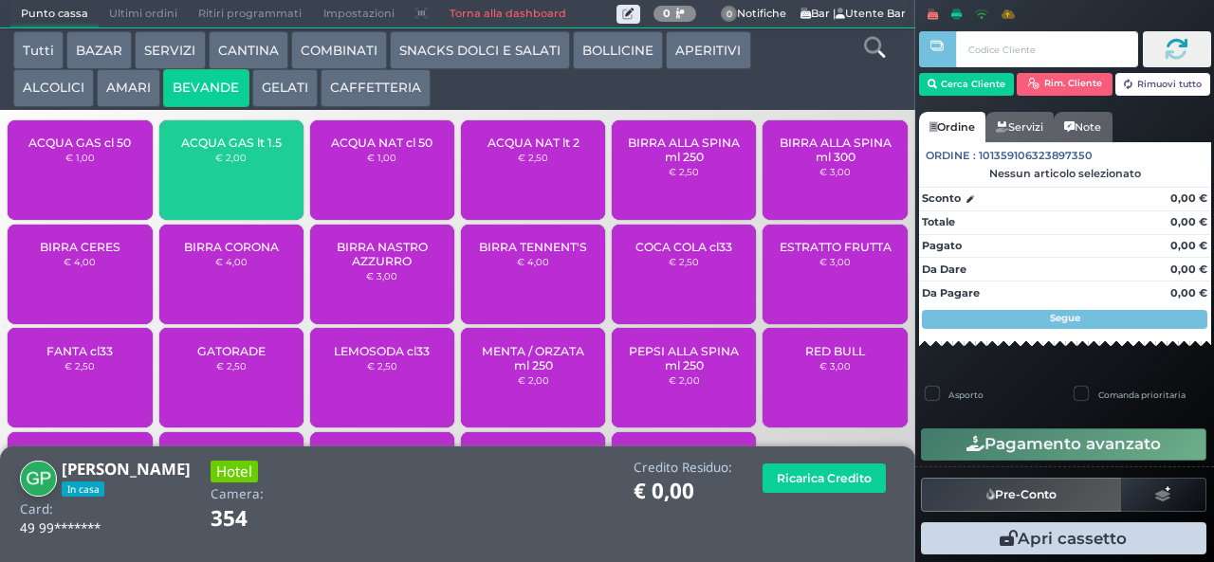
click at [221, 183] on div "ACQUA GAS lt 1.5 € 2,00" at bounding box center [231, 170] width 144 height 100
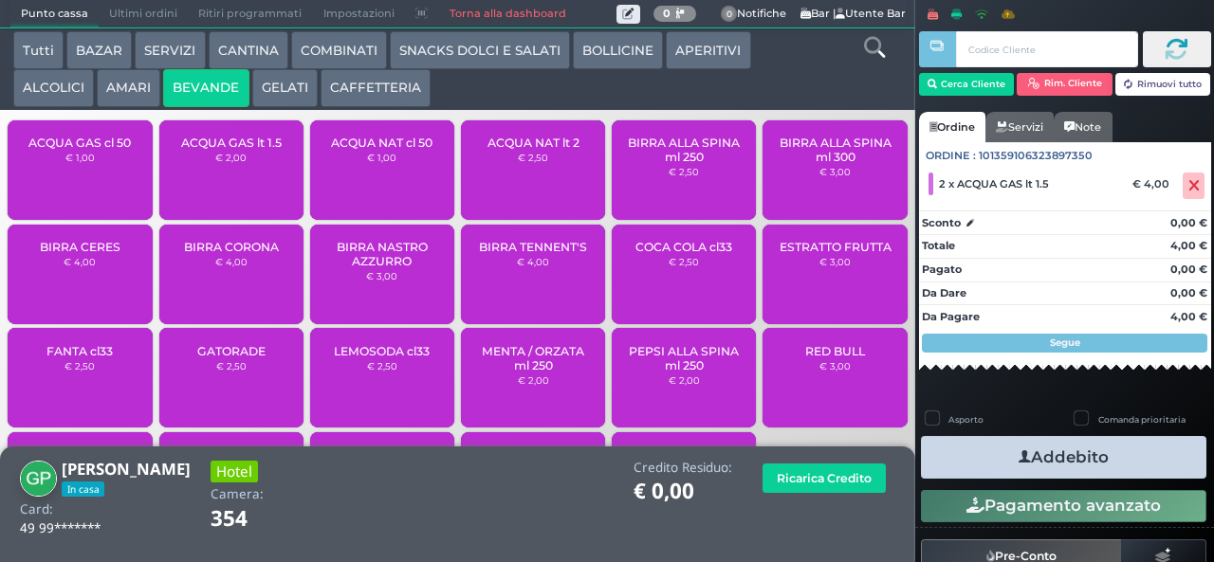
click at [1108, 463] on button "Addebito" at bounding box center [1063, 457] width 285 height 43
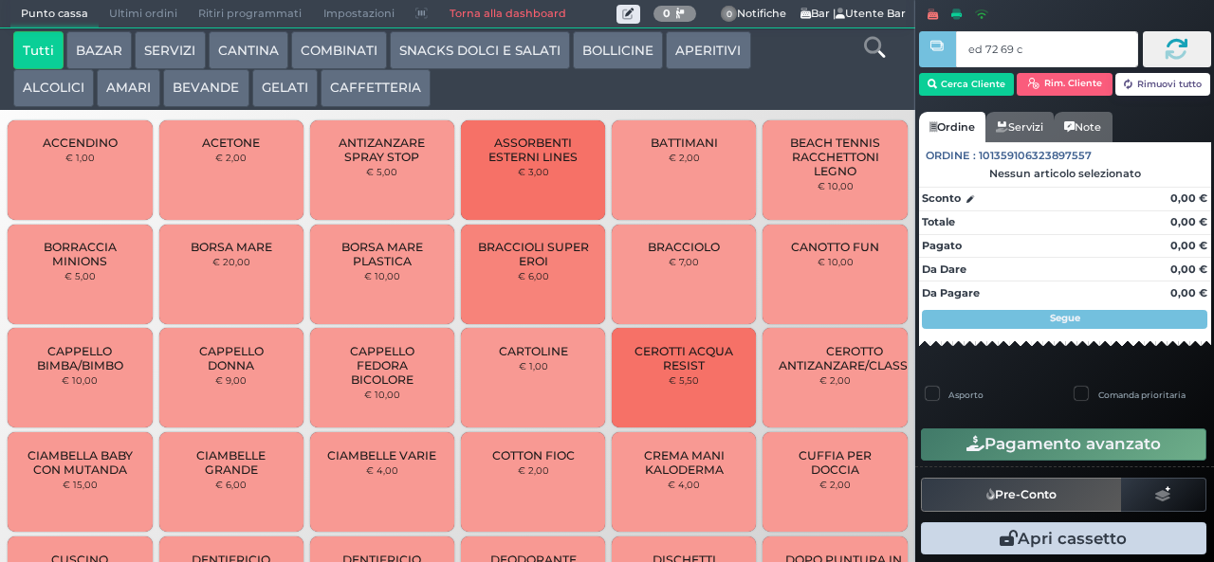
type input "ed 72 69 c3"
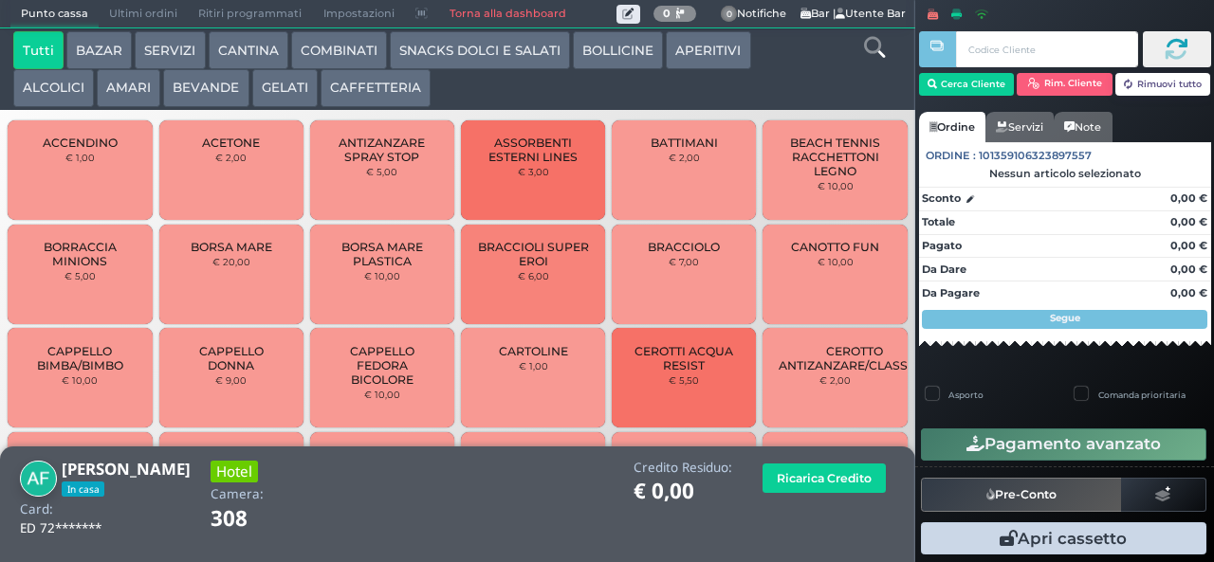
click at [713, 47] on button "APERITIVI" at bounding box center [708, 50] width 84 height 38
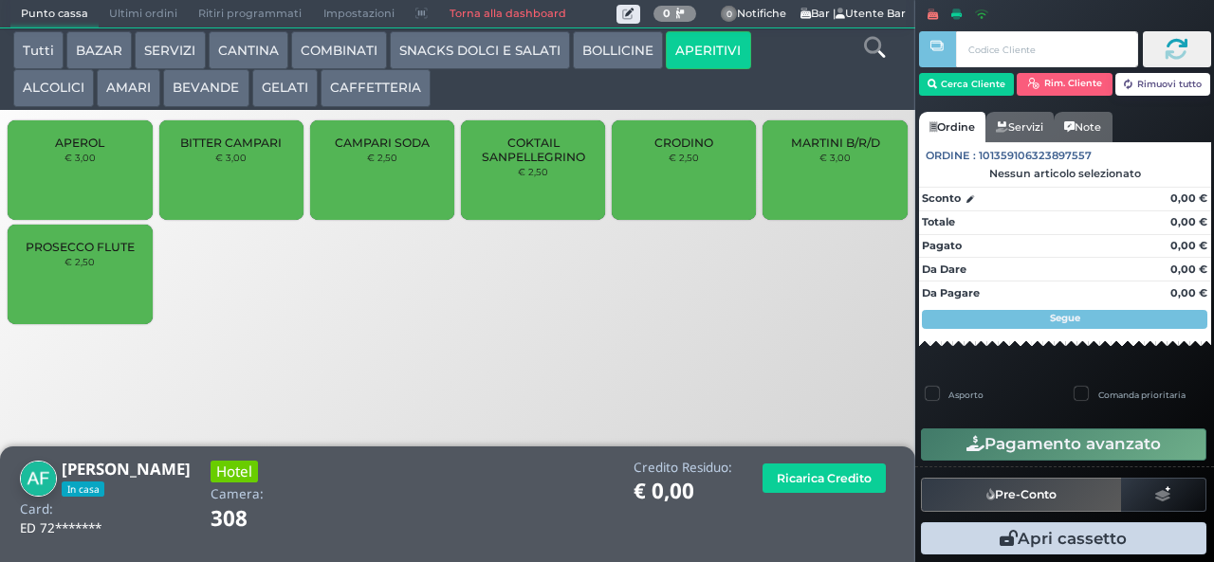
click at [94, 299] on div "PROSECCO FLUTE € 2,50" at bounding box center [80, 275] width 144 height 100
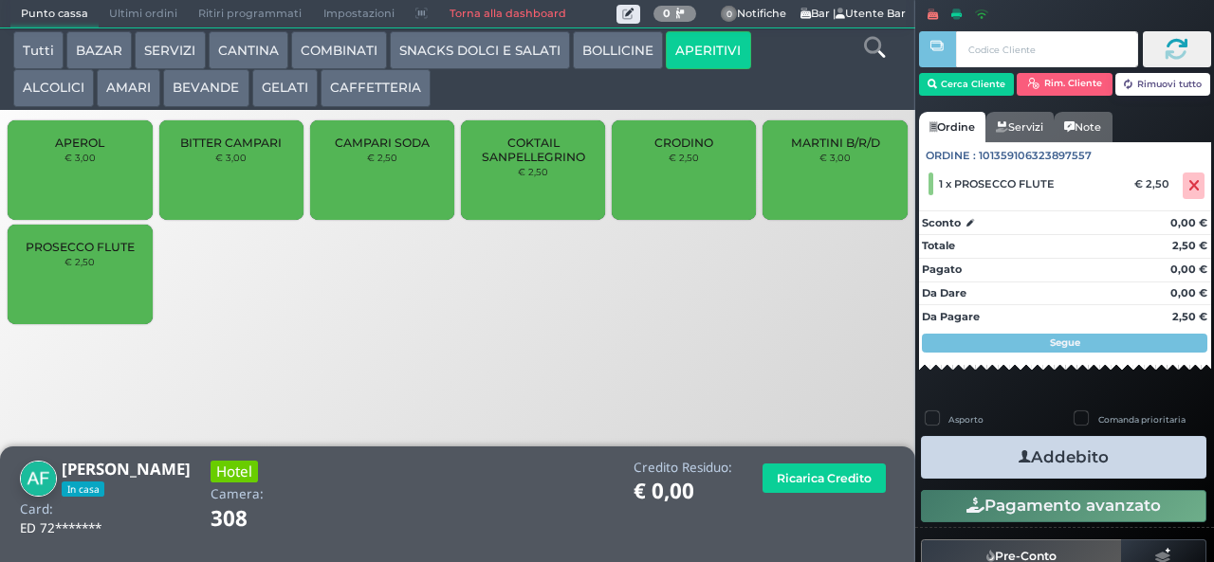
click at [1057, 468] on button "Addebito" at bounding box center [1063, 457] width 285 height 43
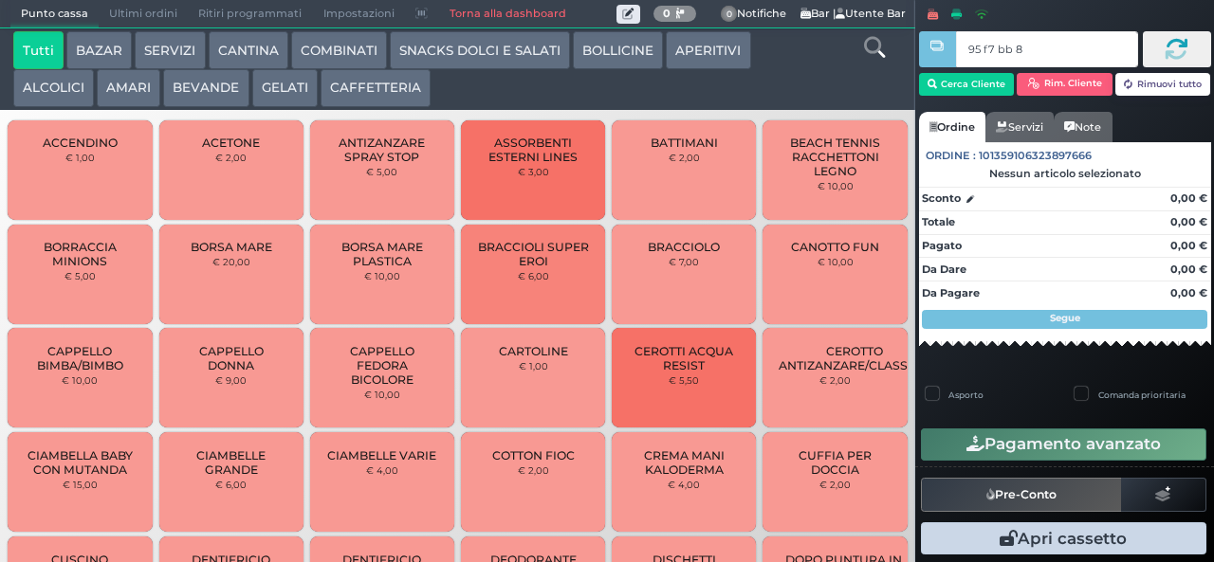
type input "95 f7 bb 8b"
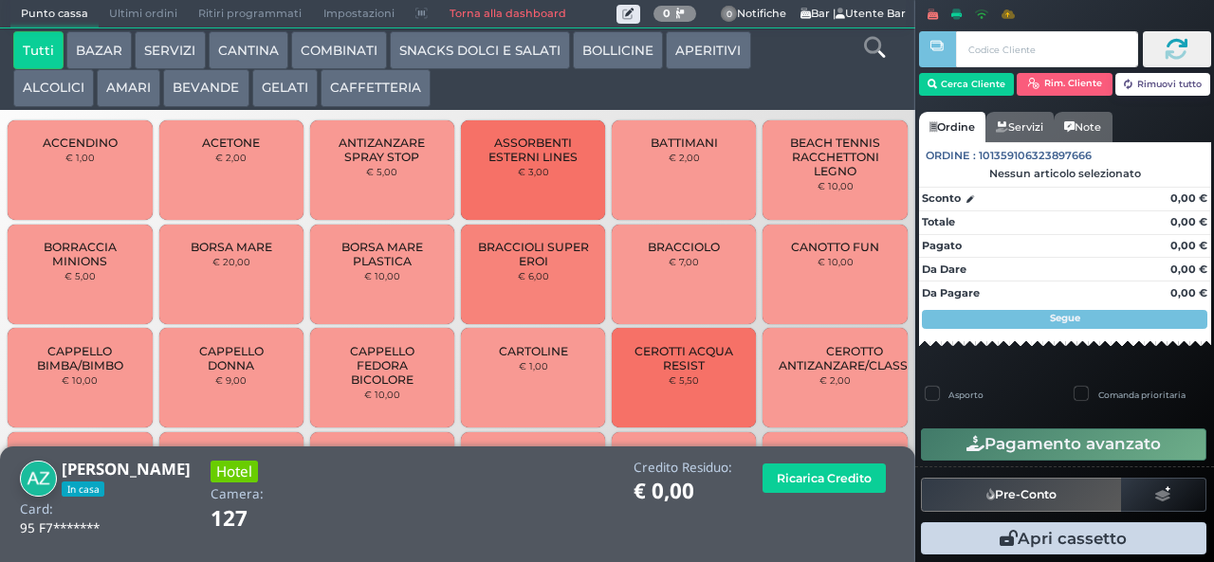
click at [273, 84] on button "GELATI" at bounding box center [284, 88] width 65 height 38
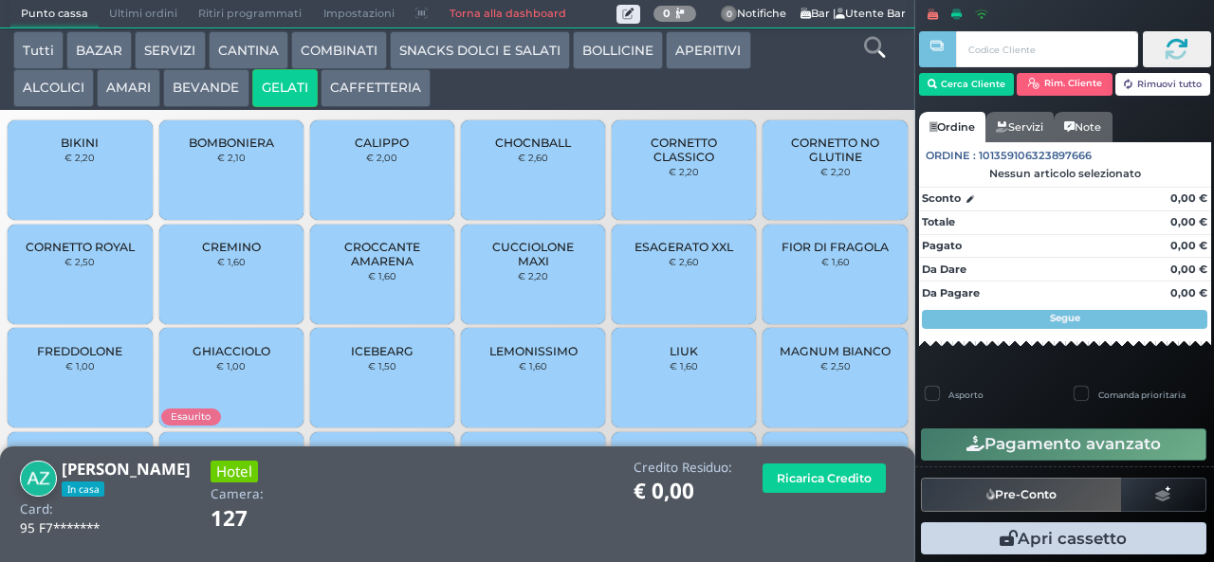
click at [382, 161] on div "CALIPPO € 2,00" at bounding box center [382, 170] width 144 height 100
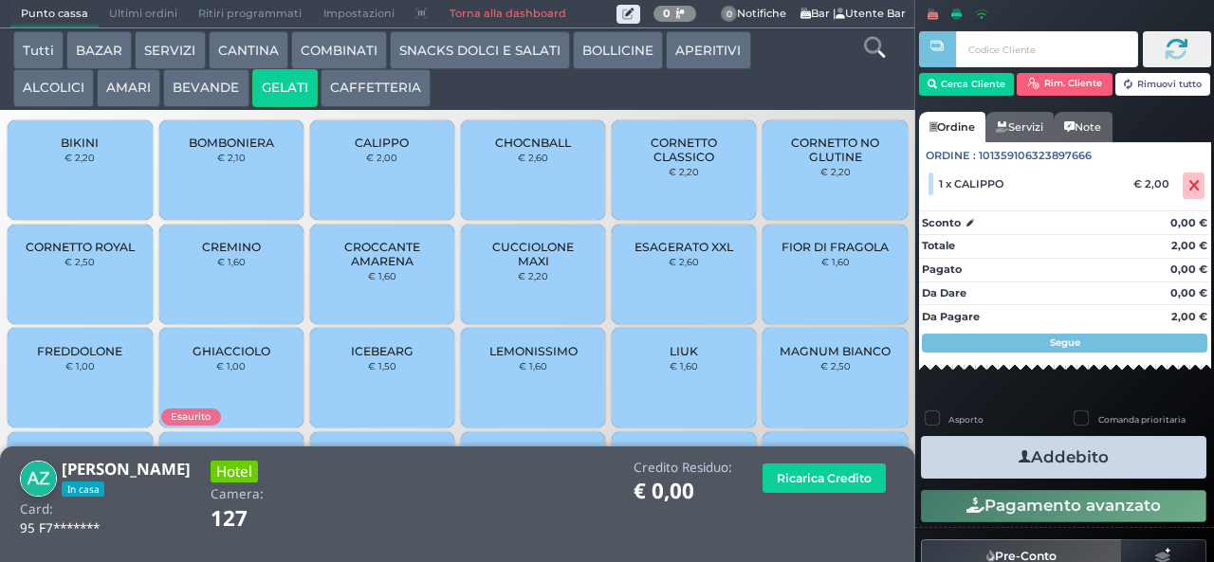
click at [366, 268] on span "CROCCANTE AMARENA" at bounding box center [382, 254] width 113 height 28
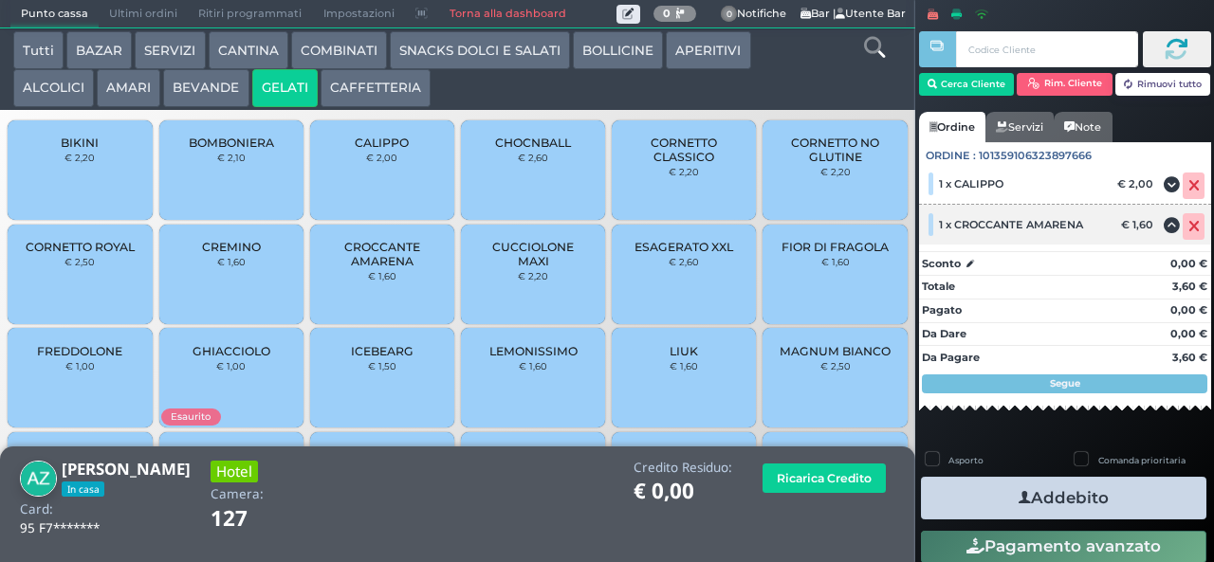
click at [1188, 227] on icon at bounding box center [1193, 227] width 11 height 1
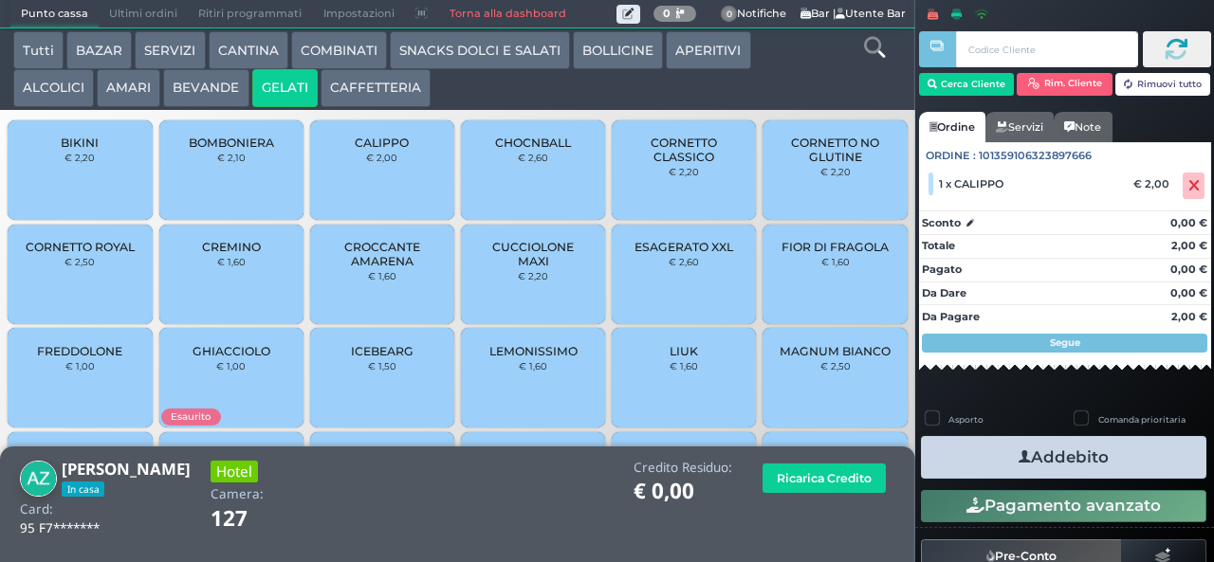
scroll to position [126, 0]
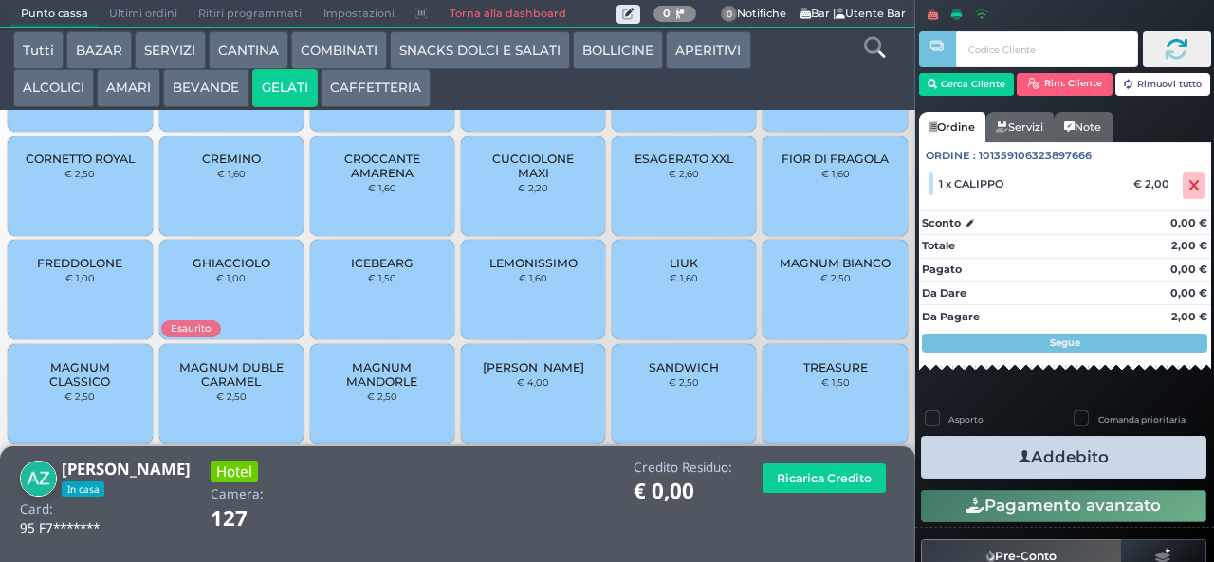
click at [247, 166] on span "CREMINO" at bounding box center [231, 159] width 59 height 14
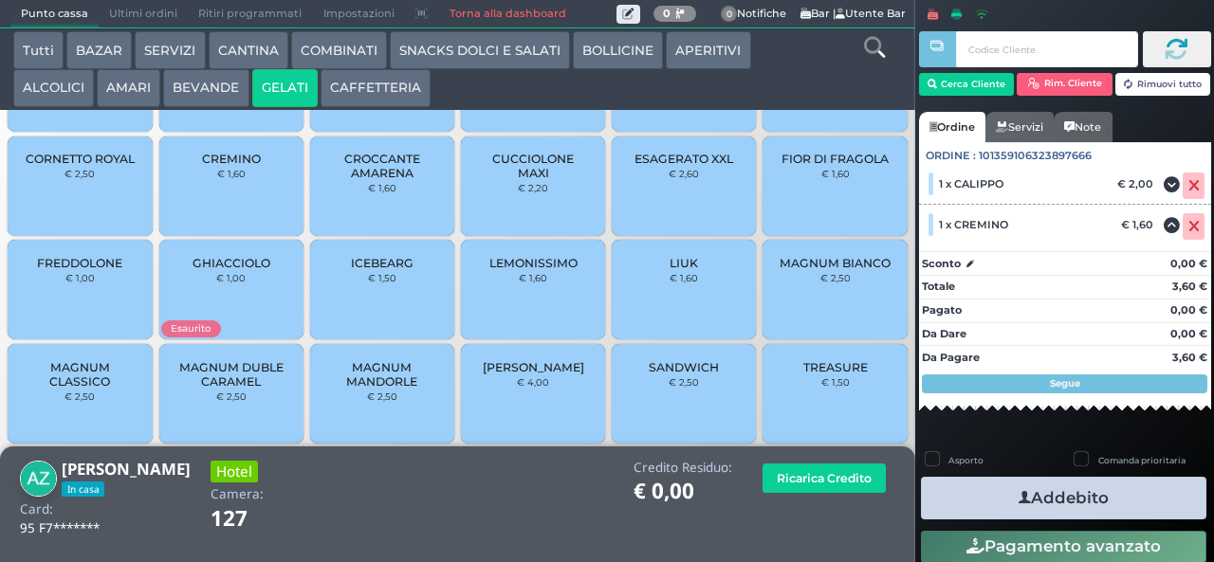
click at [1079, 500] on button "Addebito" at bounding box center [1063, 498] width 285 height 43
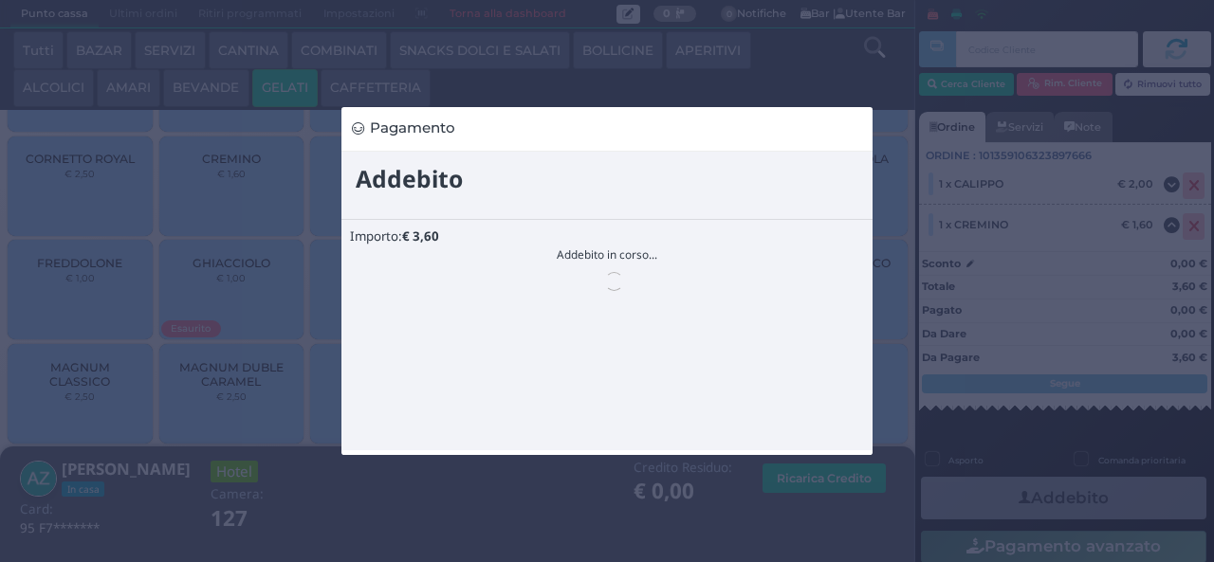
scroll to position [0, 0]
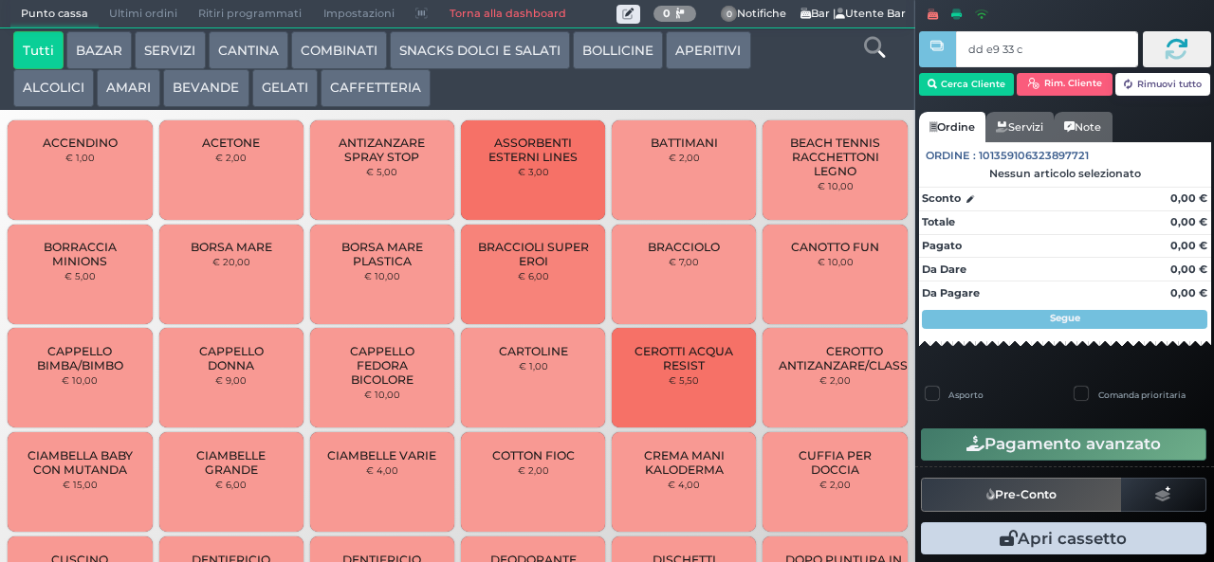
type input "dd e9 33 c3"
click at [0, 0] on div at bounding box center [0, 0] width 0 height 0
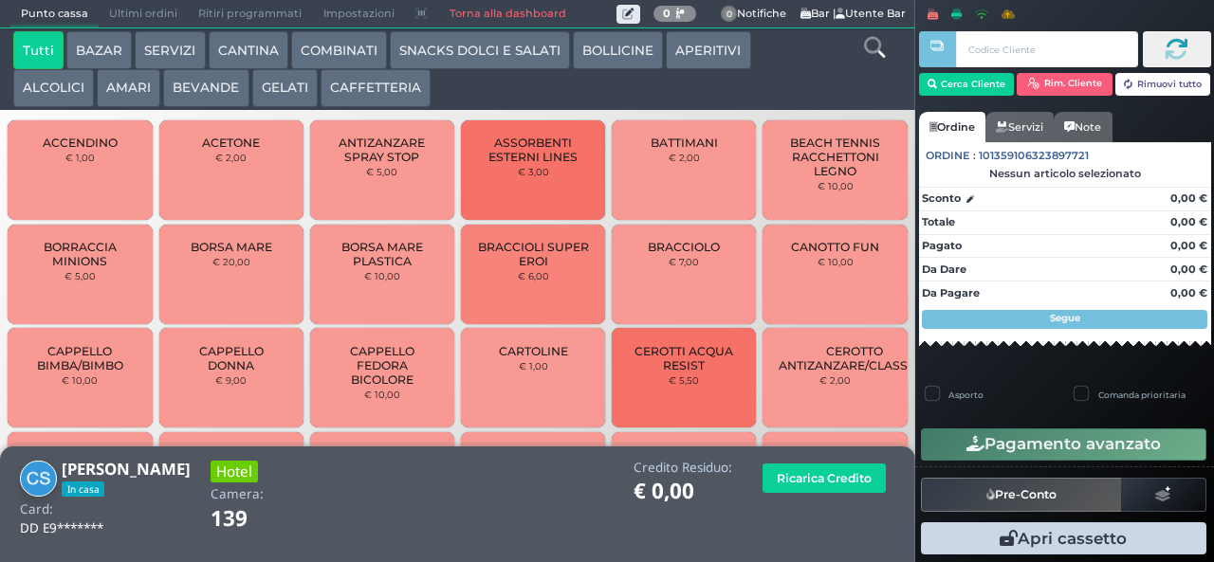
click at [359, 50] on button "COMBINATI" at bounding box center [339, 50] width 96 height 38
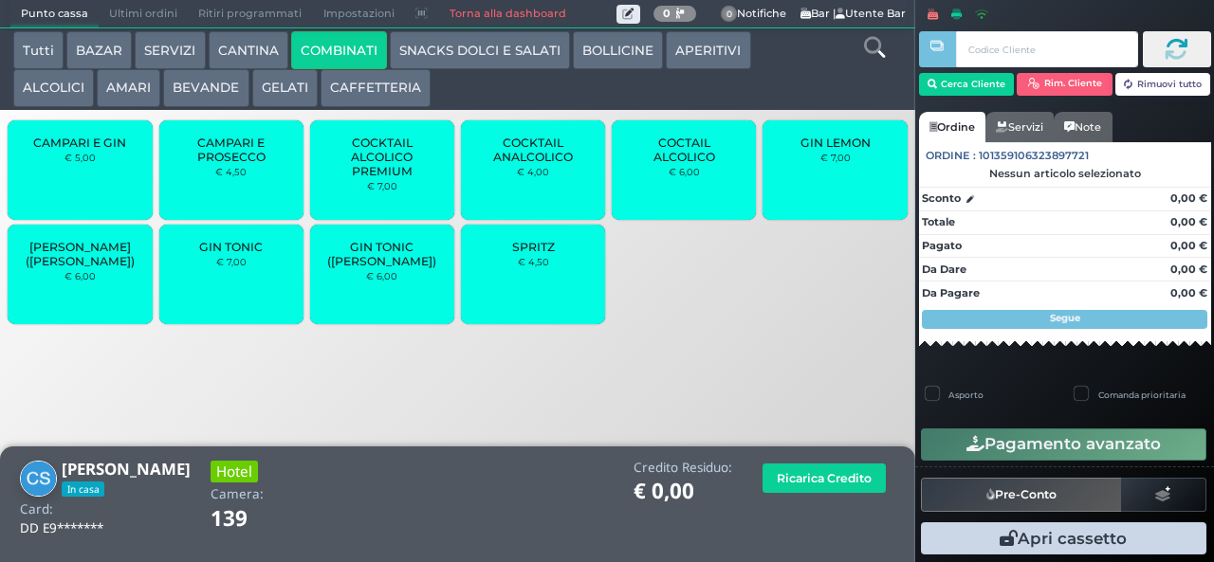
click at [522, 292] on div "SPRITZ € 4,50" at bounding box center [533, 275] width 144 height 100
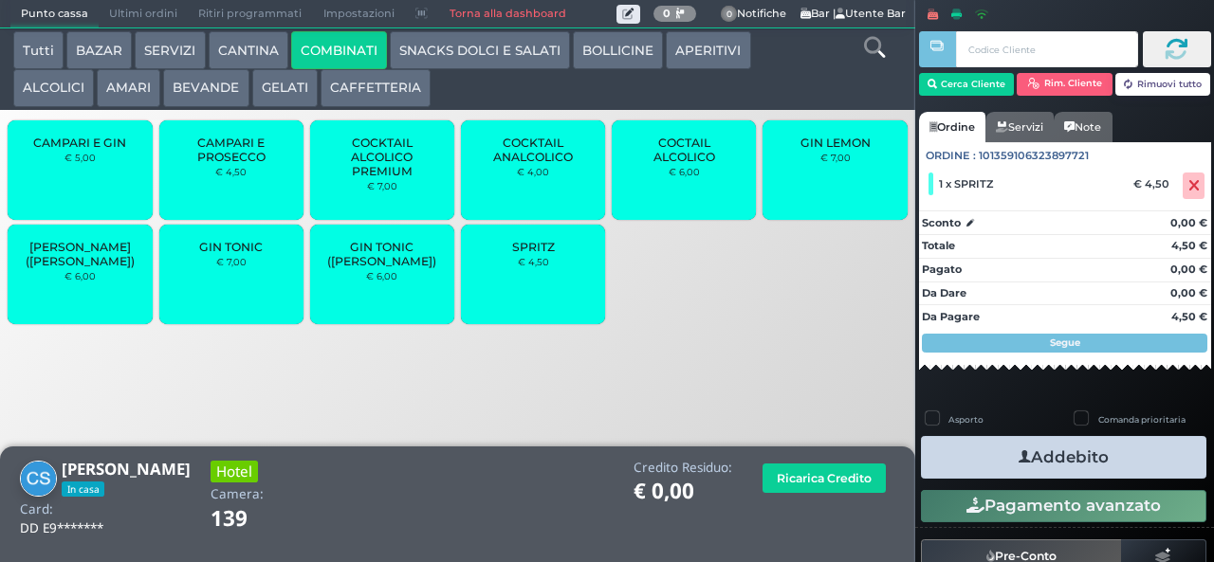
click at [220, 267] on small "€ 7,00" at bounding box center [231, 261] width 30 height 11
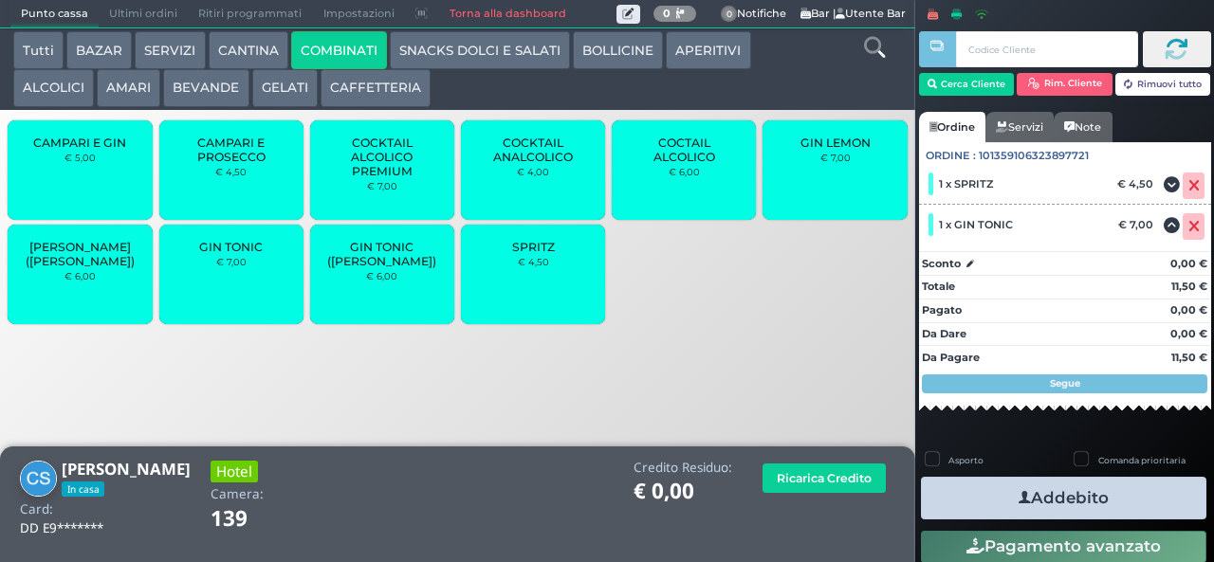
click at [1109, 482] on button "Addebito" at bounding box center [1063, 498] width 285 height 43
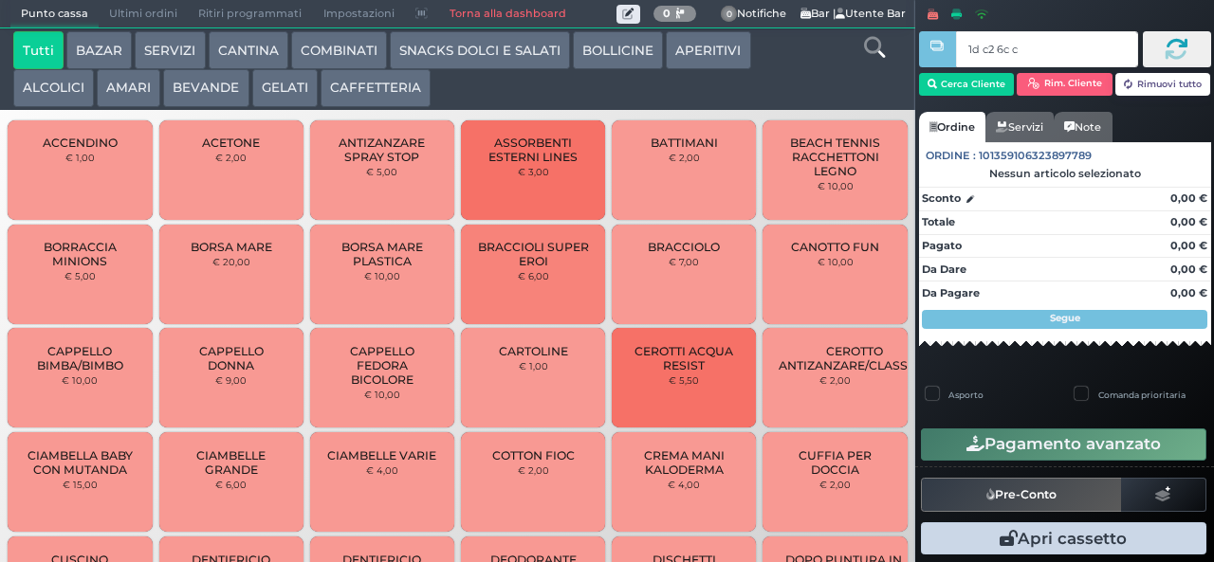
type input "1d c2 6c c3"
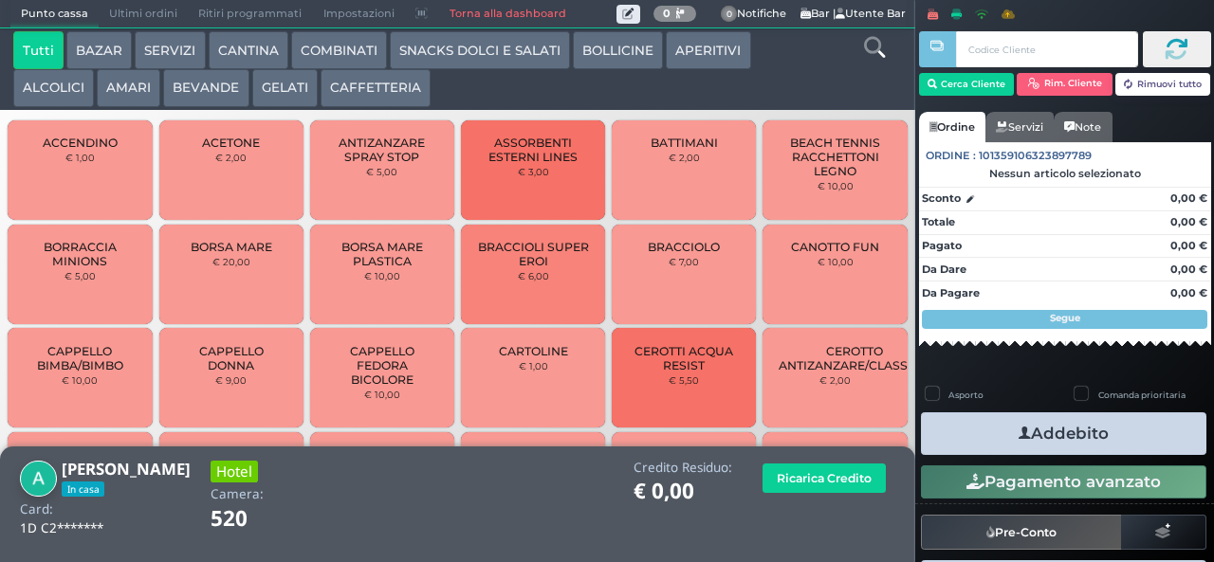
click at [118, 85] on button "AMARI" at bounding box center [129, 88] width 64 height 38
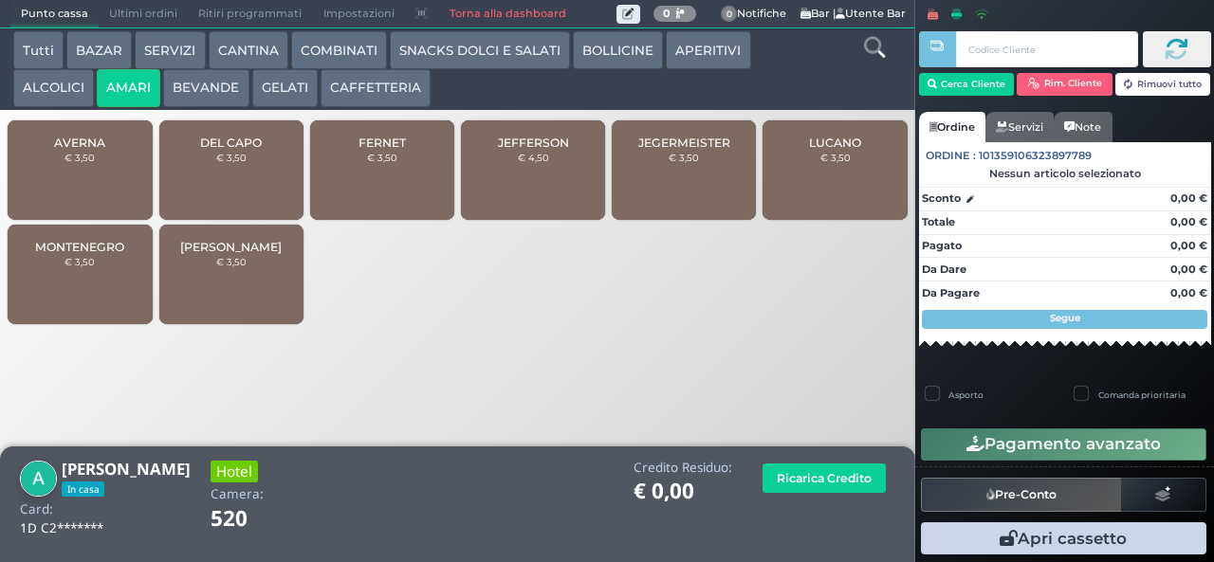
click at [552, 150] on span "JEFFERSON" at bounding box center [533, 143] width 71 height 14
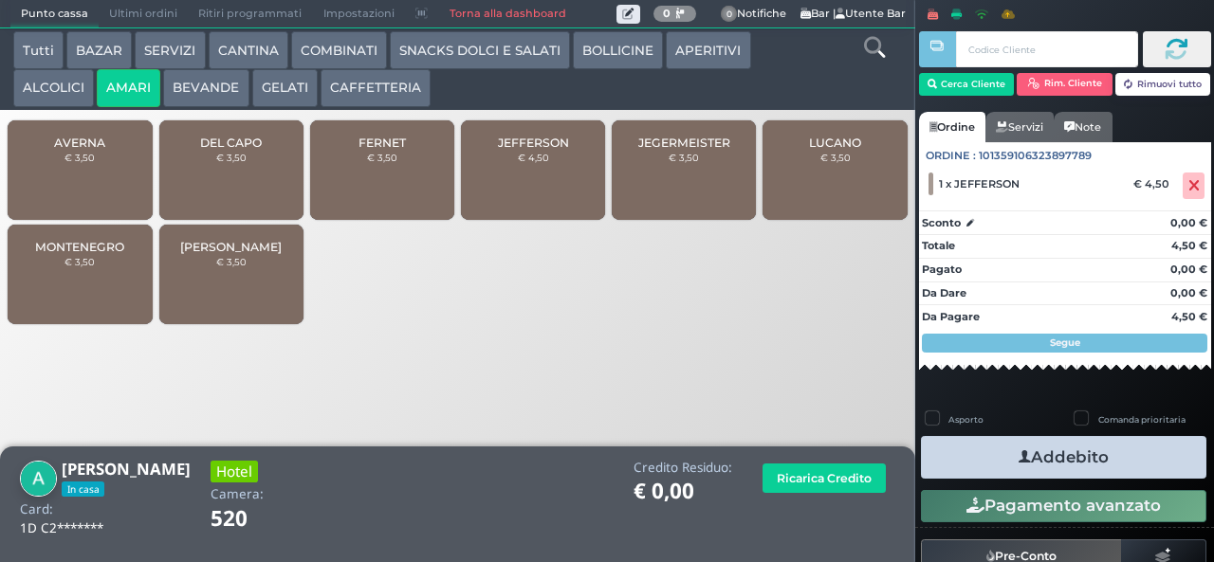
click at [1062, 452] on button "Addebito" at bounding box center [1063, 457] width 285 height 43
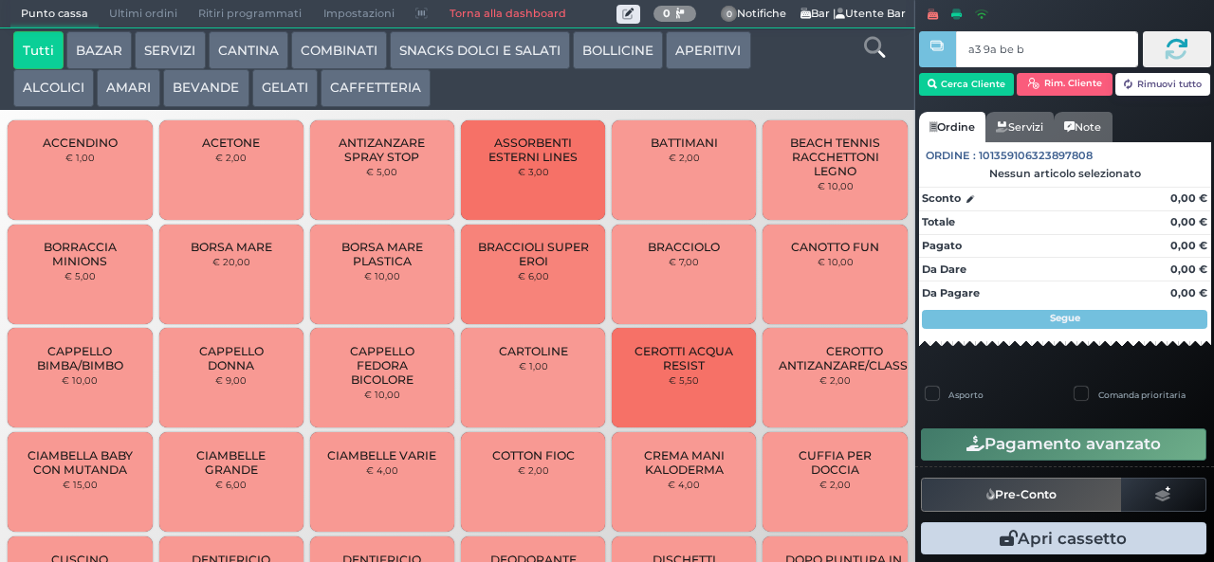
type input "a3 9a be b9"
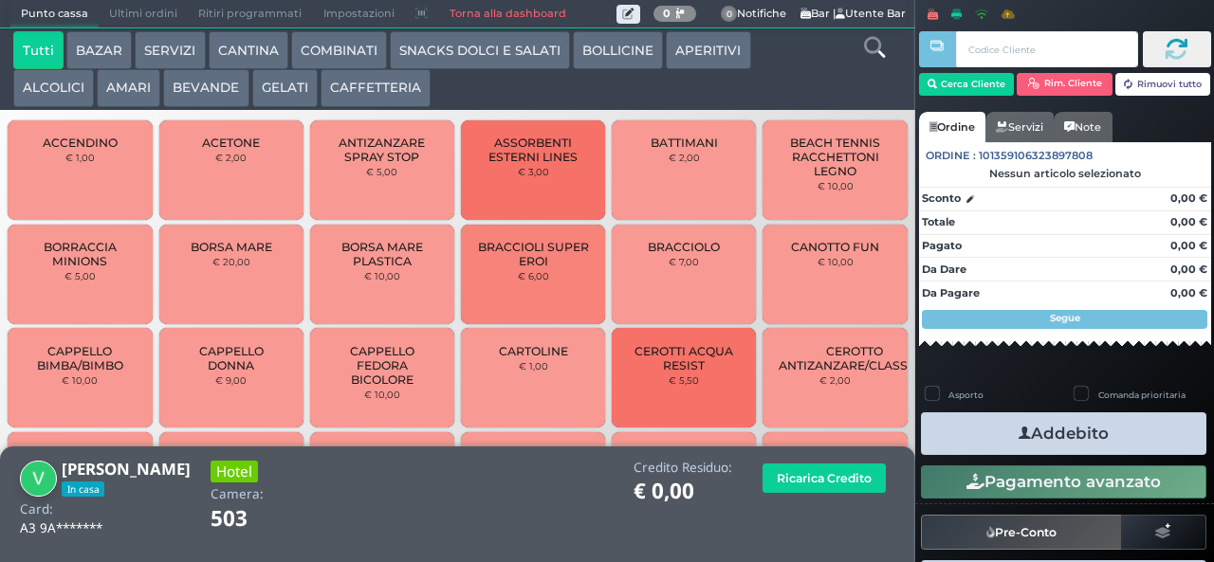
click at [123, 94] on button "AMARI" at bounding box center [129, 88] width 64 height 38
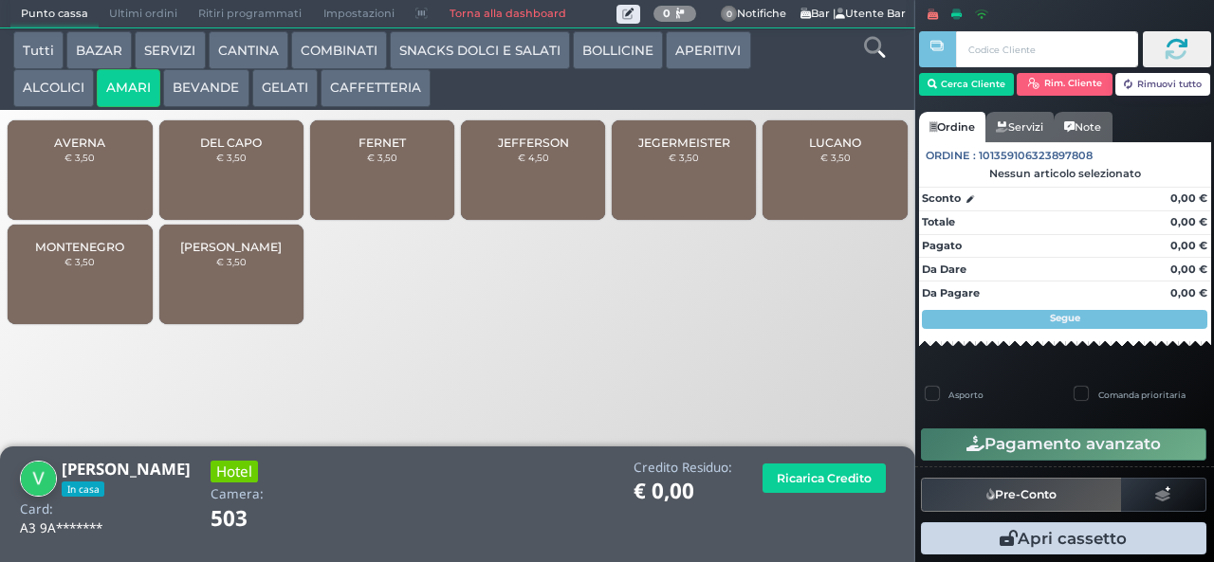
click at [542, 187] on div "JEFFERSON € 4,50" at bounding box center [533, 170] width 144 height 100
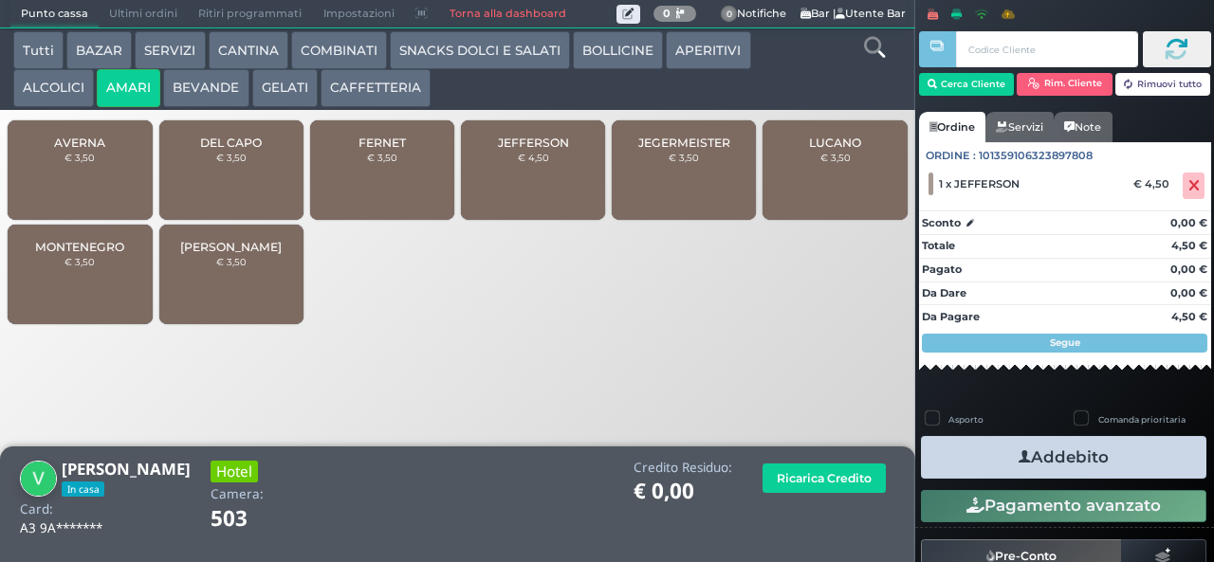
click at [1058, 470] on button "Addebito" at bounding box center [1063, 457] width 285 height 43
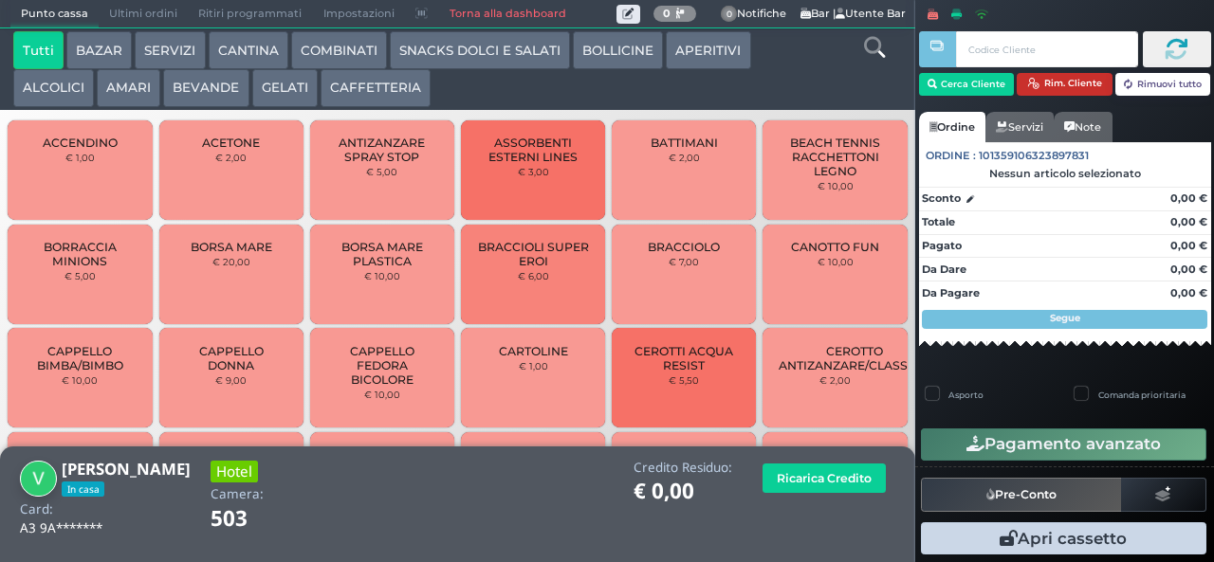
click at [1064, 85] on button "Rim. Cliente" at bounding box center [1065, 84] width 96 height 23
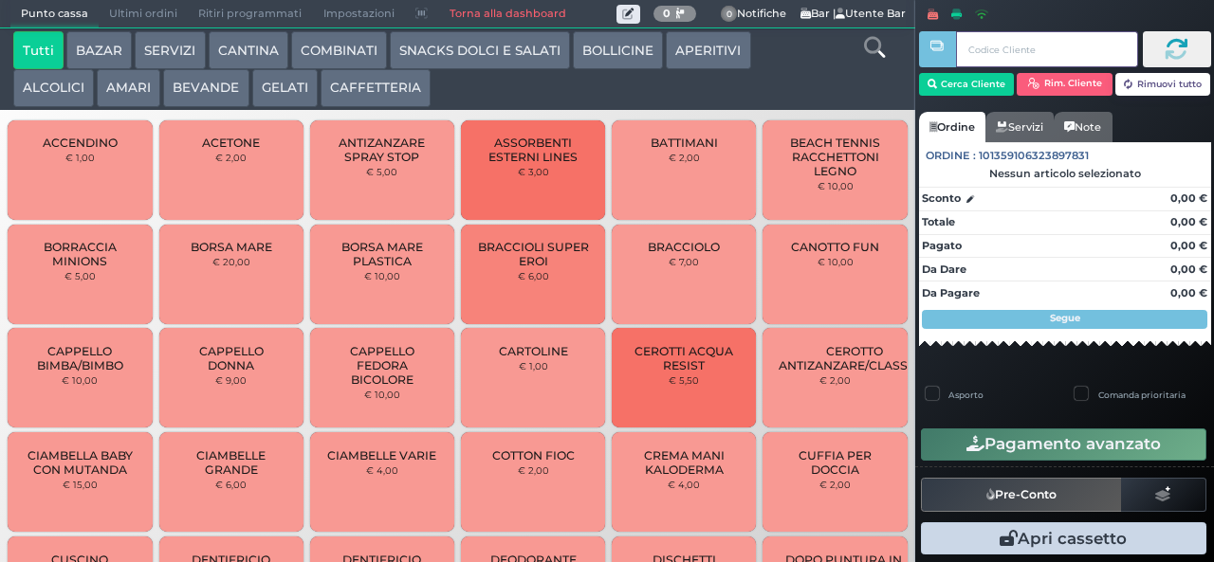
click at [1024, 50] on input "text" at bounding box center [1046, 49] width 181 height 36
type input "40 1a bc 8b"
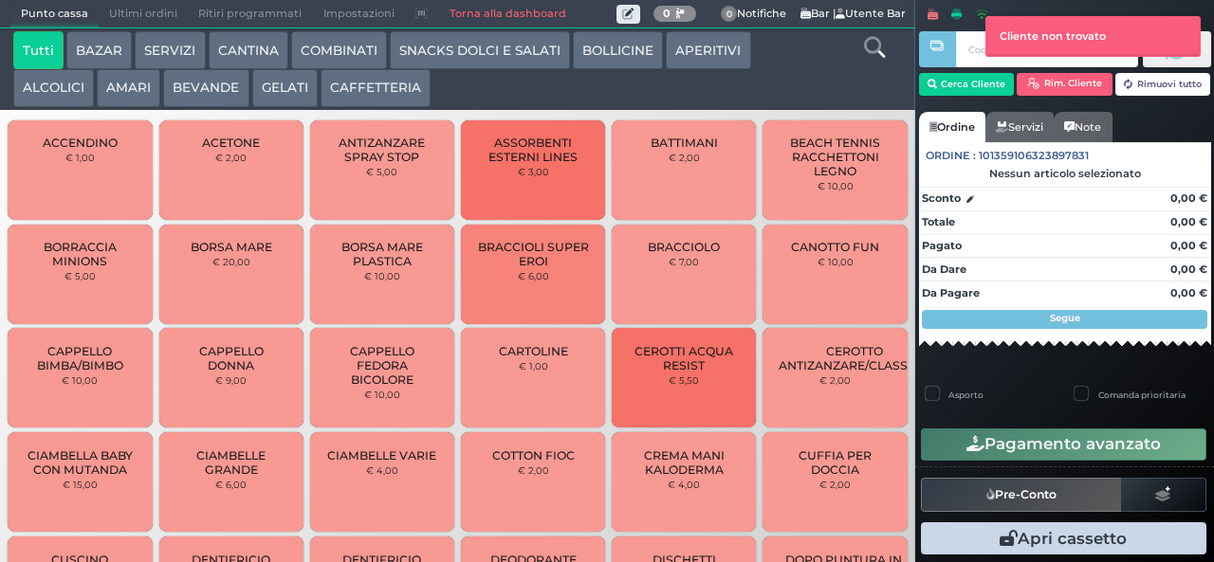
click at [279, 85] on button "GELATI" at bounding box center [284, 88] width 65 height 38
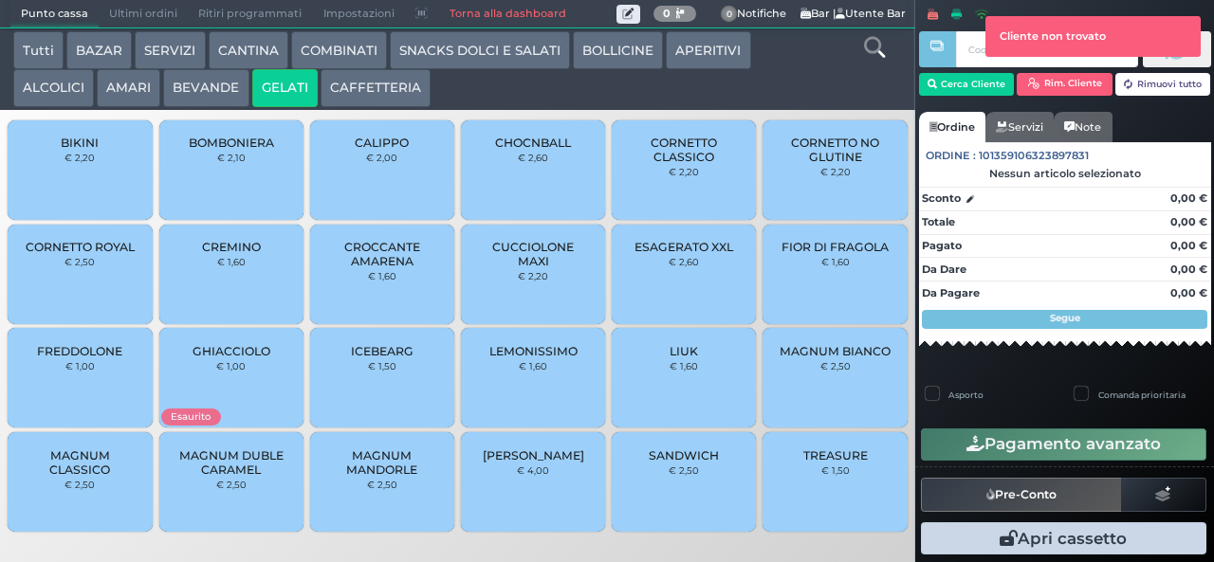
click at [252, 69] on button "GELATI" at bounding box center [284, 88] width 65 height 38
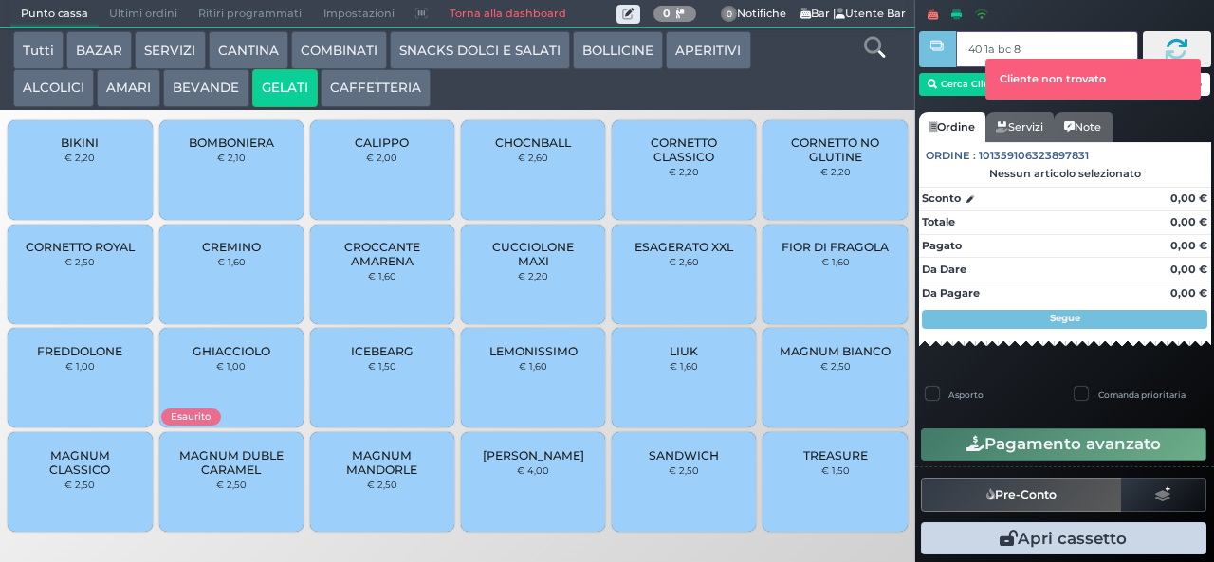
type input "40 1a bc 8b"
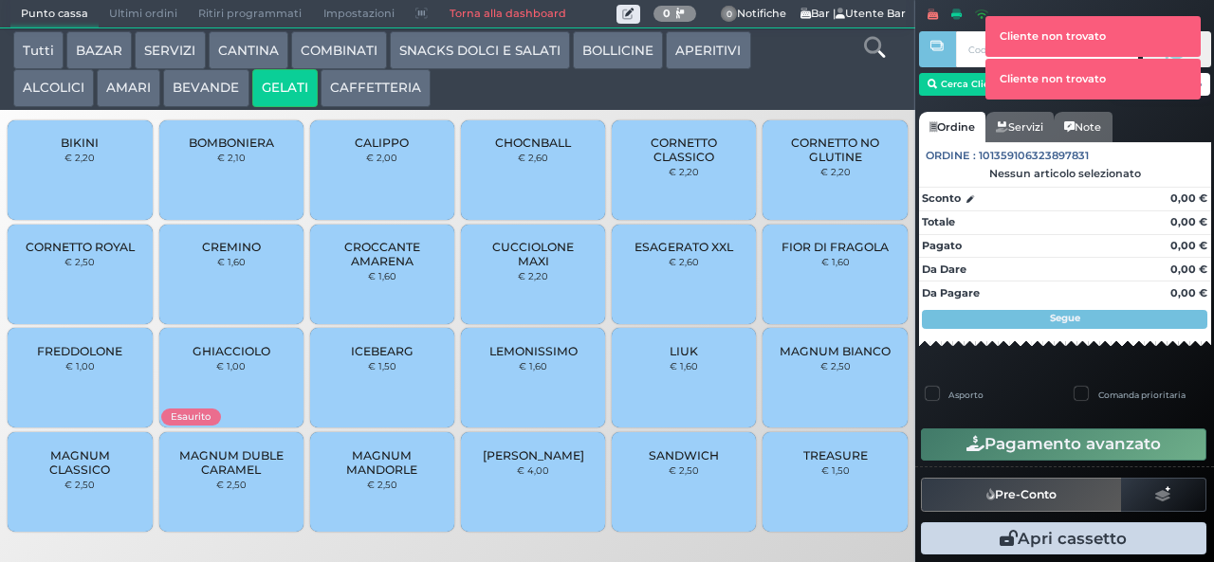
click at [934, 85] on div at bounding box center [937, 281] width 6 height 563
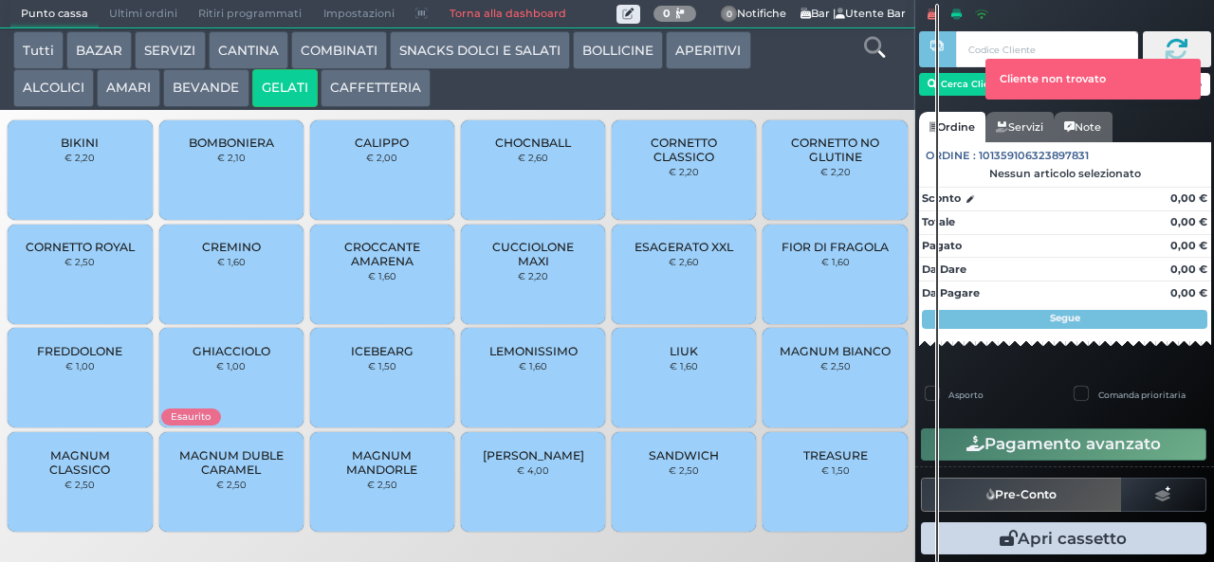
scroll to position [5, 0]
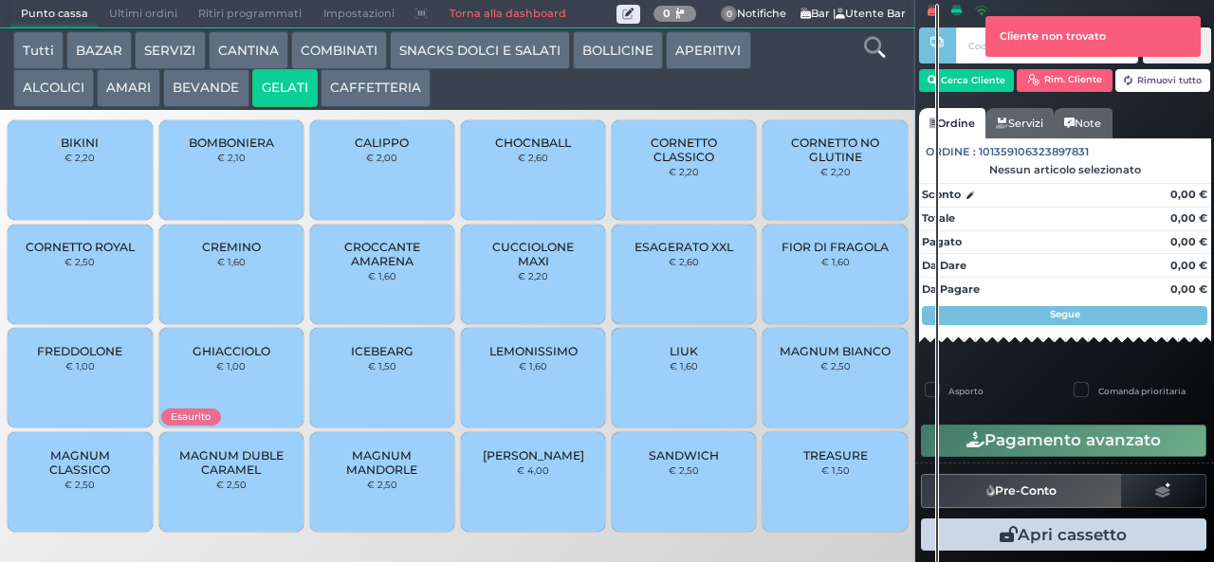
click at [937, 83] on div at bounding box center [937, 283] width 4 height 559
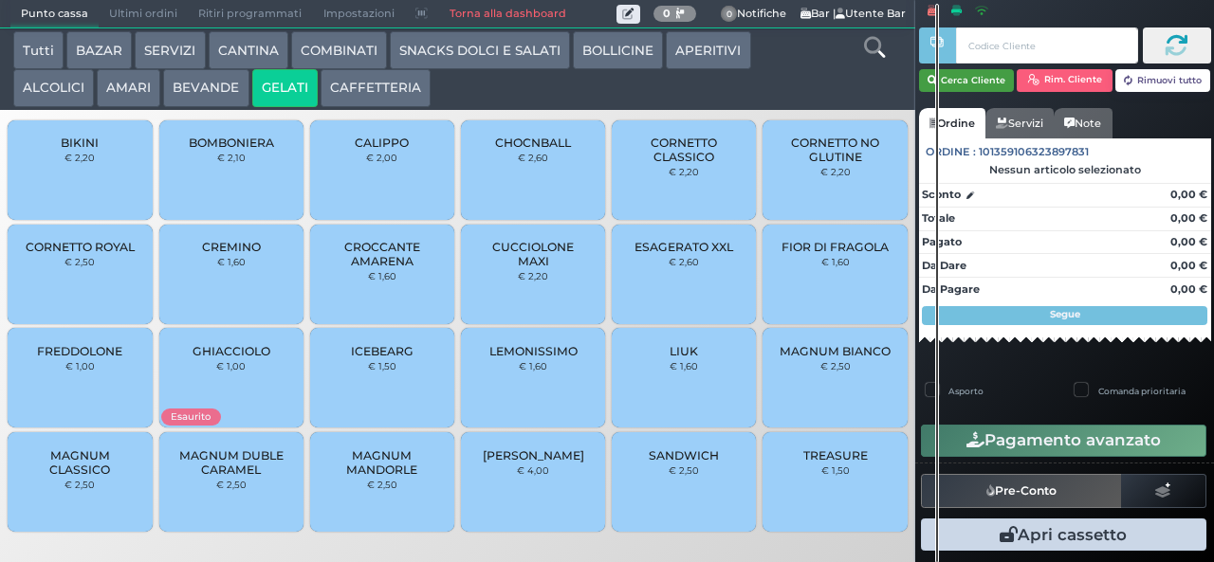
click at [968, 79] on button "Cerca Cliente" at bounding box center [967, 80] width 96 height 23
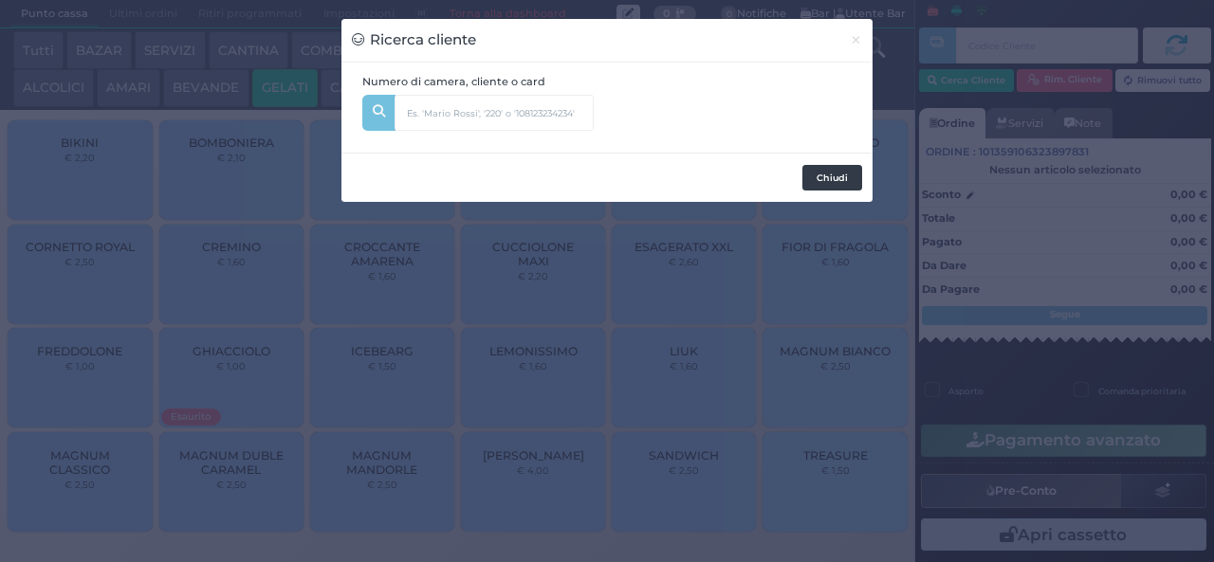
click at [823, 178] on button "Chiudi" at bounding box center [832, 178] width 60 height 27
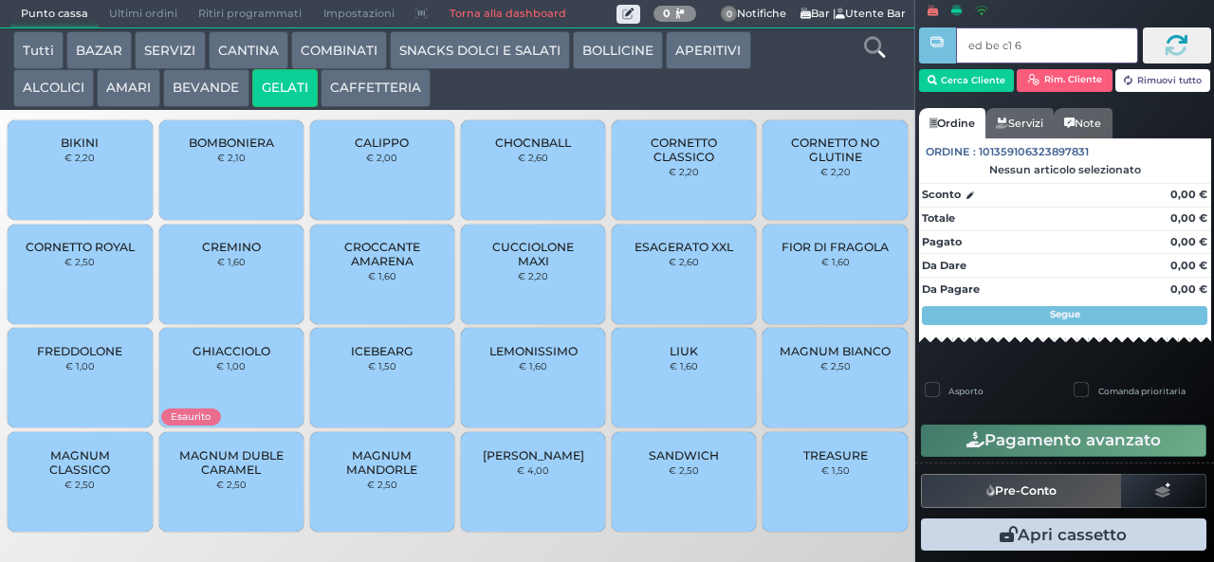
type input "ed be c1 65"
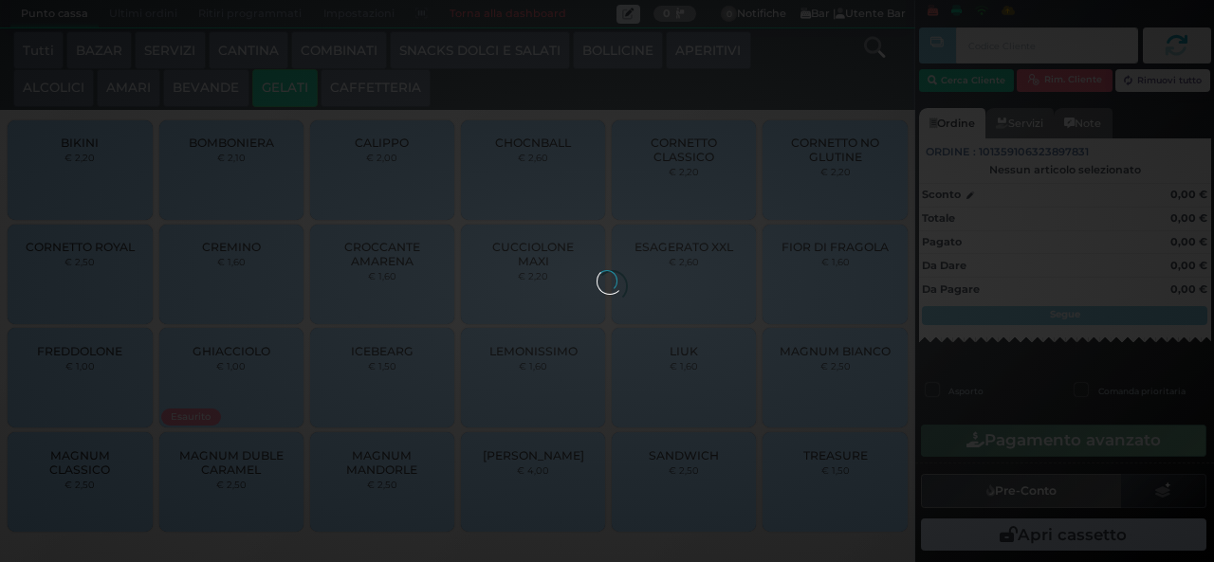
click at [340, 57] on button "COMBINATI" at bounding box center [339, 50] width 96 height 38
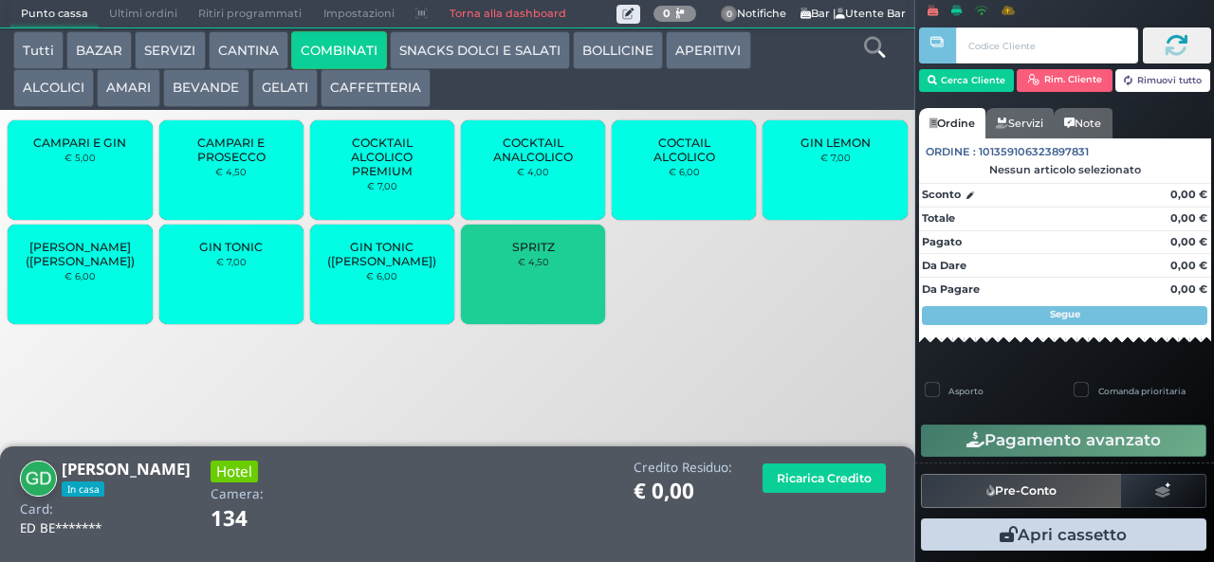
click at [554, 254] on span "SPRITZ" at bounding box center [533, 247] width 43 height 14
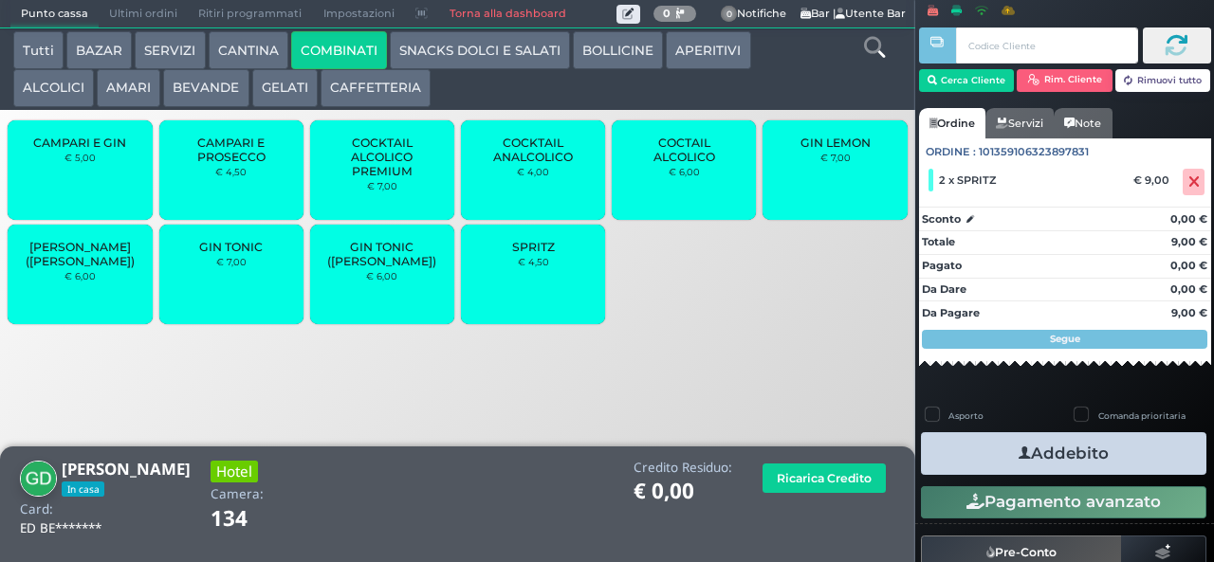
click at [1144, 457] on button "Addebito" at bounding box center [1063, 453] width 285 height 43
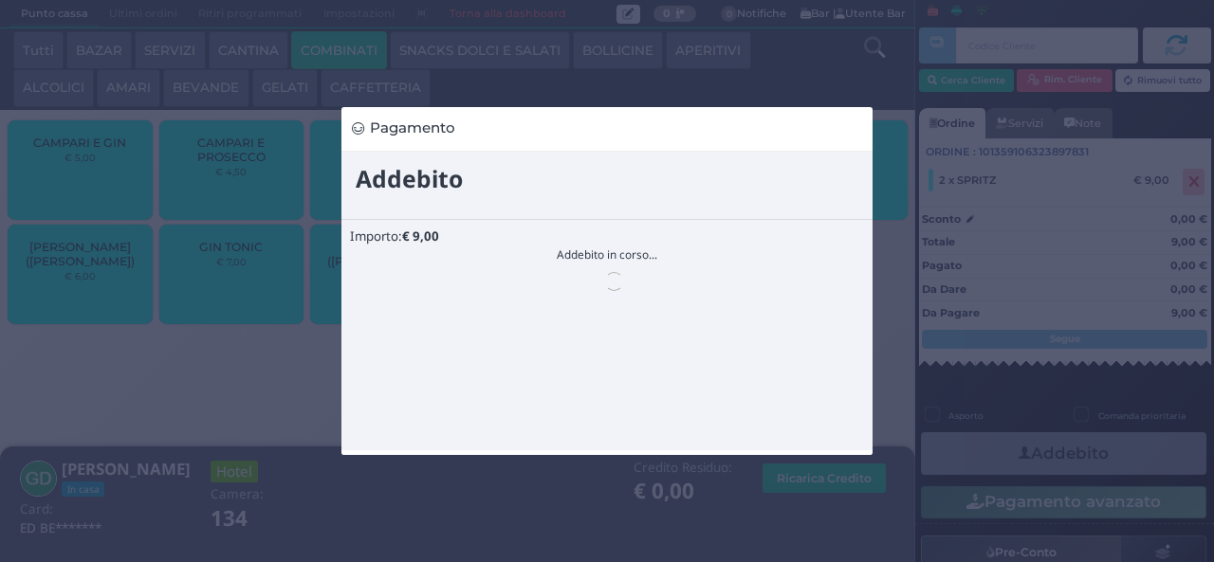
scroll to position [0, 0]
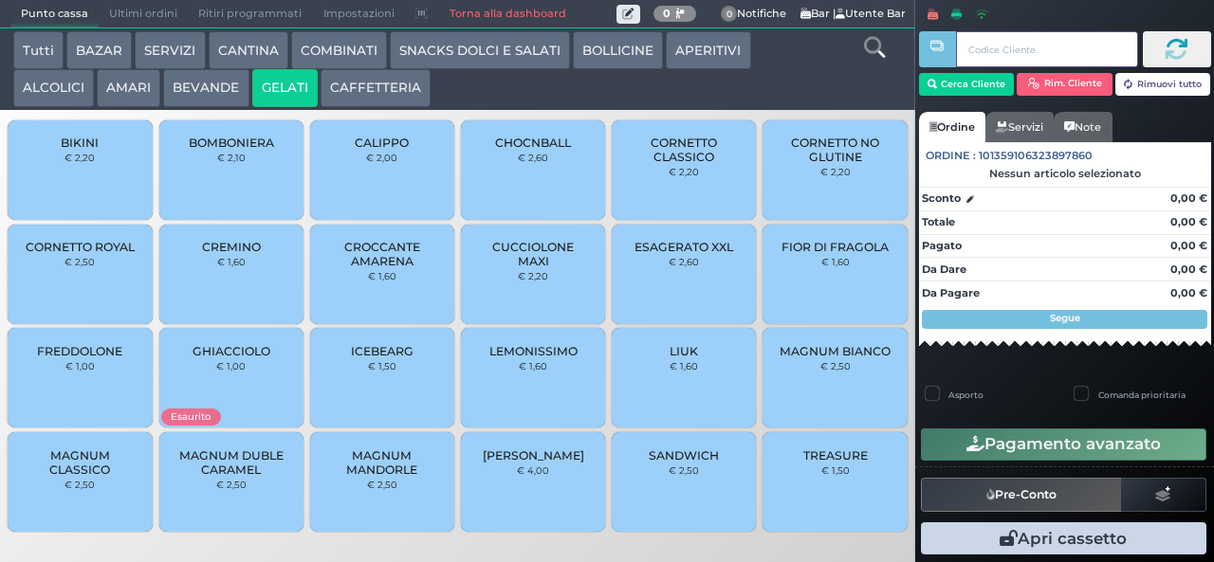
click at [1021, 49] on input "text" at bounding box center [1046, 49] width 181 height 36
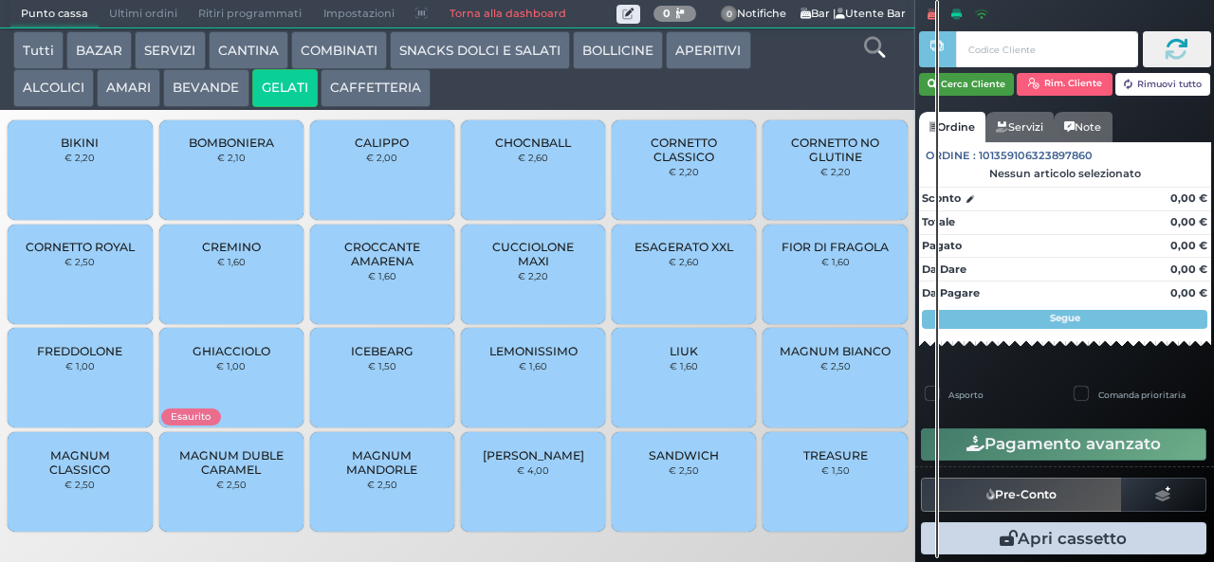
click at [965, 86] on button "Cerca Cliente" at bounding box center [967, 84] width 96 height 23
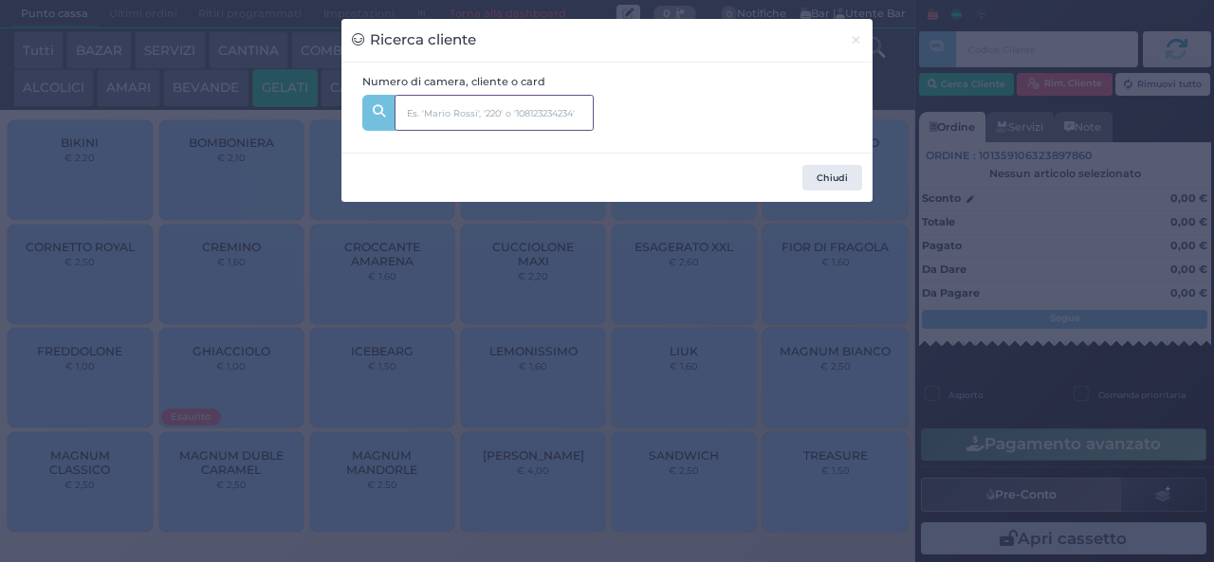
click at [508, 110] on input "text" at bounding box center [494, 113] width 199 height 36
type input "129"
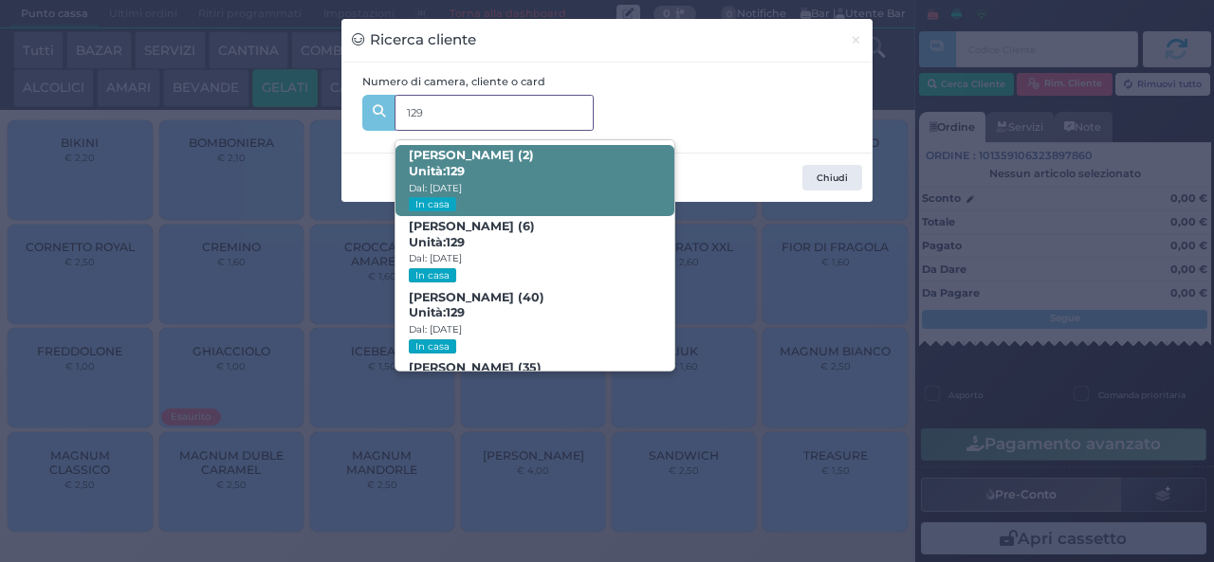
click at [527, 169] on span "GABRIELE ZINGARO (2) Unità: 129 Dal: 01/09/2025 In casa" at bounding box center [534, 180] width 278 height 71
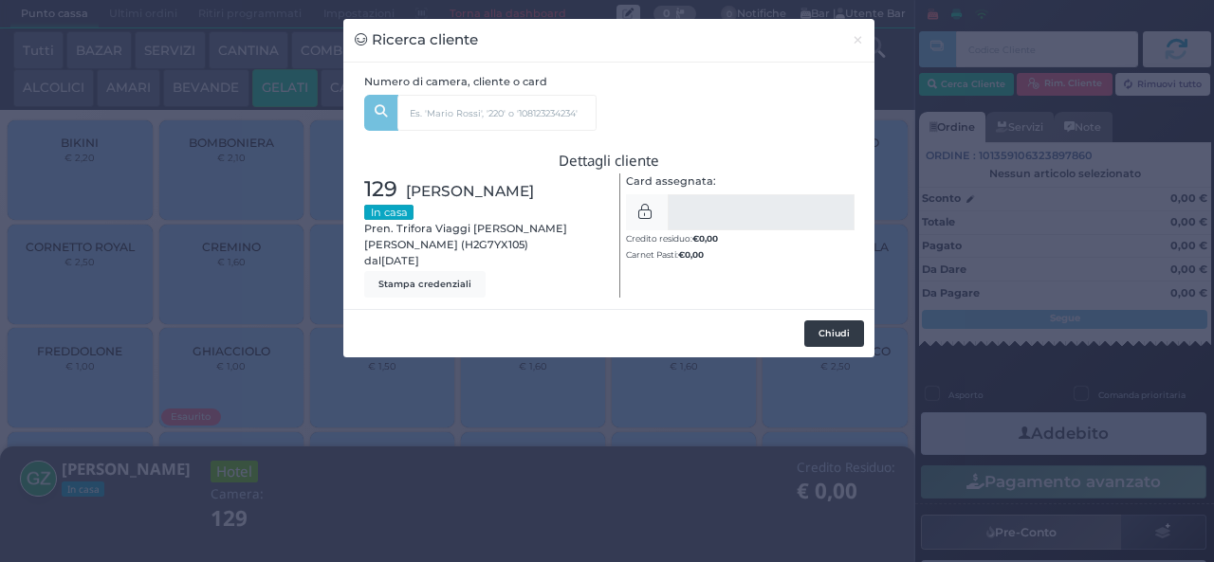
click at [852, 324] on button "Chiudi" at bounding box center [834, 334] width 60 height 27
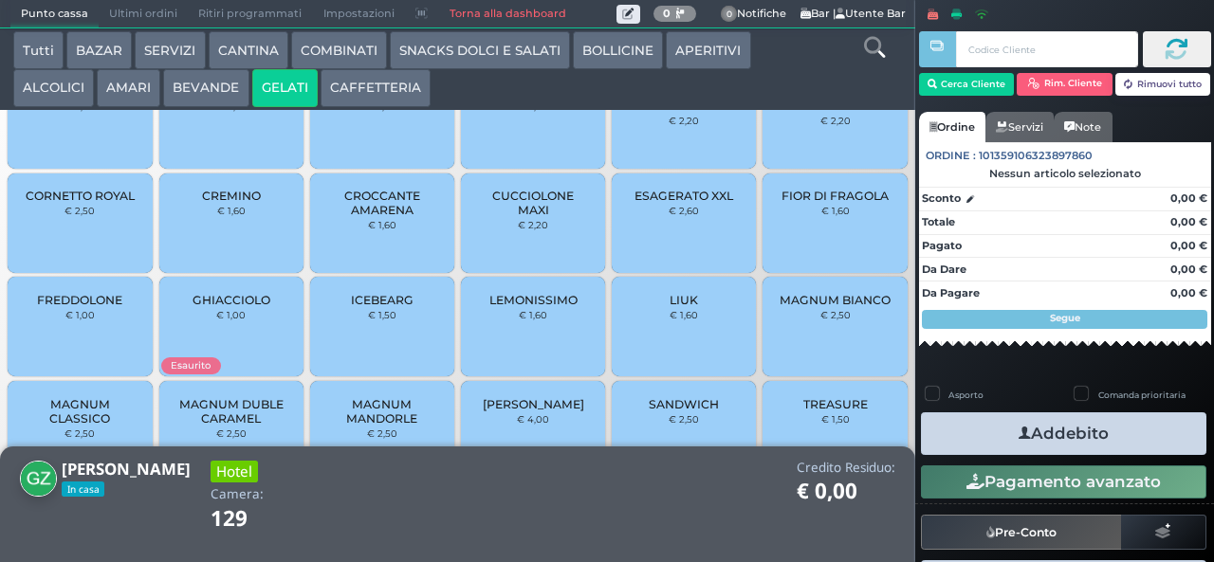
scroll to position [126, 0]
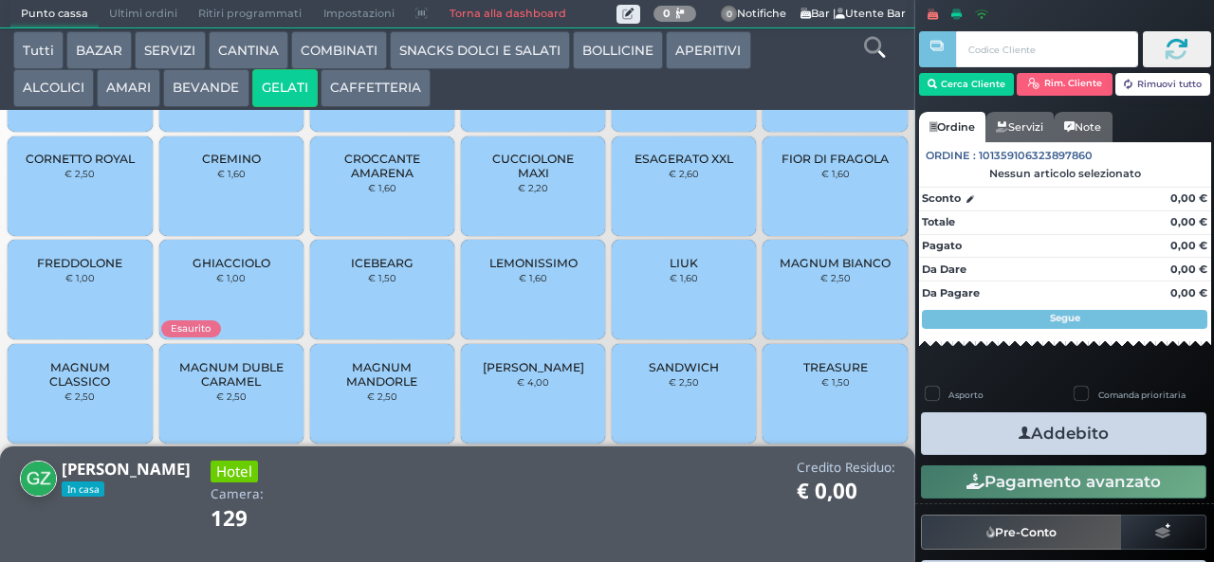
click at [385, 389] on span "MAGNUM MANDORLE" at bounding box center [382, 374] width 113 height 28
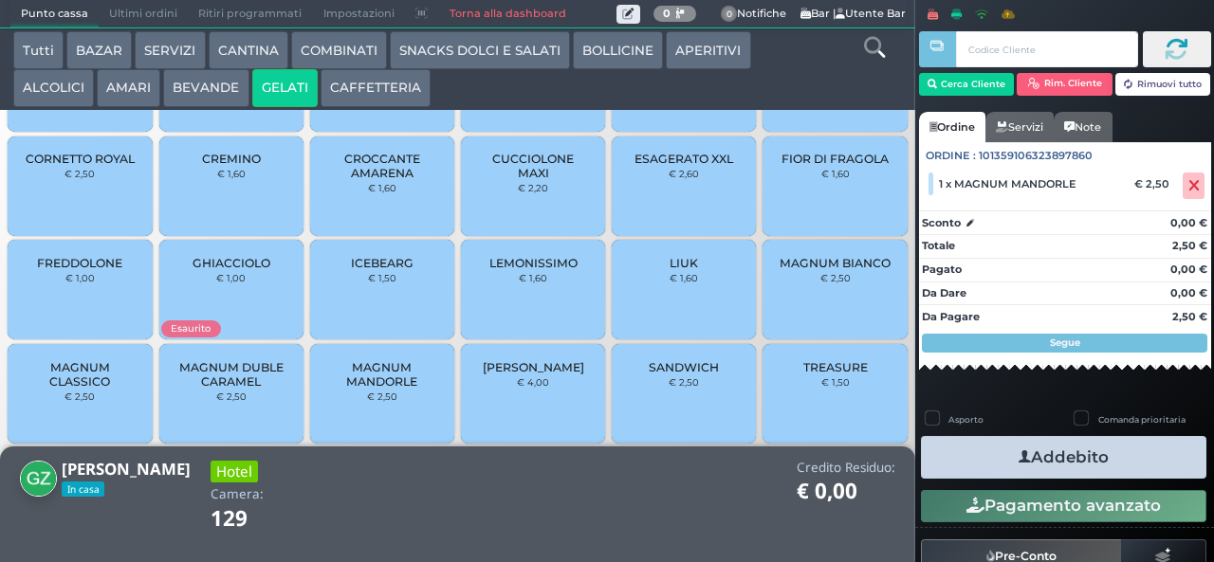
click at [836, 375] on span "TREASURE" at bounding box center [835, 367] width 64 height 14
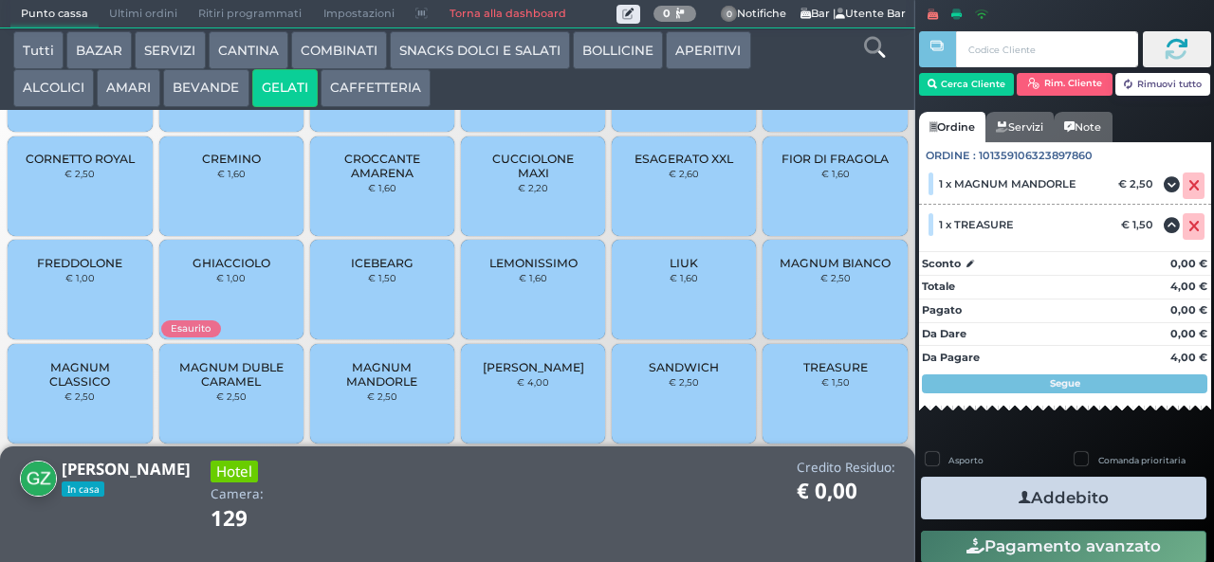
click at [1115, 497] on button "Addebito" at bounding box center [1063, 498] width 285 height 43
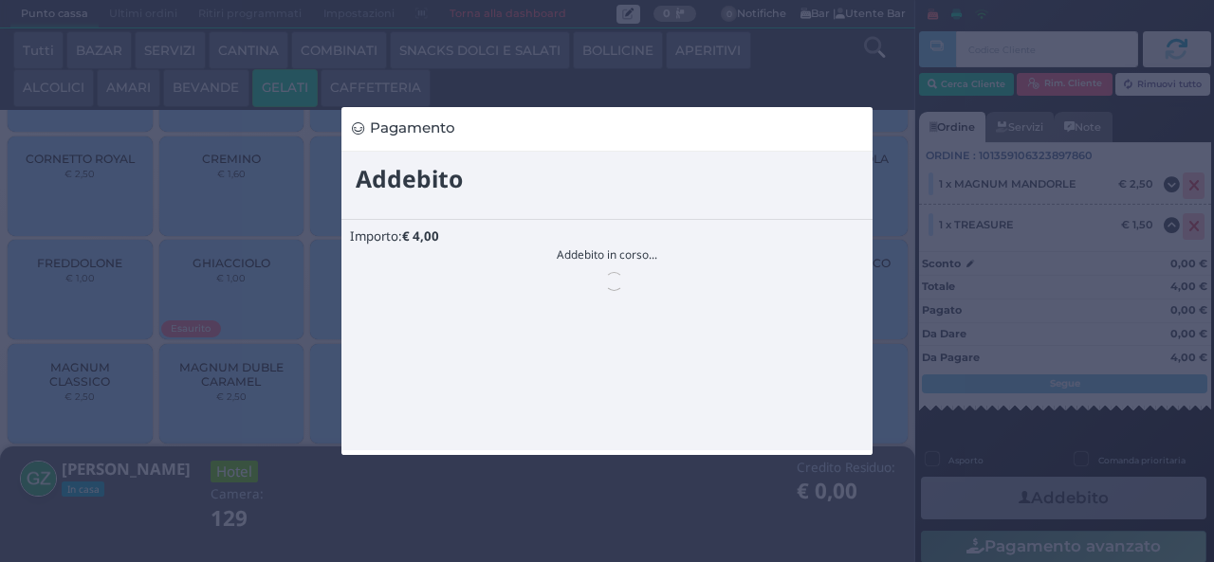
scroll to position [0, 0]
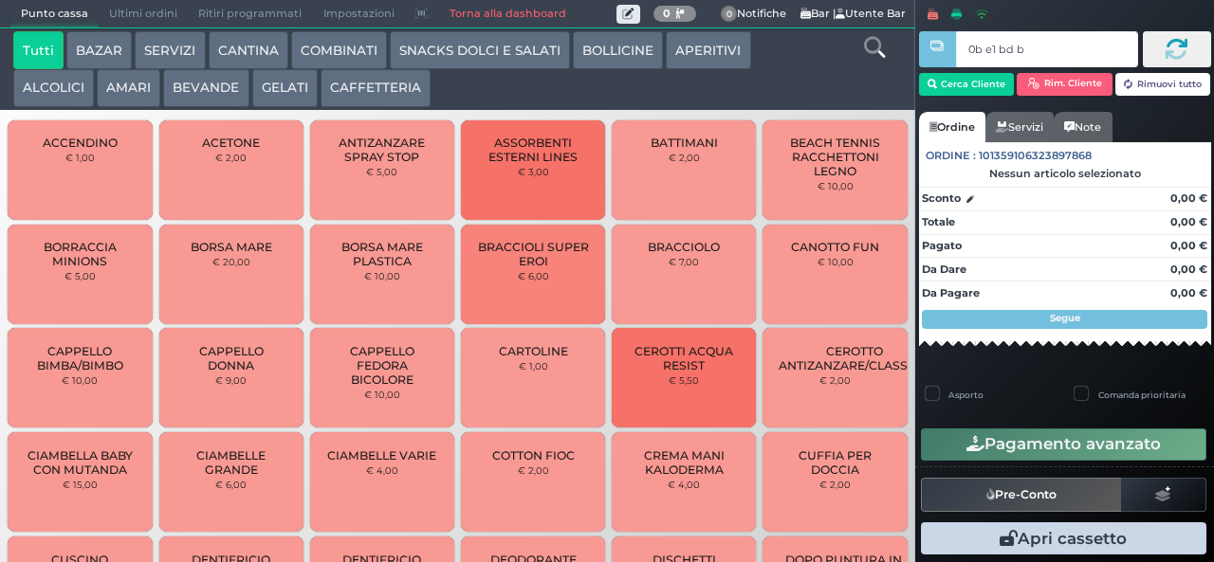
type input "0b e1 bd b9"
click at [290, 83] on button "GELATI" at bounding box center [284, 88] width 65 height 38
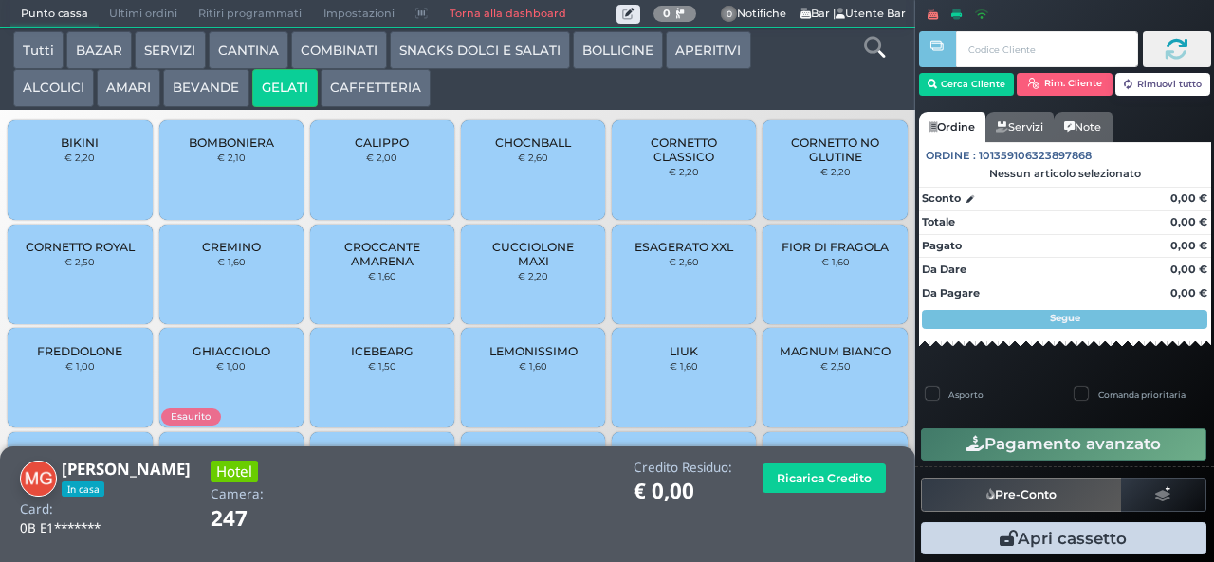
scroll to position [126, 0]
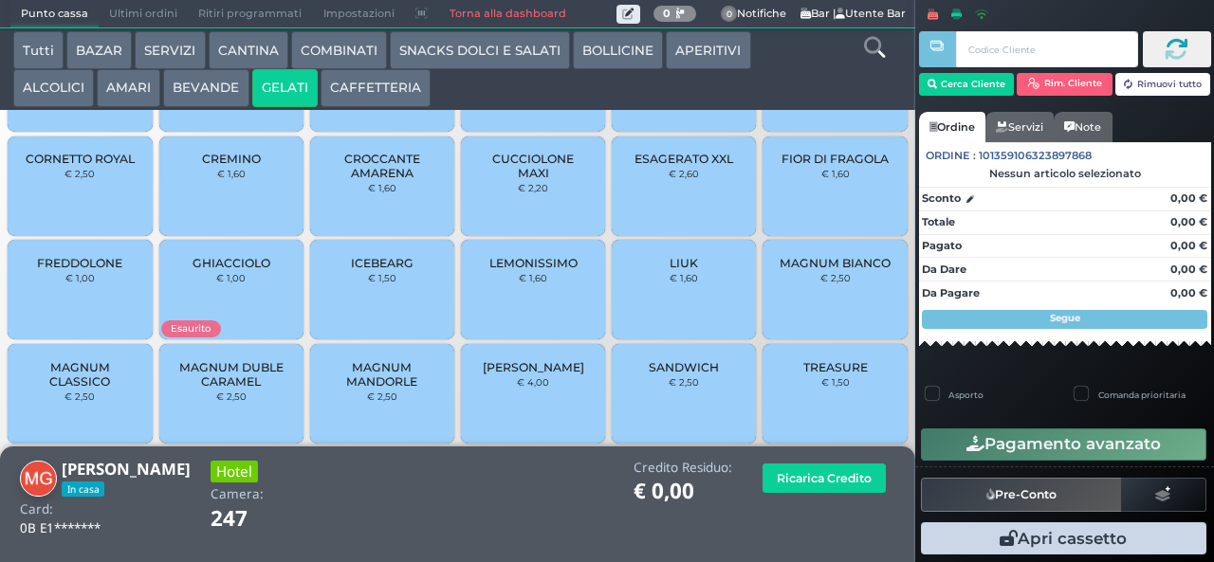
click at [803, 375] on span "TREASURE" at bounding box center [835, 367] width 64 height 14
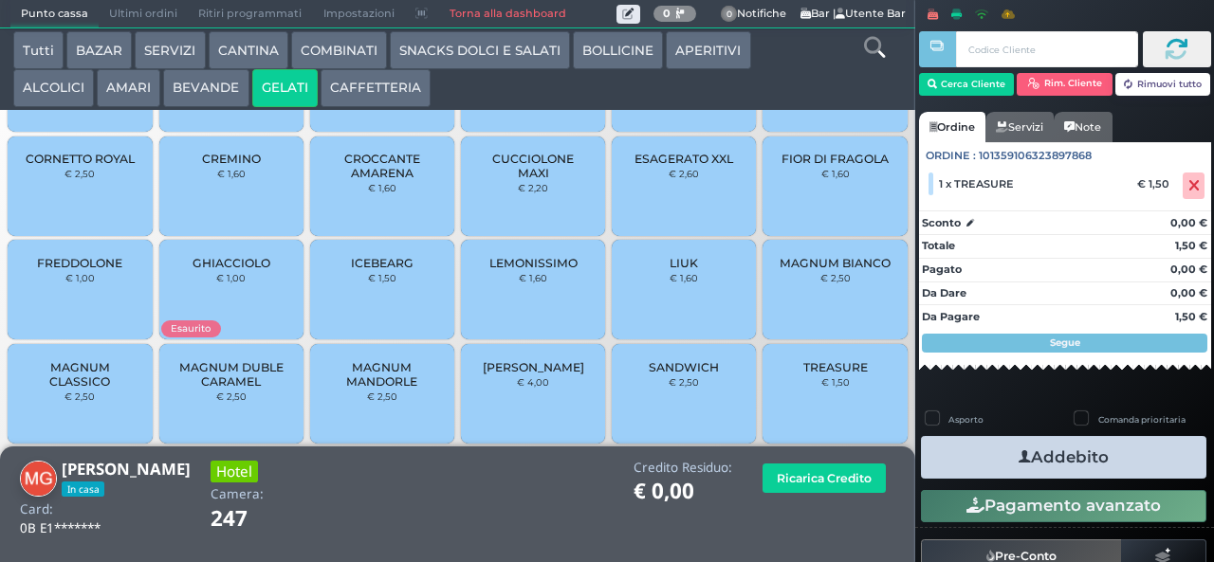
click at [1129, 470] on button "Addebito" at bounding box center [1063, 457] width 285 height 43
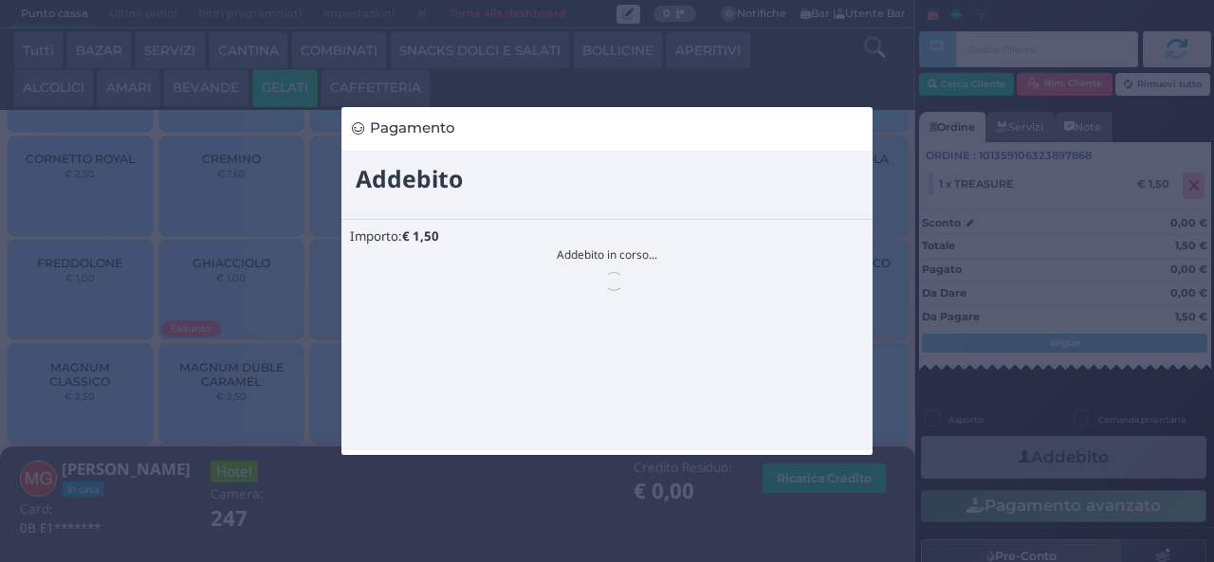
scroll to position [0, 0]
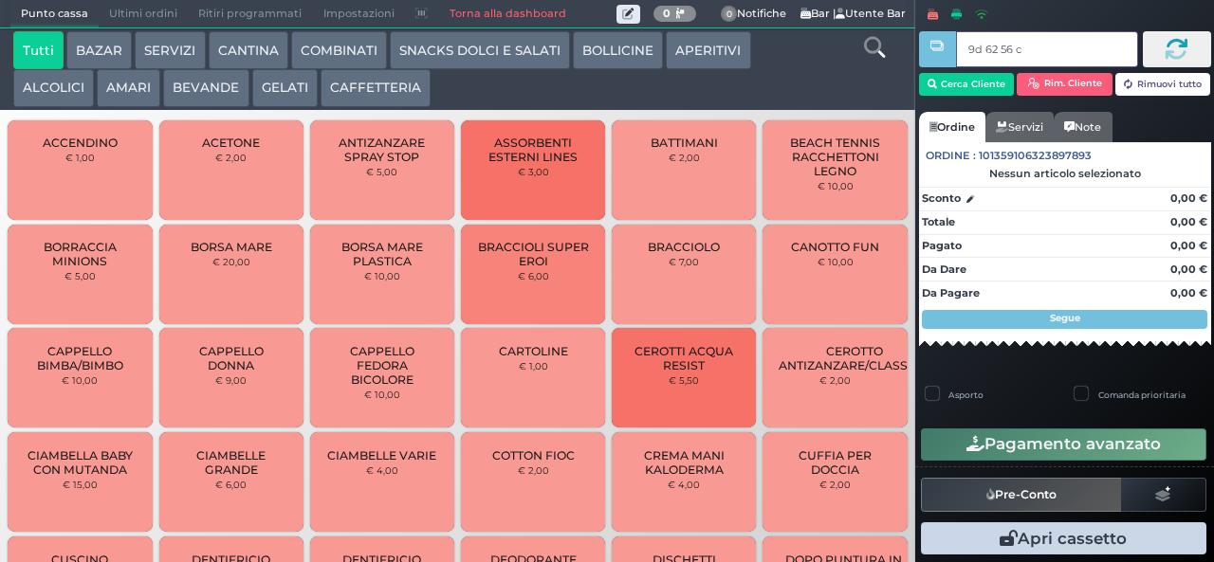
type input "9d 62 56 c3"
click at [0, 0] on div at bounding box center [0, 0] width 0 height 0
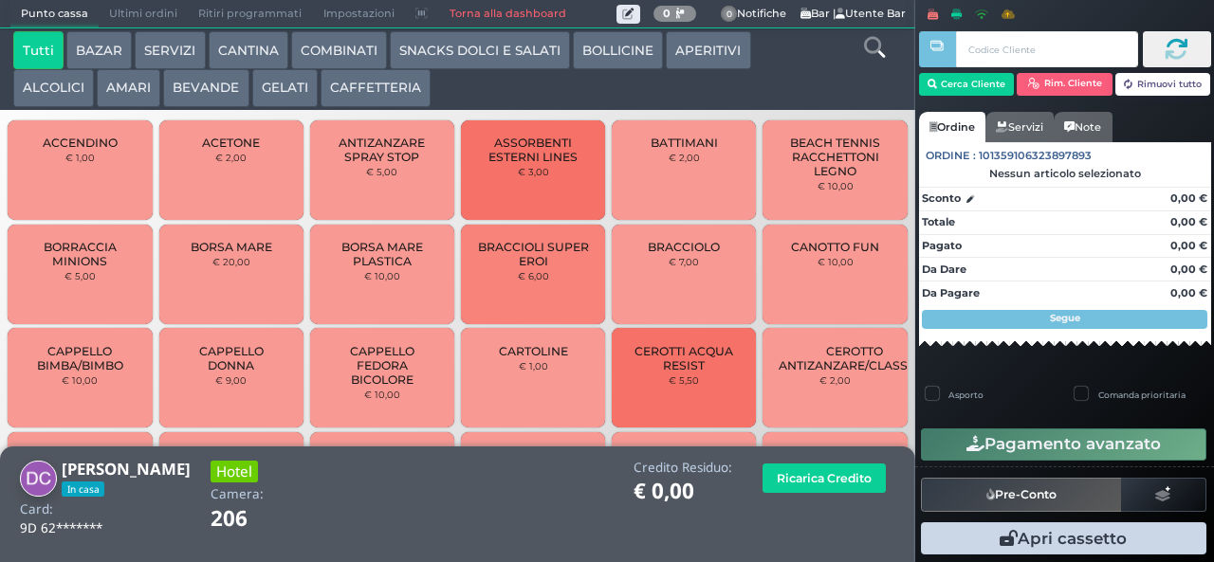
click at [542, 56] on button "SNACKS DOLCI E SALATI" at bounding box center [480, 50] width 180 height 38
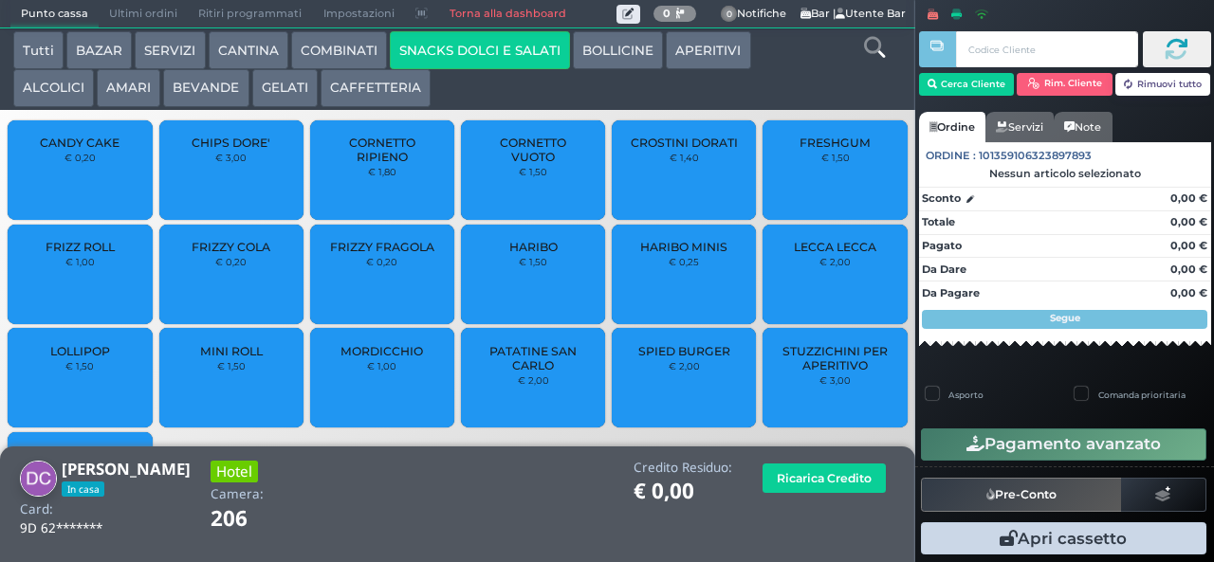
click at [247, 285] on div "FRIZZY COLA € 0,20" at bounding box center [231, 275] width 144 height 100
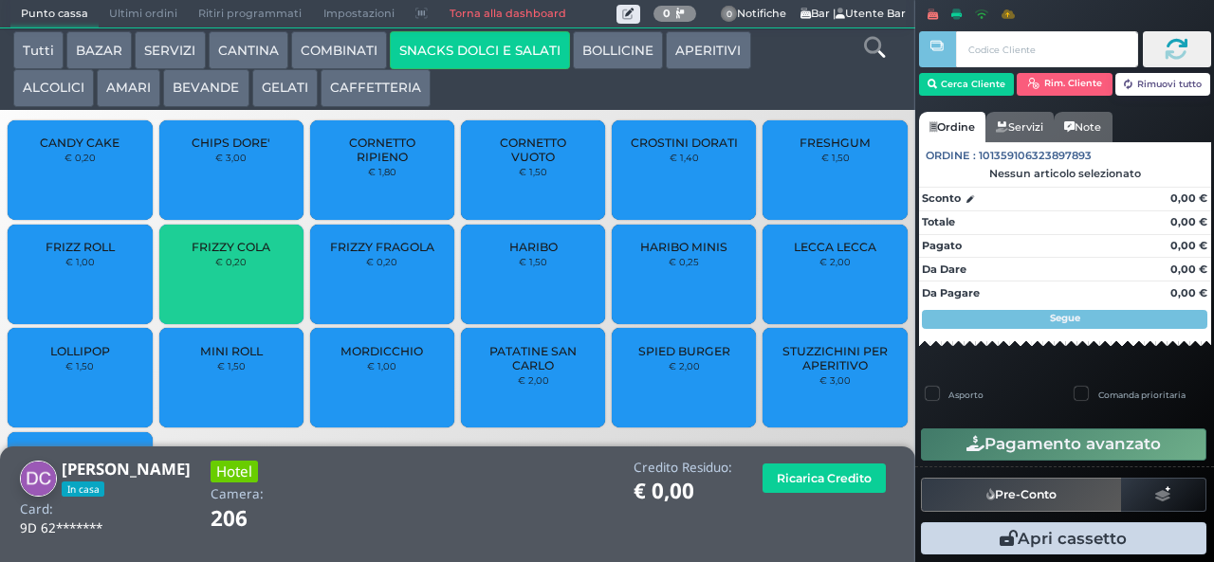
click at [247, 282] on div "FRIZZY COLA € 0,20" at bounding box center [231, 275] width 144 height 100
click at [246, 254] on span "FRIZZY COLA" at bounding box center [231, 247] width 79 height 14
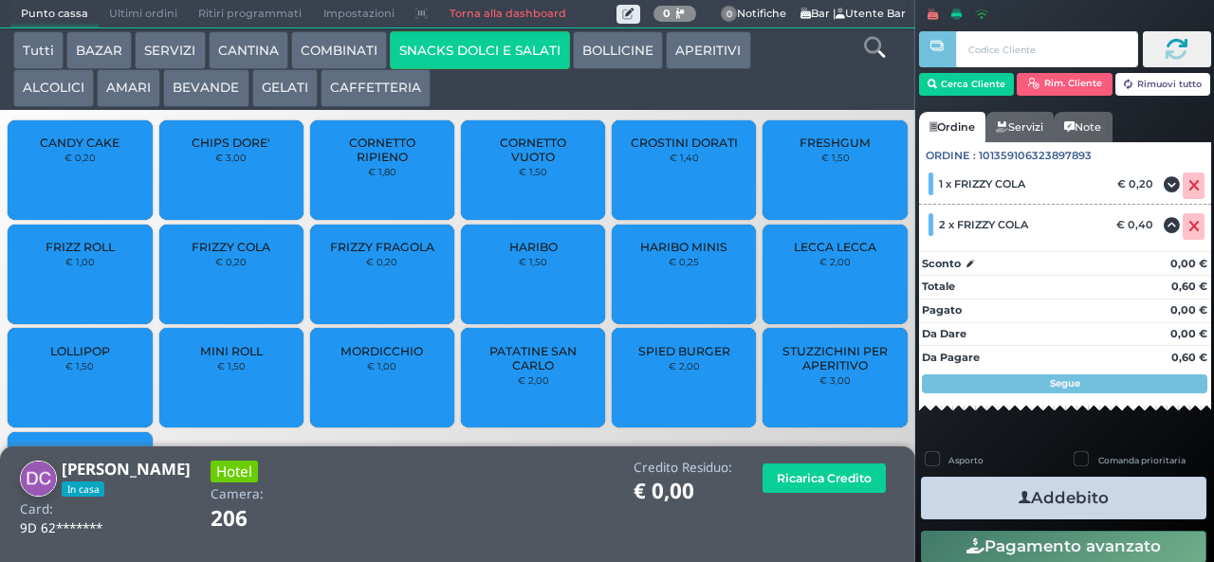
click at [1119, 507] on button "Addebito" at bounding box center [1063, 498] width 285 height 43
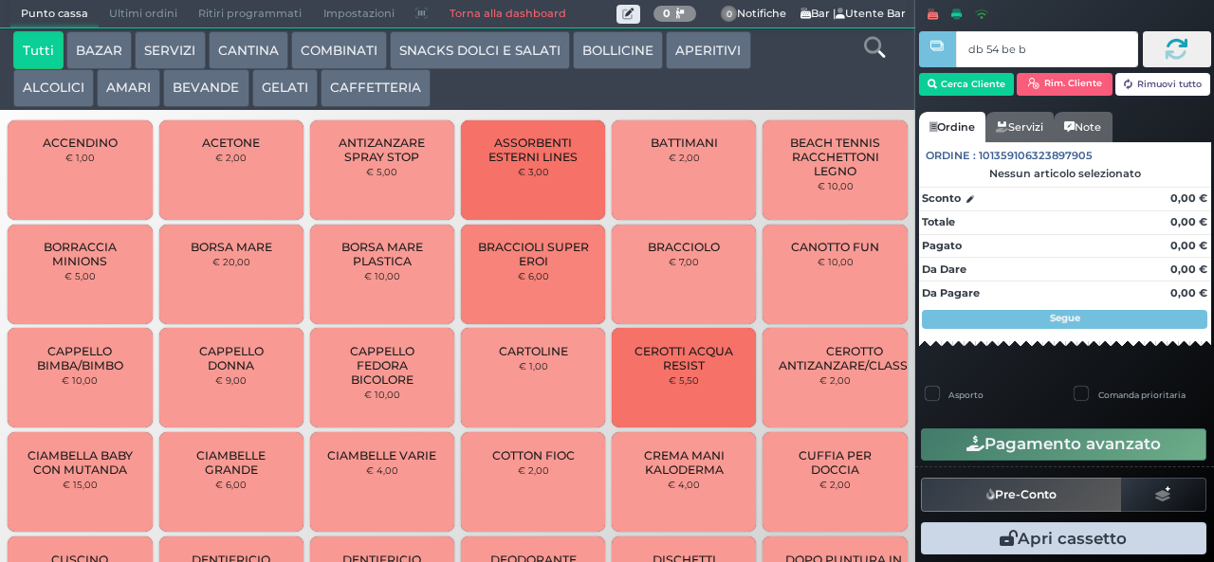
type input "db 54 be b9"
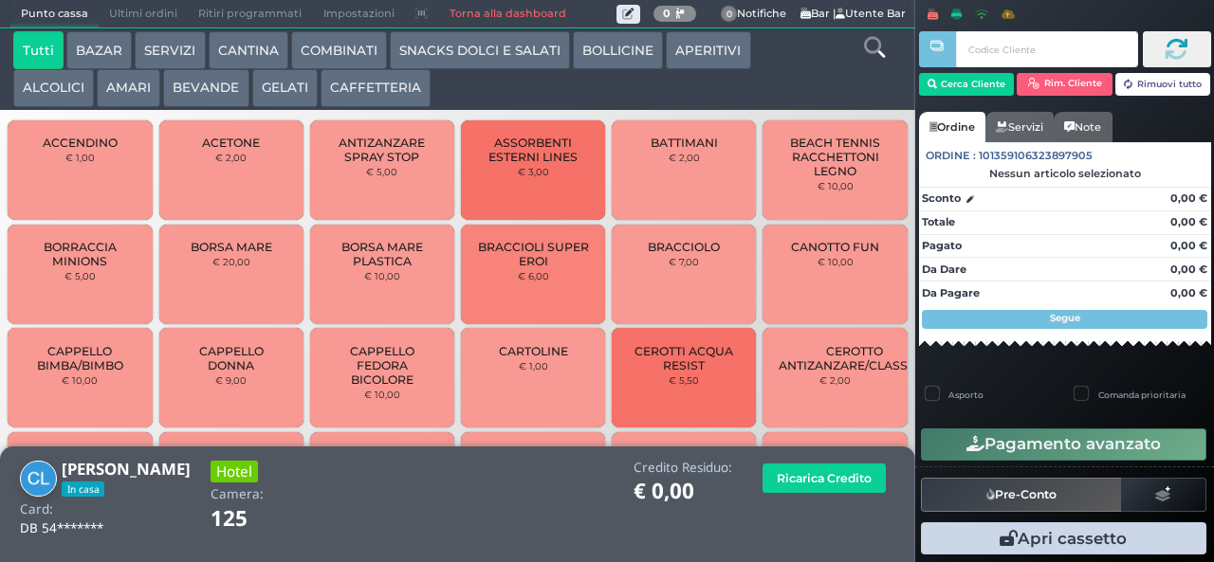
click at [275, 92] on button "GELATI" at bounding box center [284, 88] width 65 height 38
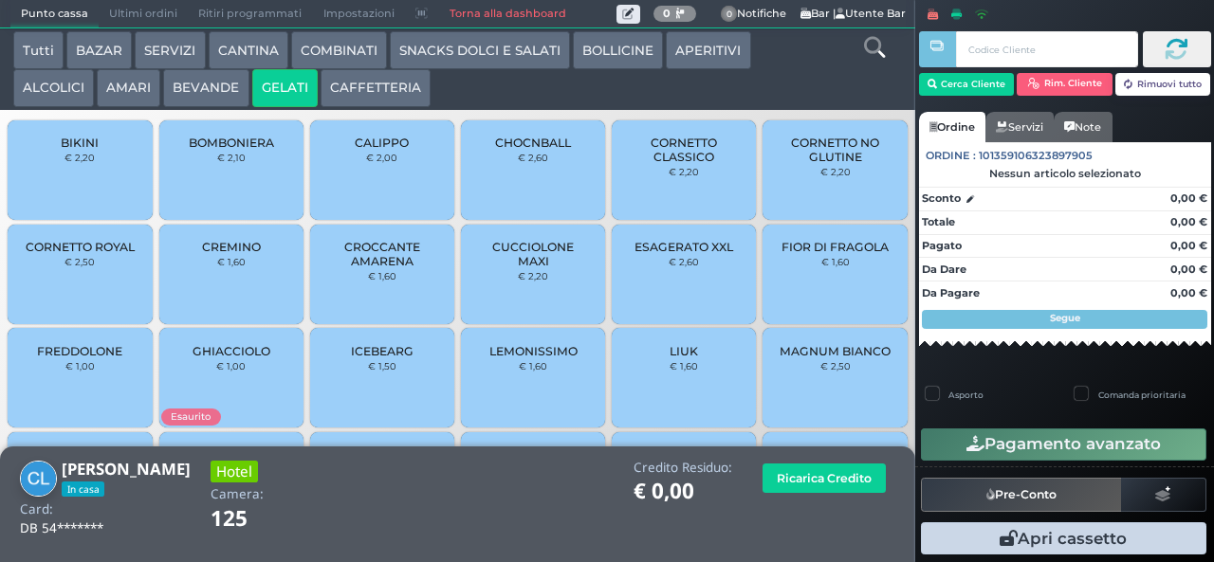
click at [83, 150] on span "BIKINI" at bounding box center [80, 143] width 38 height 14
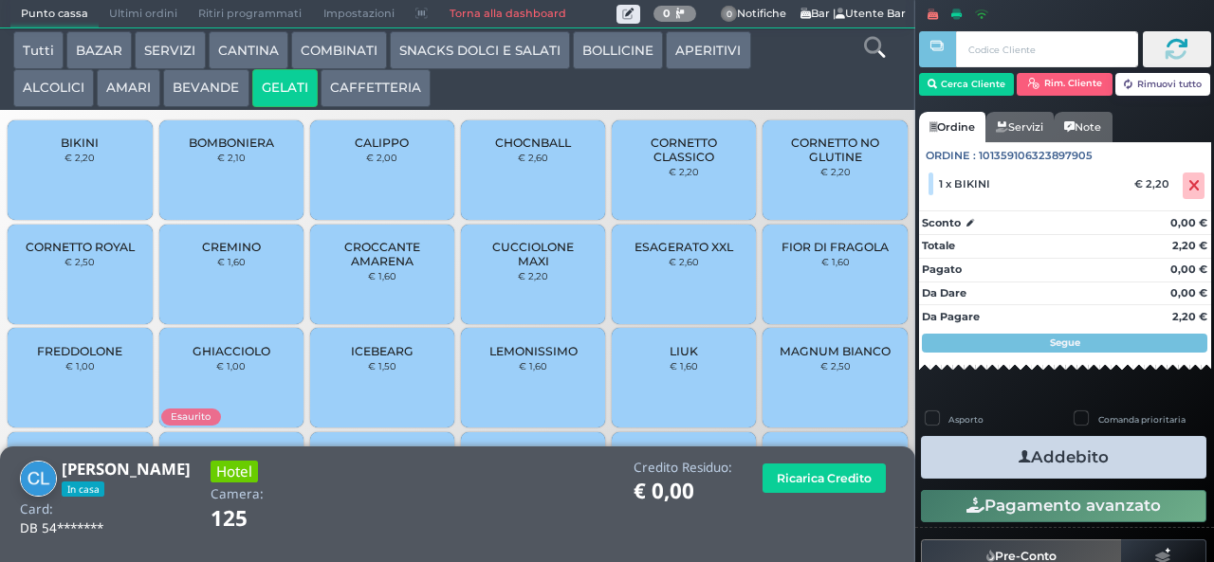
click at [1064, 457] on button "Addebito" at bounding box center [1063, 457] width 285 height 43
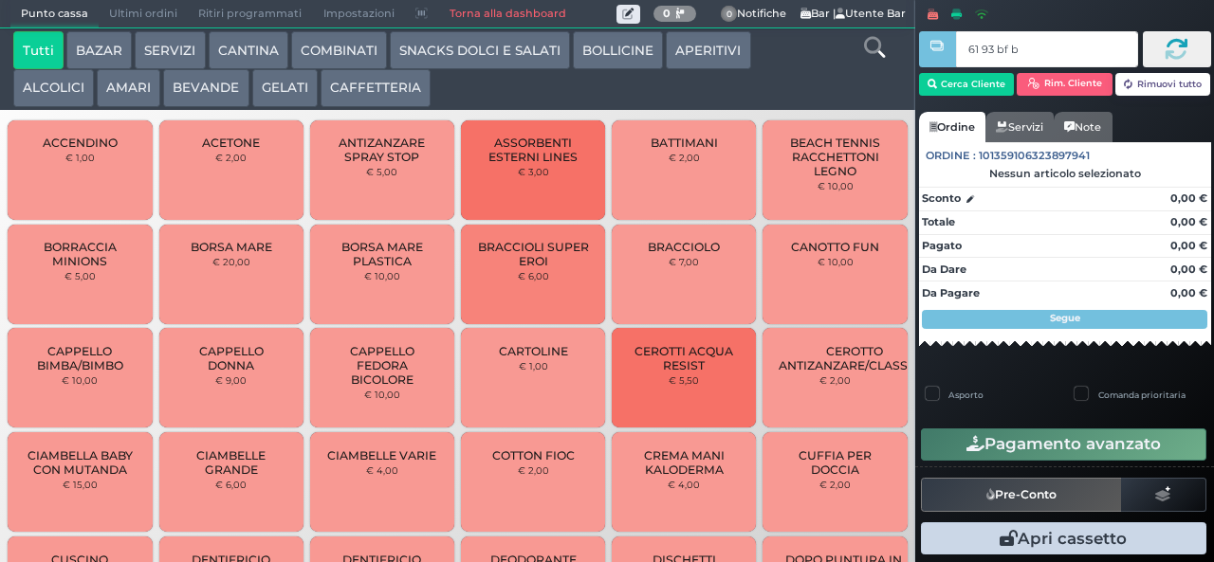
type input "61 93 bf b9"
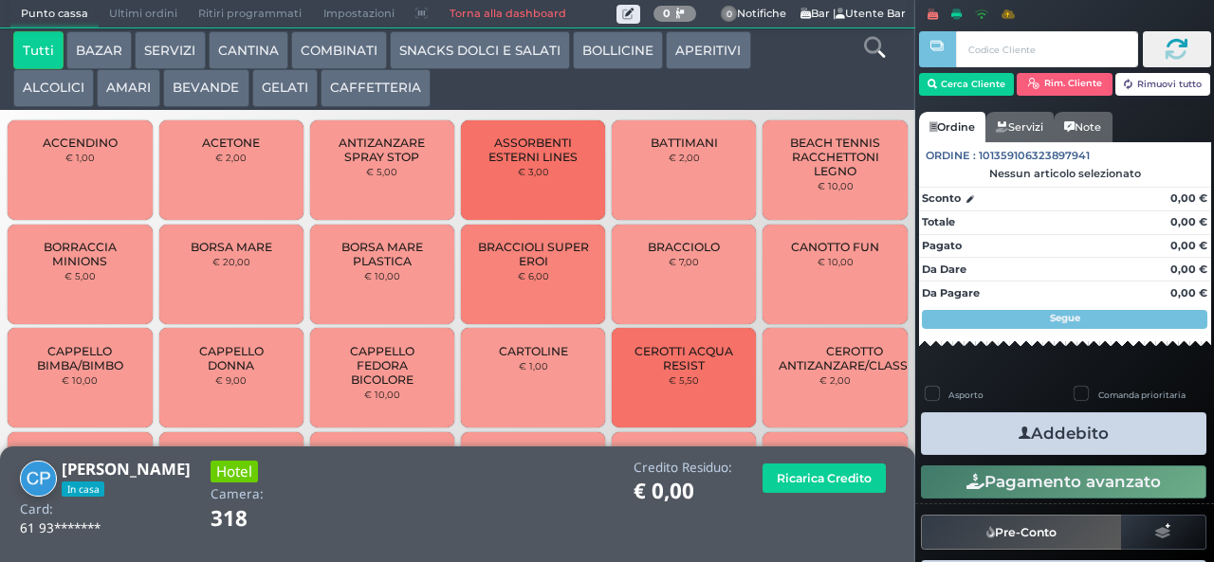
click at [321, 54] on button "COMBINATI" at bounding box center [339, 50] width 96 height 38
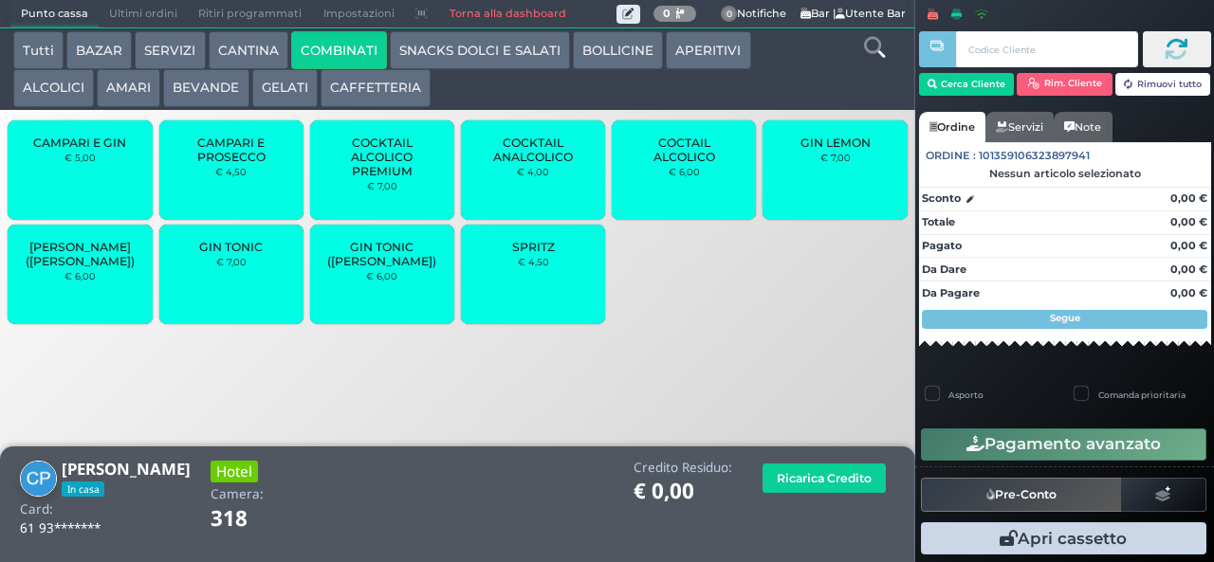
click at [364, 175] on span "COCKTAIL ALCOLICO PREMIUM" at bounding box center [382, 157] width 113 height 43
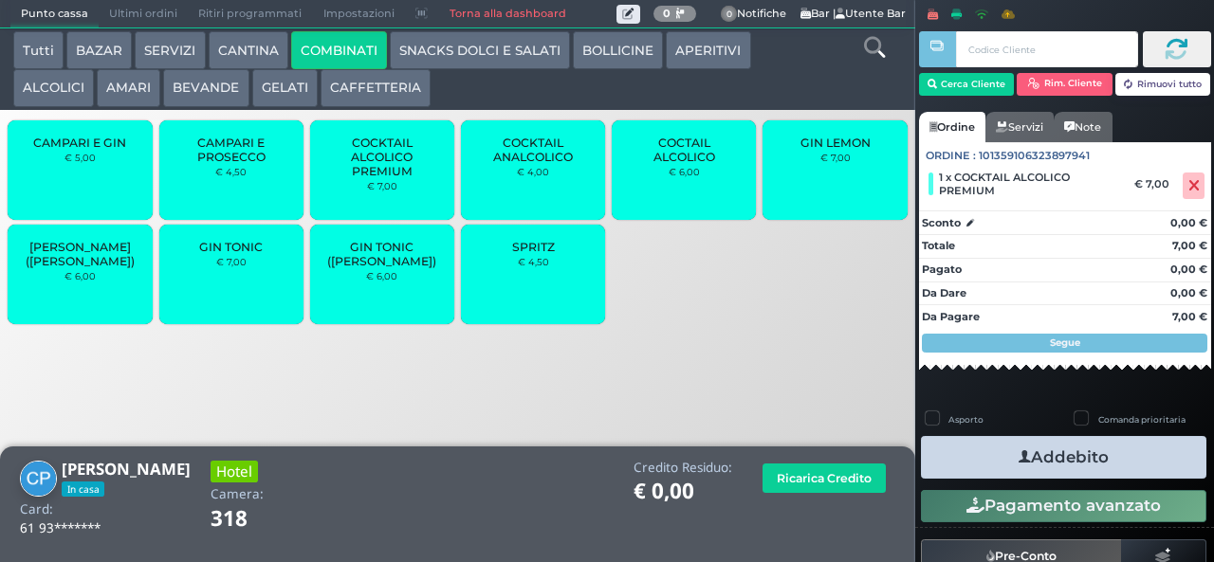
click at [1122, 459] on button "Addebito" at bounding box center [1063, 457] width 285 height 43
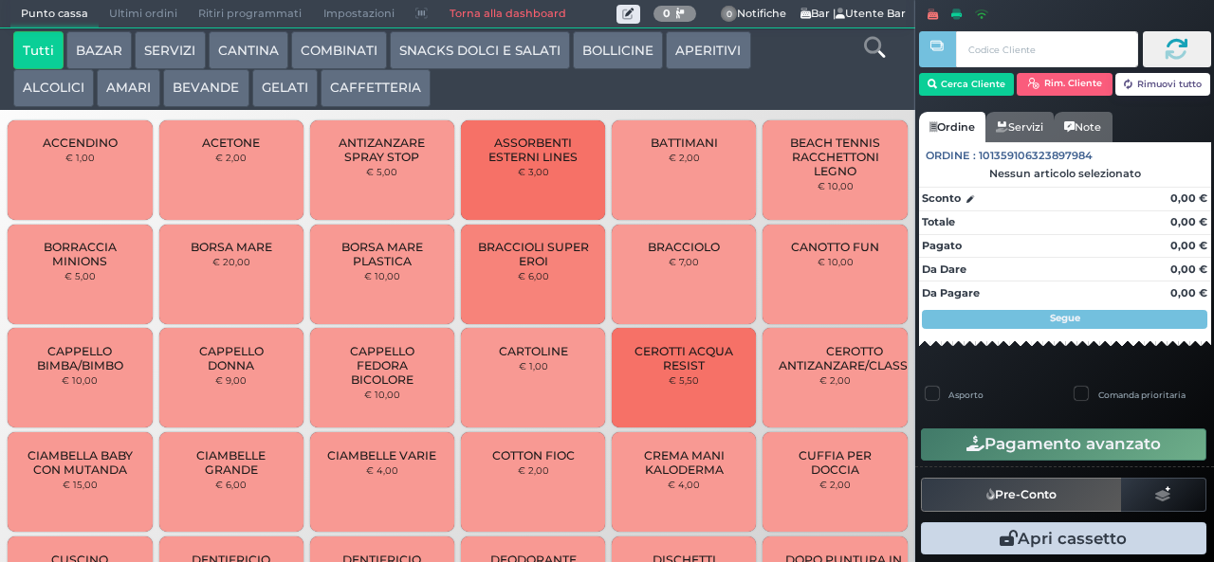
click at [216, 89] on button "BEVANDE" at bounding box center [205, 88] width 85 height 38
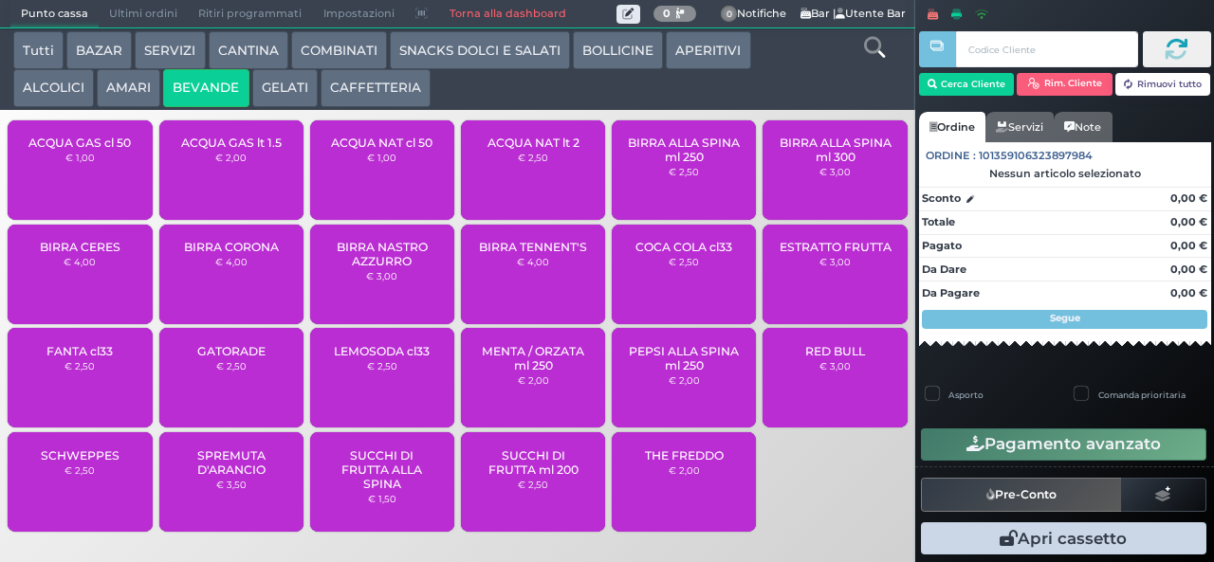
click at [163, 69] on button "BEVANDE" at bounding box center [205, 88] width 85 height 38
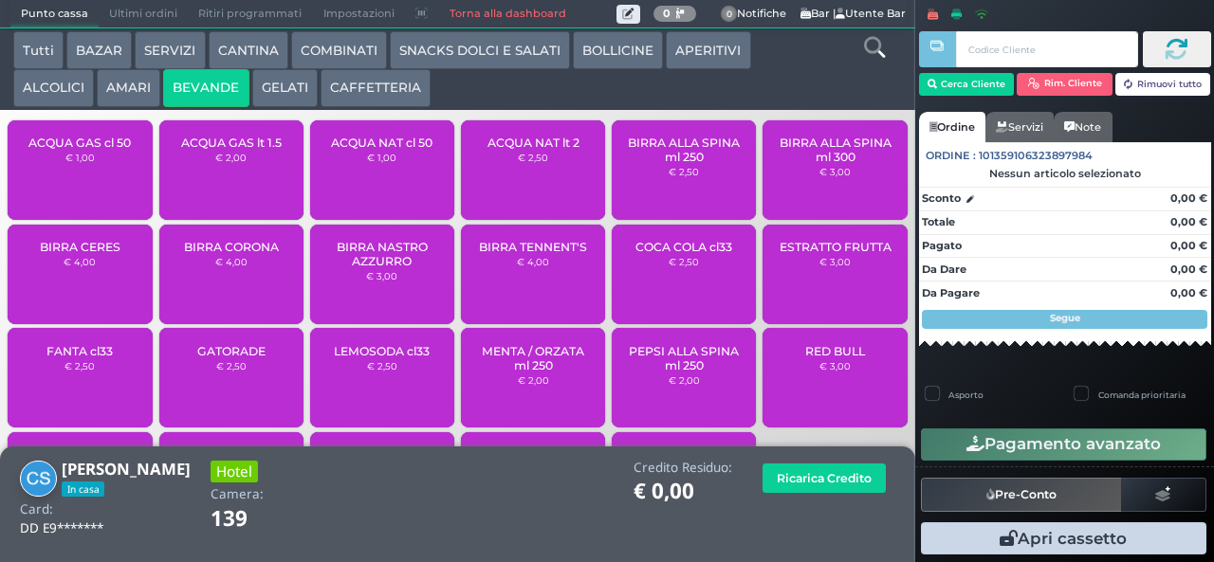
click at [398, 268] on span "BIRRA NASTRO AZZURRO" at bounding box center [382, 254] width 113 height 28
click at [412, 262] on span "BIRRA NASTRO AZZURRO" at bounding box center [382, 254] width 113 height 28
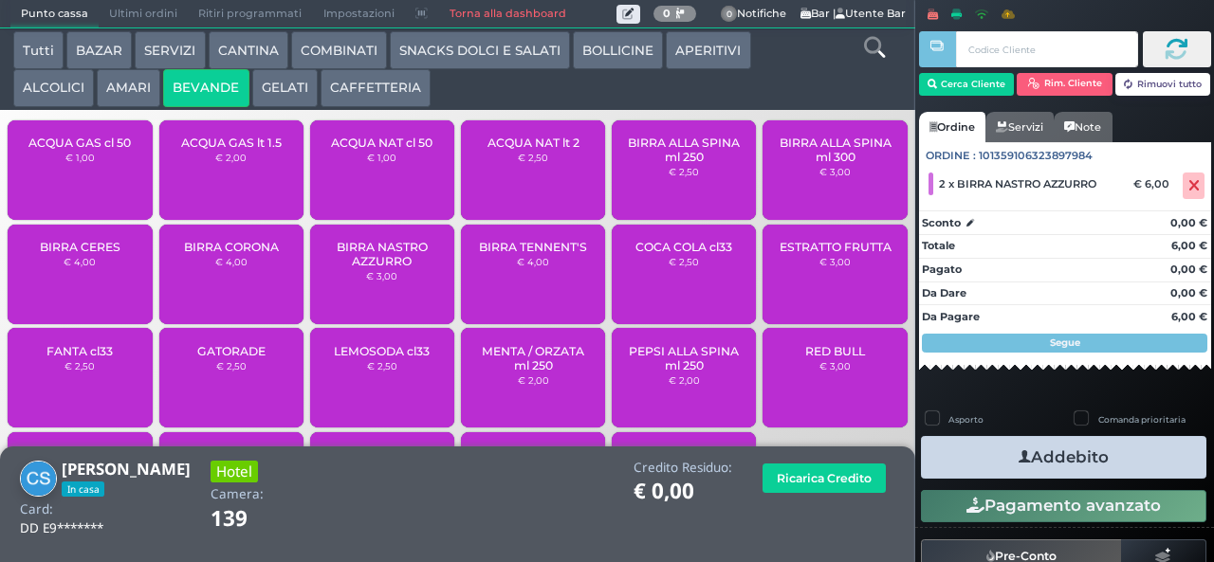
click at [1117, 449] on button "Addebito" at bounding box center [1063, 457] width 285 height 43
